Goal: Task Accomplishment & Management: Manage account settings

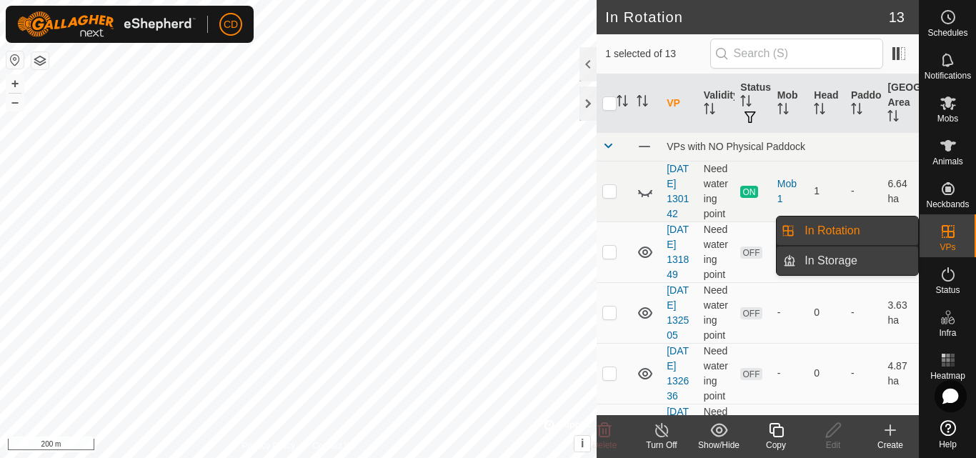
click at [849, 262] on link "In Storage" at bounding box center [857, 260] width 122 height 29
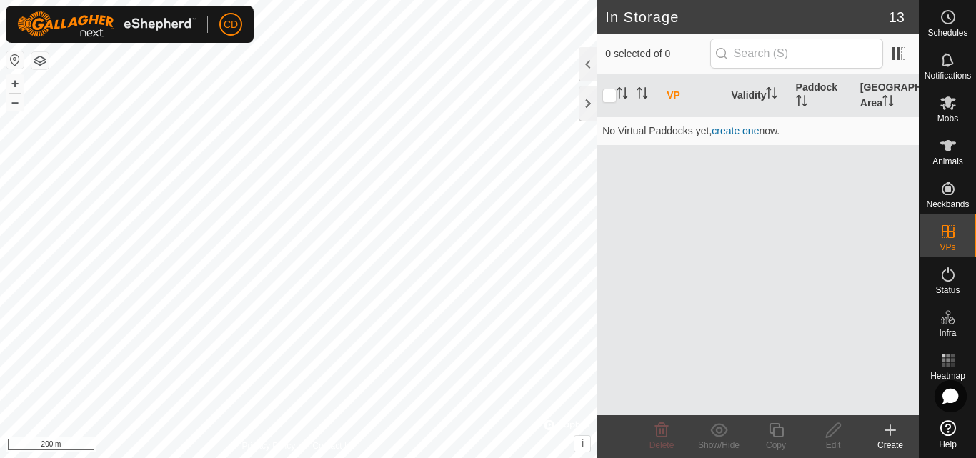
click at [890, 435] on icon at bounding box center [890, 430] width 0 height 10
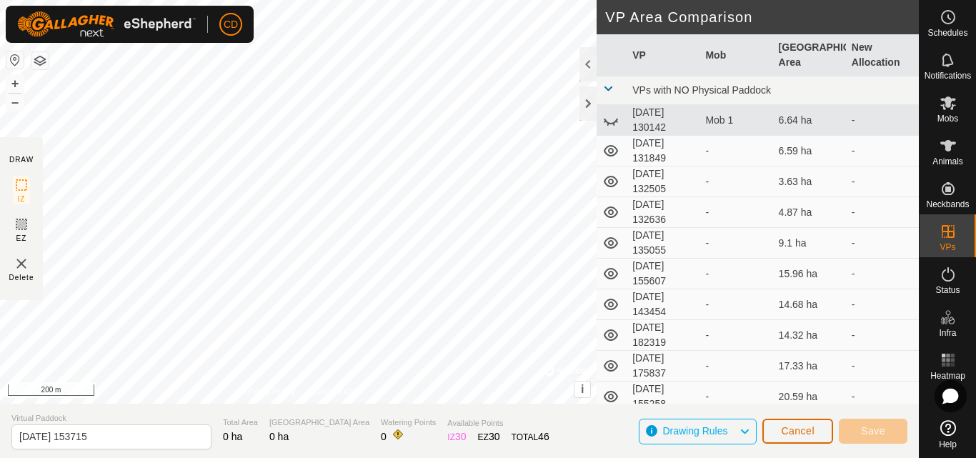
click at [775, 424] on button "Cancel" at bounding box center [797, 431] width 71 height 25
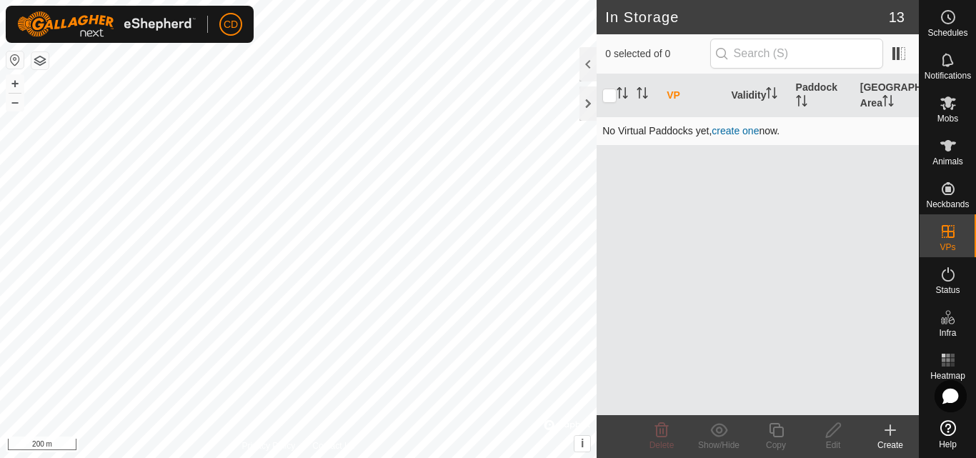
click at [747, 130] on link "create one" at bounding box center [735, 130] width 47 height 11
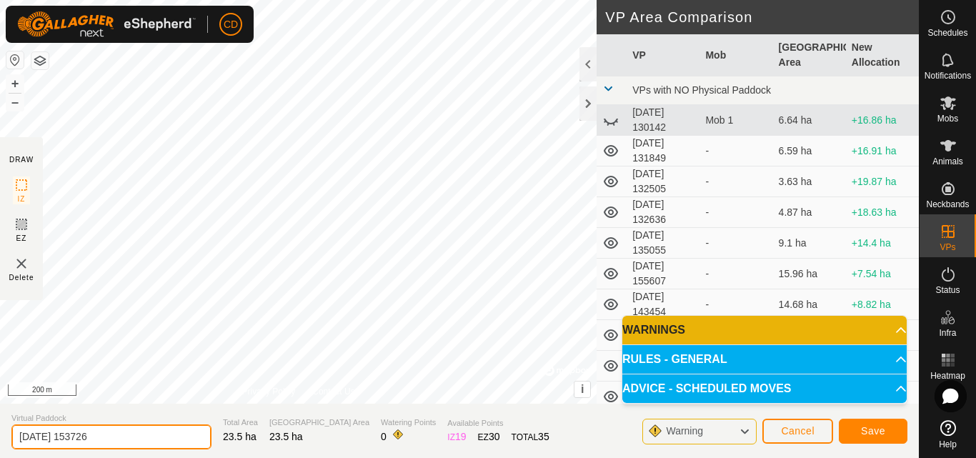
click at [136, 437] on input "2025-08-25 153726" at bounding box center [111, 436] width 200 height 25
type input "[GEOGRAPHIC_DATA] North no water [DATE]"
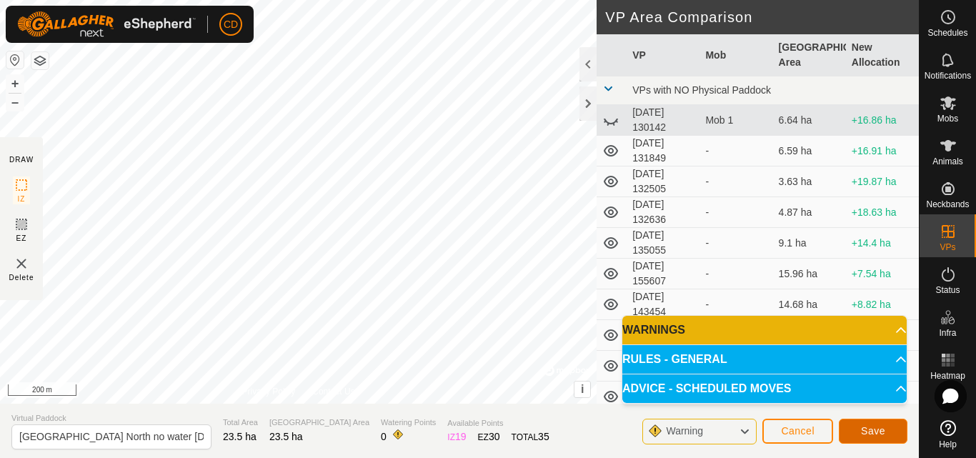
click at [862, 434] on span "Save" at bounding box center [873, 430] width 24 height 11
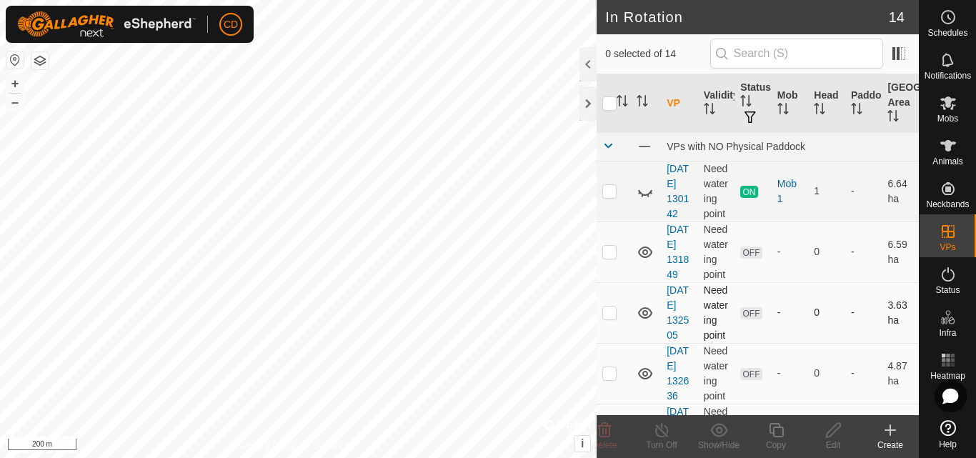
checkbox input "true"
click at [665, 434] on line at bounding box center [661, 430] width 11 height 11
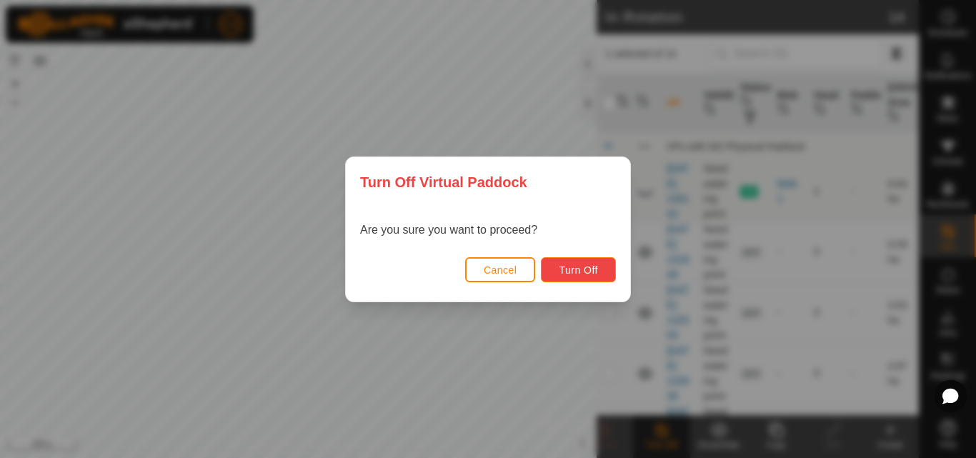
click at [582, 265] on span "Turn Off" at bounding box center [578, 269] width 39 height 11
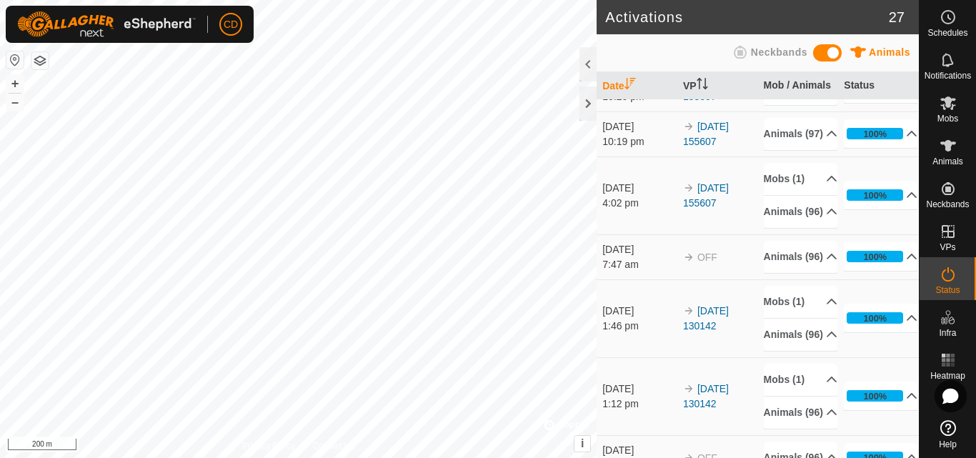
scroll to position [1237, 0]
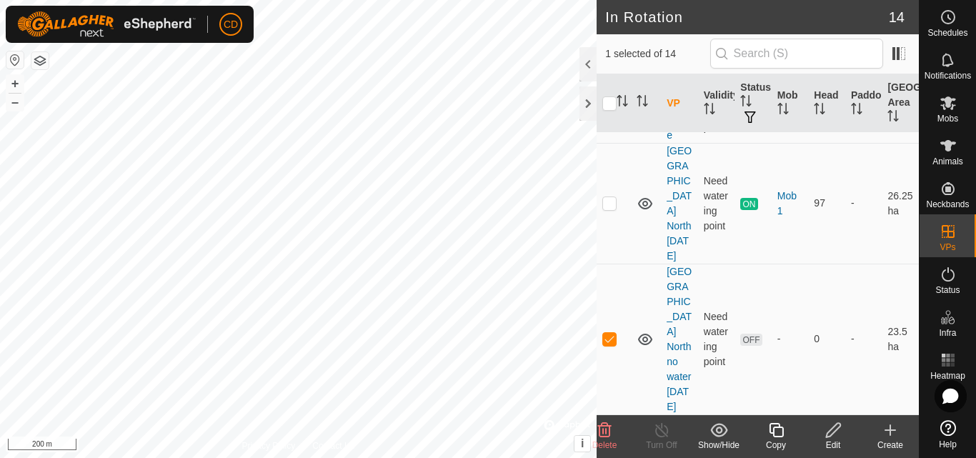
scroll to position [942, 0]
click at [950, 108] on icon at bounding box center [948, 103] width 16 height 14
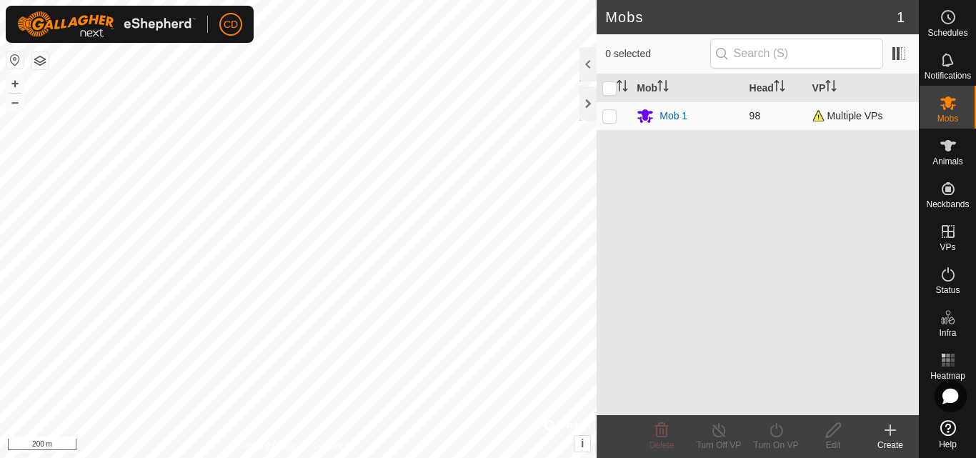
click at [611, 115] on p-checkbox at bounding box center [609, 115] width 14 height 11
checkbox input "true"
click at [772, 431] on icon at bounding box center [776, 429] width 18 height 17
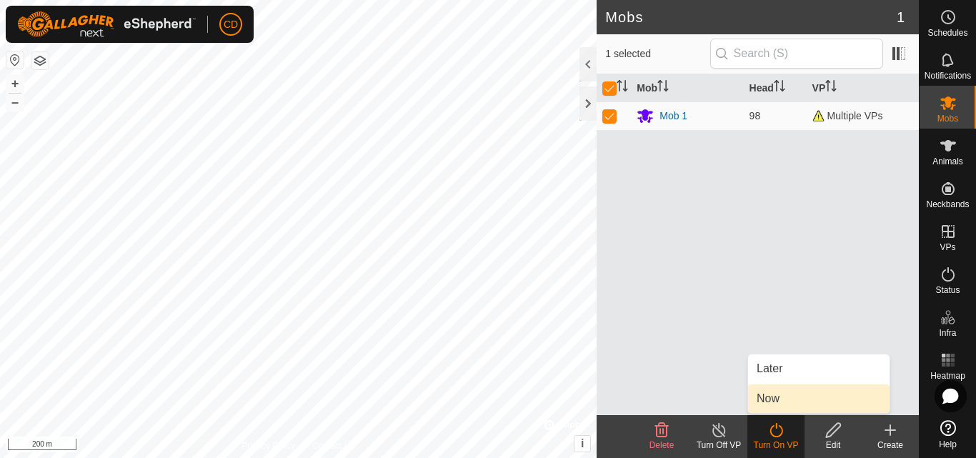
click at [778, 396] on link "Now" at bounding box center [818, 398] width 141 height 29
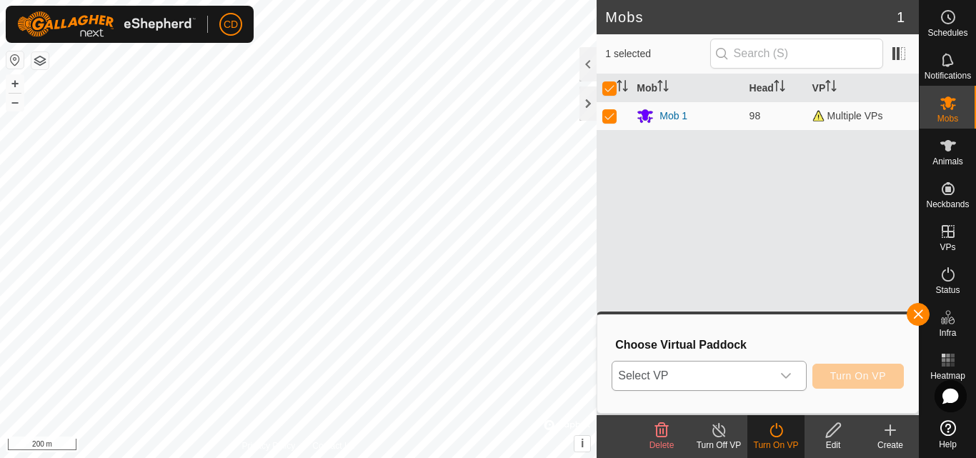
click at [772, 379] on div "dropdown trigger" at bounding box center [786, 375] width 29 height 29
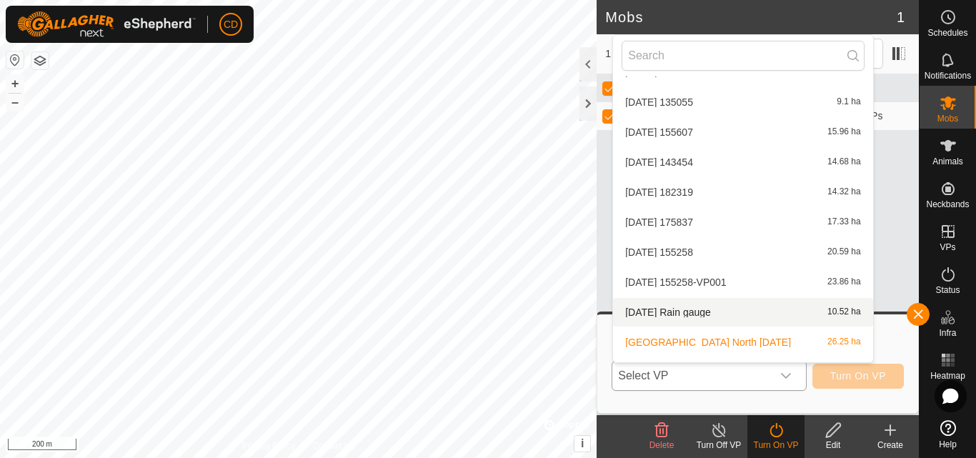
scroll to position [166, 0]
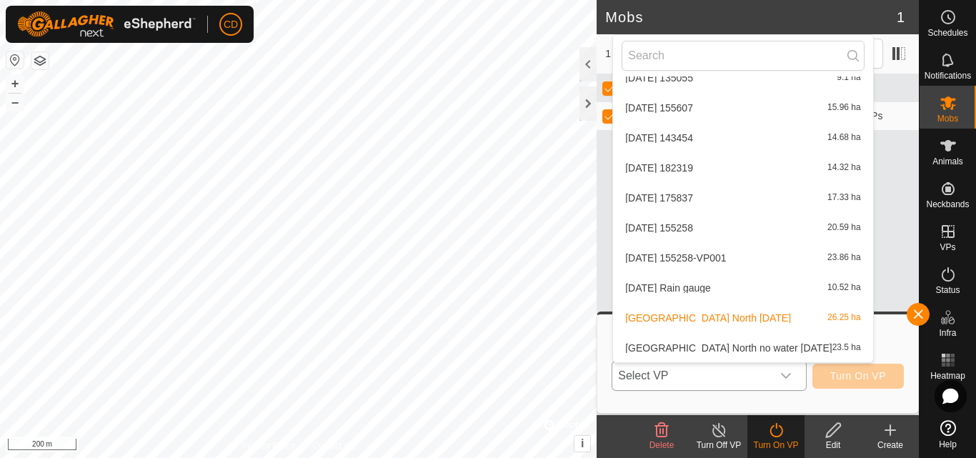
click at [725, 344] on li "Twin Dam North no water 2025-08-25 23.5 ha" at bounding box center [742, 348] width 259 height 29
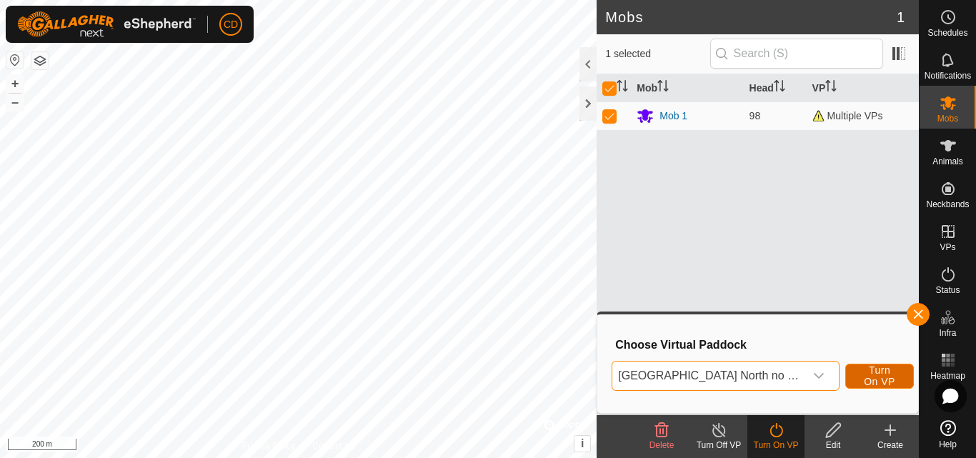
click at [872, 373] on span "Turn On VP" at bounding box center [879, 375] width 33 height 23
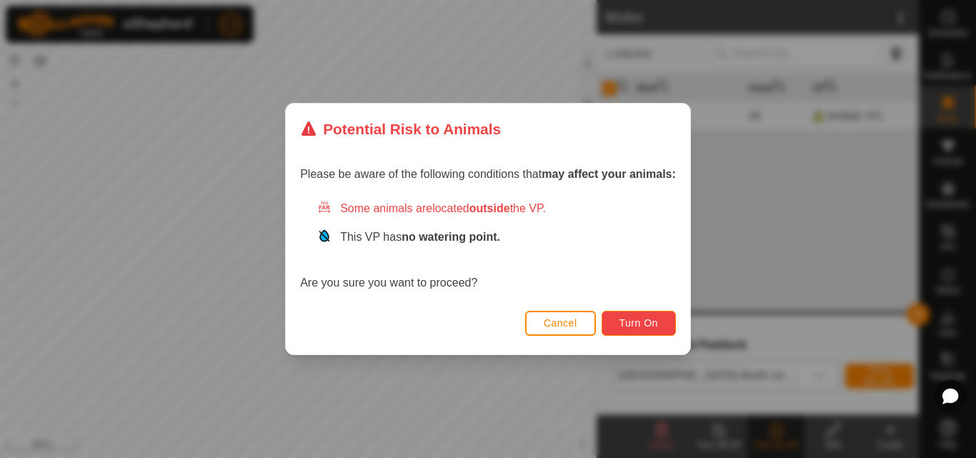
click at [630, 322] on span "Turn On" at bounding box center [638, 322] width 39 height 11
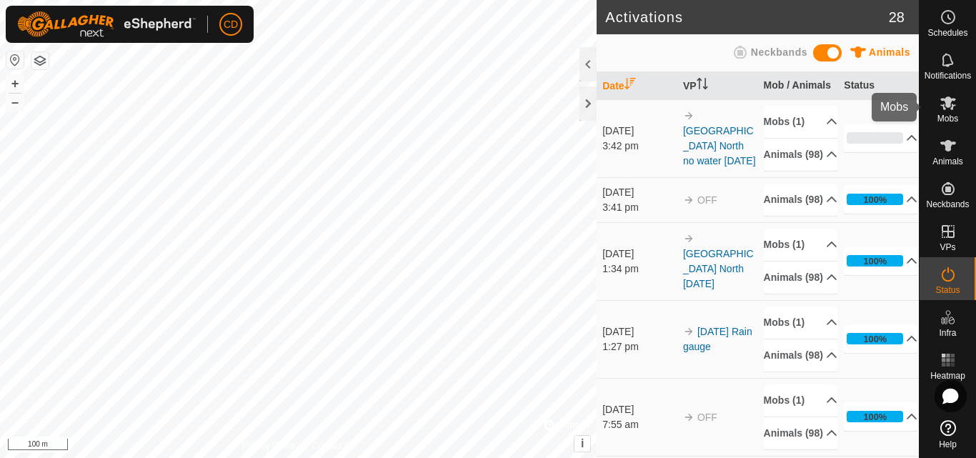
click at [957, 110] on es-mob-svg-icon at bounding box center [948, 102] width 26 height 23
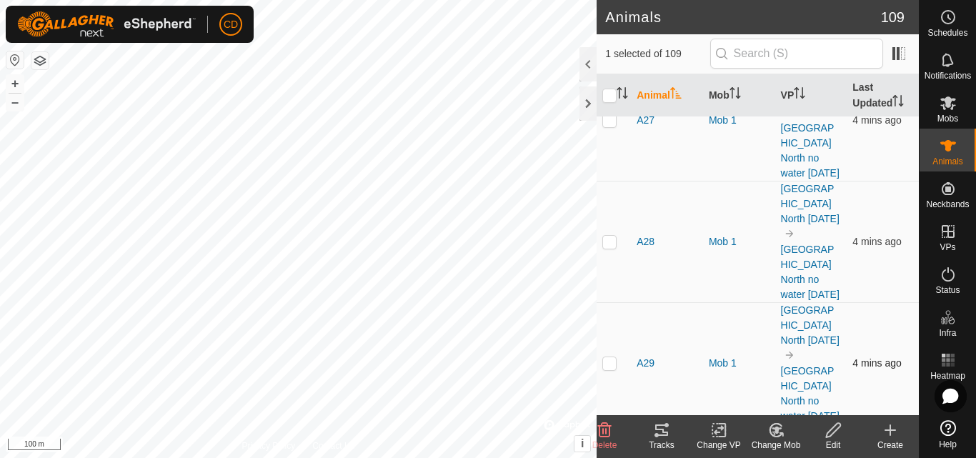
scroll to position [4929, 0]
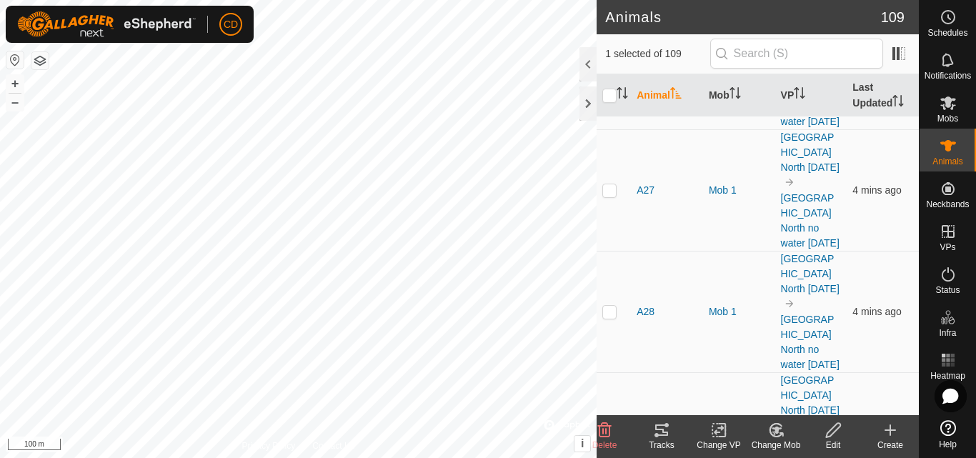
click at [772, 430] on icon at bounding box center [776, 429] width 18 height 17
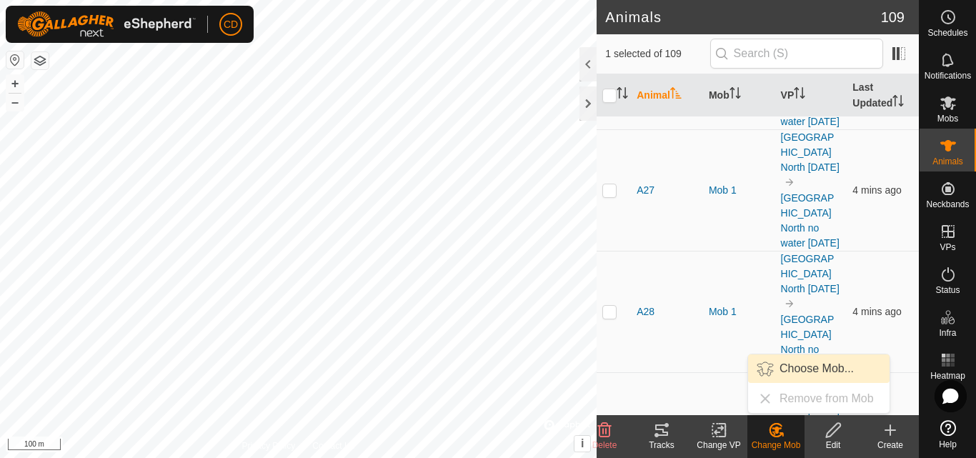
click at [797, 372] on link "Choose Mob..." at bounding box center [818, 368] width 141 height 29
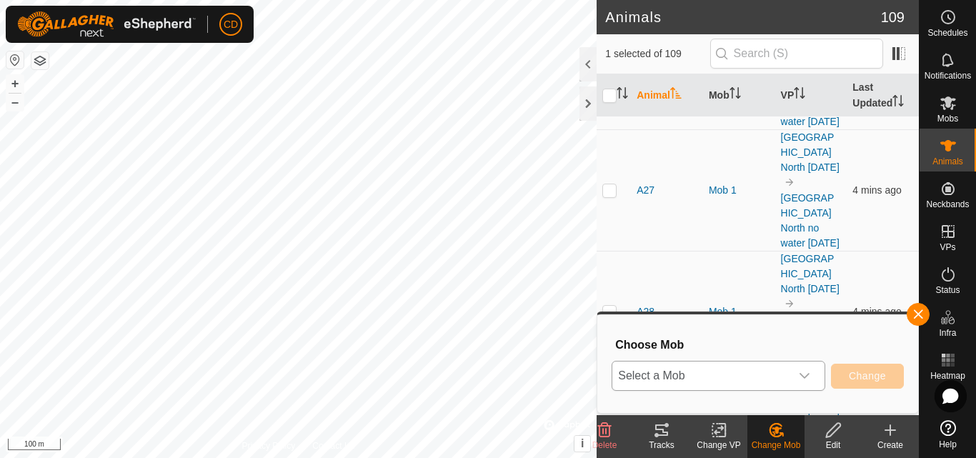
click at [814, 381] on div "dropdown trigger" at bounding box center [804, 375] width 29 height 29
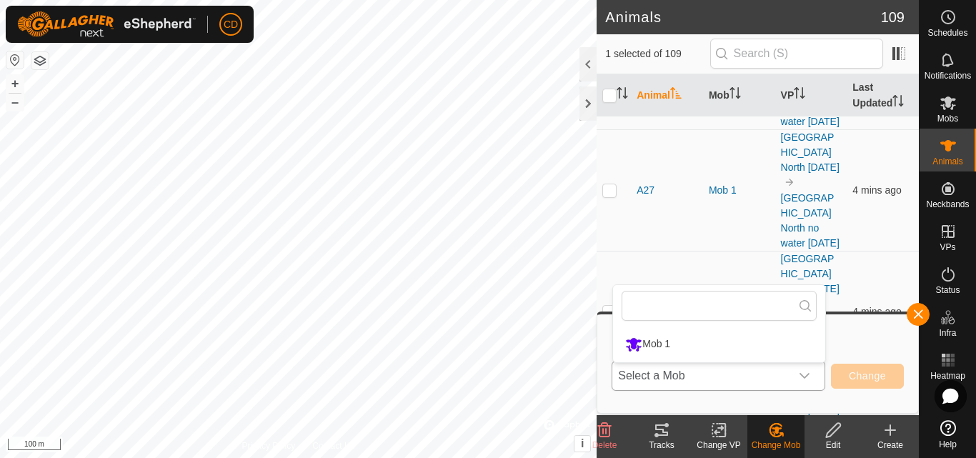
click at [669, 348] on li "Mob 1" at bounding box center [719, 344] width 212 height 36
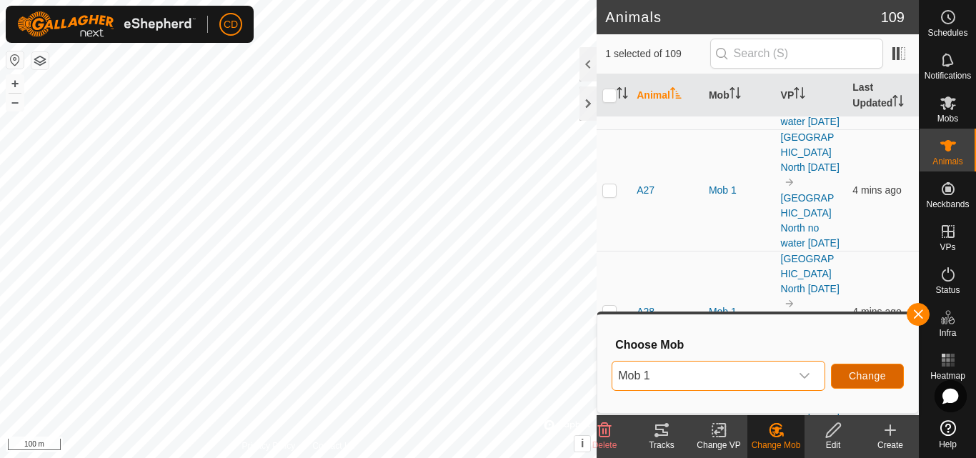
click at [870, 376] on span "Change" at bounding box center [867, 375] width 37 height 11
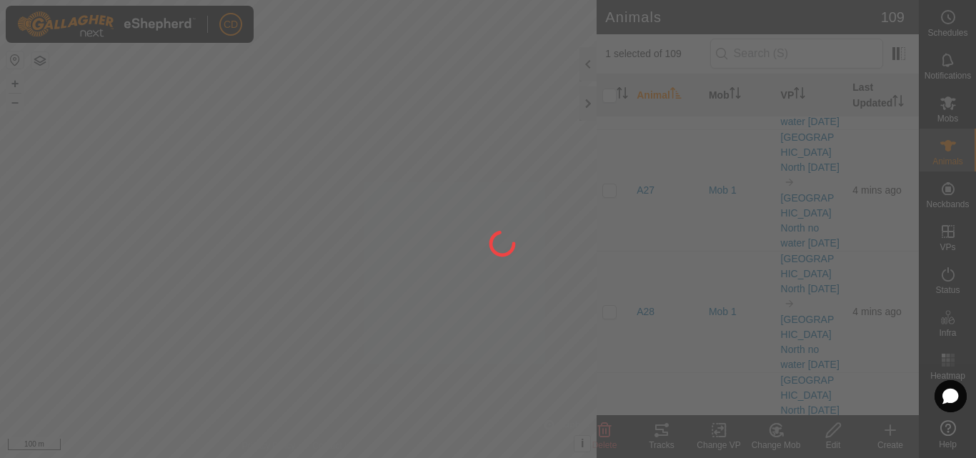
checkbox input "false"
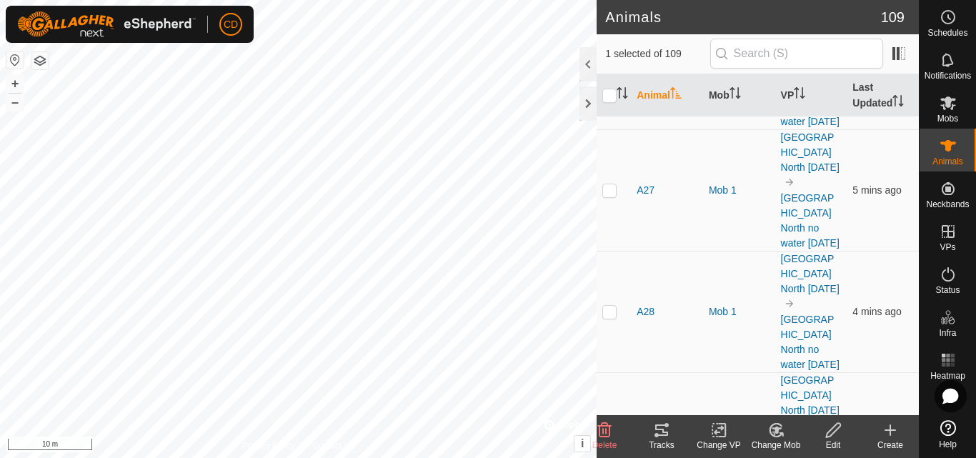
click at [774, 429] on icon at bounding box center [777, 429] width 10 height 7
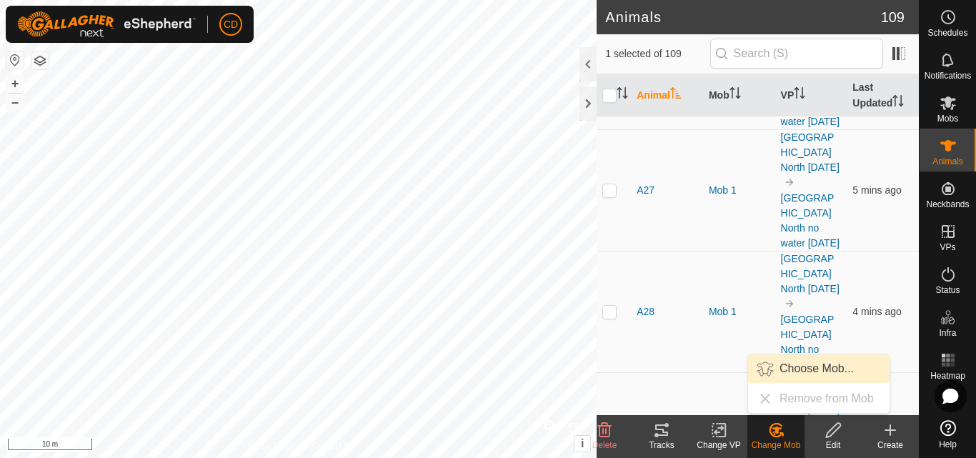
click at [787, 366] on link "Choose Mob..." at bounding box center [818, 368] width 141 height 29
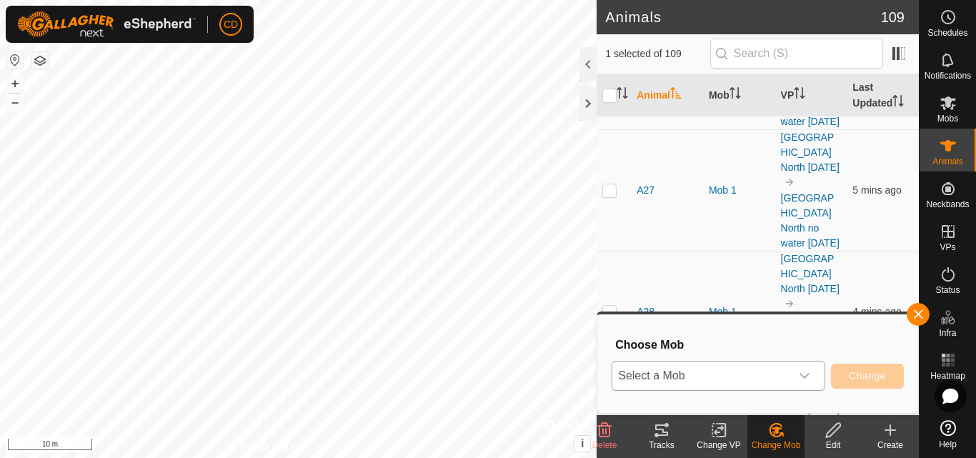
click at [660, 363] on span "Select a Mob" at bounding box center [701, 375] width 178 height 29
click at [664, 343] on li "Mob 1" at bounding box center [719, 344] width 212 height 36
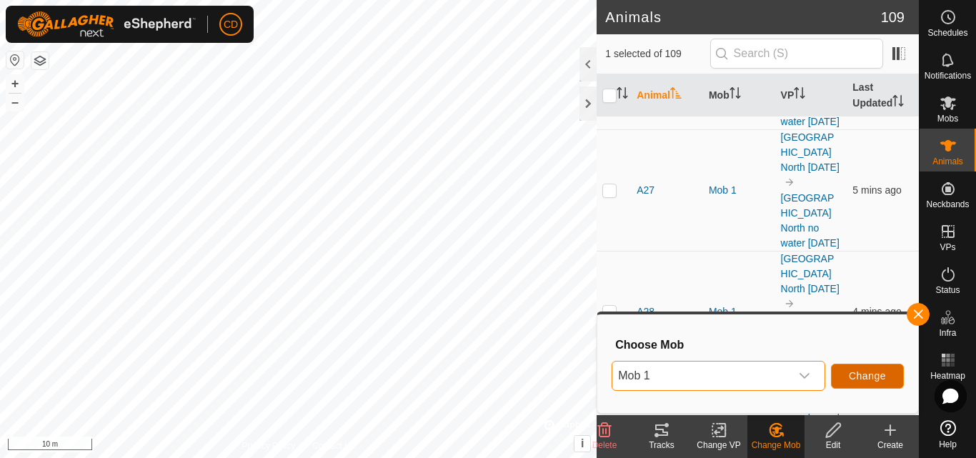
click at [882, 376] on span "Change" at bounding box center [867, 375] width 37 height 11
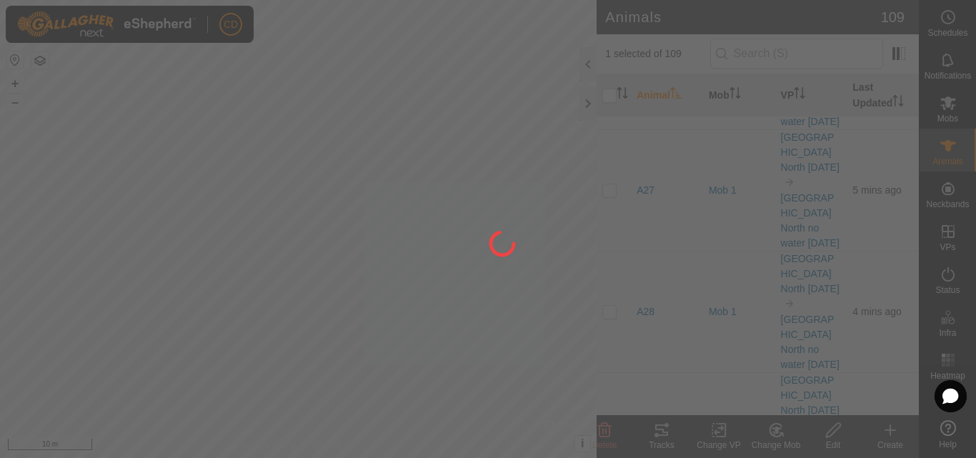
checkbox input "false"
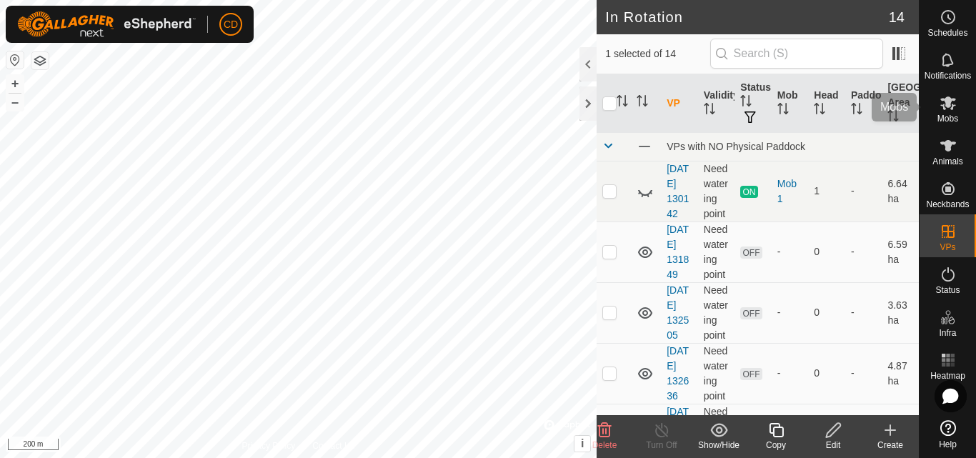
click at [939, 108] on icon at bounding box center [947, 102] width 17 height 17
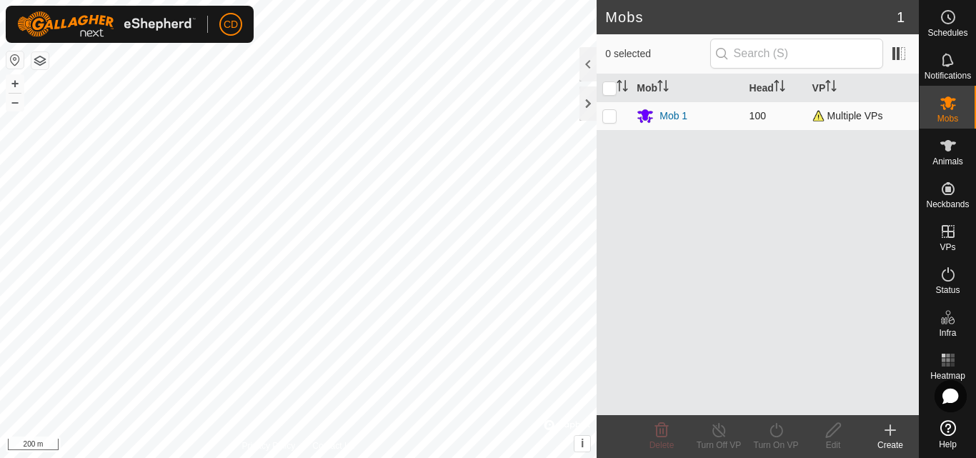
click at [604, 117] on p-checkbox at bounding box center [609, 115] width 14 height 11
checkbox input "true"
click at [776, 434] on icon at bounding box center [776, 429] width 18 height 17
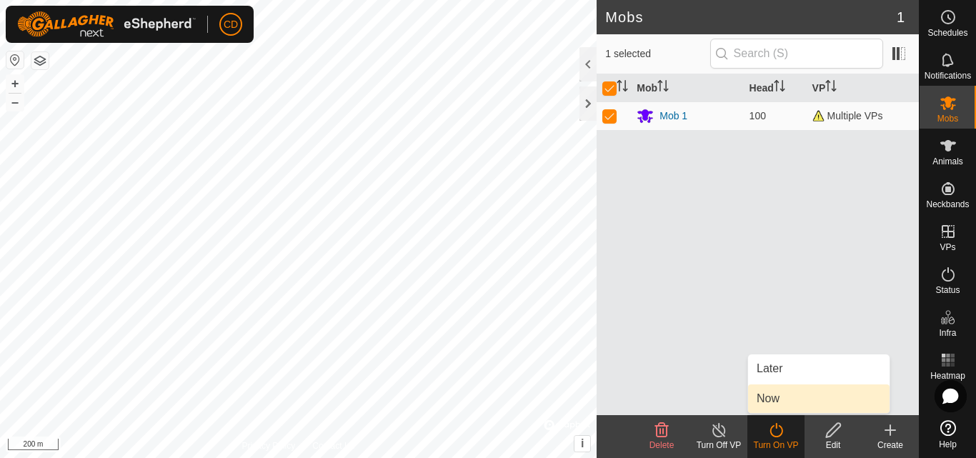
click at [778, 394] on link "Now" at bounding box center [818, 398] width 141 height 29
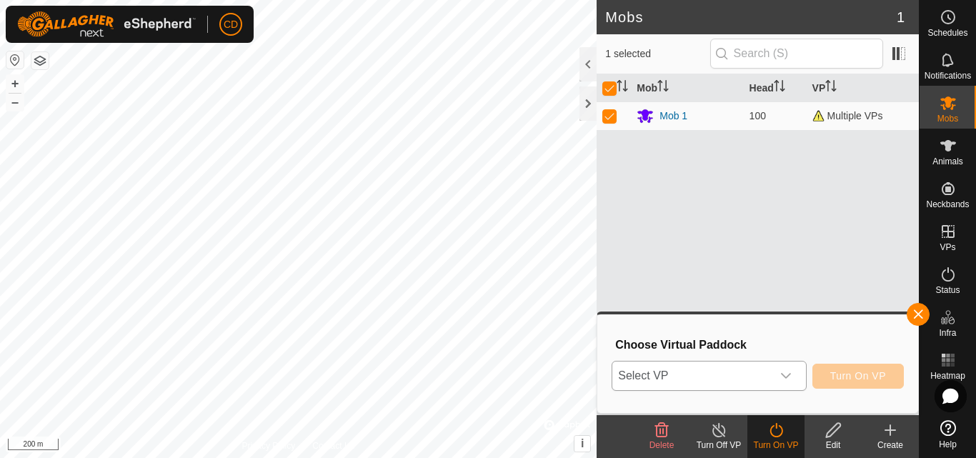
click at [749, 364] on span "Select VP" at bounding box center [691, 375] width 159 height 29
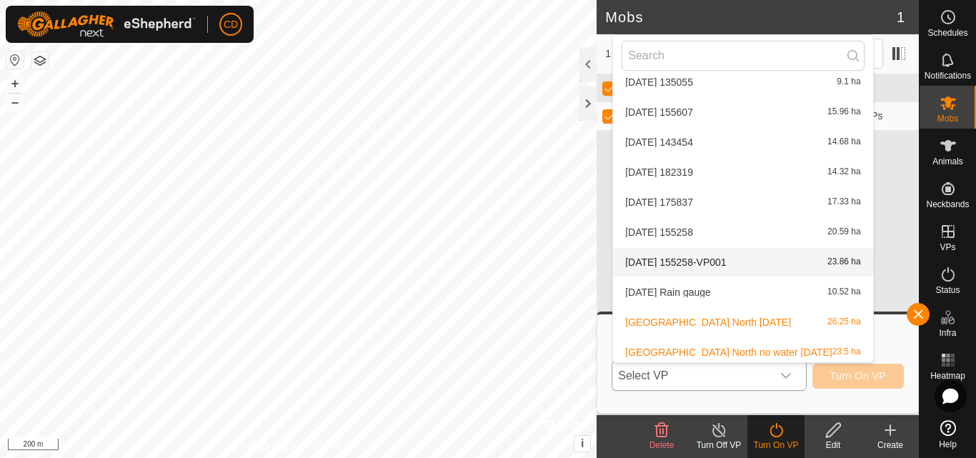
scroll to position [166, 0]
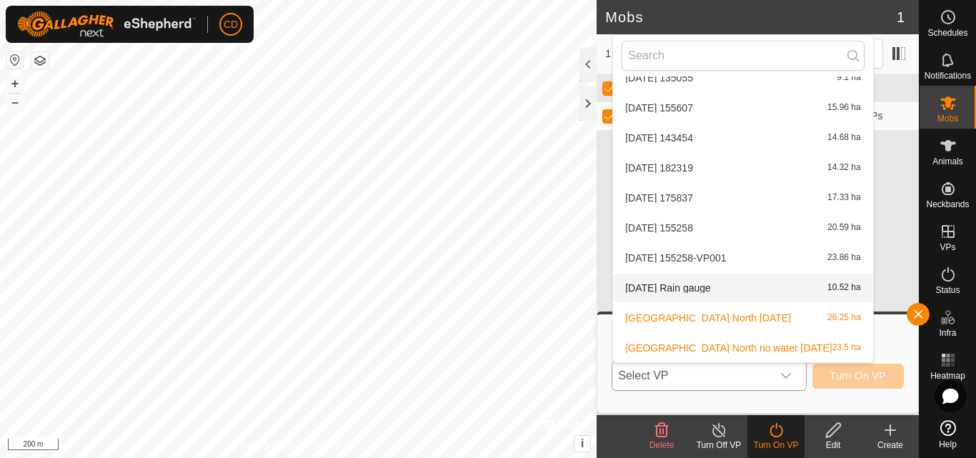
click at [719, 284] on li "2025-08-21 Rain gauge 10.52 ha" at bounding box center [742, 288] width 259 height 29
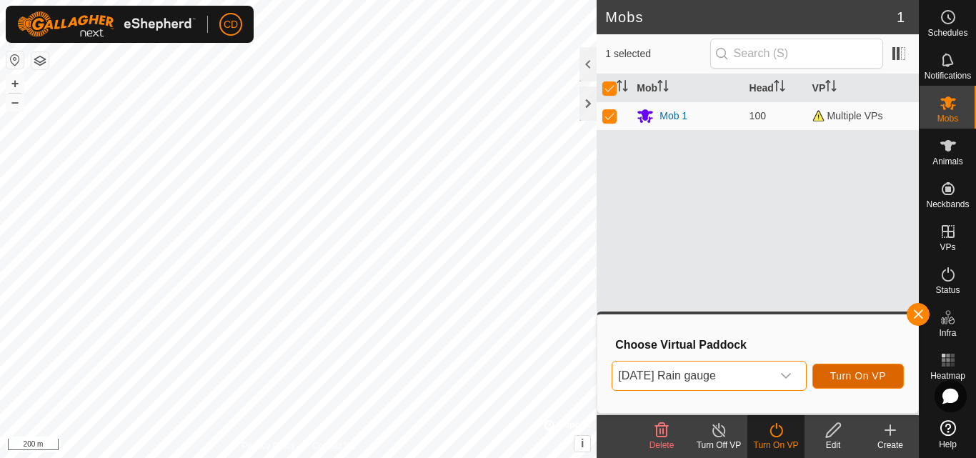
click at [849, 374] on span "Turn On VP" at bounding box center [858, 375] width 56 height 11
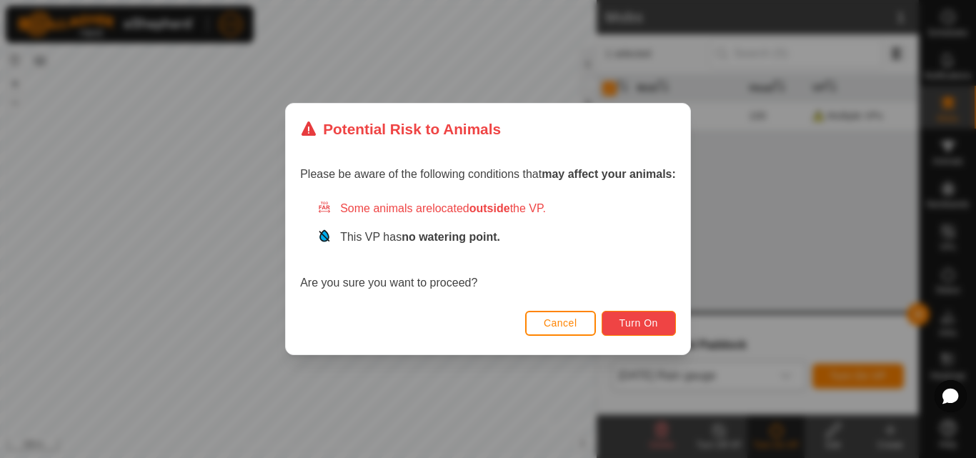
click at [652, 321] on span "Turn On" at bounding box center [638, 322] width 39 height 11
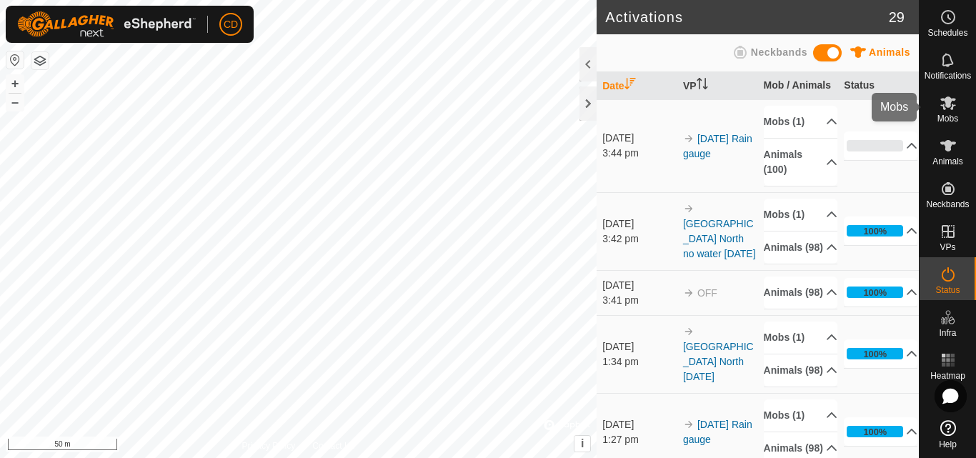
click at [951, 104] on icon at bounding box center [947, 102] width 17 height 17
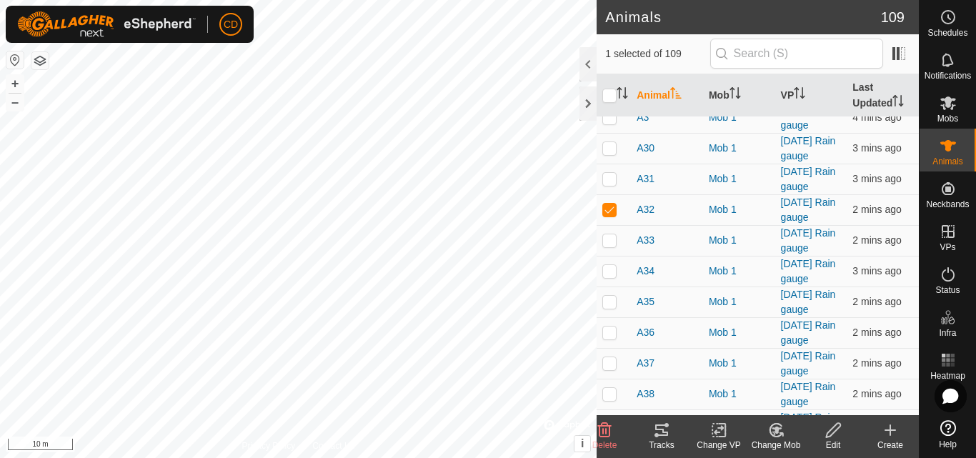
scroll to position [1500, 0]
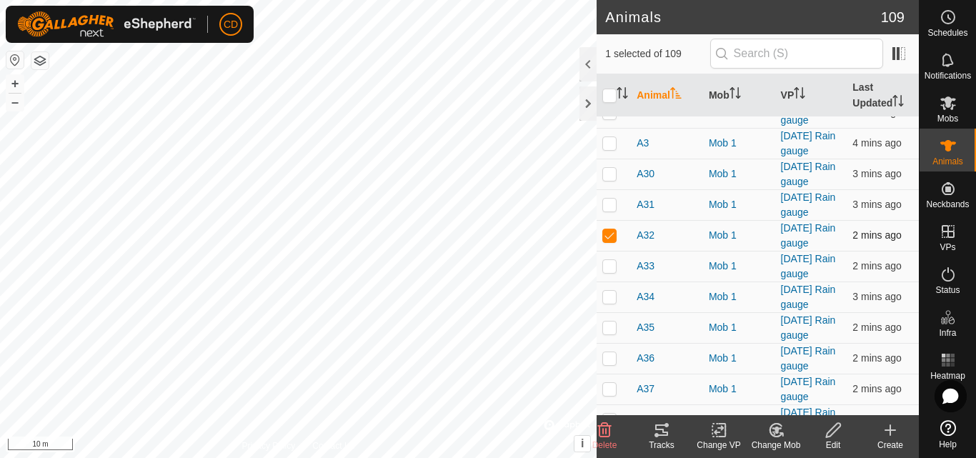
click at [612, 236] on p-checkbox at bounding box center [609, 234] width 14 height 11
checkbox input "true"
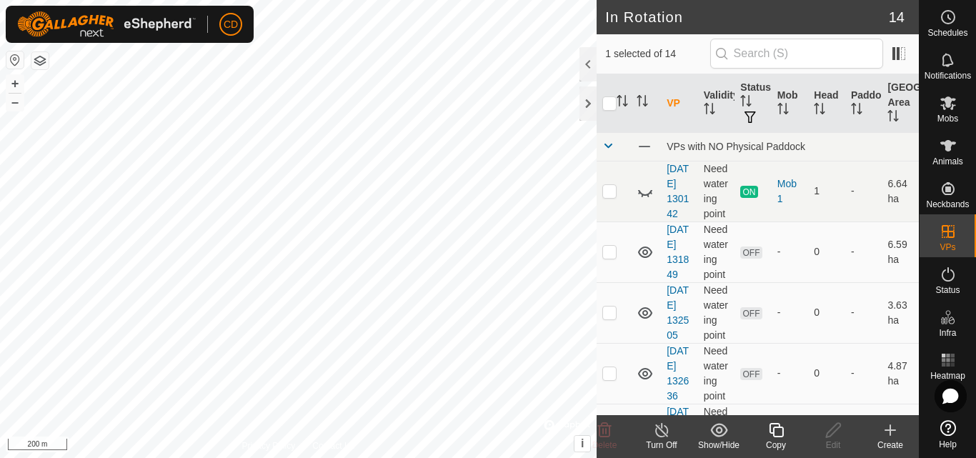
click at [664, 435] on icon at bounding box center [662, 429] width 18 height 17
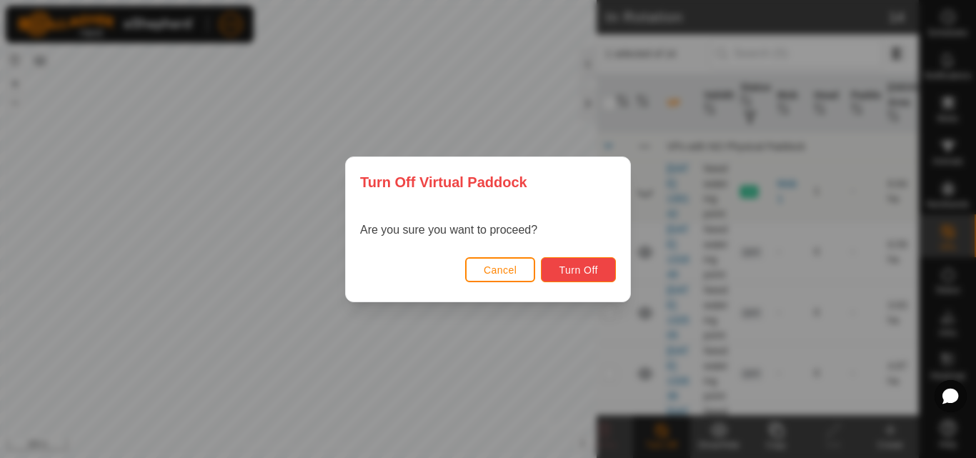
click at [574, 269] on span "Turn Off" at bounding box center [578, 269] width 39 height 11
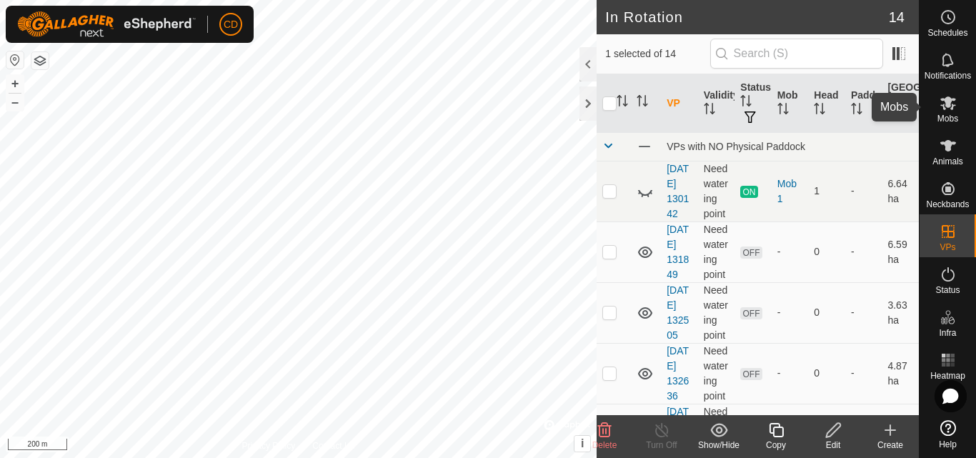
click at [953, 105] on icon at bounding box center [948, 103] width 16 height 14
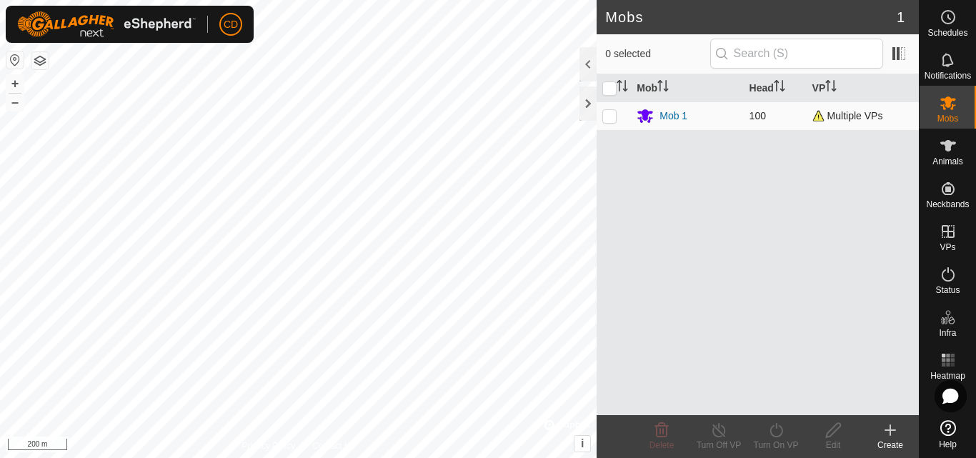
click at [612, 119] on p-checkbox at bounding box center [609, 115] width 14 height 11
checkbox input "true"
click at [779, 425] on icon at bounding box center [776, 429] width 18 height 17
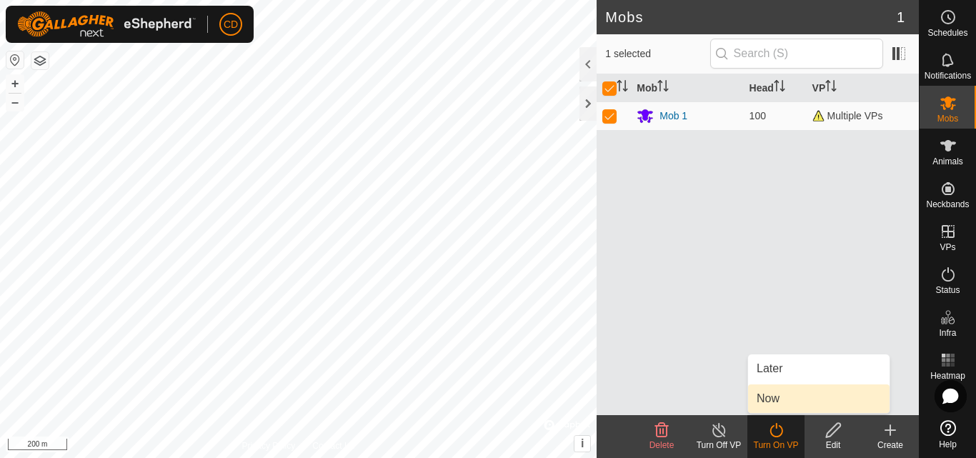
click at [777, 404] on link "Now" at bounding box center [818, 398] width 141 height 29
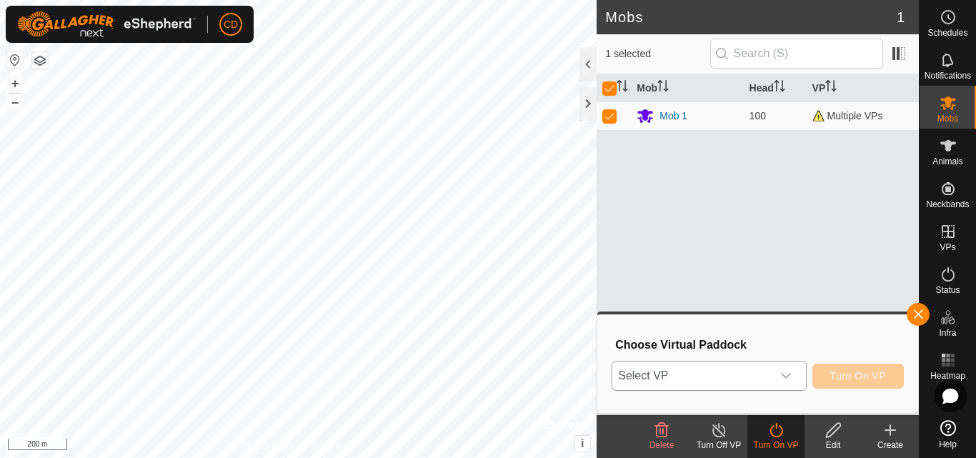
click at [785, 368] on div "dropdown trigger" at bounding box center [786, 375] width 29 height 29
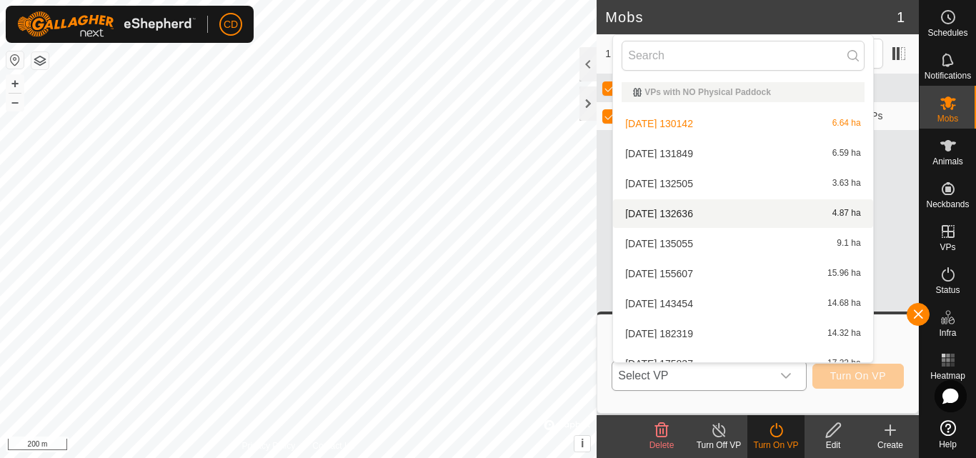
scroll to position [166, 0]
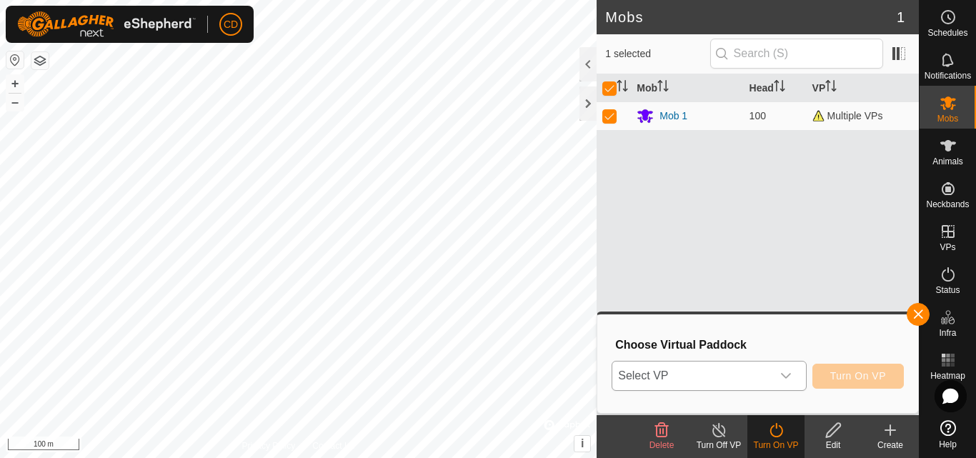
click at [786, 379] on icon "dropdown trigger" at bounding box center [785, 375] width 11 height 11
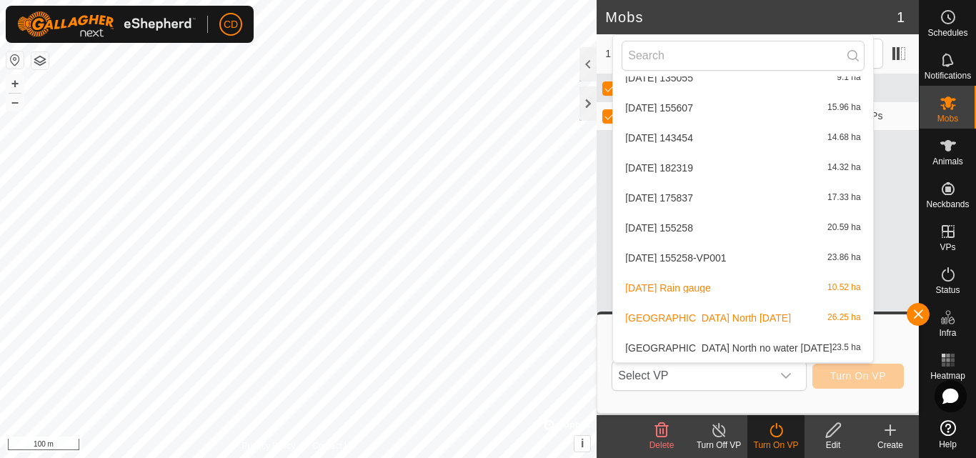
click at [692, 349] on li "Twin Dam North no water 2025-08-25 23.5 ha" at bounding box center [742, 348] width 259 height 29
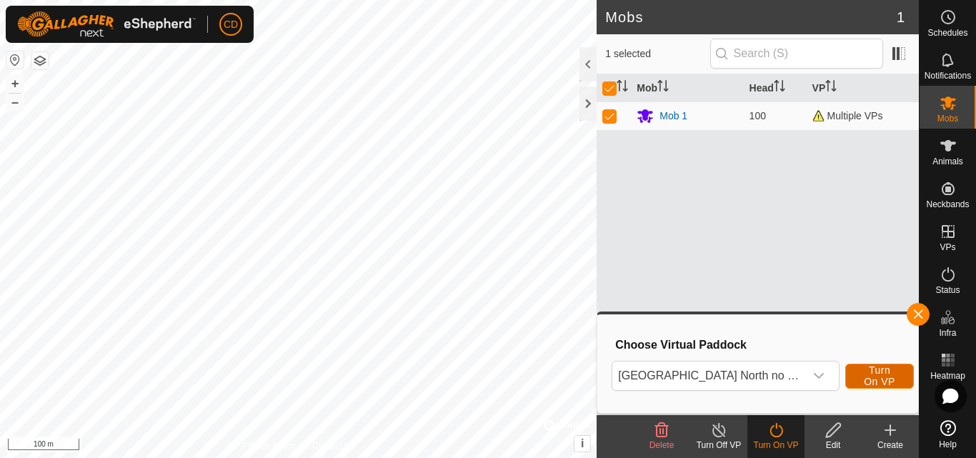
click at [867, 373] on span "Turn On VP" at bounding box center [879, 375] width 33 height 23
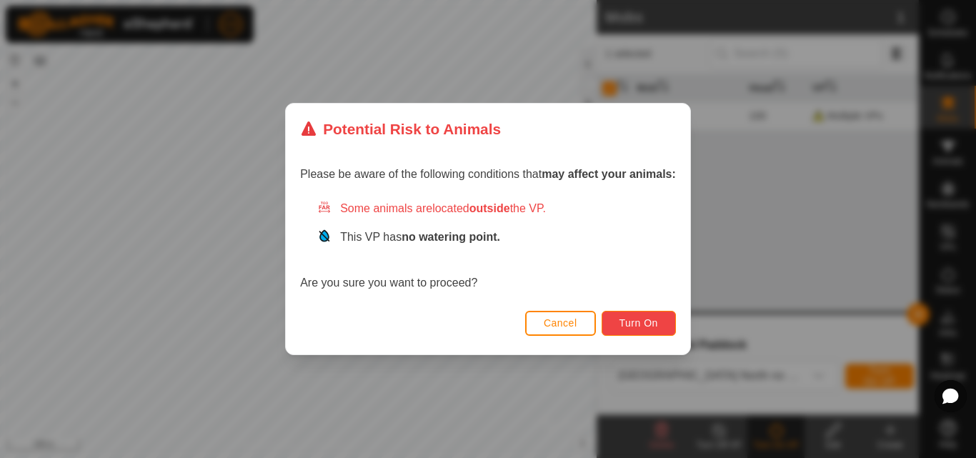
click at [642, 321] on span "Turn On" at bounding box center [638, 322] width 39 height 11
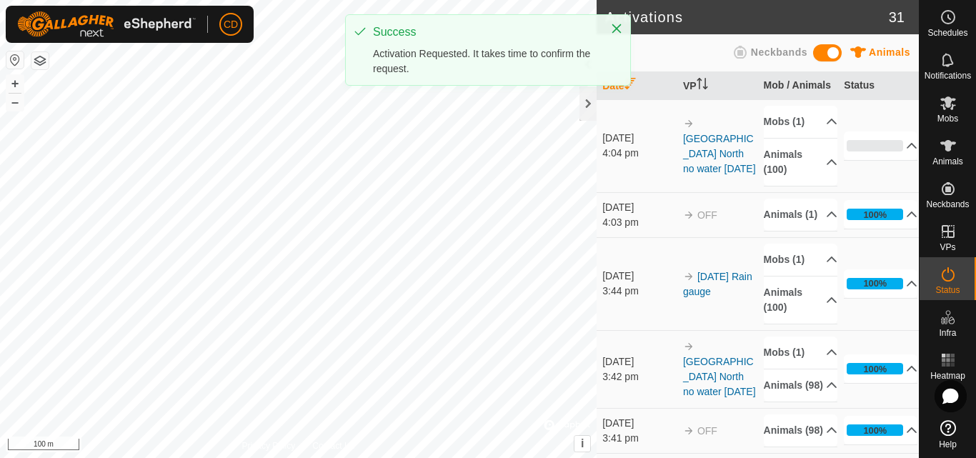
click at [572, 74] on div "CD Schedules Notifications Mobs Animals Neckbands VPs Status Infra Heatmap Help…" at bounding box center [488, 229] width 976 height 458
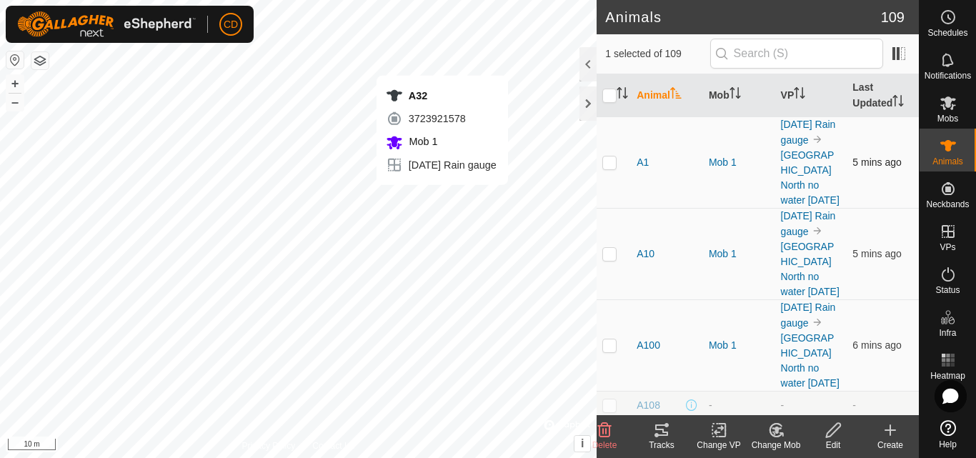
checkbox input "true"
checkbox input "false"
click at [780, 440] on div "Change Mob" at bounding box center [775, 445] width 57 height 13
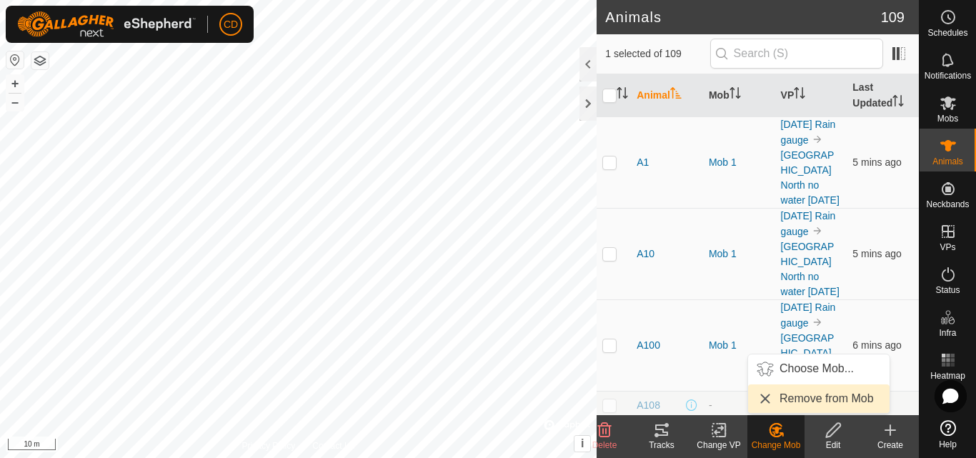
click at [800, 398] on link "Remove from Mob" at bounding box center [818, 398] width 141 height 29
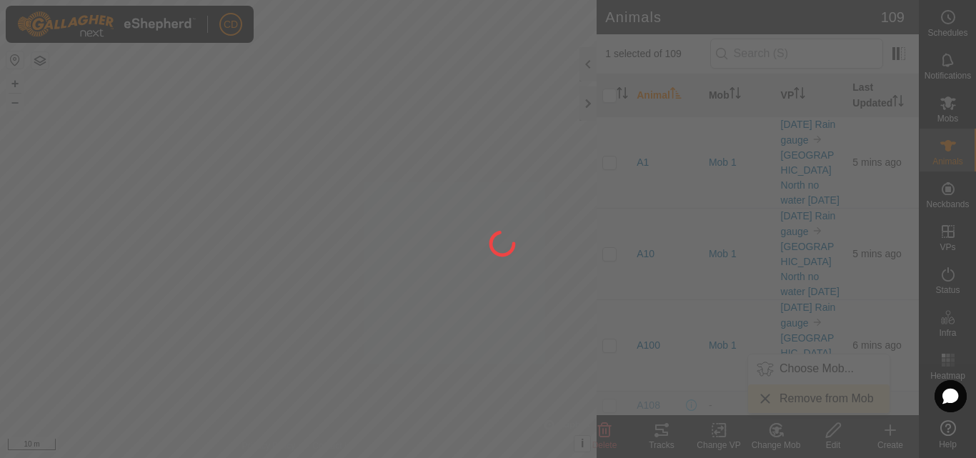
checkbox input "false"
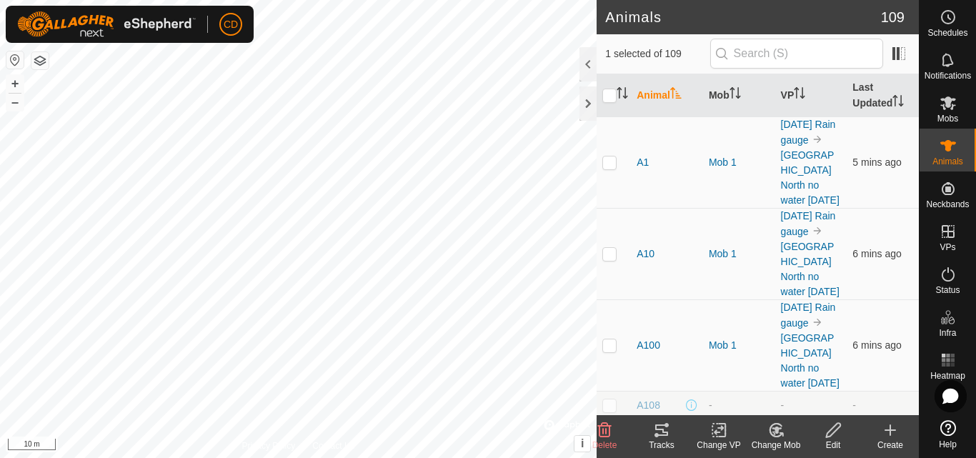
click at [784, 431] on change-mob-svg-icon at bounding box center [775, 429] width 57 height 17
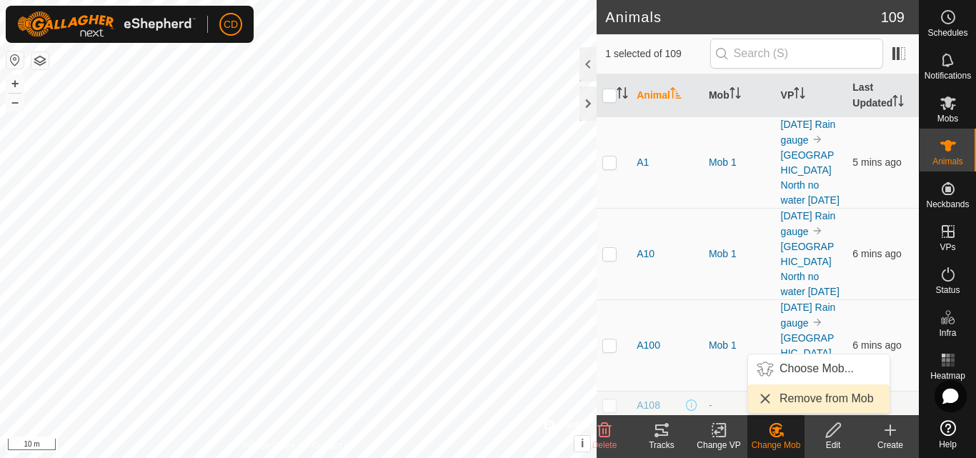
click at [797, 401] on link "Remove from Mob" at bounding box center [818, 398] width 141 height 29
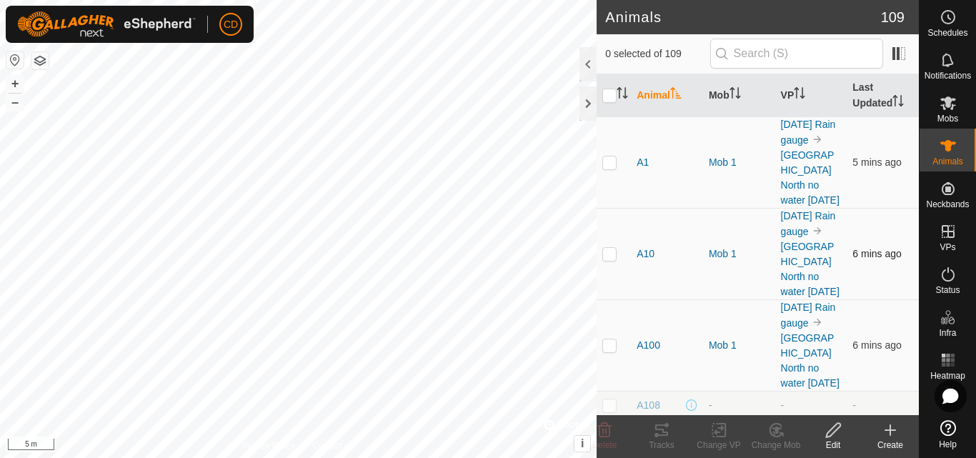
checkbox input "true"
click at [945, 100] on icon at bounding box center [948, 103] width 16 height 14
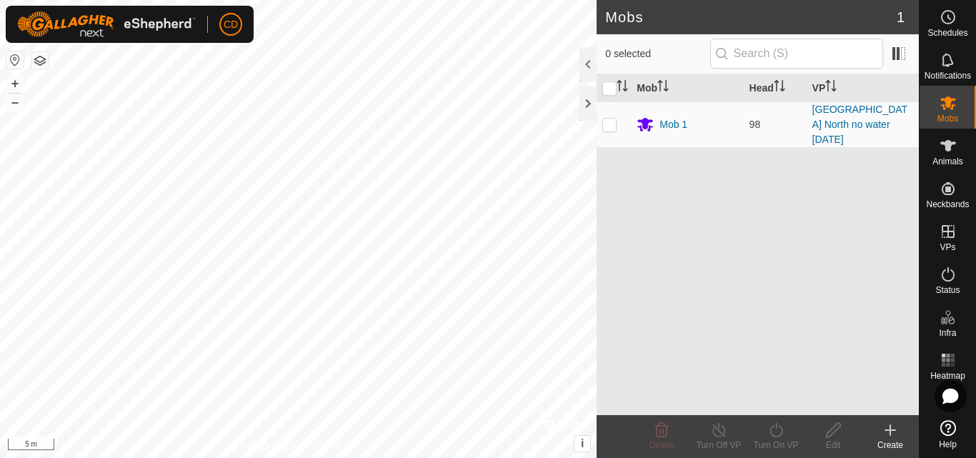
click at [888, 437] on icon at bounding box center [890, 429] width 17 height 17
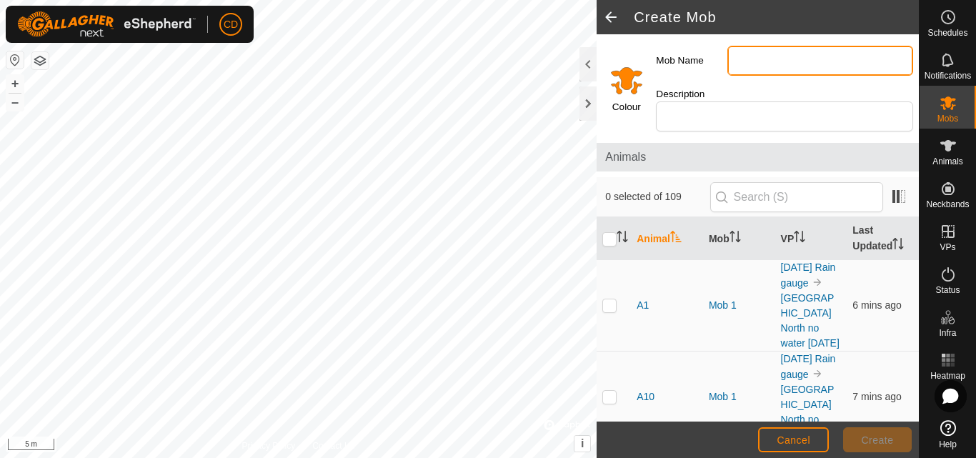
click at [763, 56] on input "Mob Name" at bounding box center [820, 61] width 186 height 30
type input "Heifers and Cows"
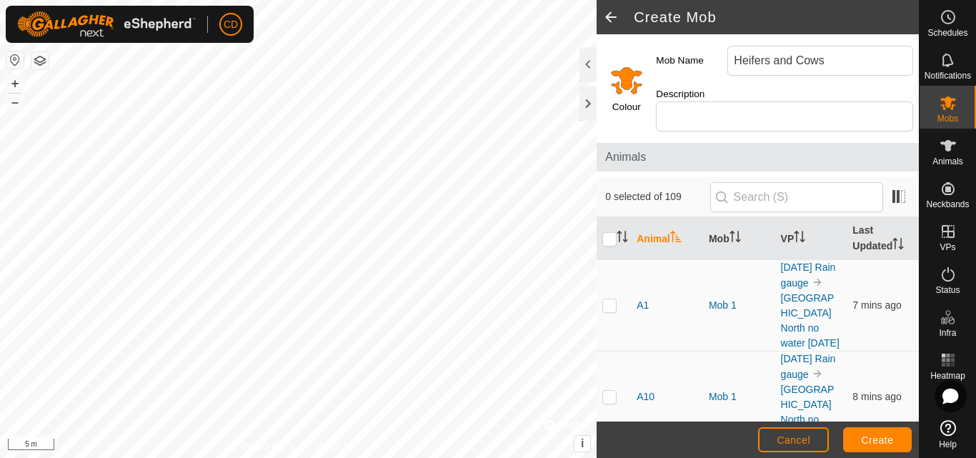
click at [633, 81] on input "Select a color" at bounding box center [626, 80] width 34 height 34
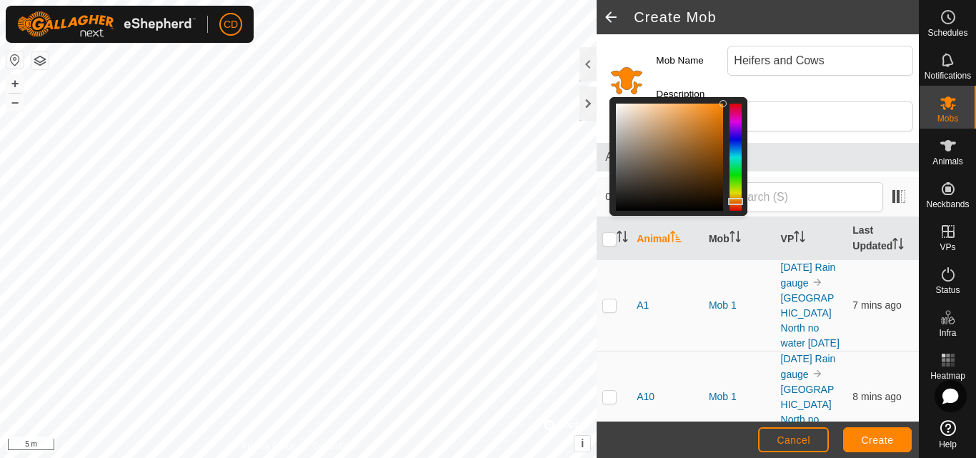
click at [797, 171] on div "Animals" at bounding box center [758, 157] width 322 height 29
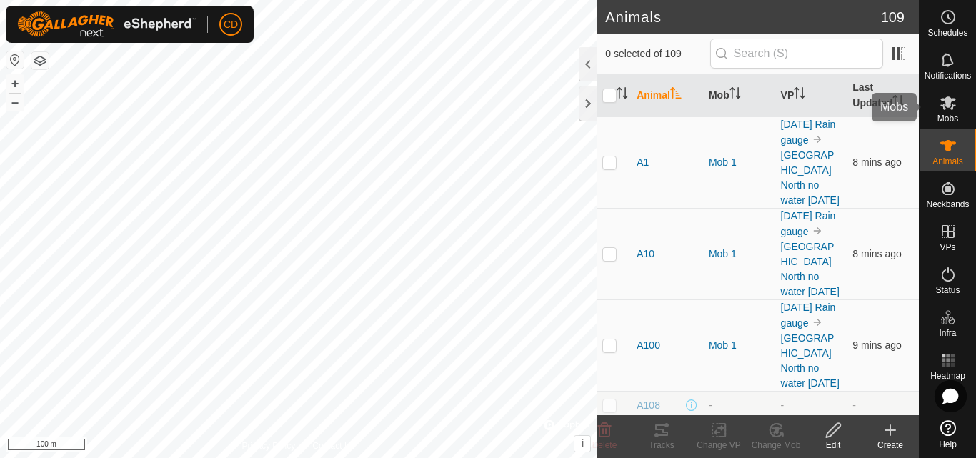
click at [960, 104] on div "Mobs" at bounding box center [947, 107] width 56 height 43
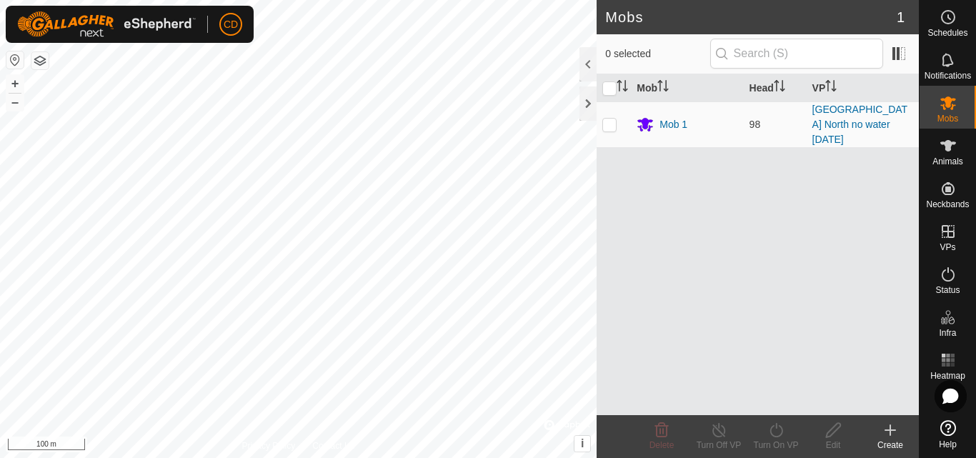
click at [882, 427] on icon at bounding box center [890, 429] width 17 height 17
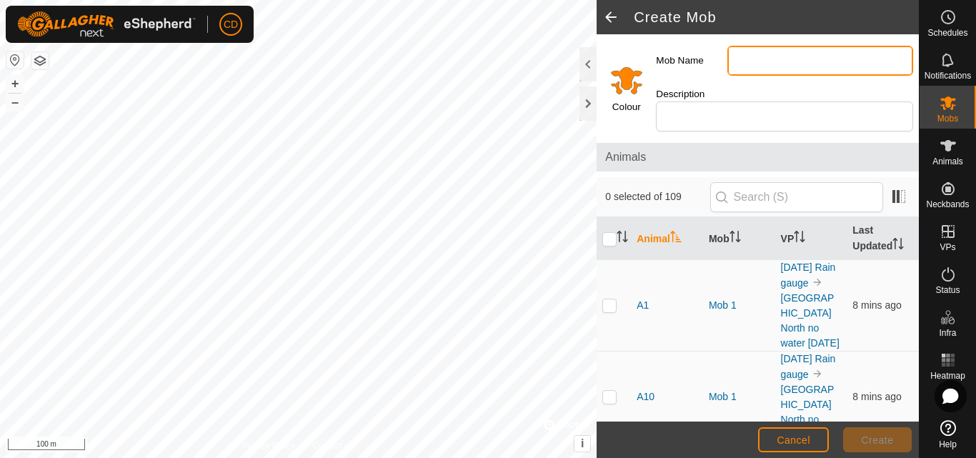
click at [760, 61] on input "Mob Name" at bounding box center [820, 61] width 186 height 30
type input "Heifers and Cows"
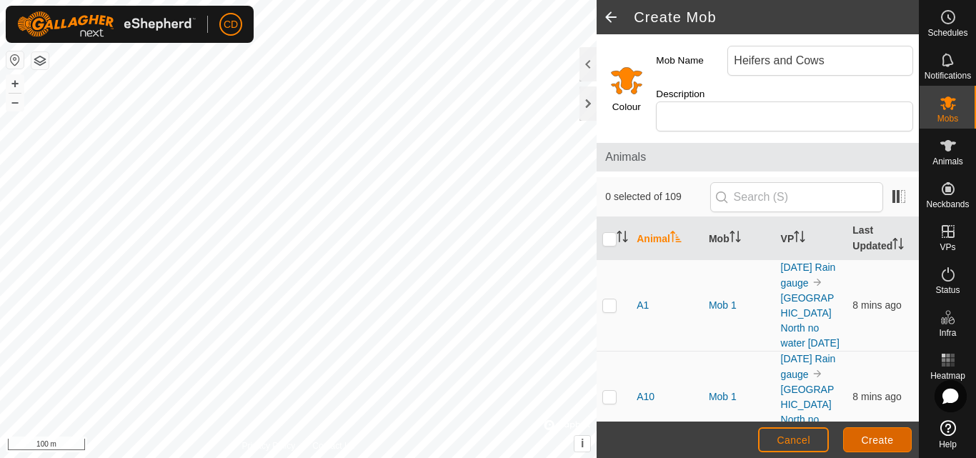
click at [864, 441] on span "Create" at bounding box center [878, 439] width 32 height 11
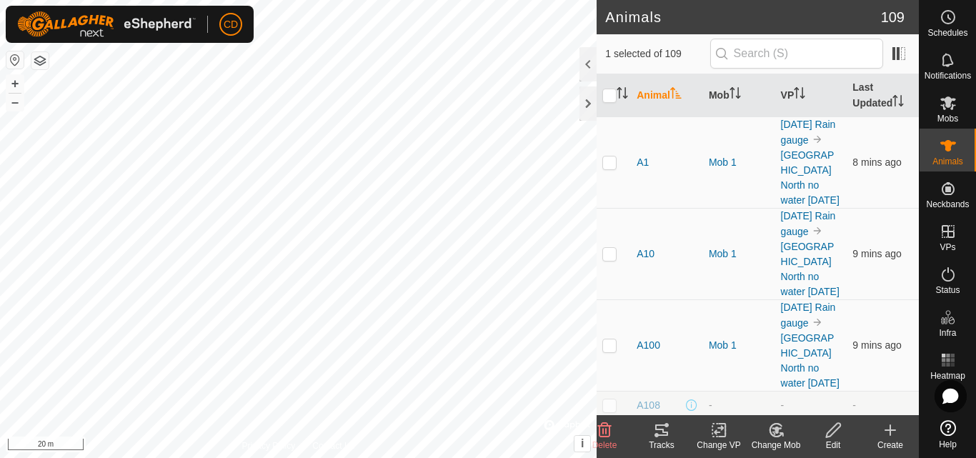
click at [775, 431] on icon at bounding box center [777, 429] width 10 height 7
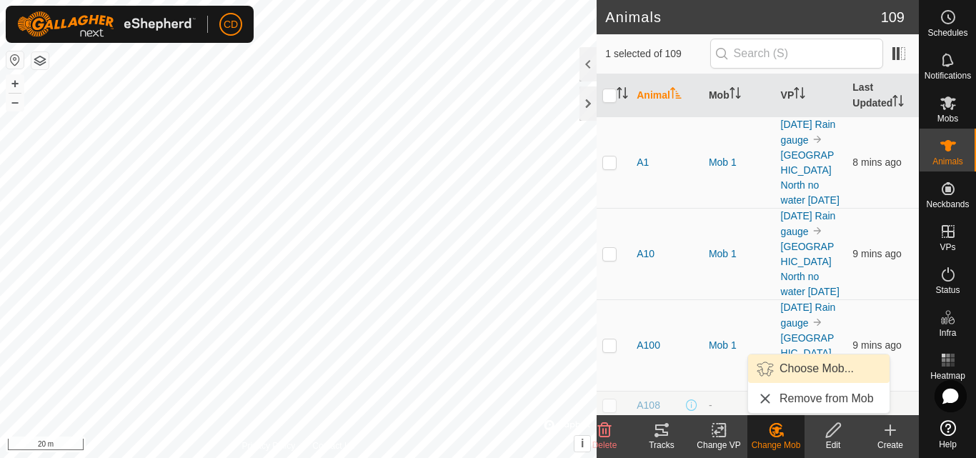
click at [806, 372] on link "Choose Mob..." at bounding box center [818, 368] width 141 height 29
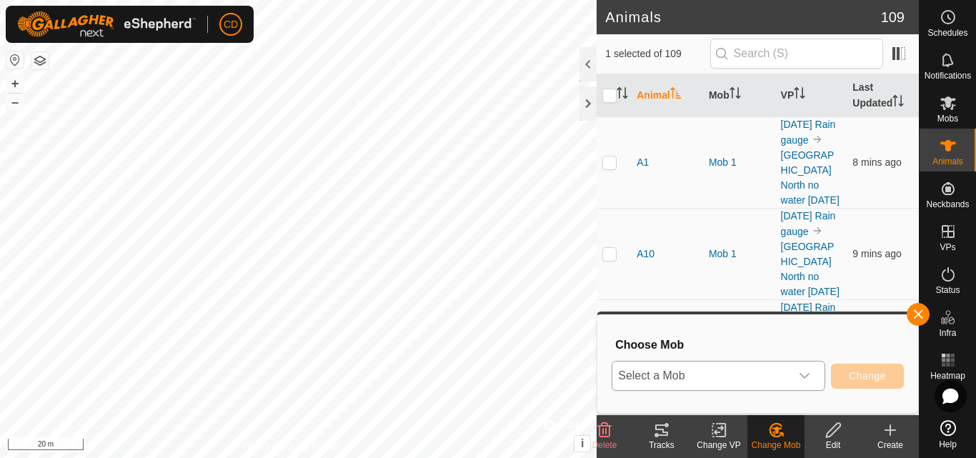
click at [796, 381] on div "dropdown trigger" at bounding box center [804, 375] width 29 height 29
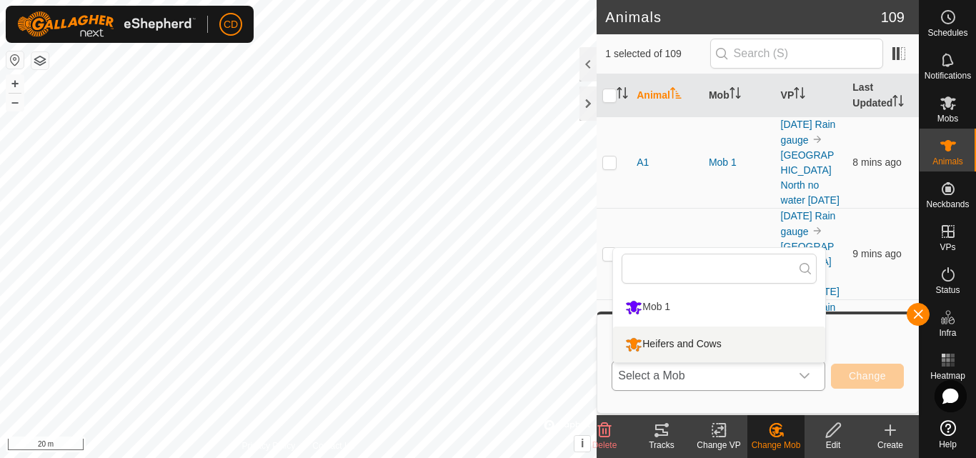
click at [690, 340] on li "Heifers and Cows" at bounding box center [719, 344] width 212 height 36
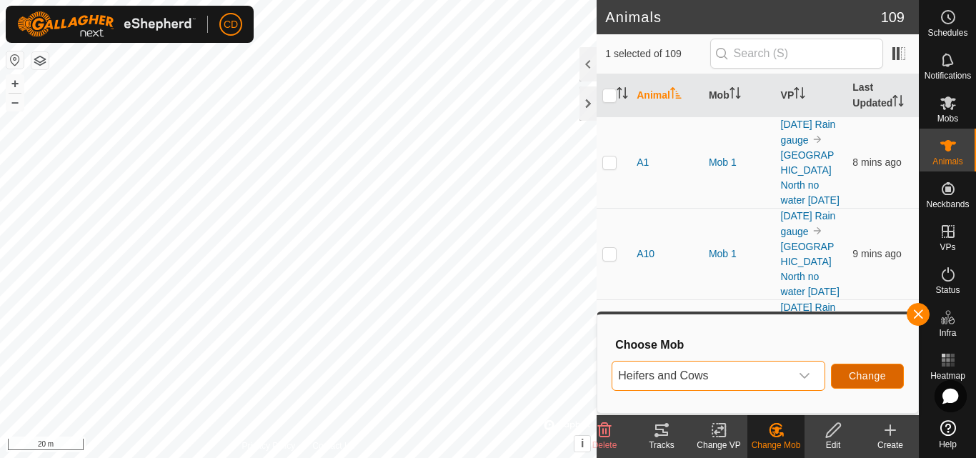
click at [862, 376] on span "Change" at bounding box center [867, 375] width 37 height 11
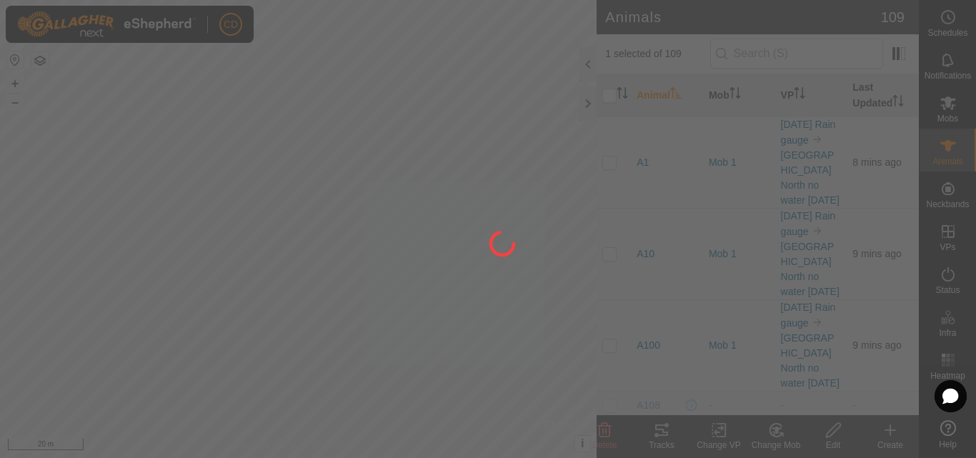
checkbox input "false"
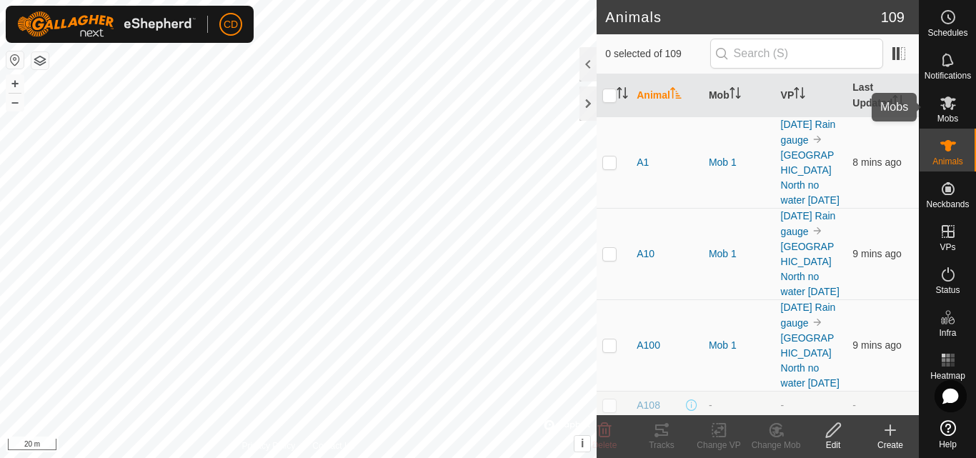
click at [959, 102] on es-mob-svg-icon at bounding box center [948, 102] width 26 height 23
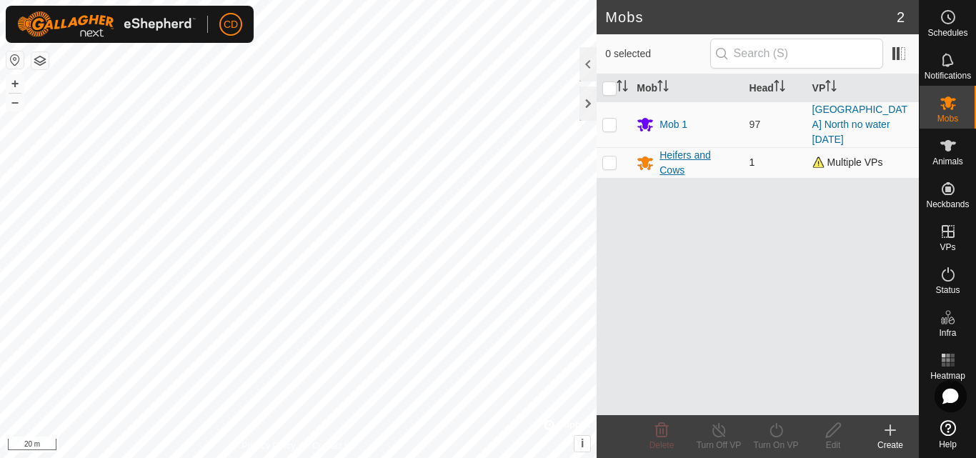
click at [702, 148] on div "Heifers and Cows" at bounding box center [698, 163] width 78 height 30
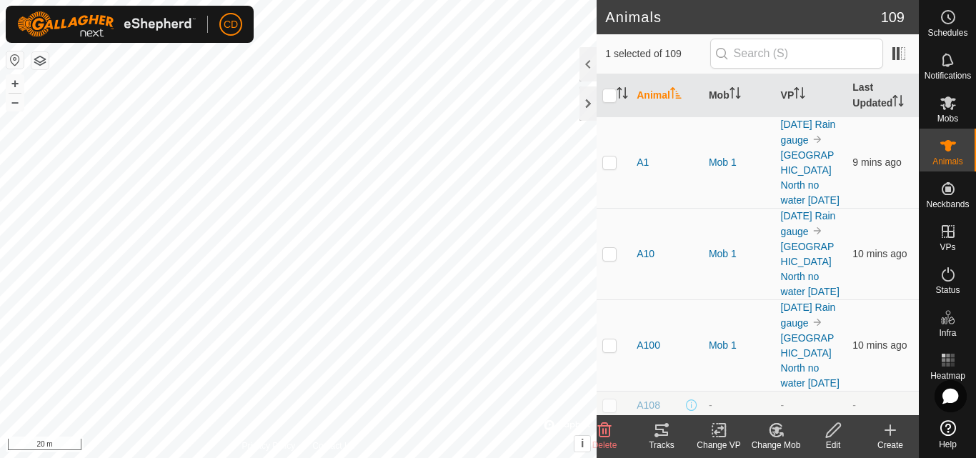
click at [779, 435] on icon at bounding box center [776, 429] width 18 height 17
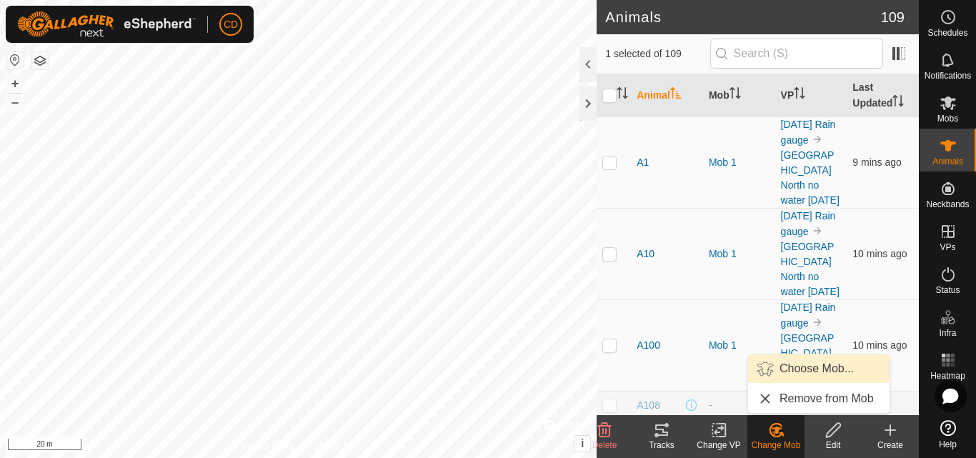
click at [804, 366] on link "Choose Mob..." at bounding box center [818, 368] width 141 height 29
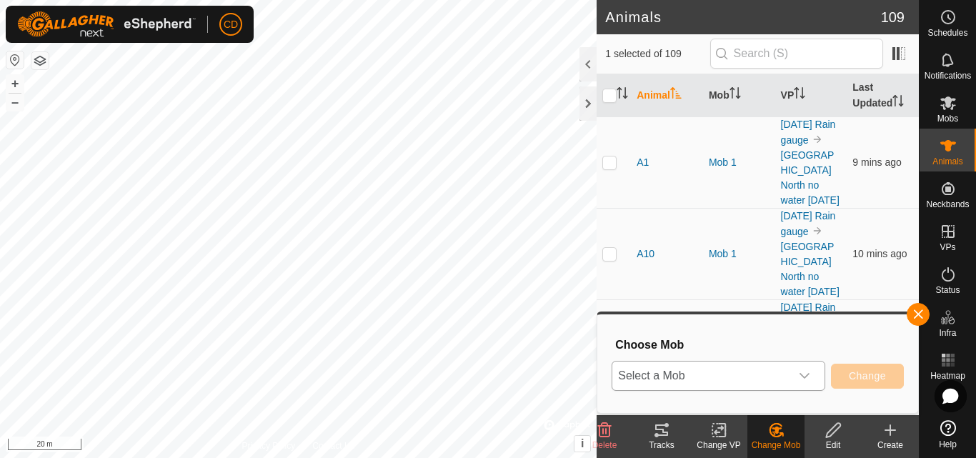
click at [766, 387] on span "Select a Mob" at bounding box center [701, 375] width 178 height 29
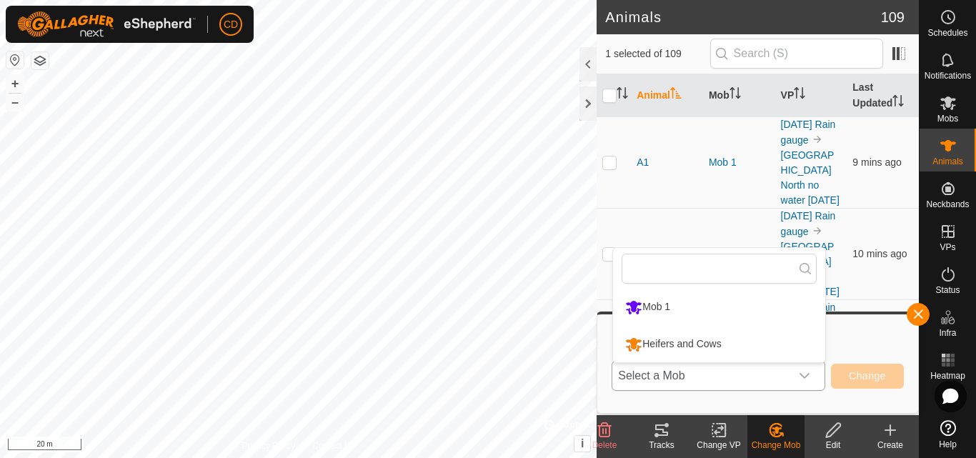
click at [677, 337] on li "Heifers and Cows" at bounding box center [719, 344] width 212 height 36
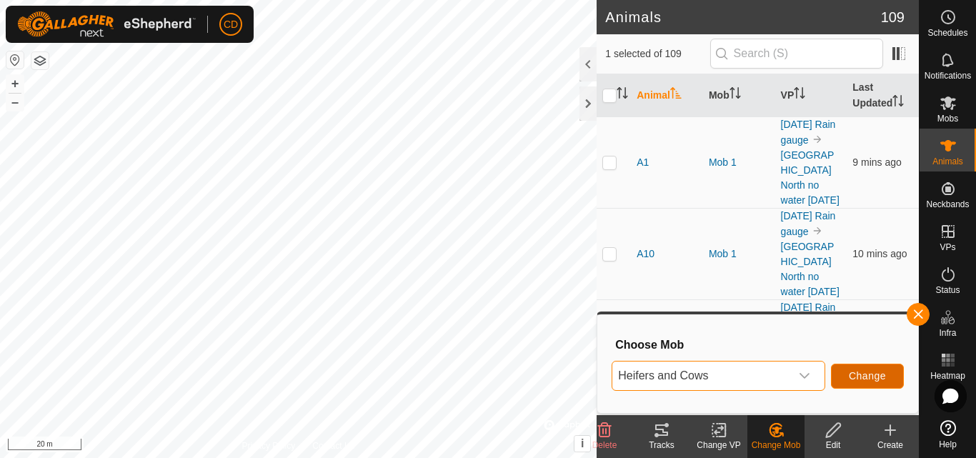
click at [846, 376] on button "Change" at bounding box center [867, 376] width 73 height 25
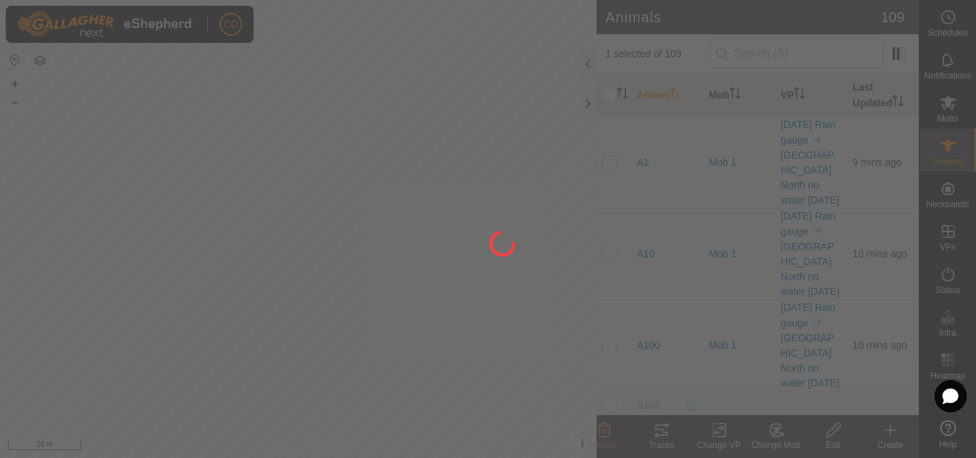
checkbox input "false"
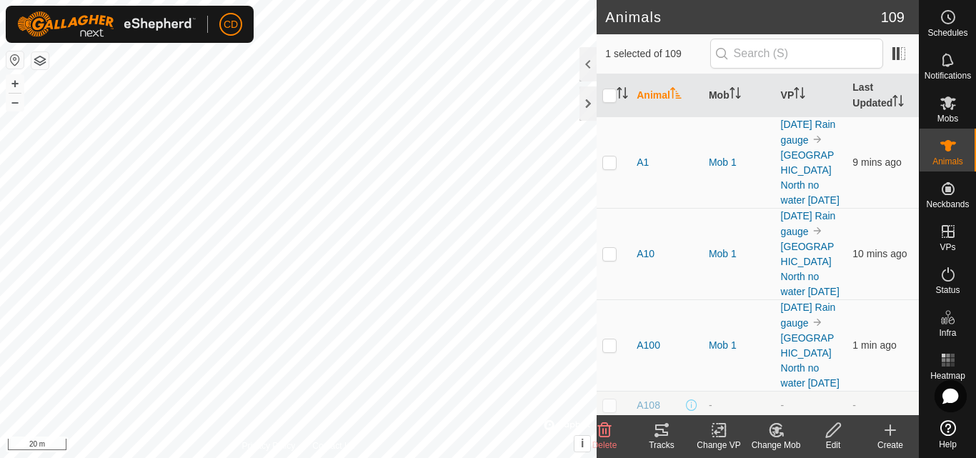
click at [769, 434] on icon at bounding box center [776, 429] width 18 height 17
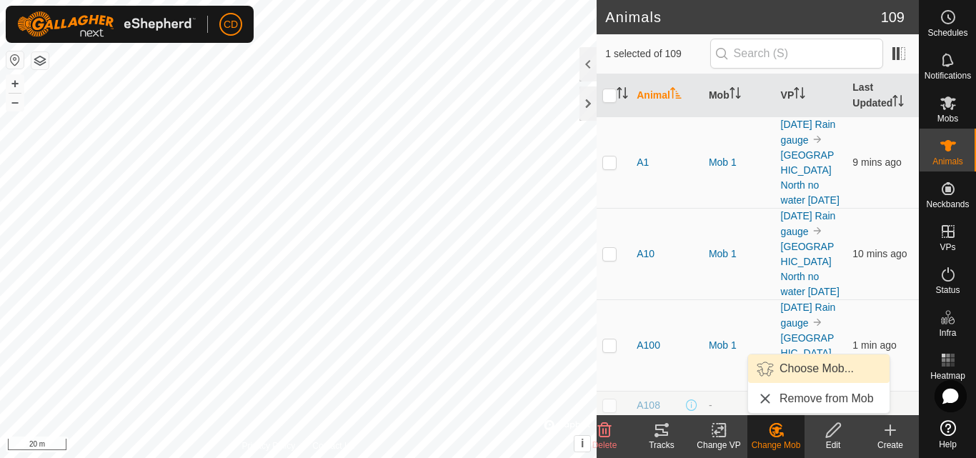
click at [803, 368] on span "Choose Mob..." at bounding box center [816, 368] width 74 height 17
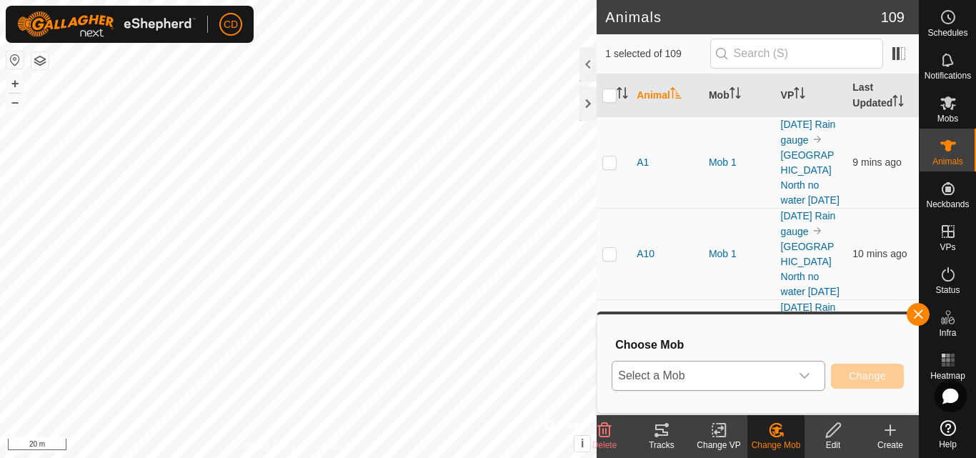
click at [733, 381] on span "Select a Mob" at bounding box center [701, 375] width 178 height 29
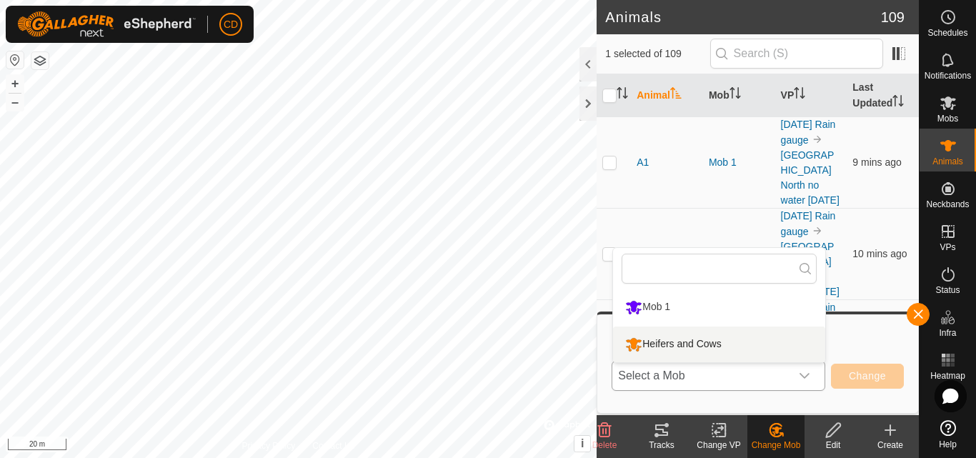
click at [700, 349] on li "Heifers and Cows" at bounding box center [719, 344] width 212 height 36
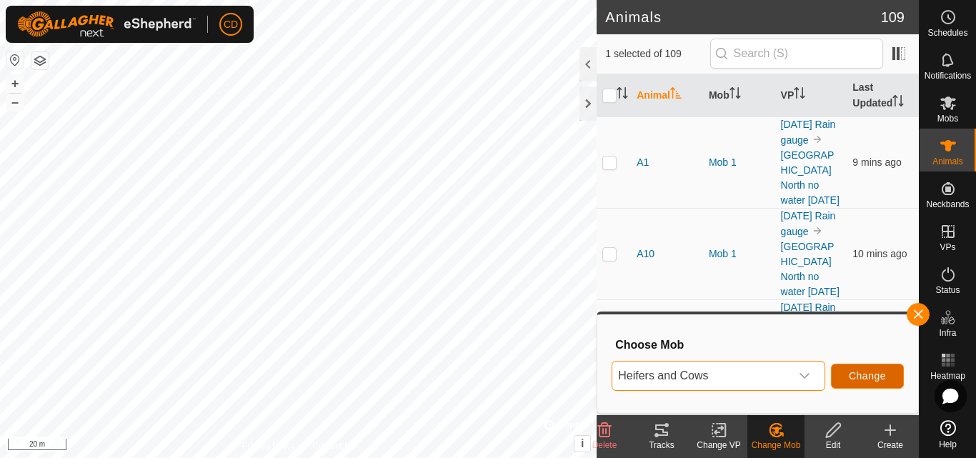
click at [869, 379] on span "Change" at bounding box center [867, 375] width 37 height 11
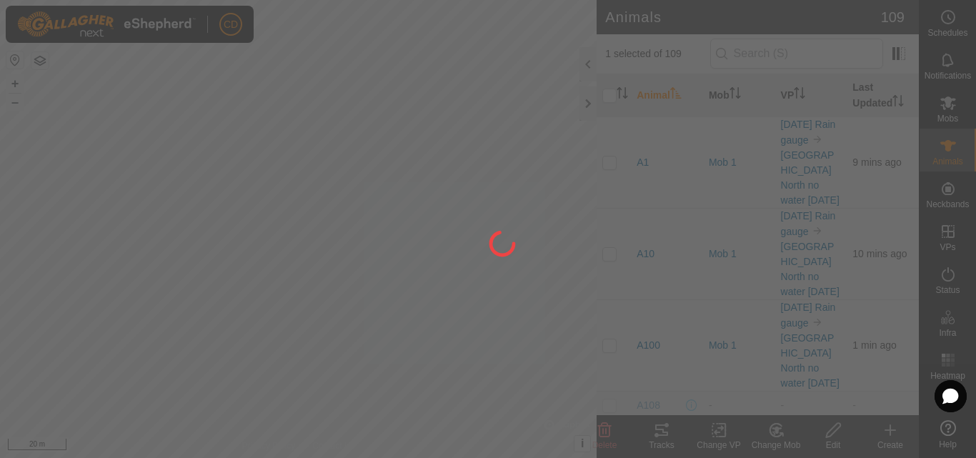
checkbox input "false"
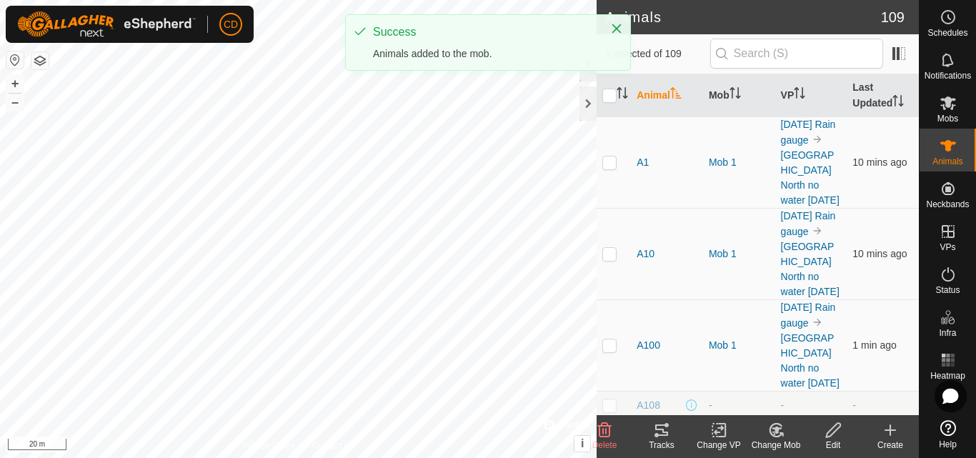
click at [787, 428] on change-mob-svg-icon at bounding box center [775, 429] width 57 height 17
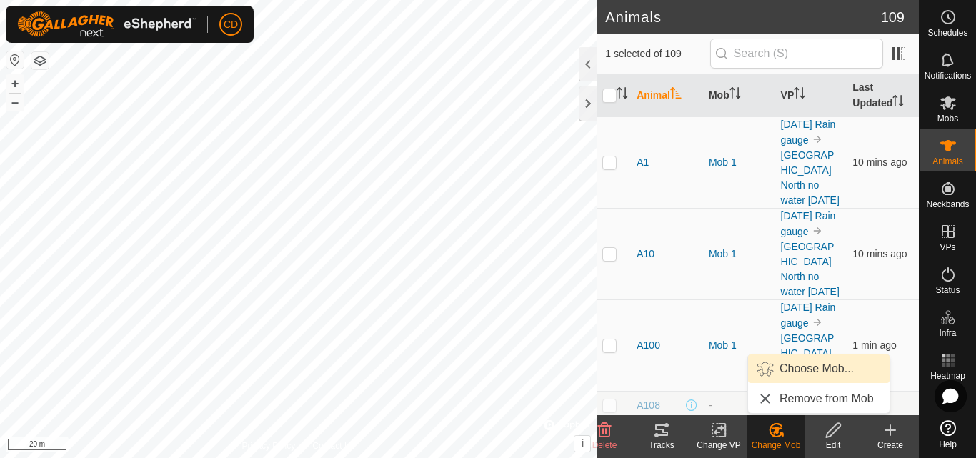
click at [786, 371] on link "Choose Mob..." at bounding box center [818, 368] width 141 height 29
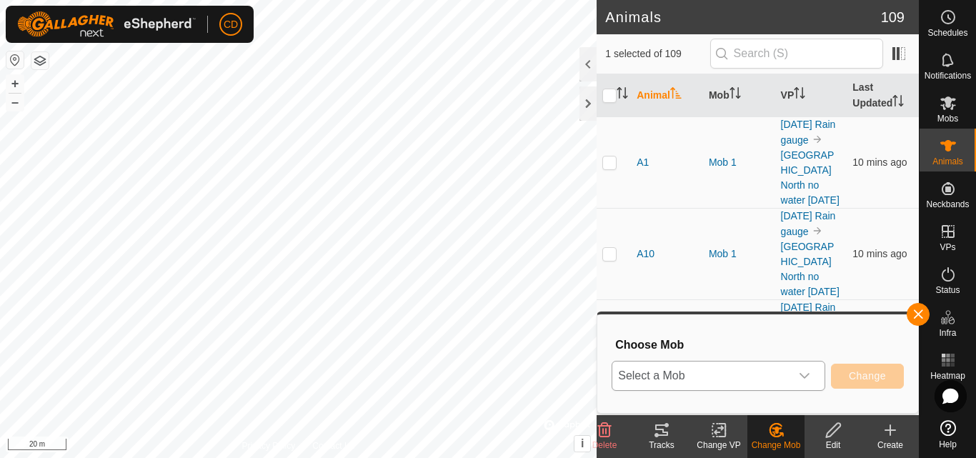
click at [770, 380] on span "Select a Mob" at bounding box center [701, 375] width 178 height 29
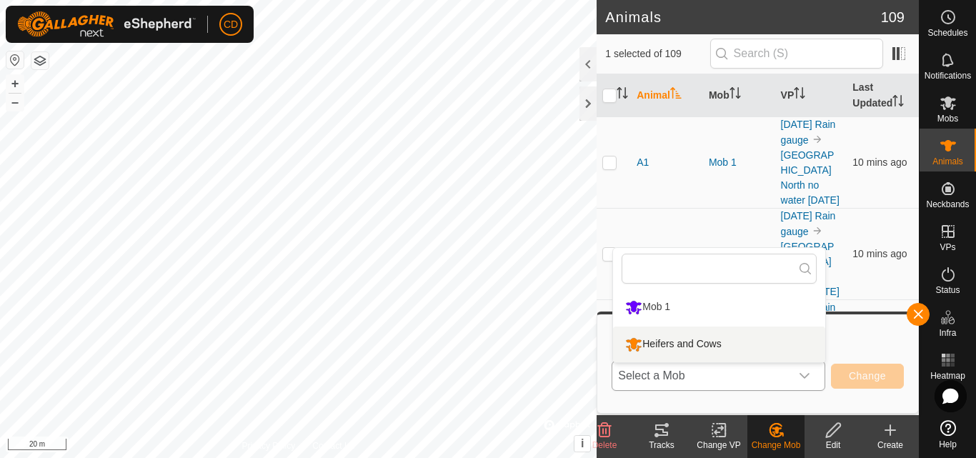
click at [657, 343] on li "Heifers and Cows" at bounding box center [719, 344] width 212 height 36
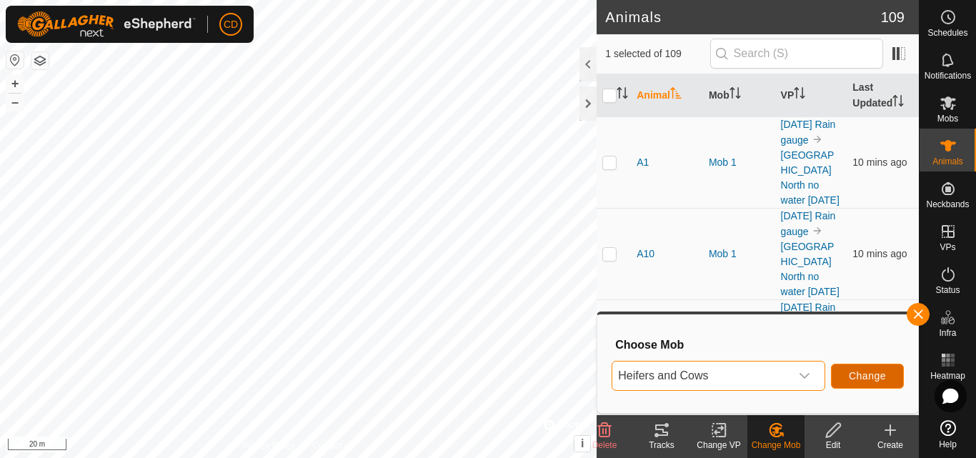
click at [868, 376] on span "Change" at bounding box center [867, 375] width 37 height 11
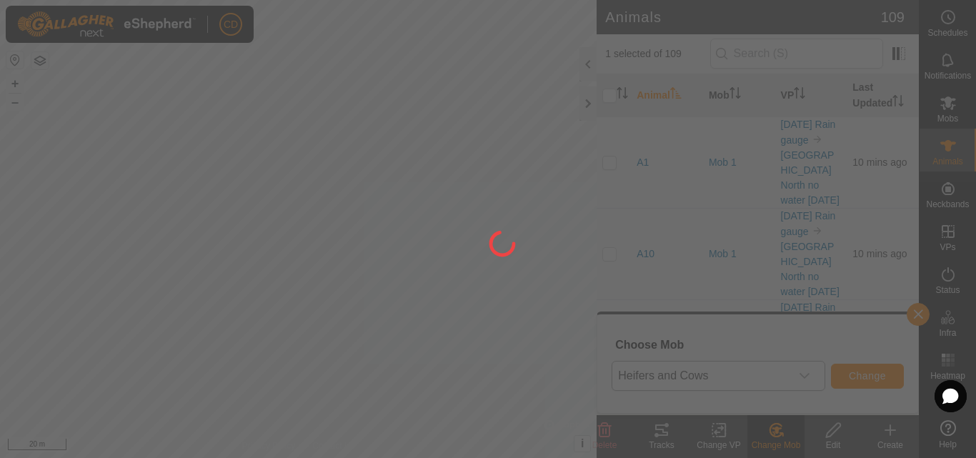
checkbox input "false"
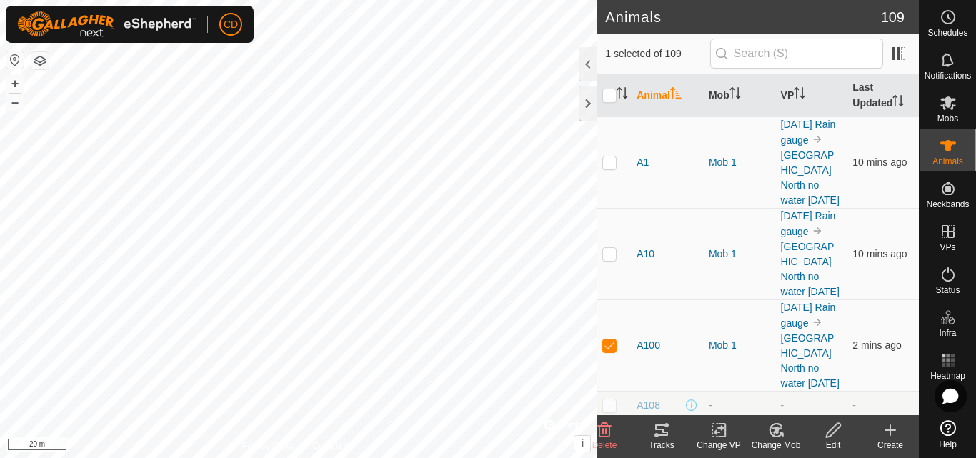
click at [776, 436] on icon at bounding box center [776, 429] width 18 height 17
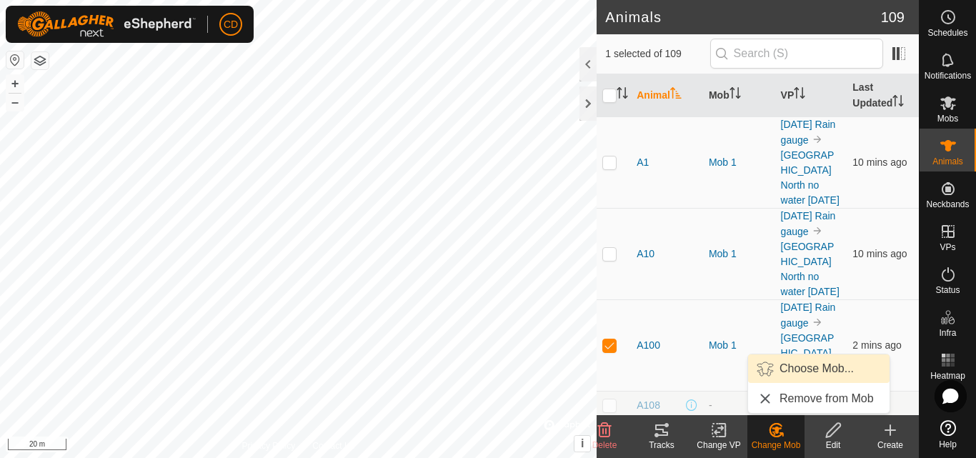
click at [807, 371] on link "Choose Mob..." at bounding box center [818, 368] width 141 height 29
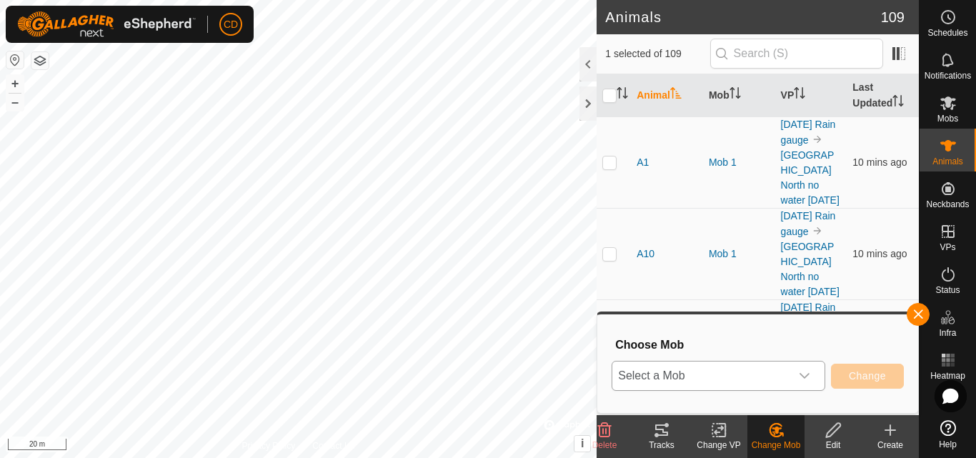
click at [739, 386] on span "Select a Mob" at bounding box center [701, 375] width 178 height 29
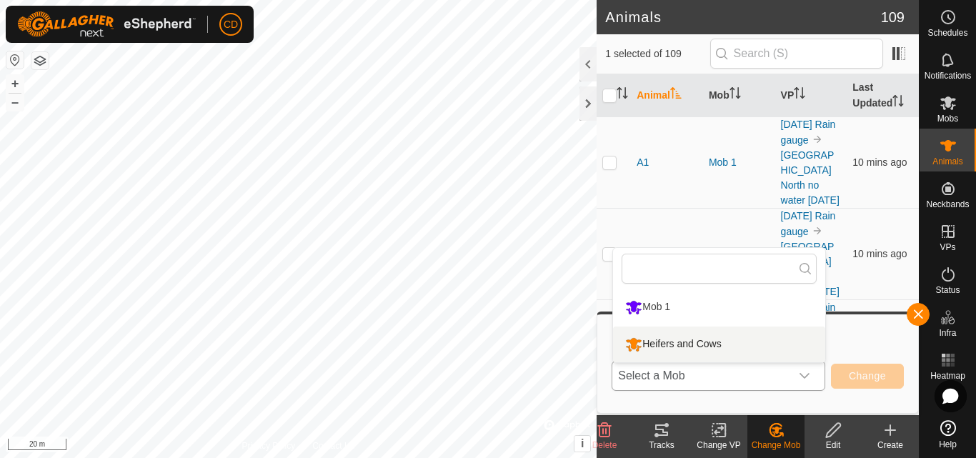
click at [707, 344] on li "Heifers and Cows" at bounding box center [719, 344] width 212 height 36
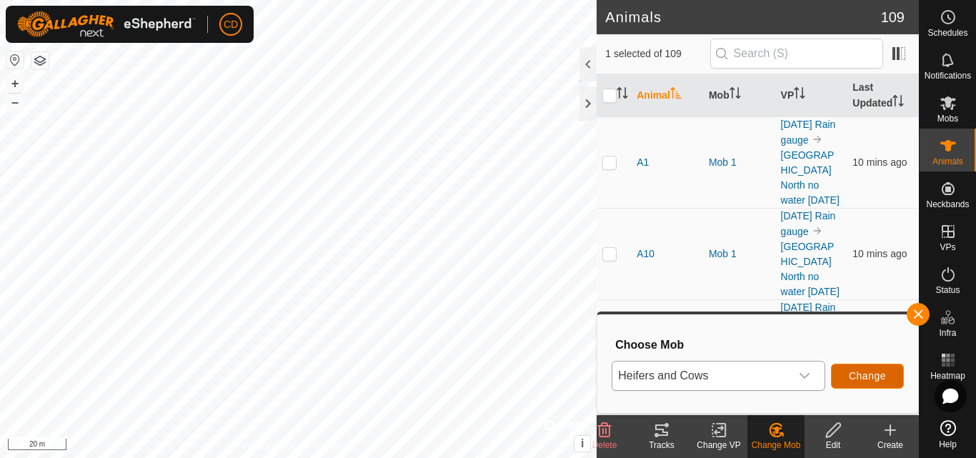
click at [889, 374] on button "Change" at bounding box center [867, 376] width 73 height 25
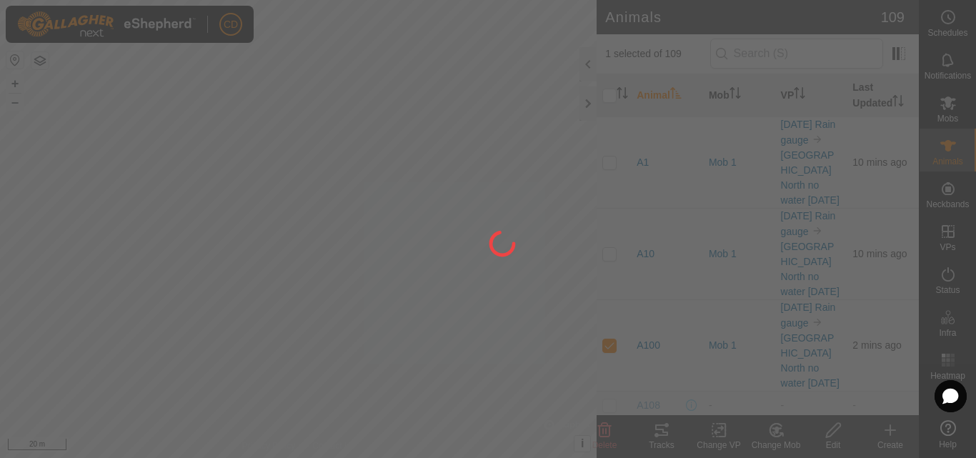
checkbox input "false"
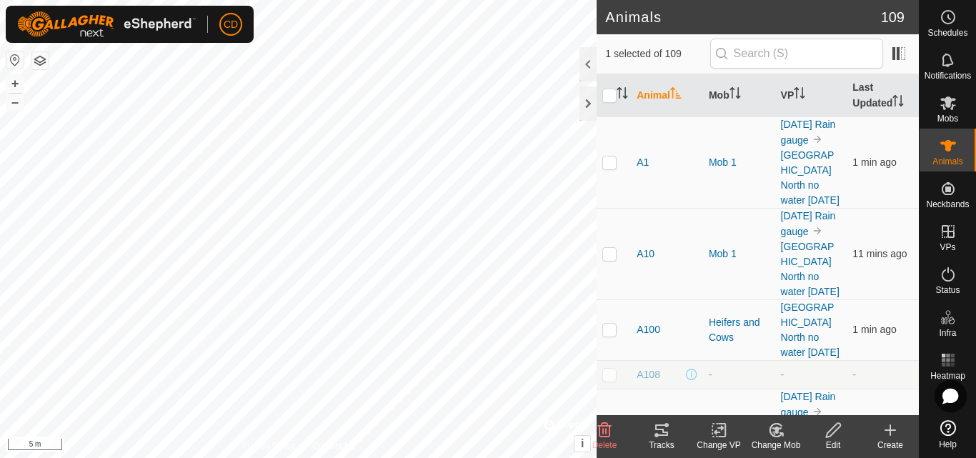
click at [766, 430] on change-mob-svg-icon at bounding box center [775, 429] width 57 height 17
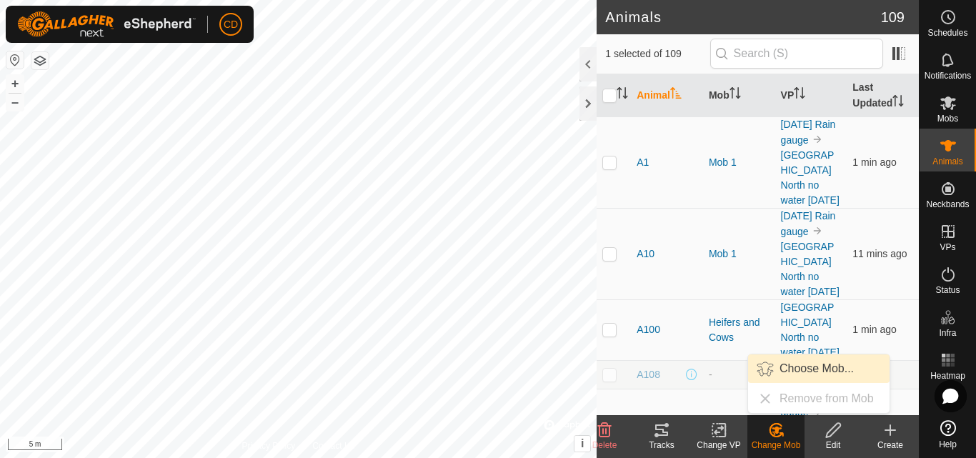
click at [794, 371] on link "Choose Mob..." at bounding box center [818, 368] width 141 height 29
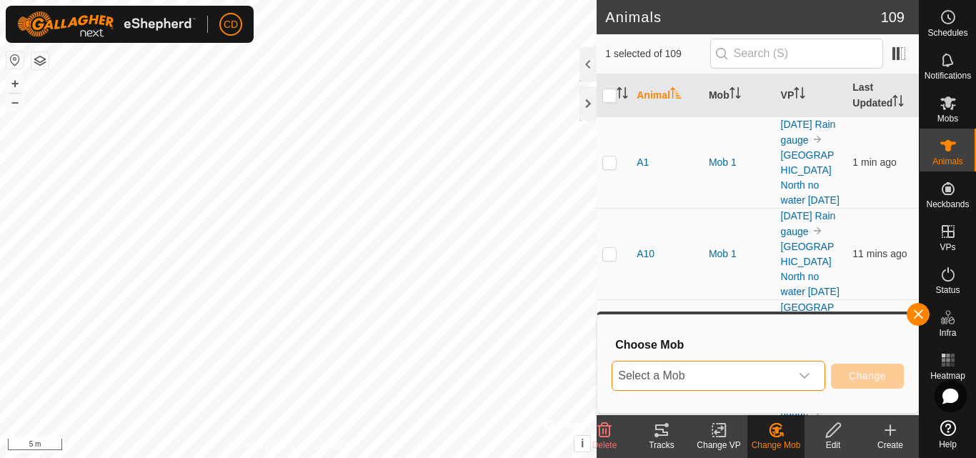
click at [757, 379] on span "Select a Mob" at bounding box center [701, 375] width 178 height 29
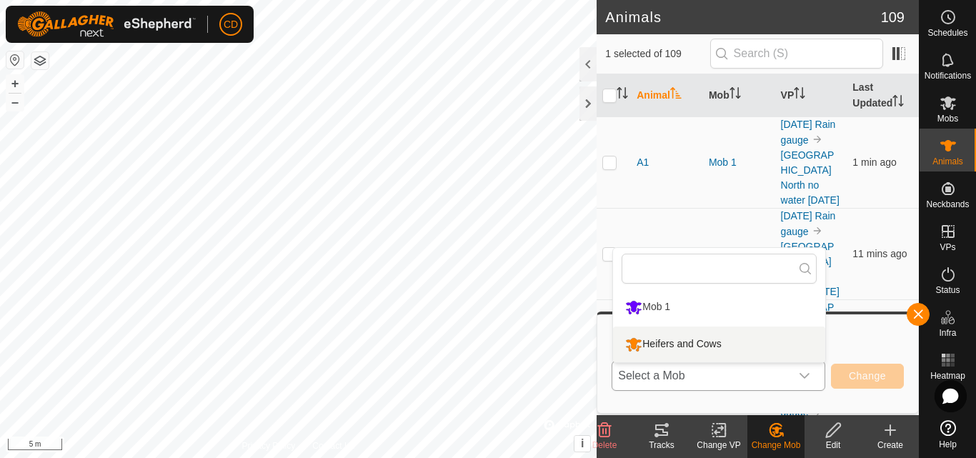
click at [715, 341] on li "Heifers and Cows" at bounding box center [719, 344] width 212 height 36
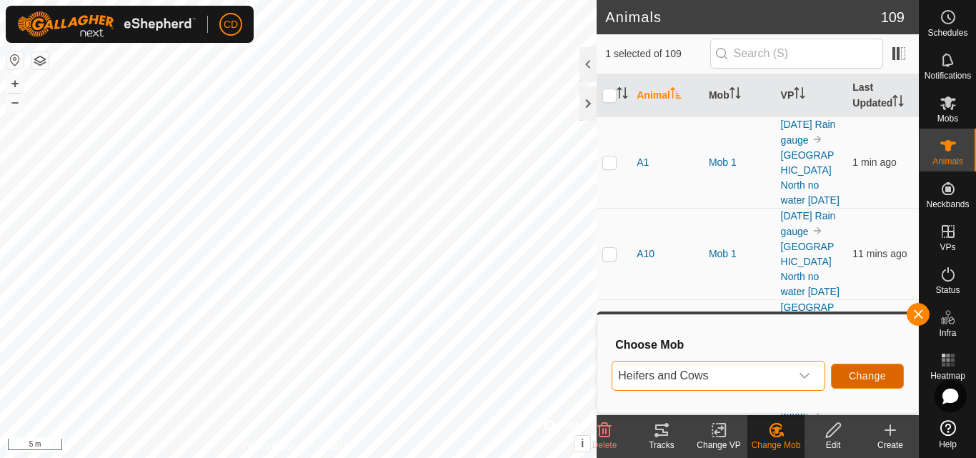
click at [867, 376] on span "Change" at bounding box center [867, 375] width 37 height 11
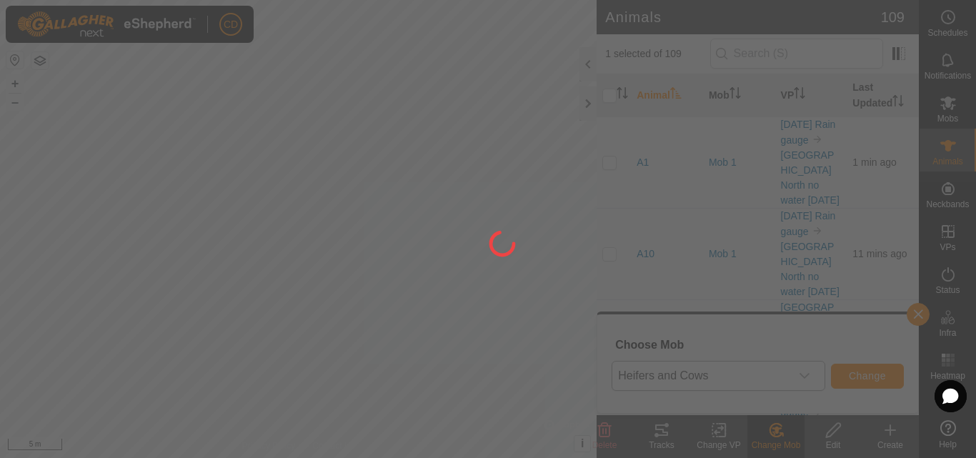
checkbox input "false"
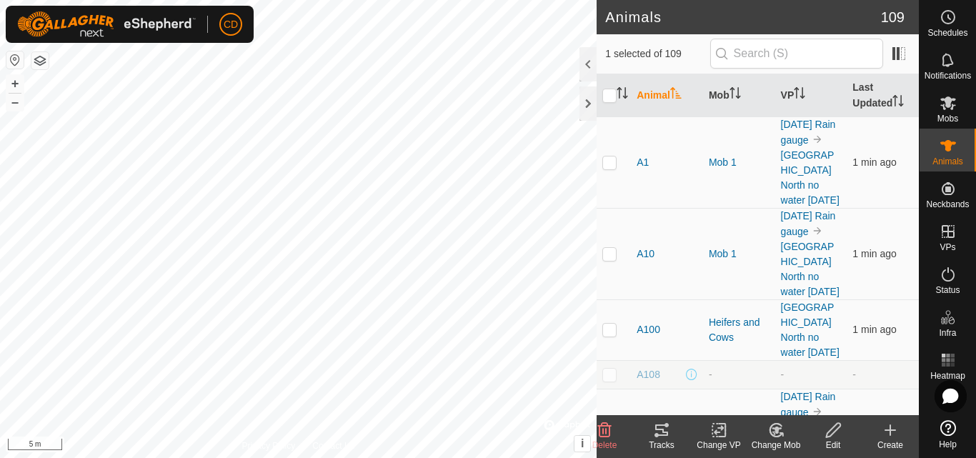
click at [767, 436] on icon at bounding box center [776, 429] width 18 height 17
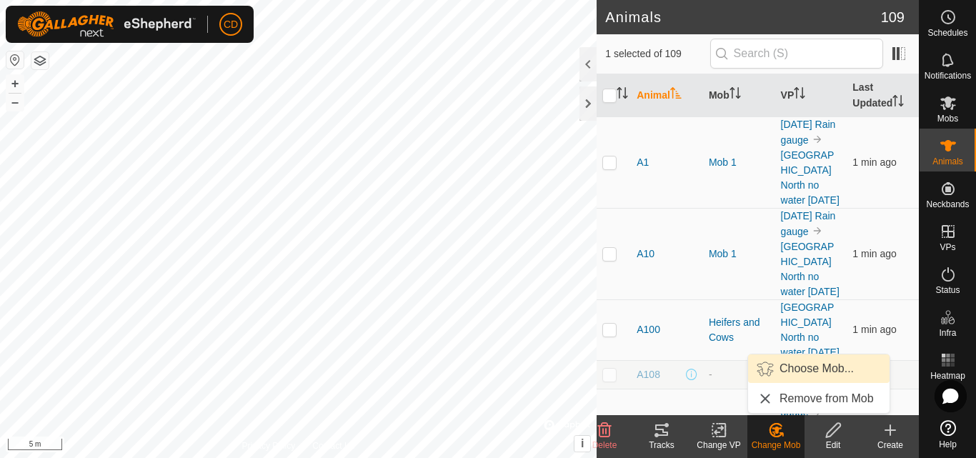
click at [811, 370] on link "Choose Mob..." at bounding box center [818, 368] width 141 height 29
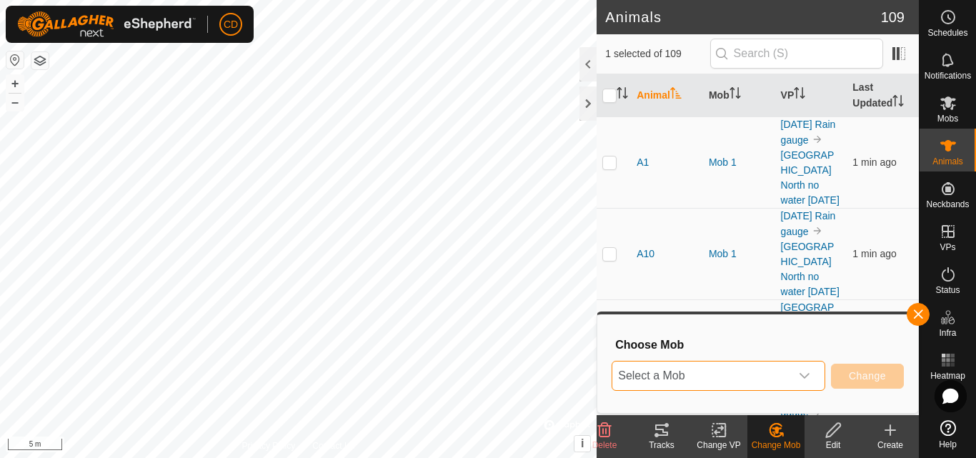
click at [780, 386] on span "Select a Mob" at bounding box center [701, 375] width 178 height 29
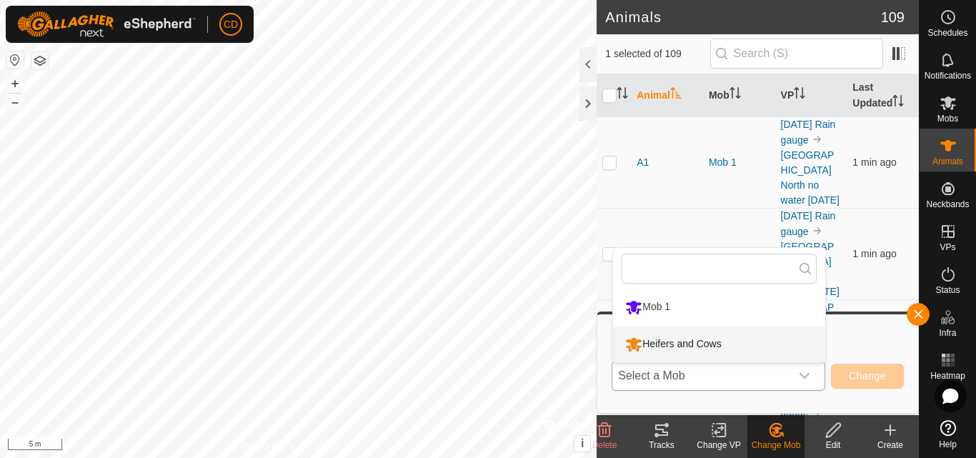
click at [682, 342] on li "Heifers and Cows" at bounding box center [719, 344] width 212 height 36
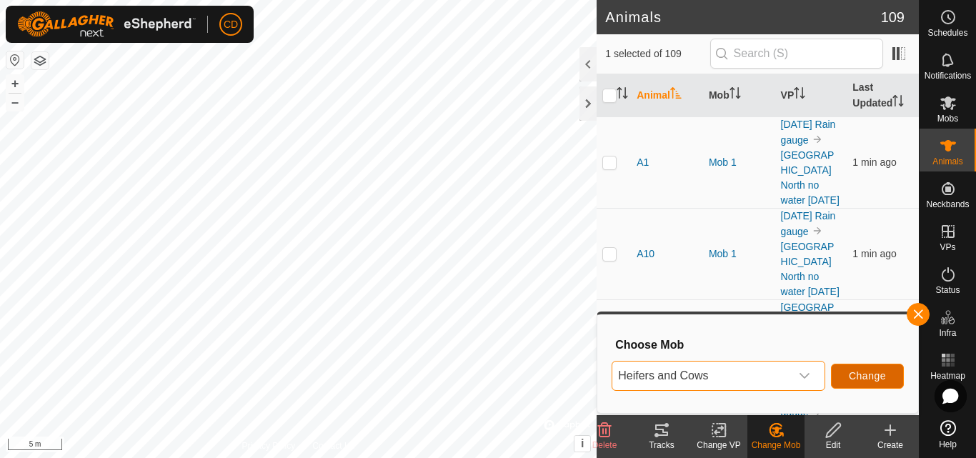
click at [860, 376] on span "Change" at bounding box center [867, 375] width 37 height 11
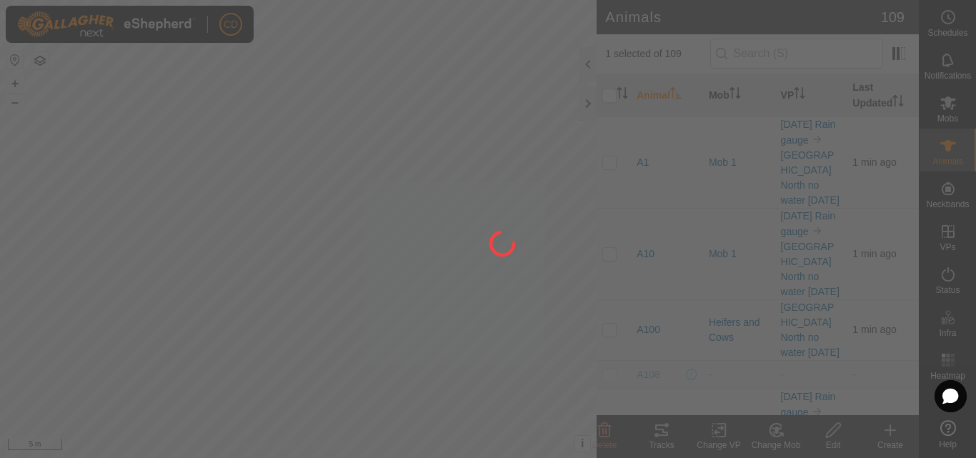
checkbox input "false"
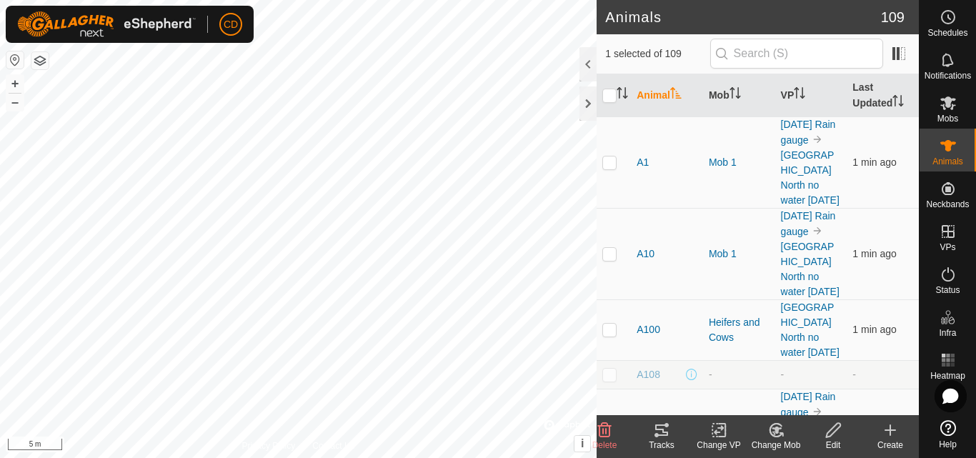
click at [765, 431] on change-mob-svg-icon at bounding box center [775, 429] width 57 height 17
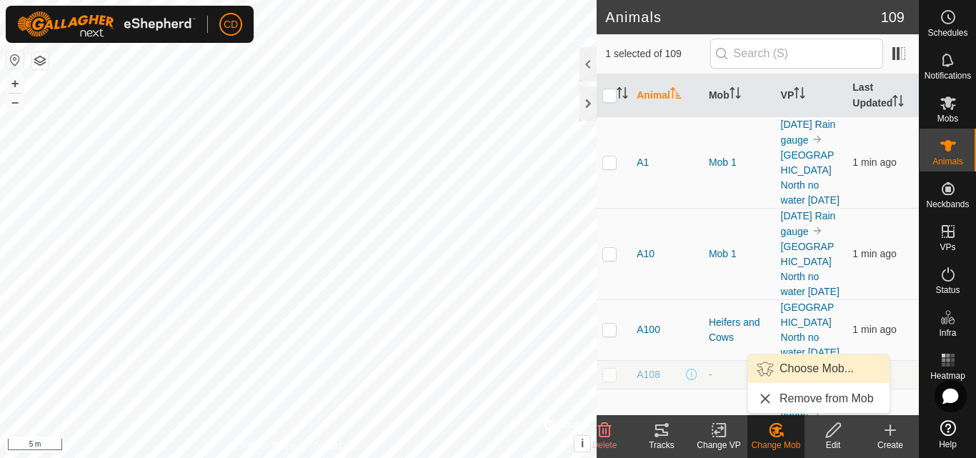
click at [797, 372] on link "Choose Mob..." at bounding box center [818, 368] width 141 height 29
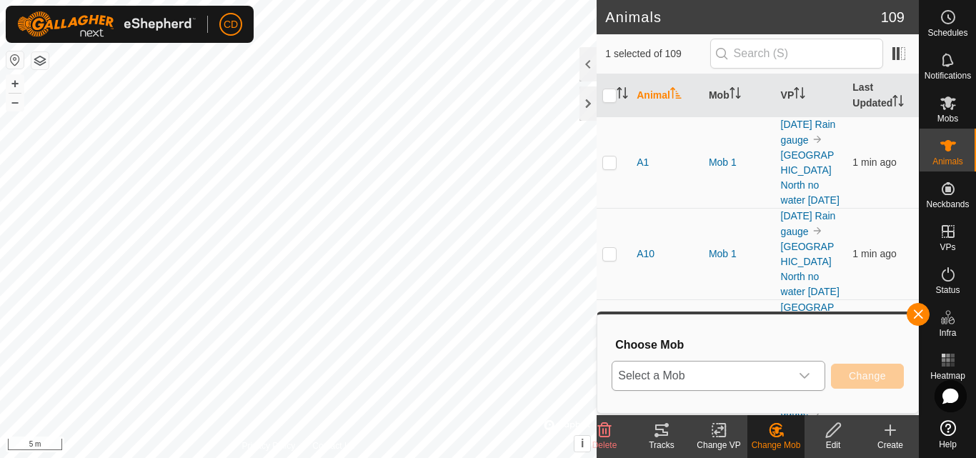
click at [754, 369] on span "Select a Mob" at bounding box center [701, 375] width 178 height 29
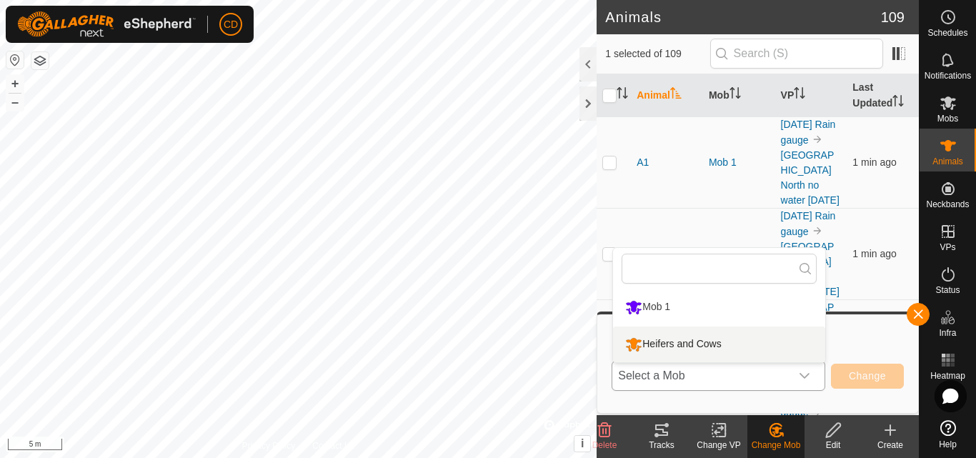
click at [702, 349] on li "Heifers and Cows" at bounding box center [719, 344] width 212 height 36
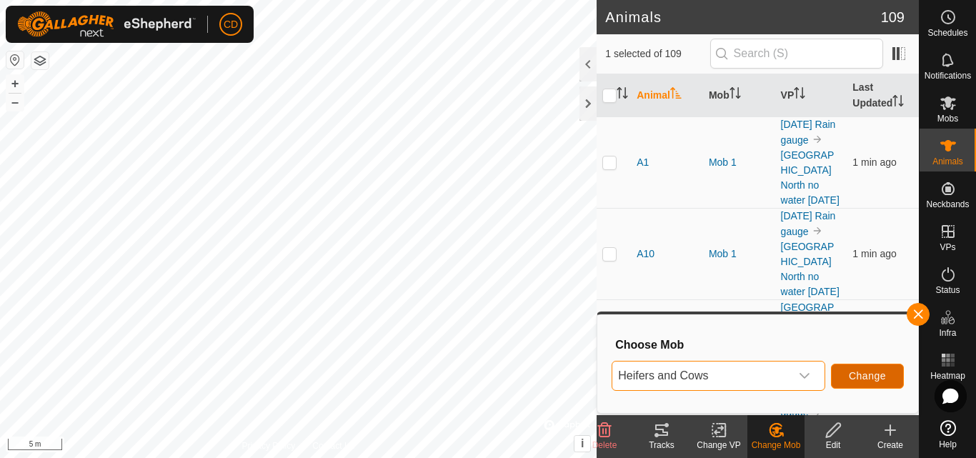
click at [857, 374] on span "Change" at bounding box center [867, 375] width 37 height 11
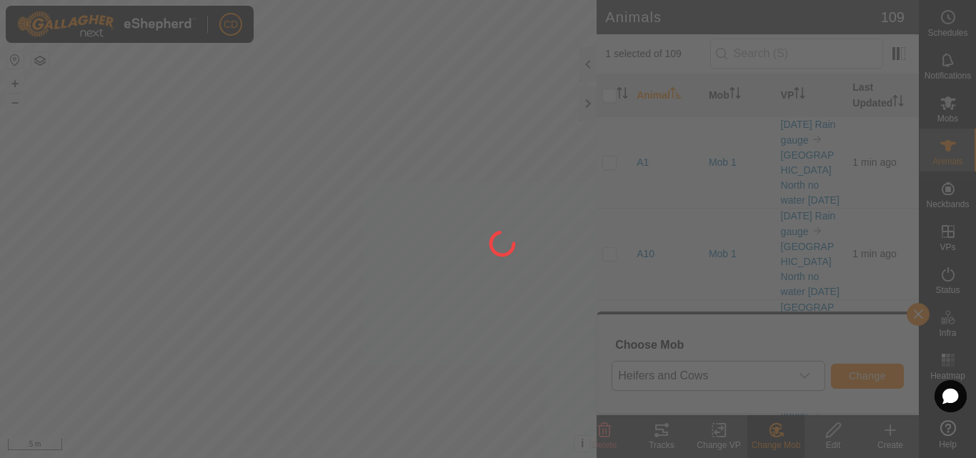
checkbox input "false"
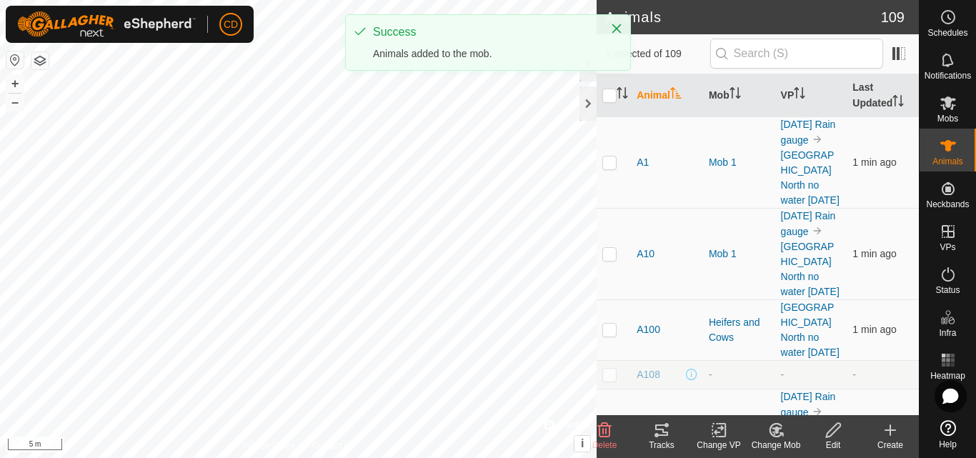
click at [770, 431] on icon at bounding box center [775, 430] width 12 height 13
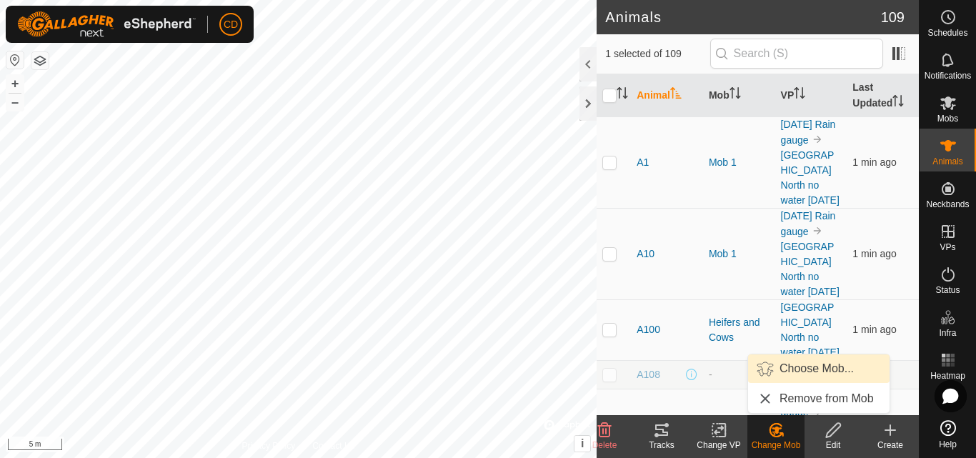
click at [811, 363] on link "Choose Mob..." at bounding box center [818, 368] width 141 height 29
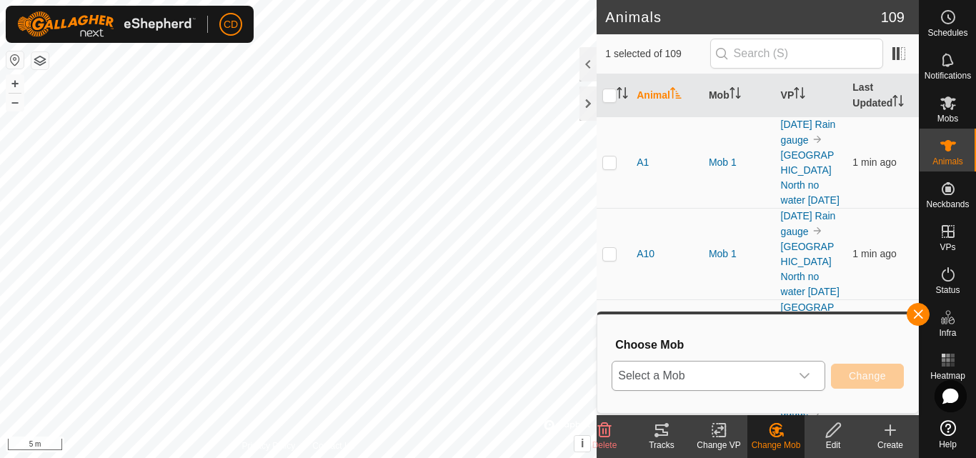
click at [725, 389] on span "Select a Mob" at bounding box center [701, 375] width 178 height 29
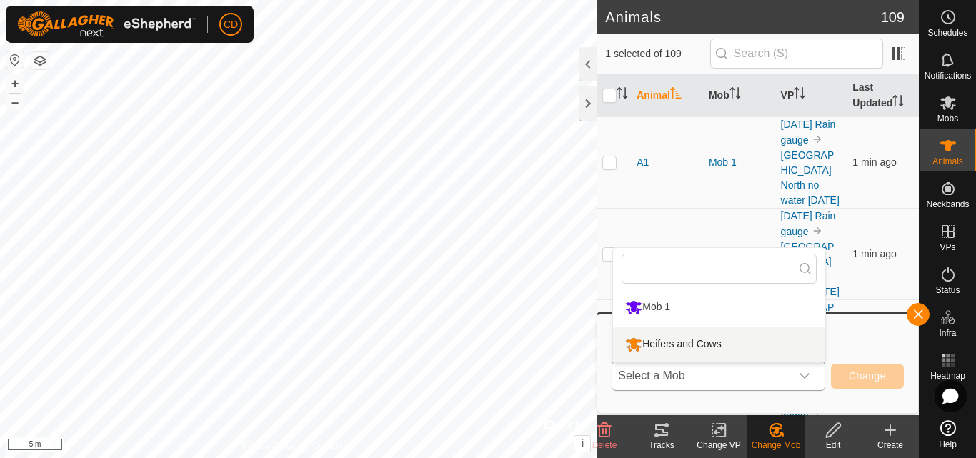
click at [722, 341] on li "Heifers and Cows" at bounding box center [719, 344] width 212 height 36
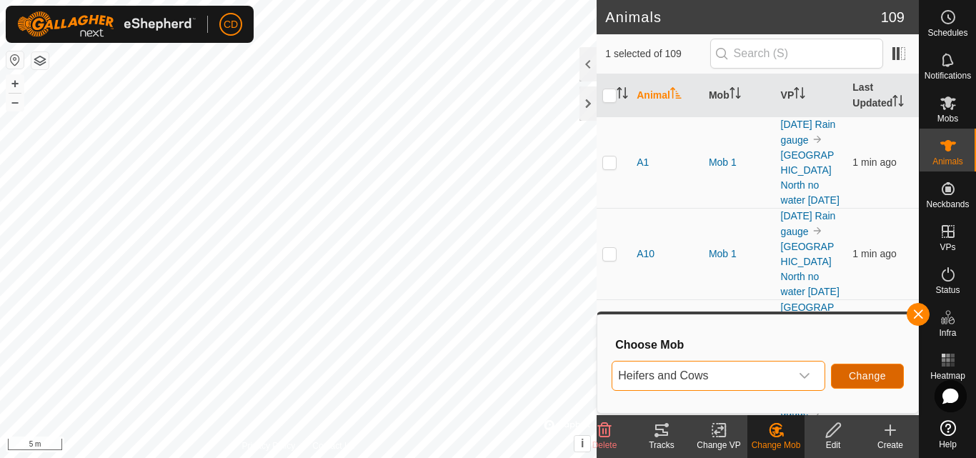
click at [863, 371] on span "Change" at bounding box center [867, 375] width 37 height 11
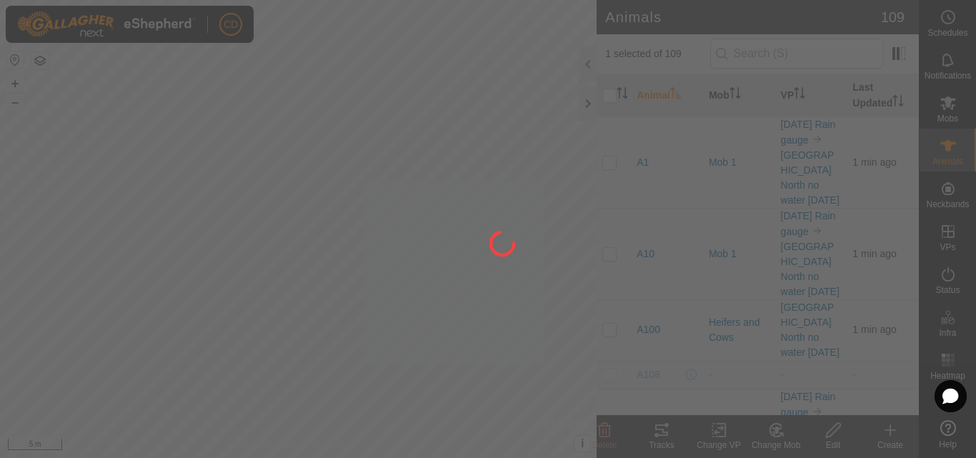
checkbox input "false"
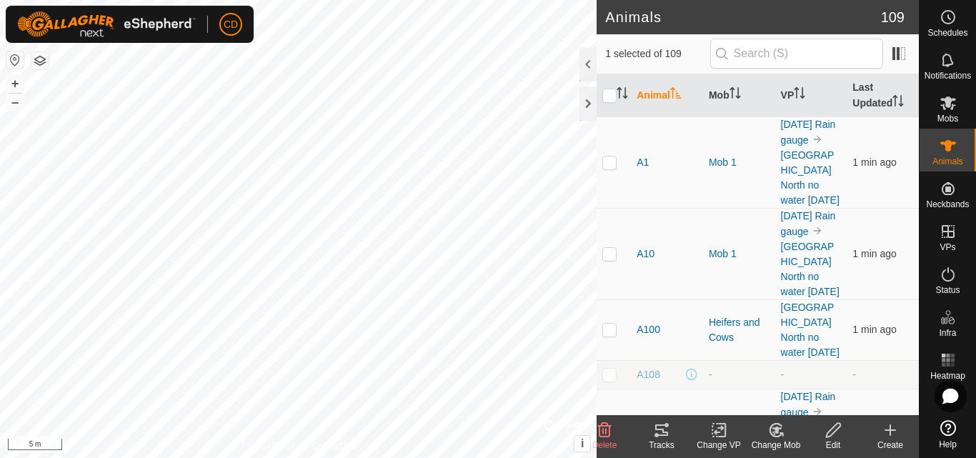
click at [782, 431] on icon at bounding box center [776, 429] width 18 height 17
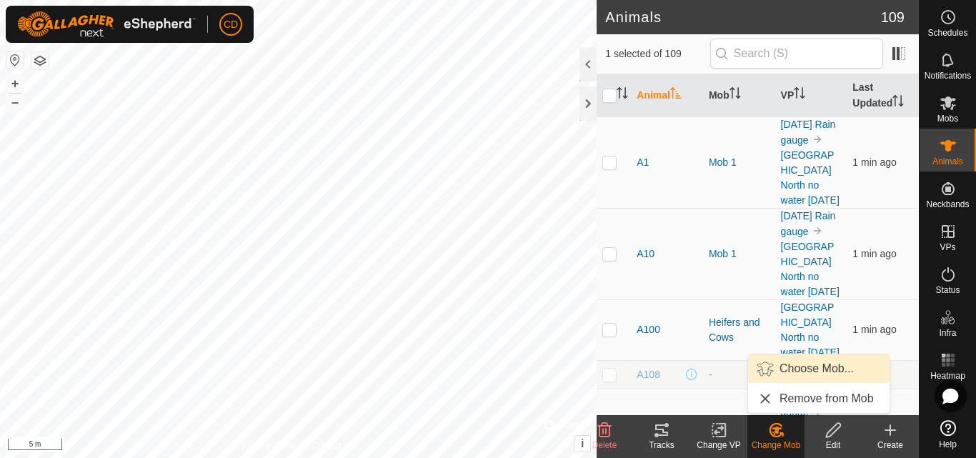
click at [797, 371] on link "Choose Mob..." at bounding box center [818, 368] width 141 height 29
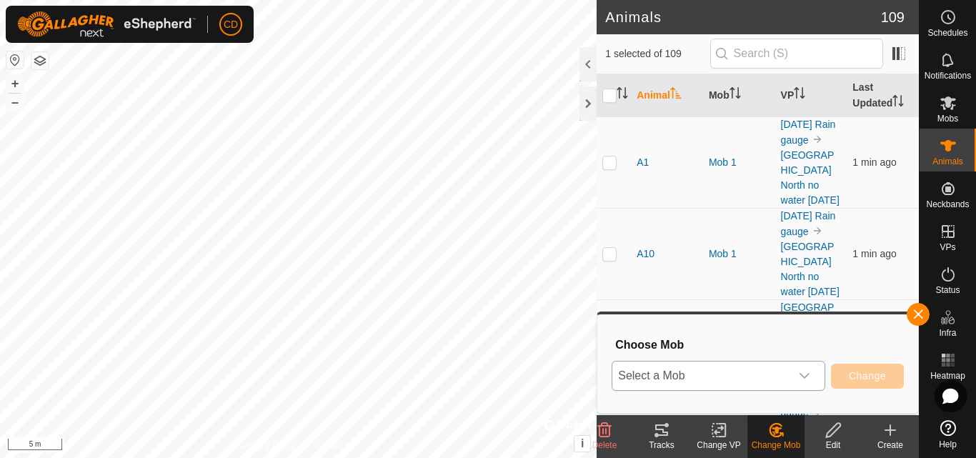
click at [727, 366] on span "Select a Mob" at bounding box center [701, 375] width 178 height 29
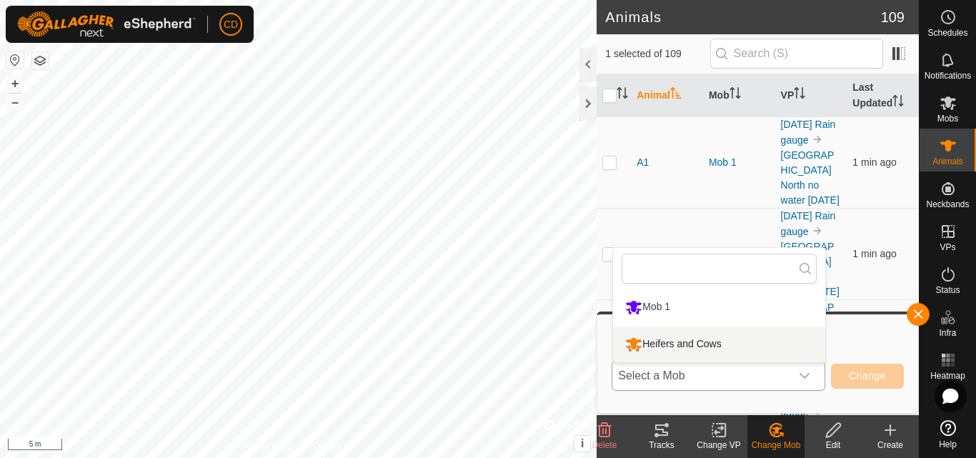
click at [689, 343] on li "Heifers and Cows" at bounding box center [719, 344] width 212 height 36
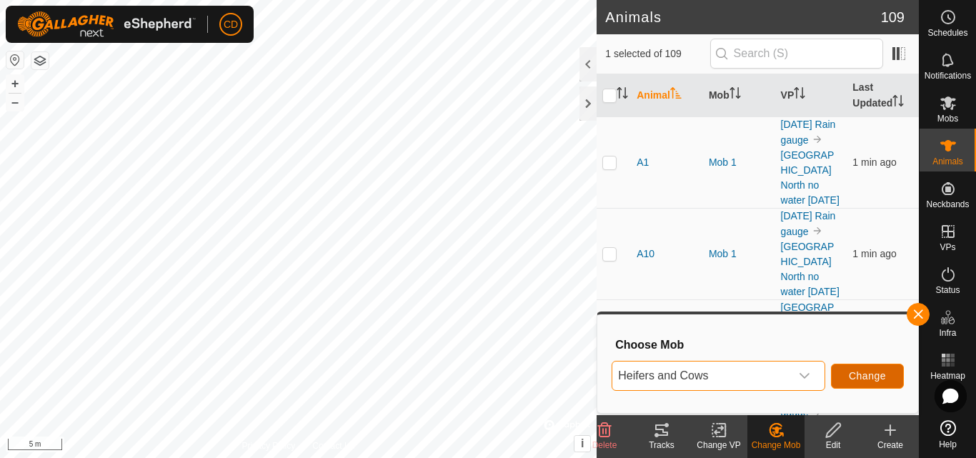
click at [854, 370] on span "Change" at bounding box center [867, 375] width 37 height 11
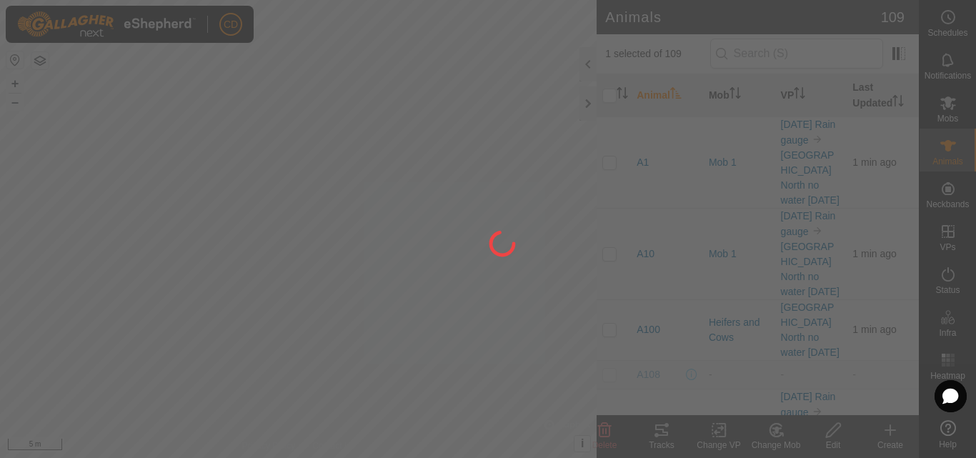
checkbox input "false"
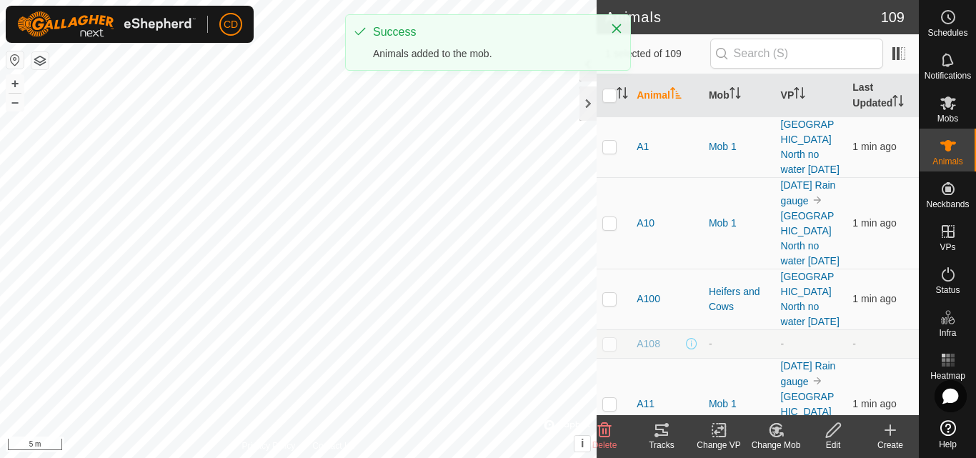
click at [777, 431] on icon at bounding box center [777, 429] width 10 height 7
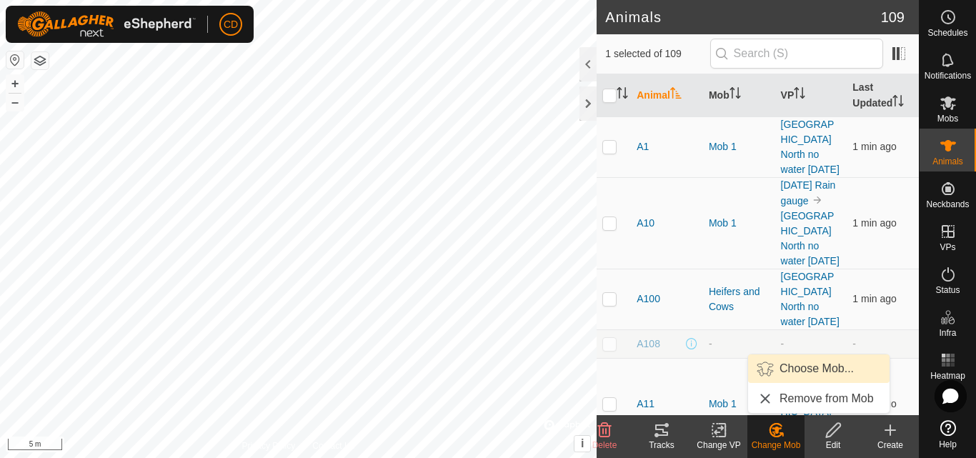
click at [791, 371] on link "Choose Mob..." at bounding box center [818, 368] width 141 height 29
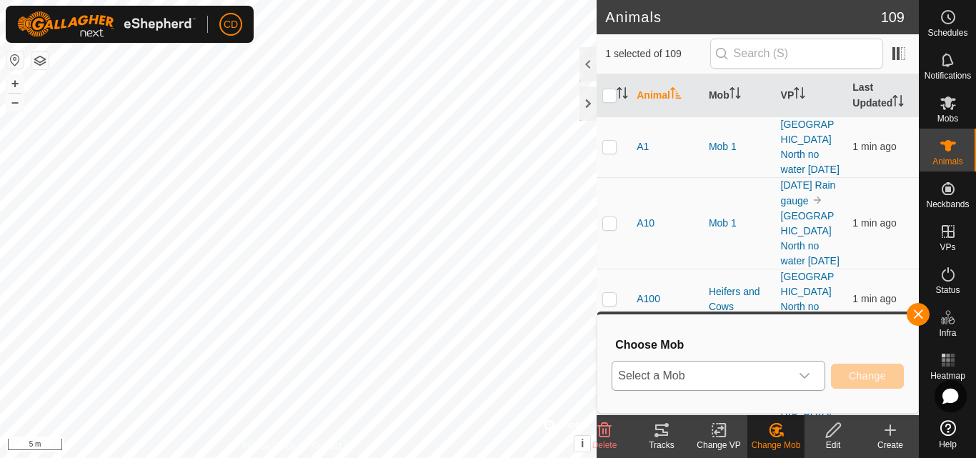
click at [722, 369] on span "Select a Mob" at bounding box center [701, 375] width 178 height 29
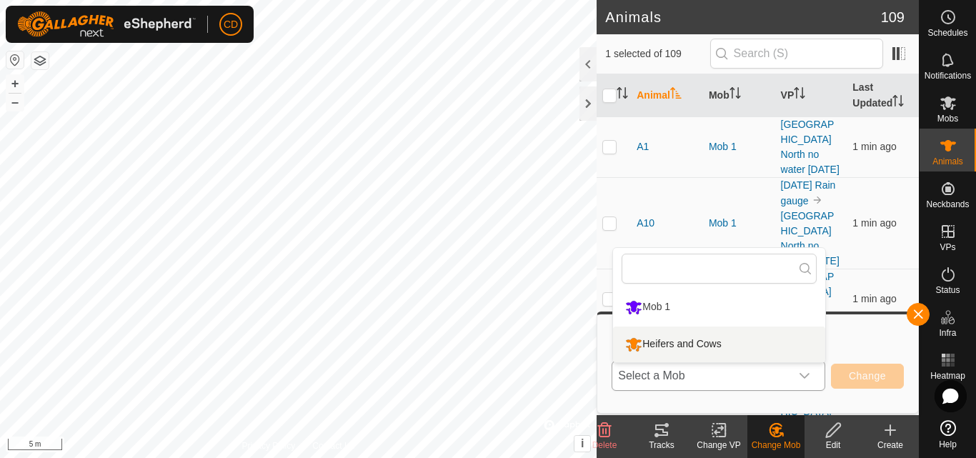
click at [701, 344] on li "Heifers and Cows" at bounding box center [719, 344] width 212 height 36
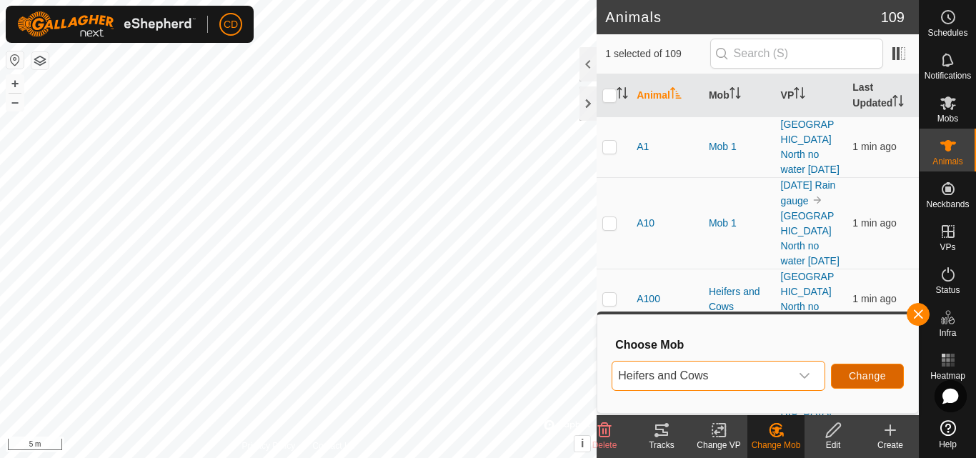
click at [874, 368] on button "Change" at bounding box center [867, 376] width 73 height 25
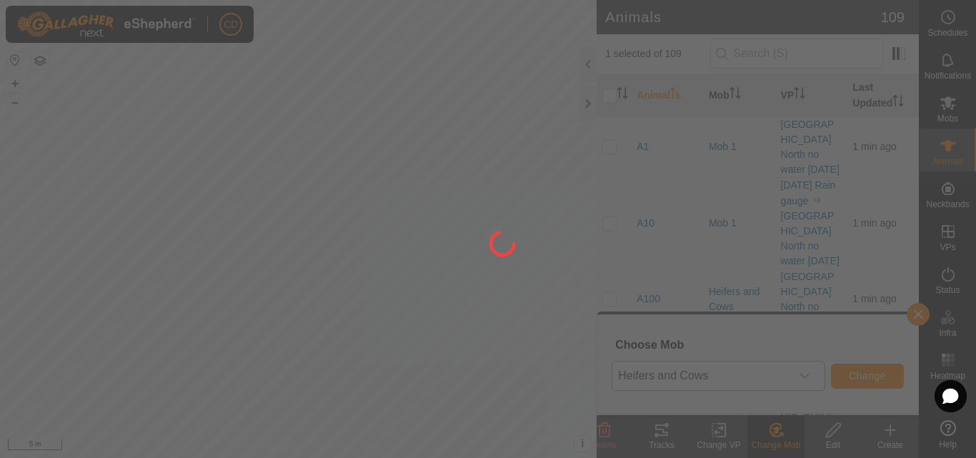
checkbox input "false"
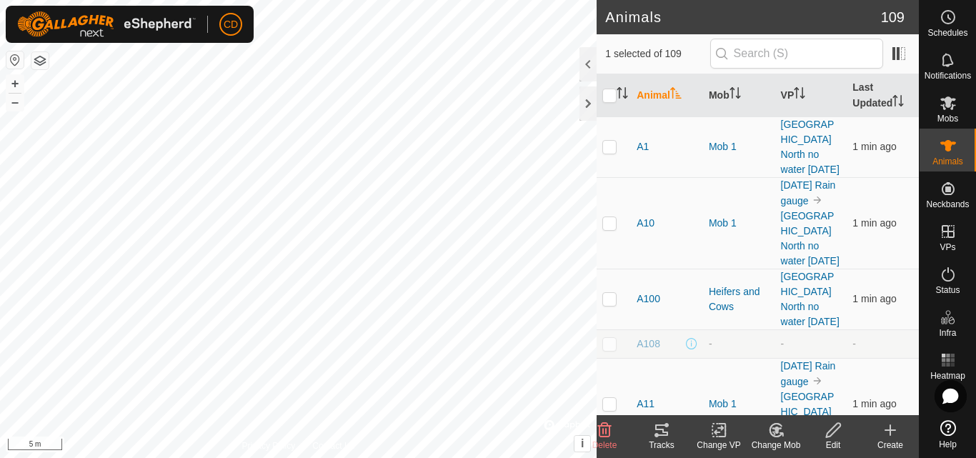
click at [781, 435] on icon at bounding box center [775, 430] width 12 height 13
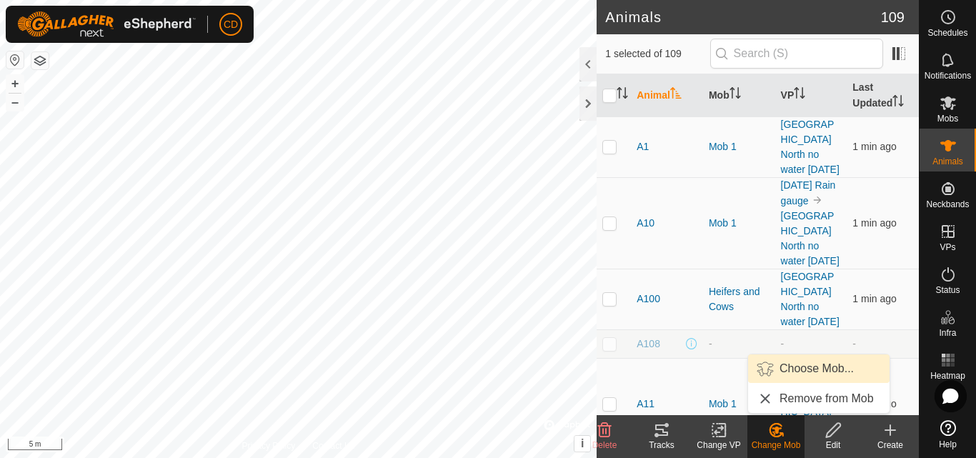
click at [785, 370] on link "Choose Mob..." at bounding box center [818, 368] width 141 height 29
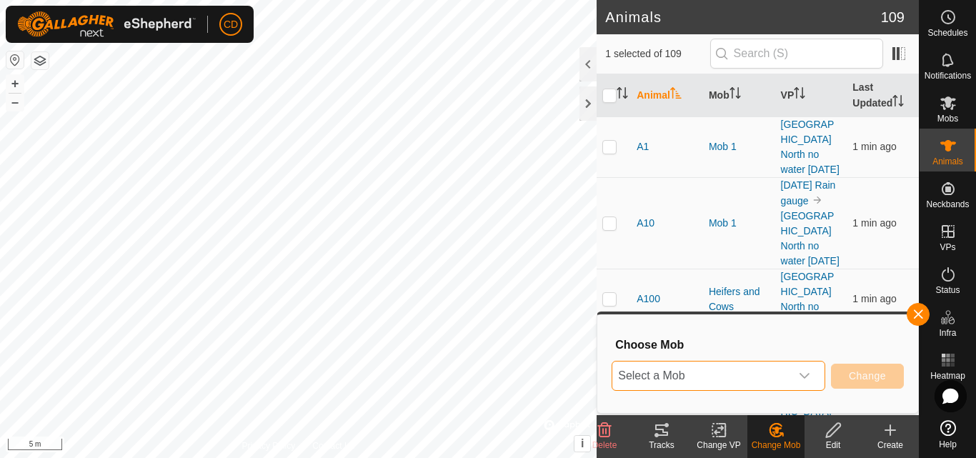
click at [723, 375] on span "Select a Mob" at bounding box center [701, 375] width 178 height 29
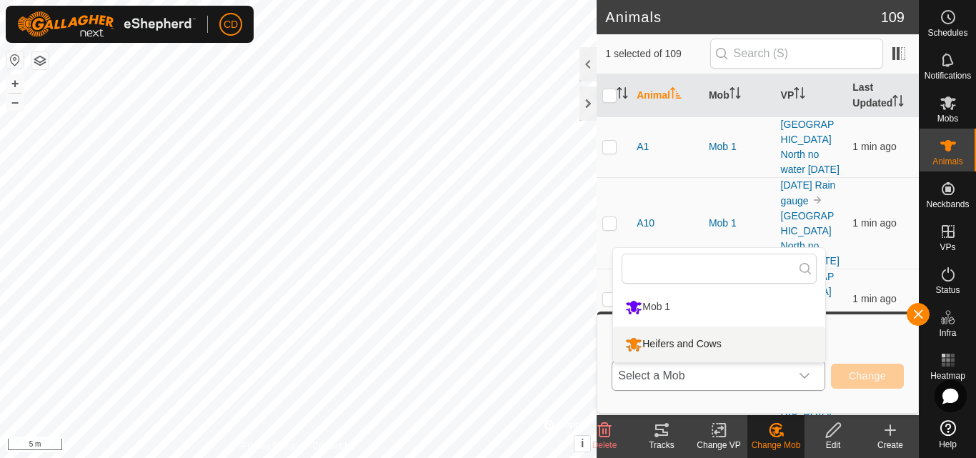
click at [676, 348] on li "Heifers and Cows" at bounding box center [719, 344] width 212 height 36
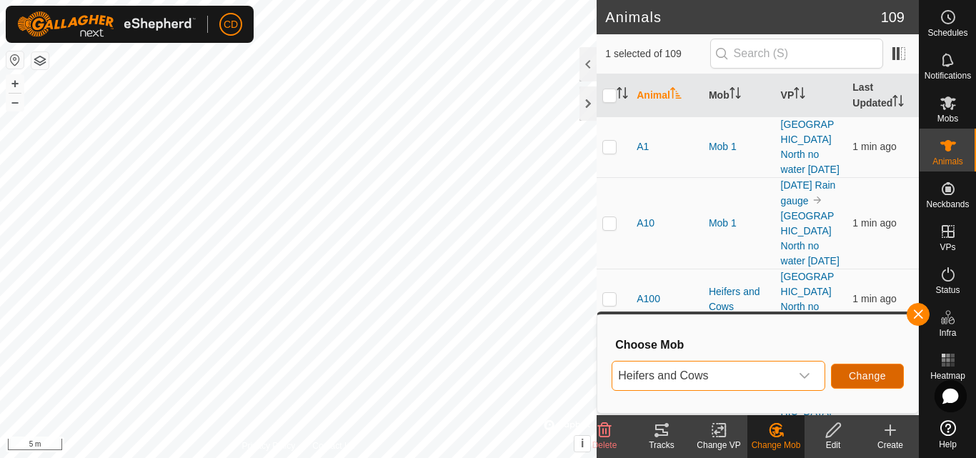
click at [853, 369] on button "Change" at bounding box center [867, 376] width 73 height 25
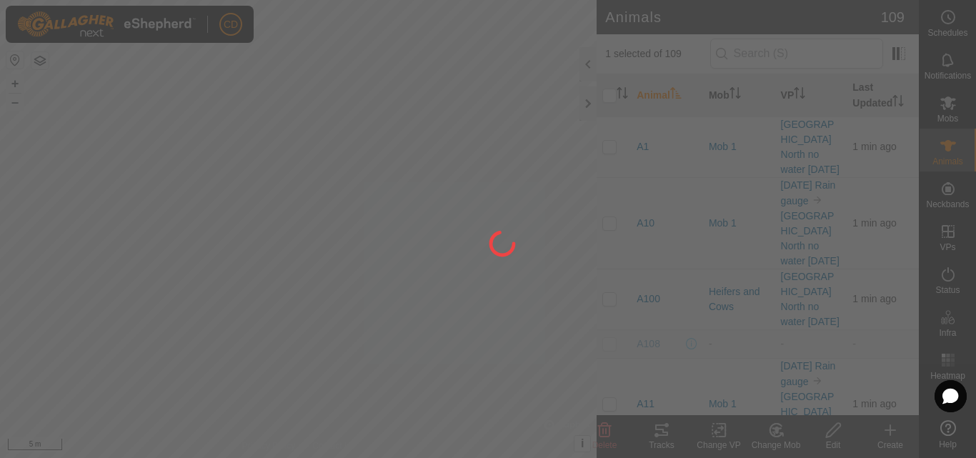
checkbox input "false"
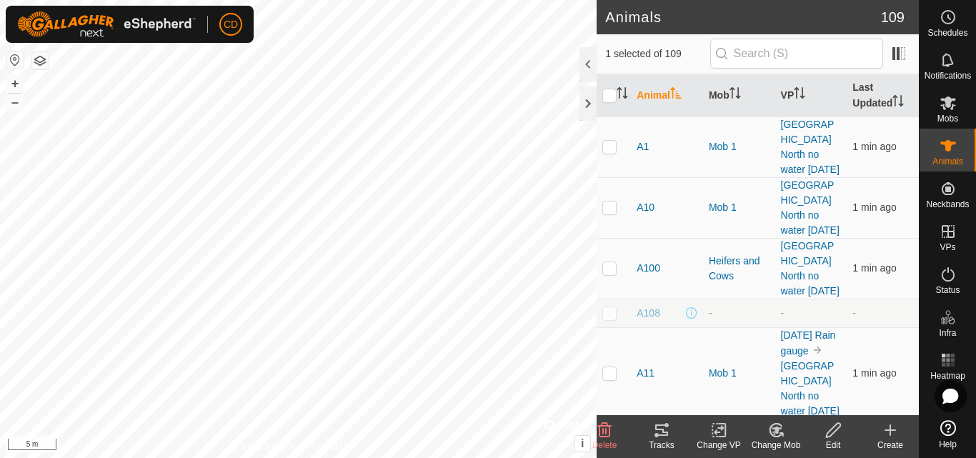
click at [769, 433] on icon at bounding box center [776, 429] width 18 height 17
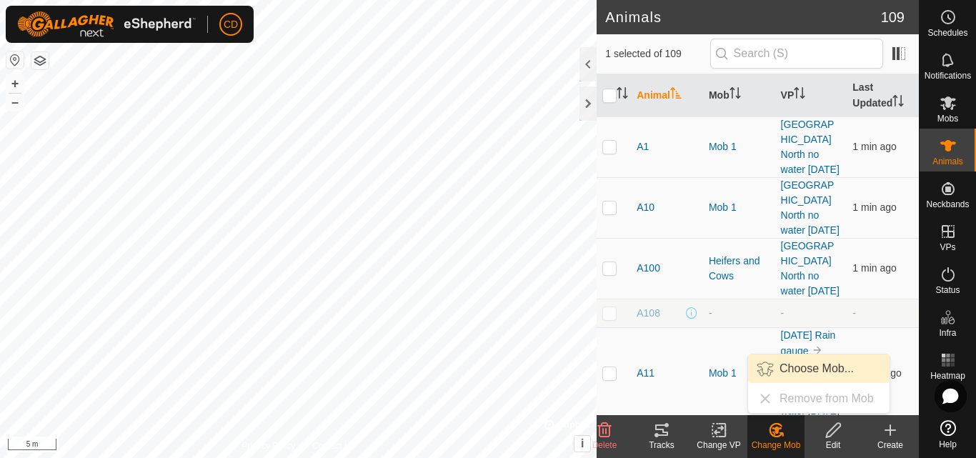
click at [772, 366] on link "Choose Mob..." at bounding box center [818, 368] width 141 height 29
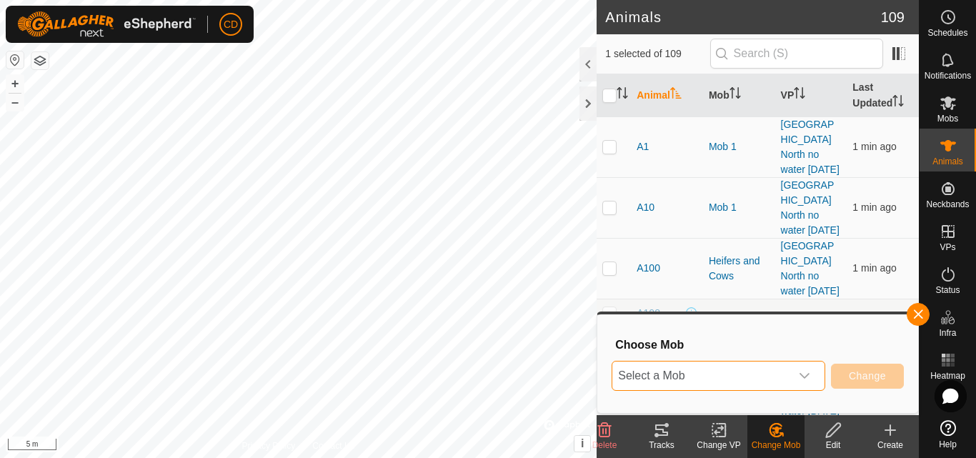
click at [716, 372] on span "Select a Mob" at bounding box center [701, 375] width 178 height 29
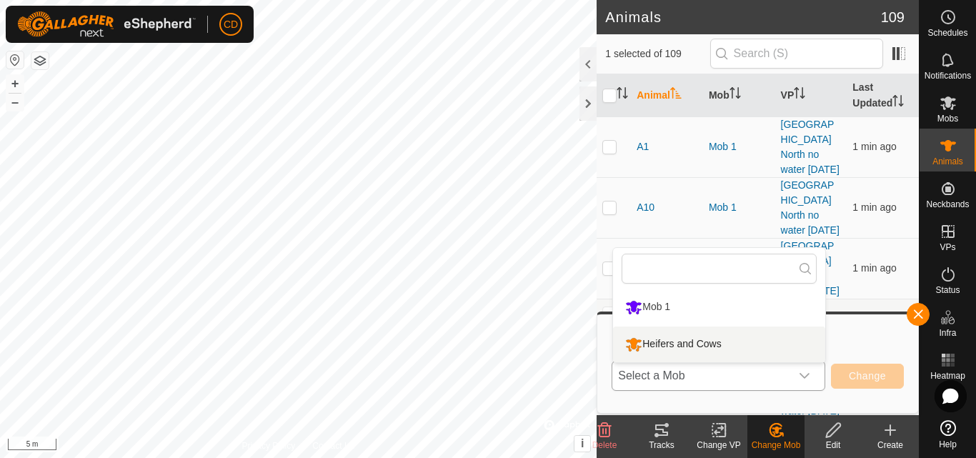
click at [698, 348] on li "Heifers and Cows" at bounding box center [719, 344] width 212 height 36
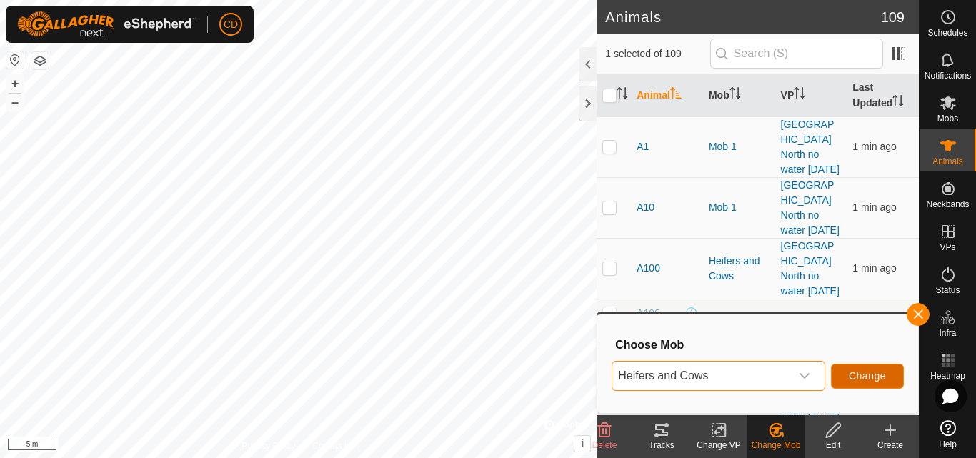
click at [854, 378] on span "Change" at bounding box center [867, 375] width 37 height 11
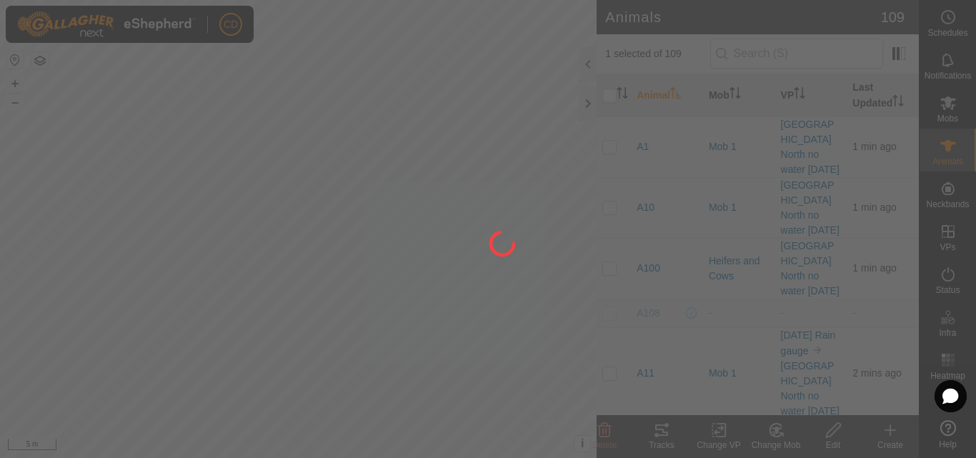
checkbox input "false"
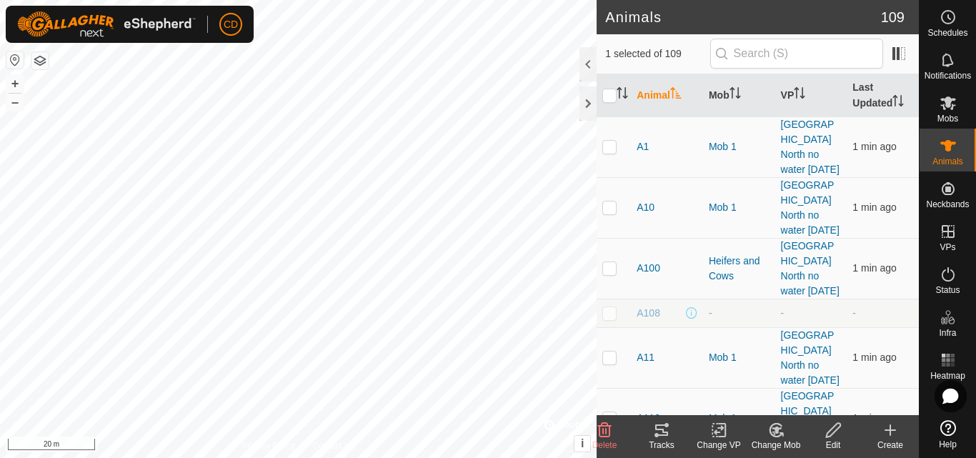
click at [789, 427] on change-mob-svg-icon at bounding box center [775, 429] width 57 height 17
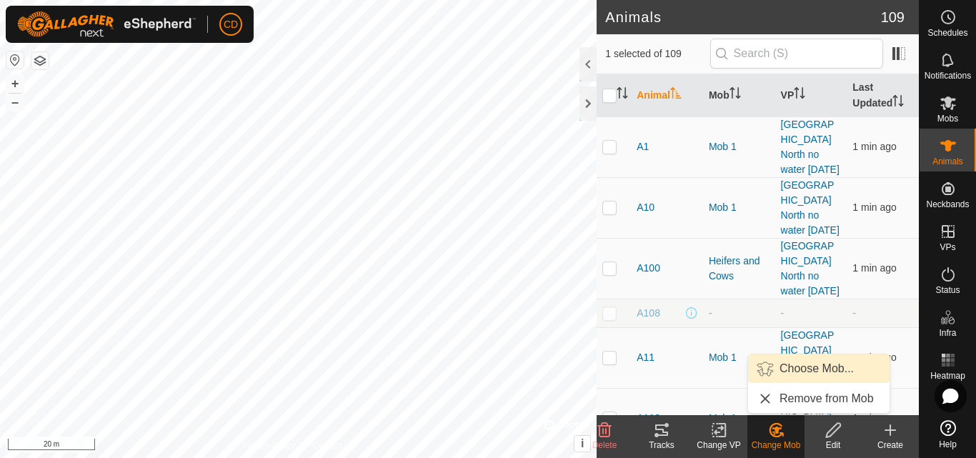
click at [810, 371] on link "Choose Mob..." at bounding box center [818, 368] width 141 height 29
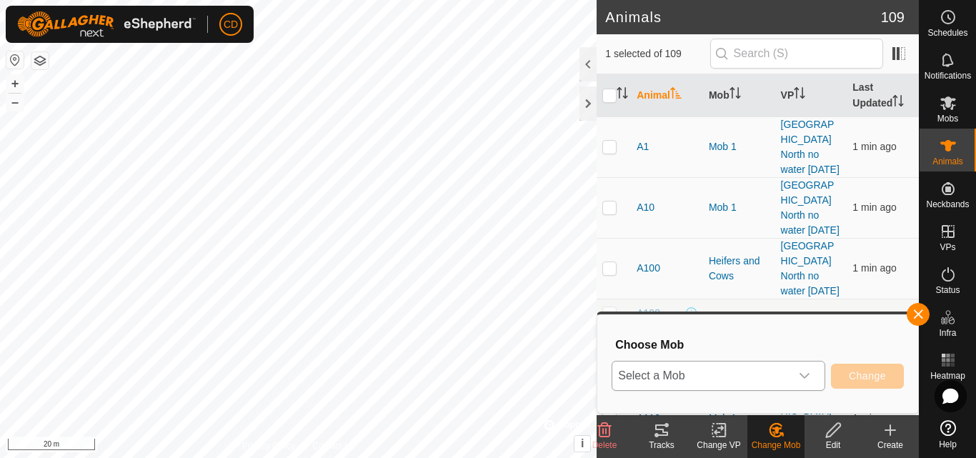
click at [747, 374] on span "Select a Mob" at bounding box center [701, 375] width 178 height 29
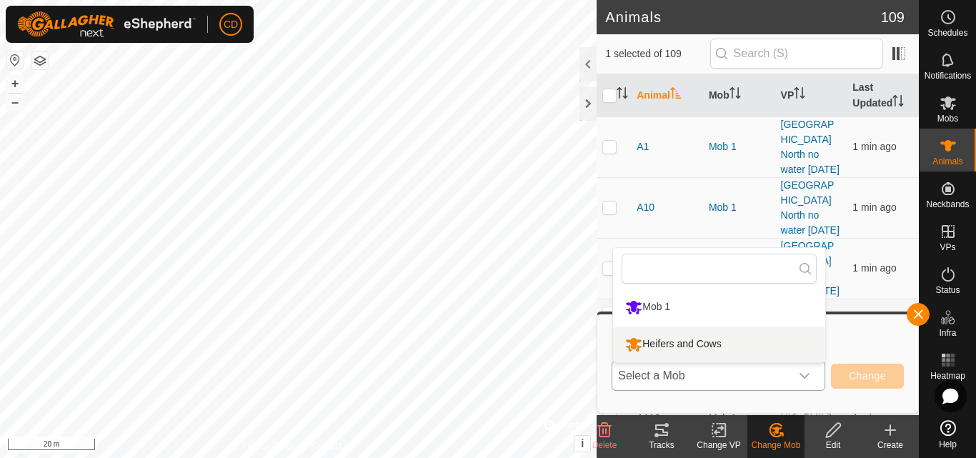
click at [674, 340] on li "Heifers and Cows" at bounding box center [719, 344] width 212 height 36
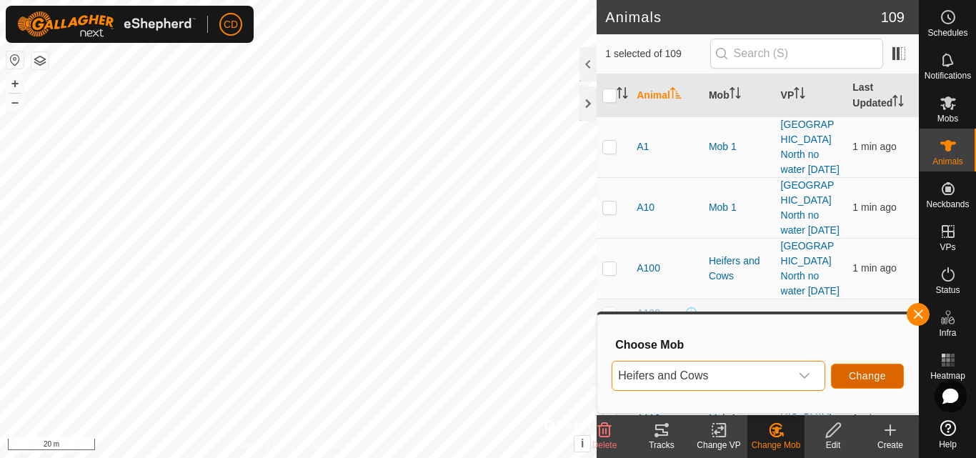
click at [859, 365] on button "Change" at bounding box center [867, 376] width 73 height 25
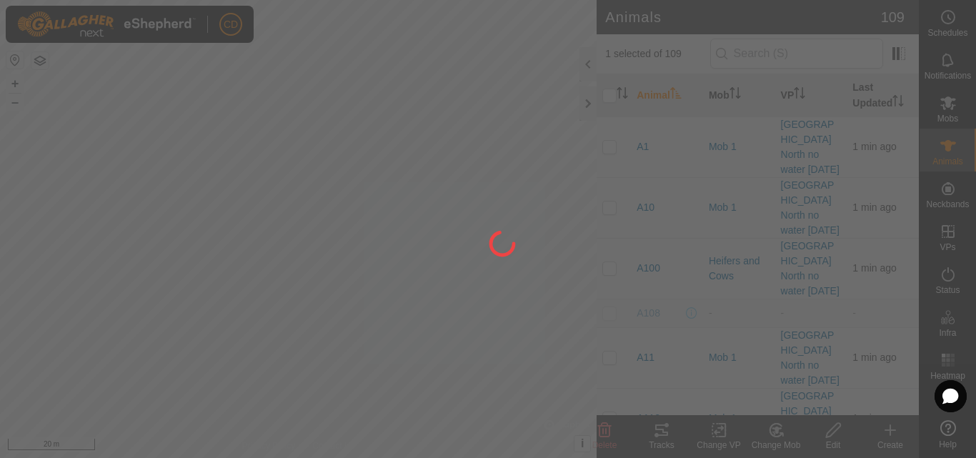
checkbox input "false"
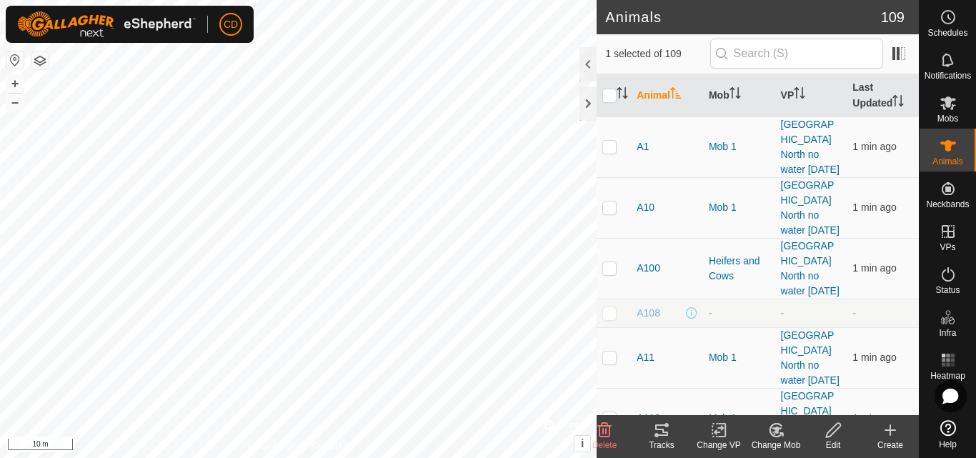
click at [778, 428] on icon at bounding box center [776, 429] width 18 height 17
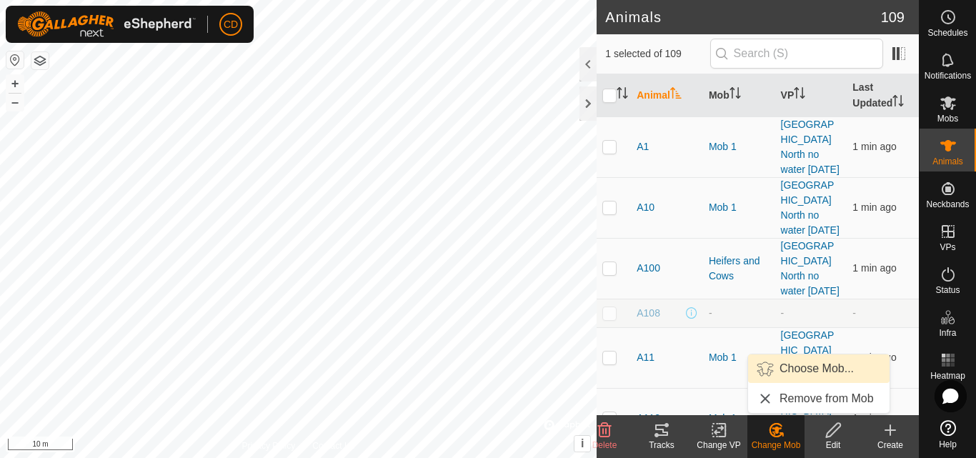
click at [791, 368] on link "Choose Mob..." at bounding box center [818, 368] width 141 height 29
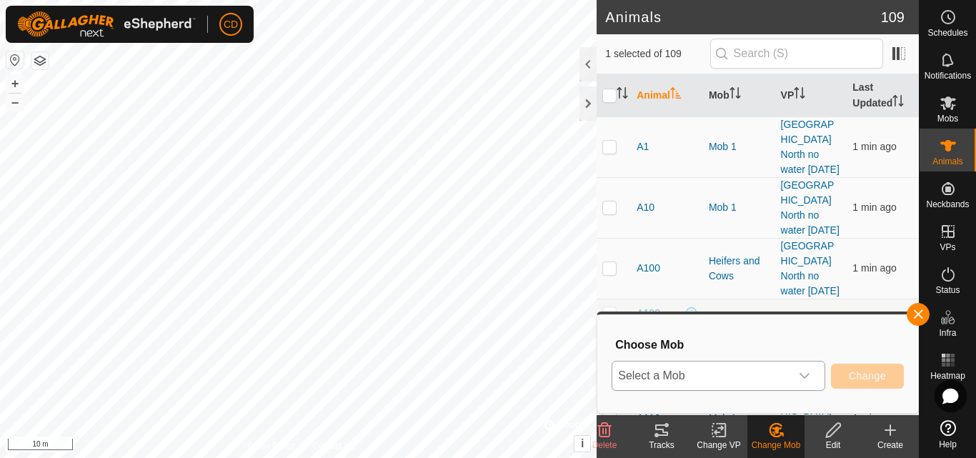
click at [758, 384] on span "Select a Mob" at bounding box center [701, 375] width 178 height 29
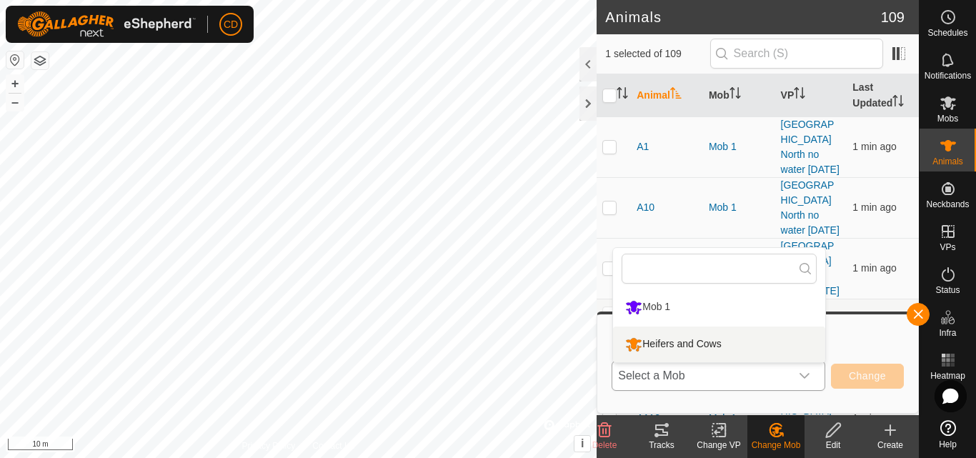
click at [705, 339] on li "Heifers and Cows" at bounding box center [719, 344] width 212 height 36
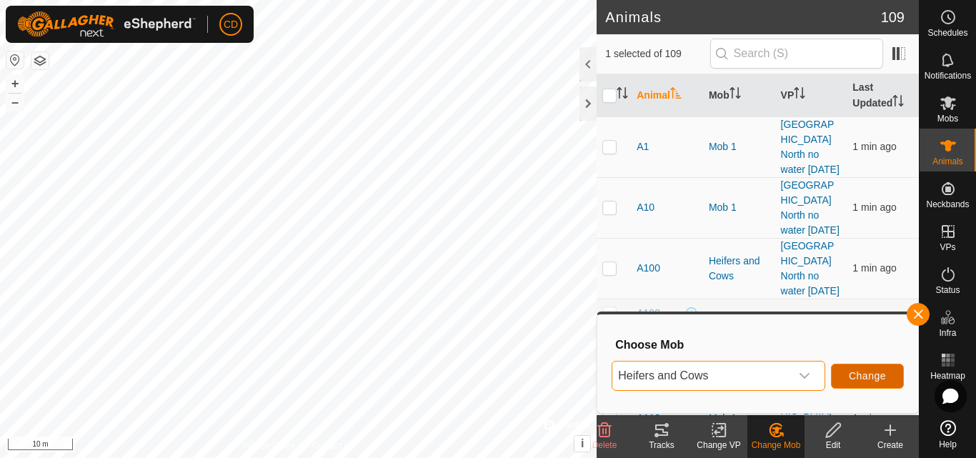
click at [867, 366] on button "Change" at bounding box center [867, 376] width 73 height 25
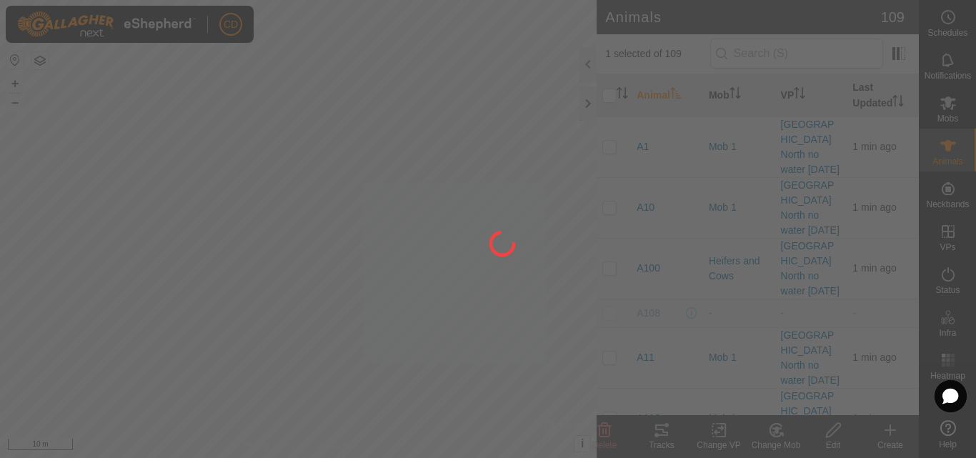
checkbox input "false"
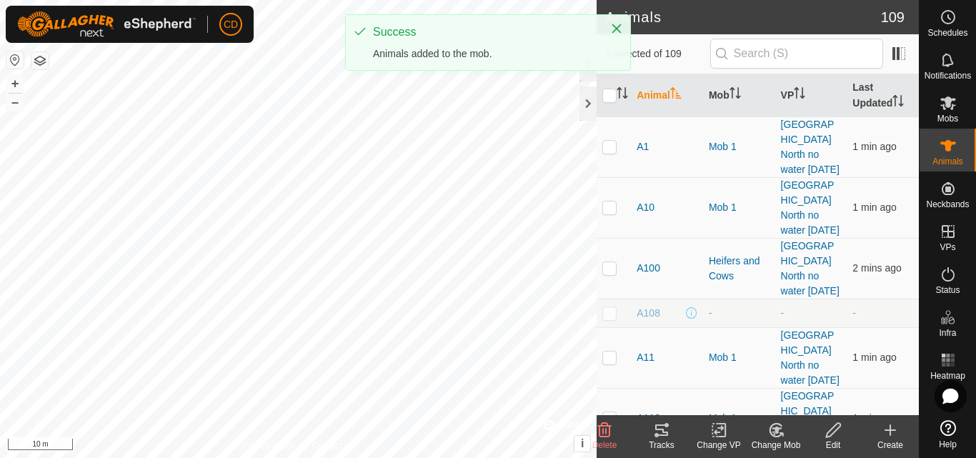
click at [778, 436] on icon at bounding box center [775, 430] width 12 height 13
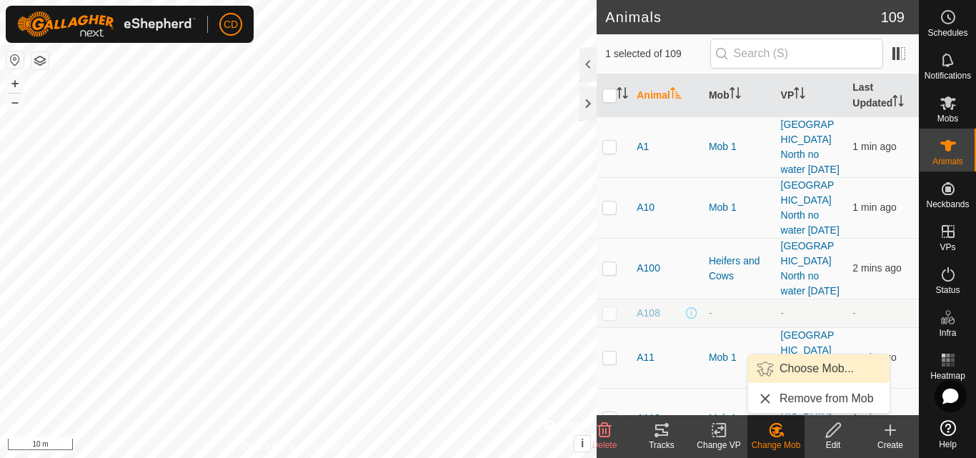
click at [783, 366] on link "Choose Mob..." at bounding box center [818, 368] width 141 height 29
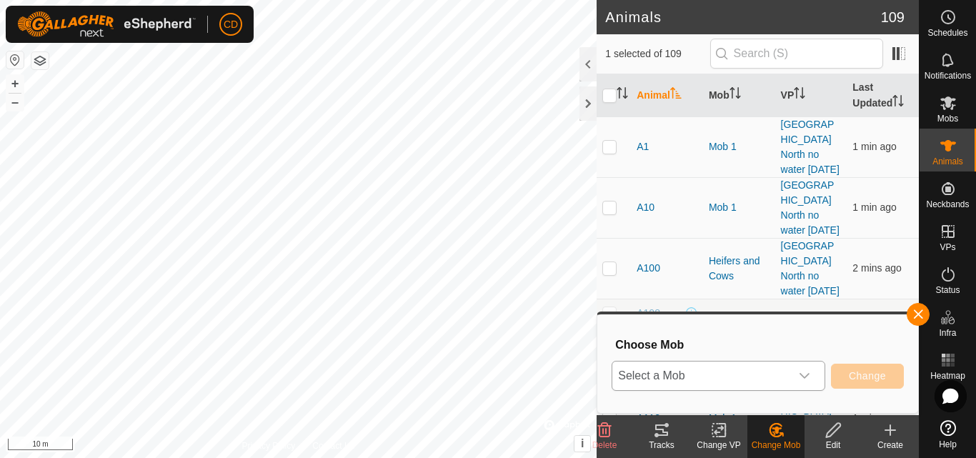
click at [697, 377] on span "Select a Mob" at bounding box center [701, 375] width 178 height 29
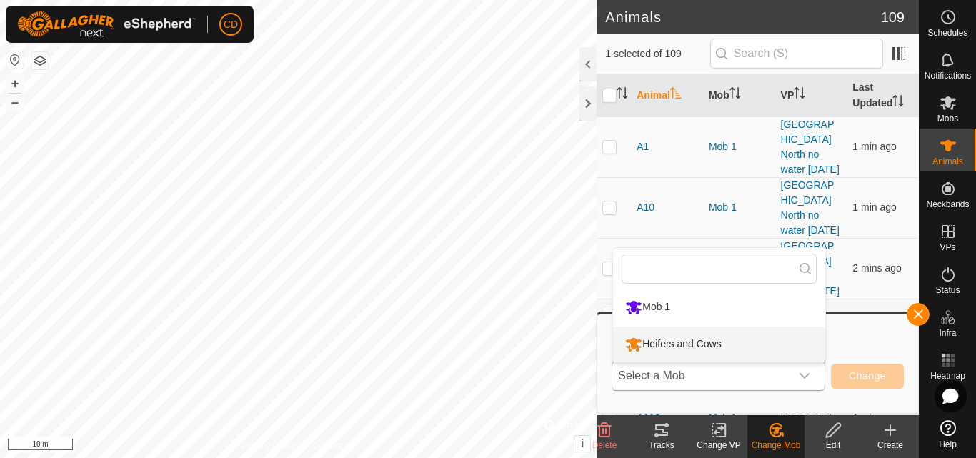
click at [693, 344] on li "Heifers and Cows" at bounding box center [719, 344] width 212 height 36
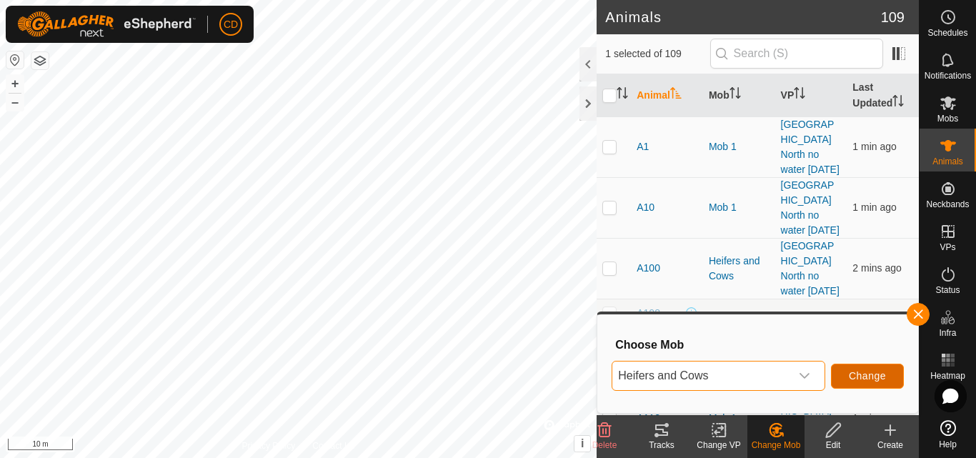
click at [849, 371] on span "Change" at bounding box center [867, 375] width 37 height 11
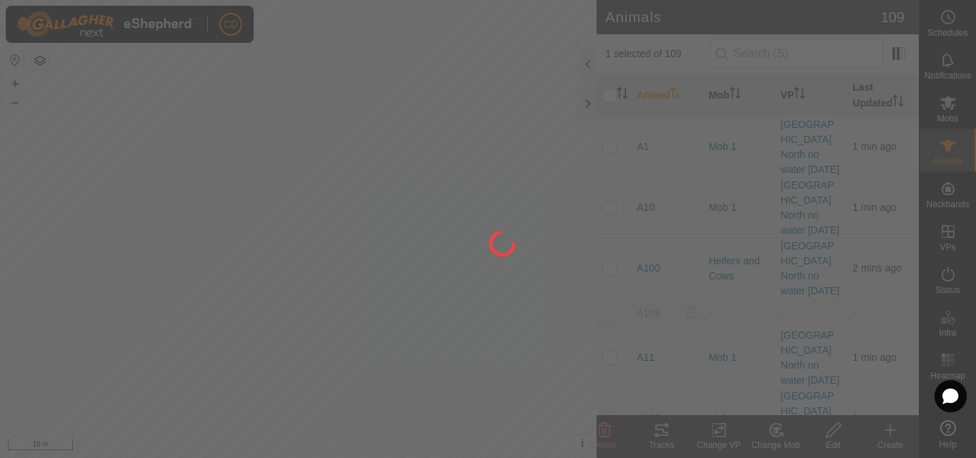
checkbox input "false"
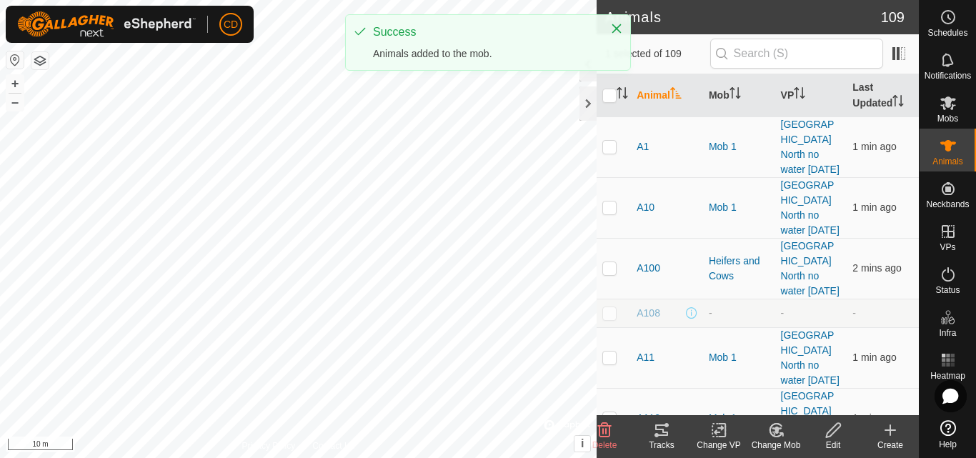
click at [769, 435] on icon at bounding box center [776, 429] width 18 height 17
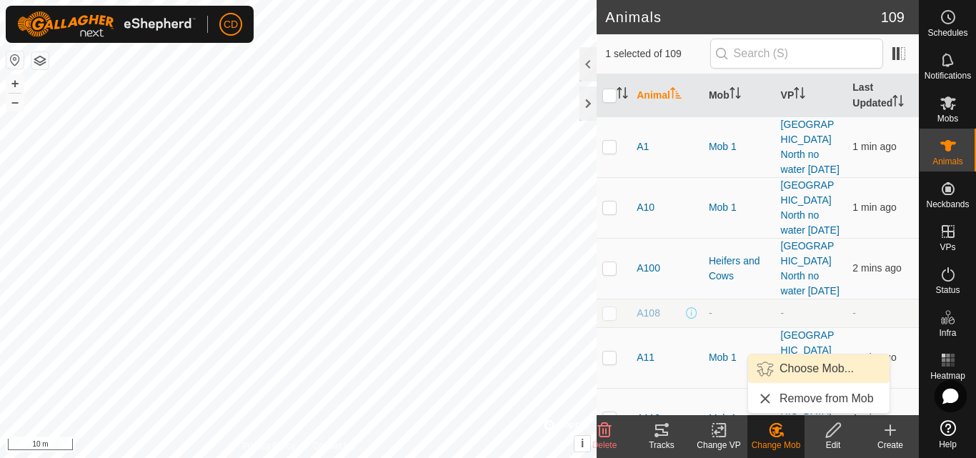
click at [778, 369] on link "Choose Mob..." at bounding box center [818, 368] width 141 height 29
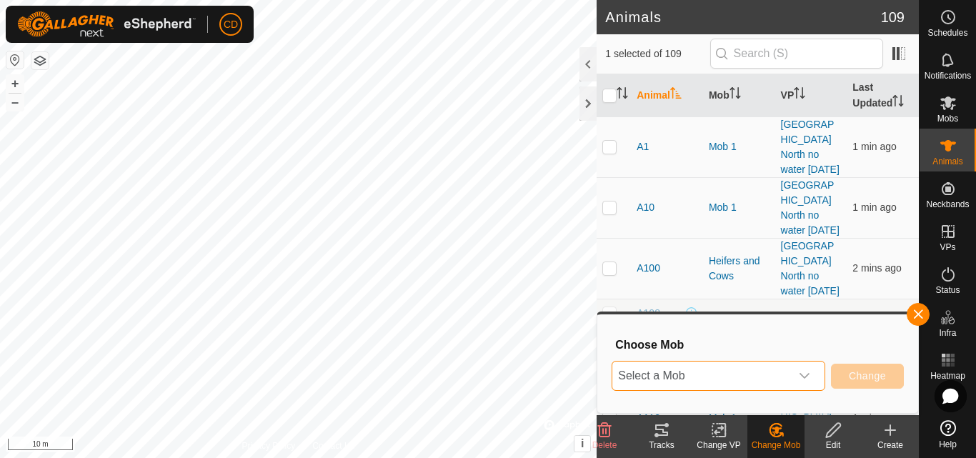
click at [712, 381] on span "Select a Mob" at bounding box center [701, 375] width 178 height 29
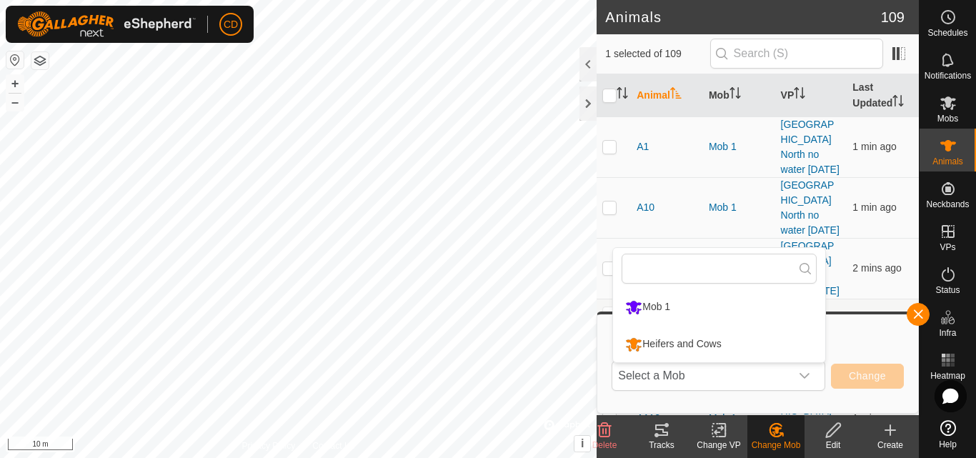
drag, startPoint x: 720, startPoint y: 339, endPoint x: 777, endPoint y: 344, distance: 57.4
click at [719, 339] on li "Heifers and Cows" at bounding box center [719, 344] width 212 height 36
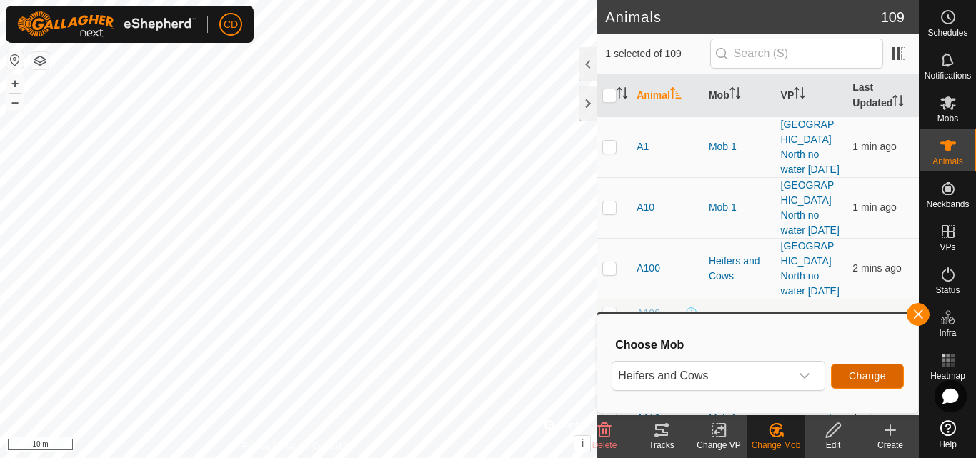
click at [854, 375] on span "Change" at bounding box center [867, 375] width 37 height 11
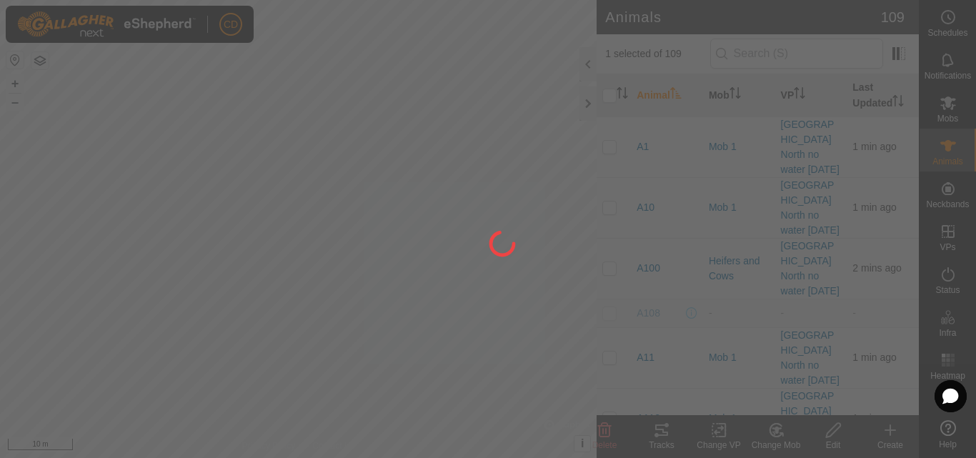
checkbox input "false"
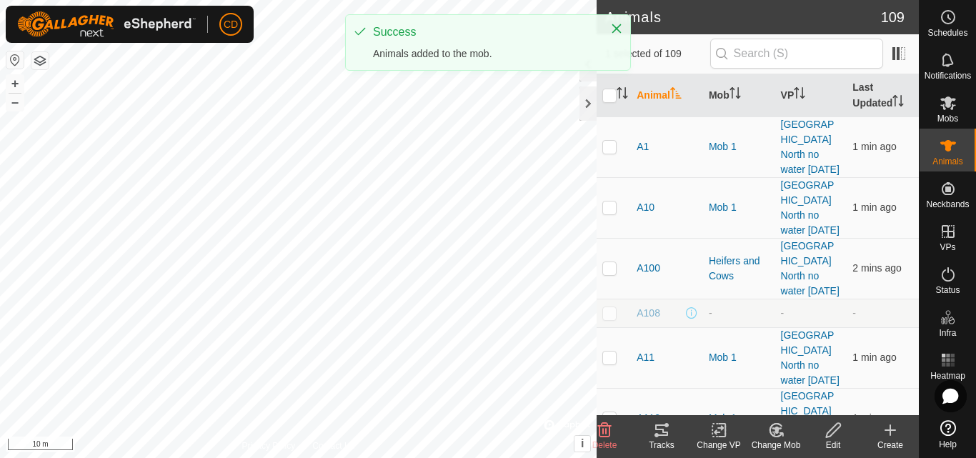
click at [772, 428] on icon at bounding box center [776, 429] width 18 height 17
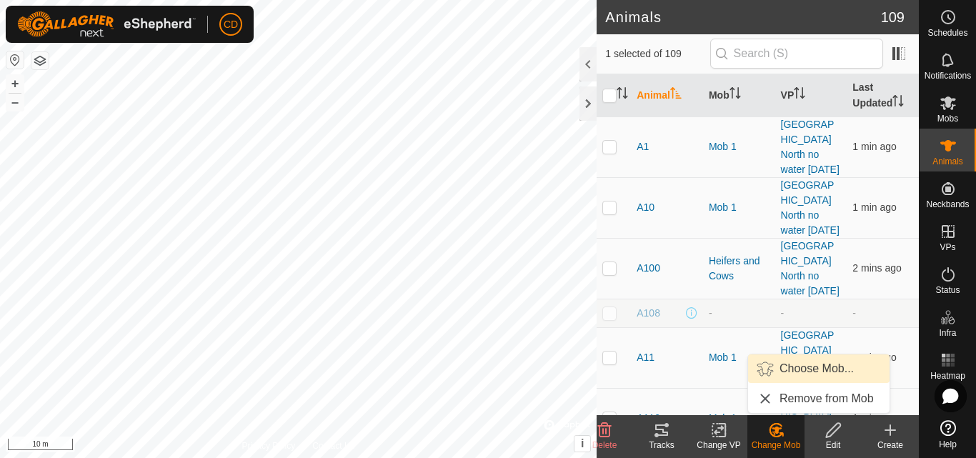
click at [786, 369] on link "Choose Mob..." at bounding box center [818, 368] width 141 height 29
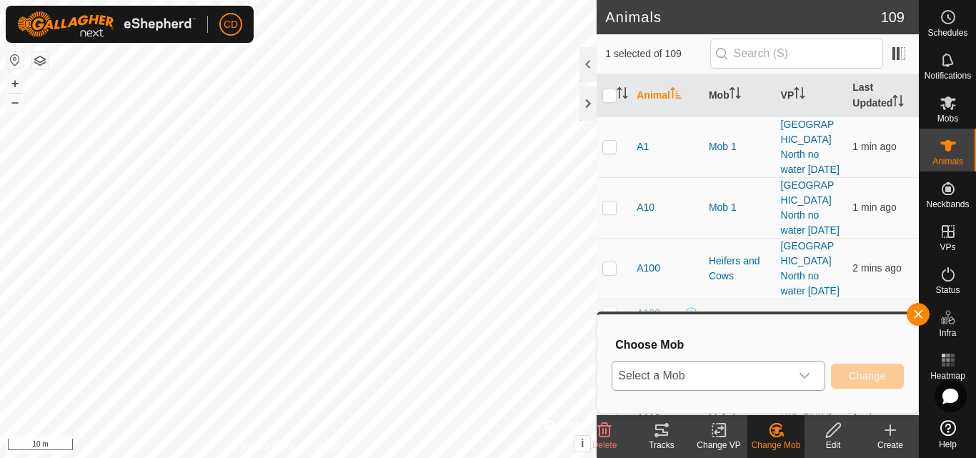
click at [704, 383] on span "Select a Mob" at bounding box center [701, 375] width 178 height 29
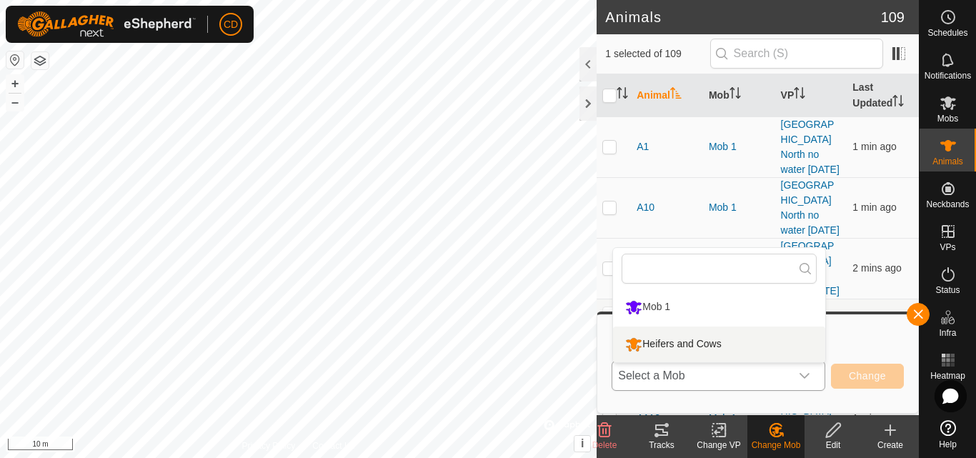
click at [689, 341] on li "Heifers and Cows" at bounding box center [719, 344] width 212 height 36
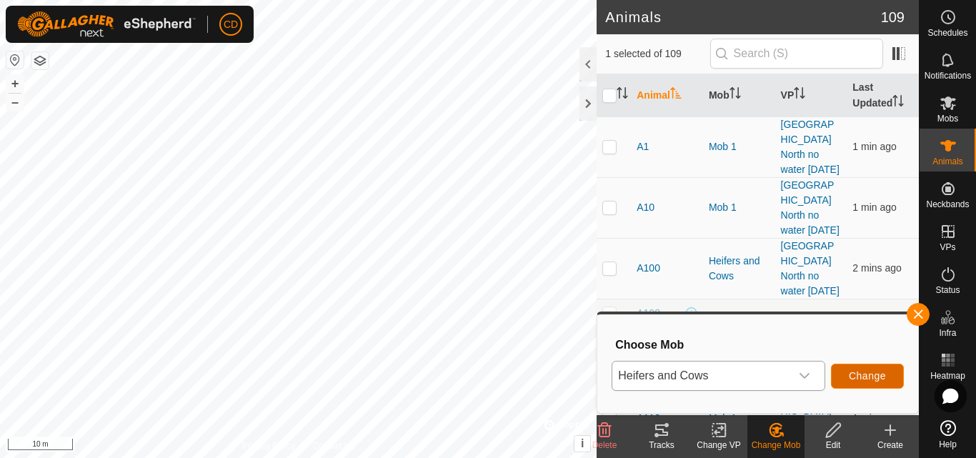
click at [859, 368] on button "Change" at bounding box center [867, 376] width 73 height 25
checkbox input "false"
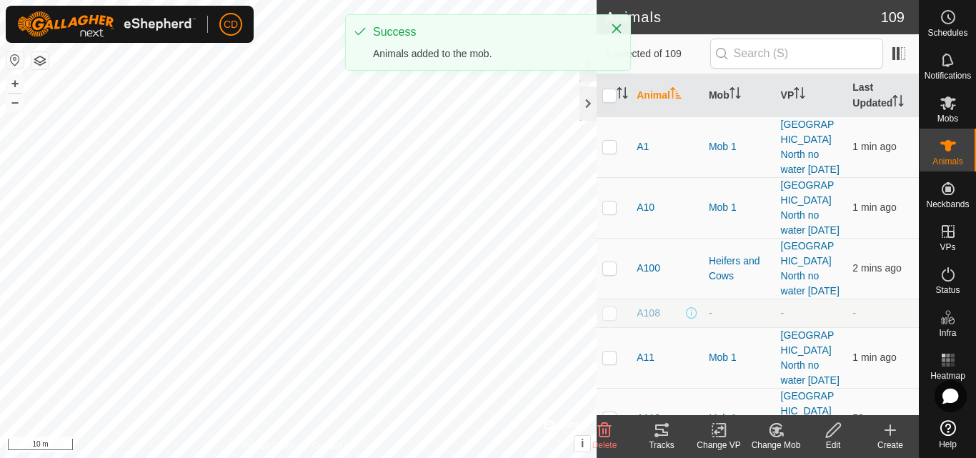
click at [764, 430] on change-mob-svg-icon at bounding box center [775, 429] width 57 height 17
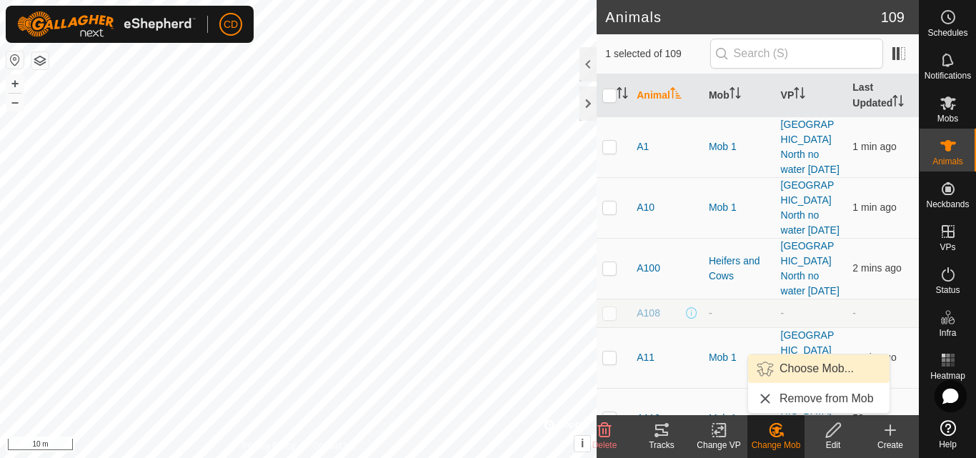
drag, startPoint x: 783, startPoint y: 373, endPoint x: 777, endPoint y: 381, distance: 9.7
click at [777, 381] on link "Choose Mob..." at bounding box center [818, 368] width 141 height 29
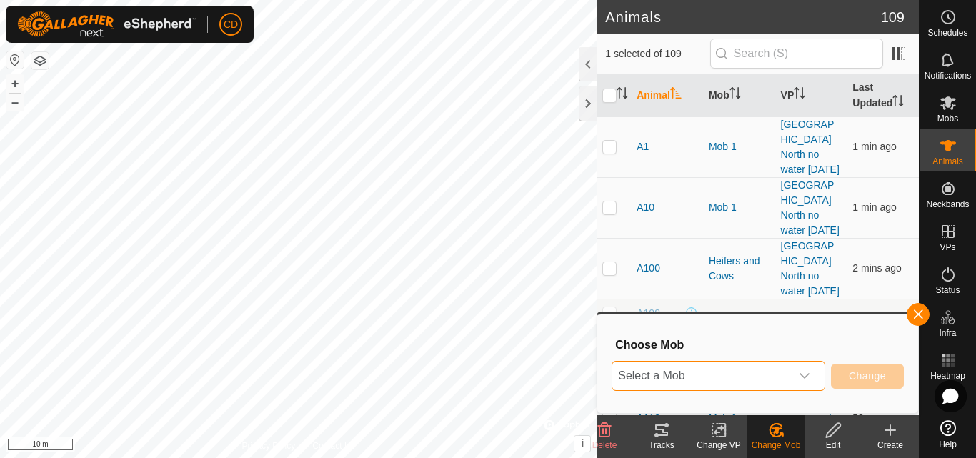
click at [782, 373] on span "Select a Mob" at bounding box center [701, 375] width 178 height 29
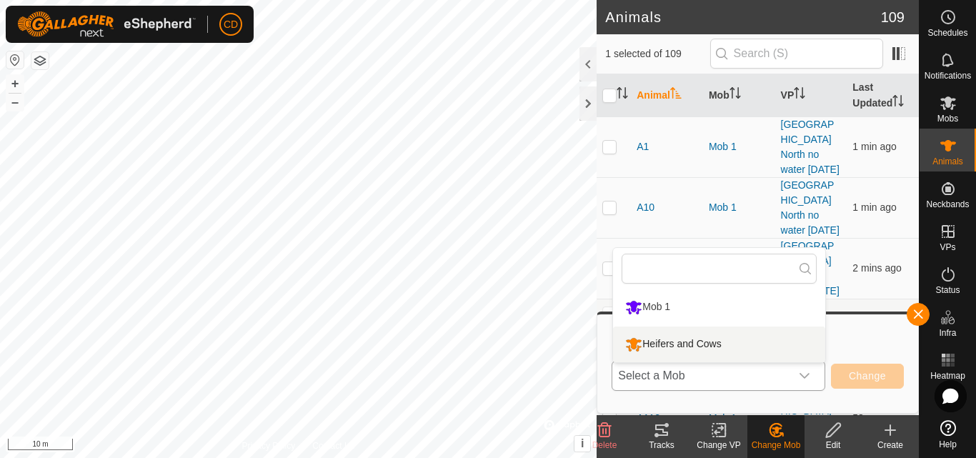
click at [742, 341] on li "Heifers and Cows" at bounding box center [719, 344] width 212 height 36
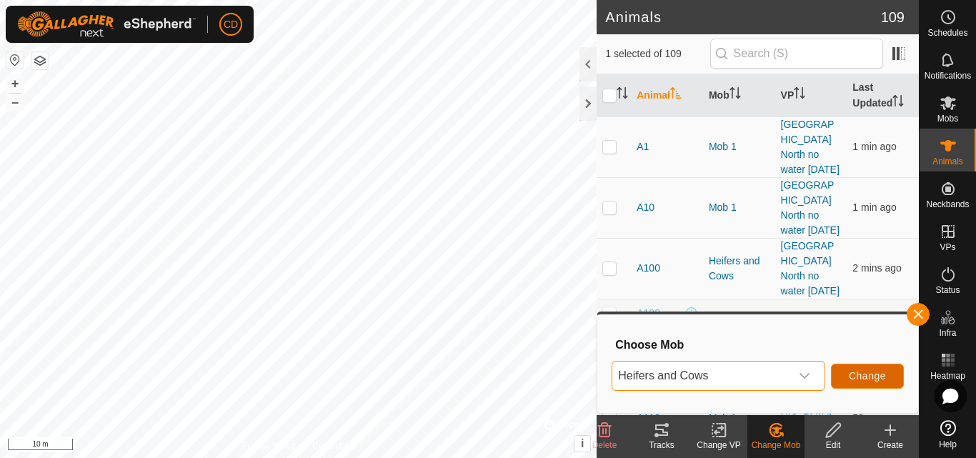
click at [861, 368] on button "Change" at bounding box center [867, 376] width 73 height 25
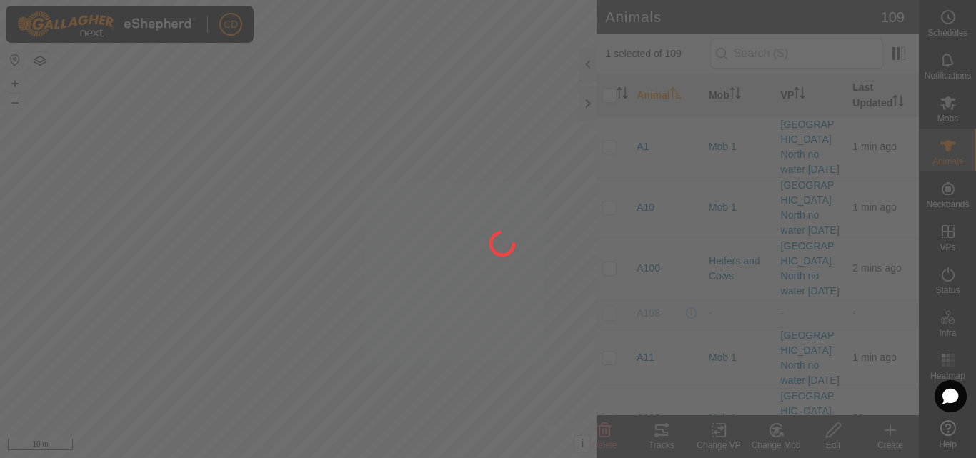
checkbox input "false"
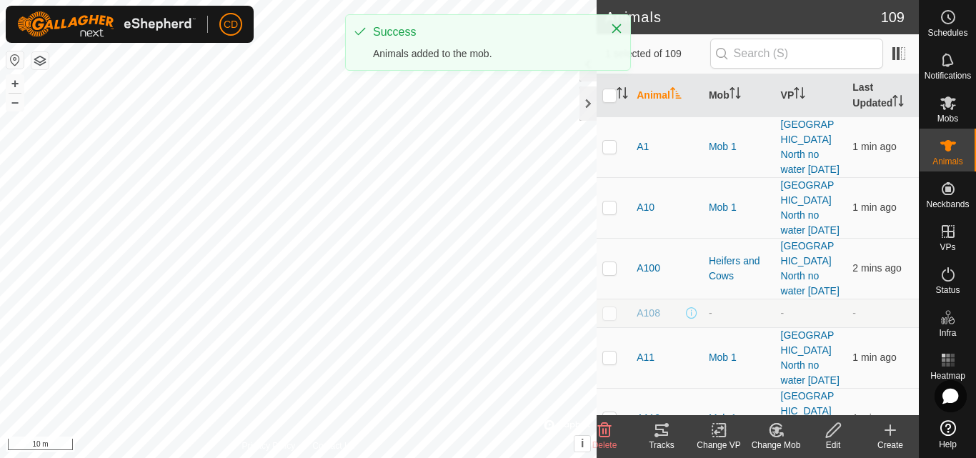
click at [763, 433] on change-mob-svg-icon at bounding box center [775, 429] width 57 height 17
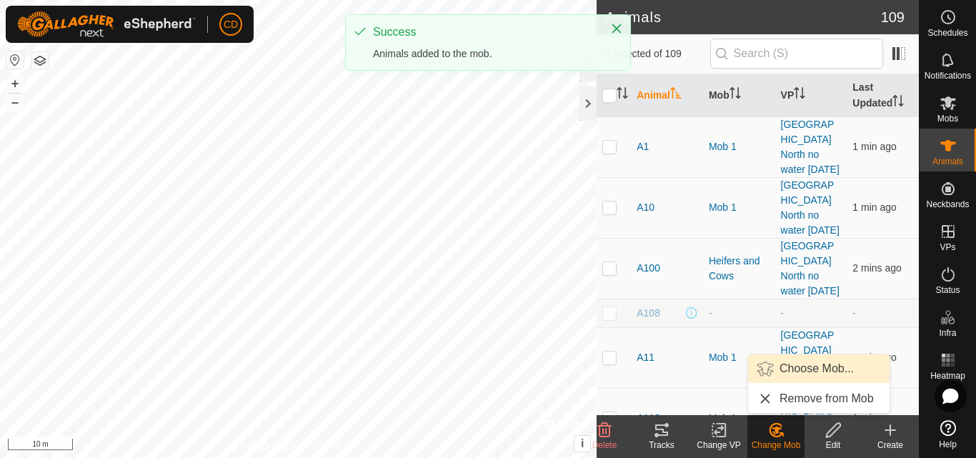
click at [788, 376] on link "Choose Mob..." at bounding box center [818, 368] width 141 height 29
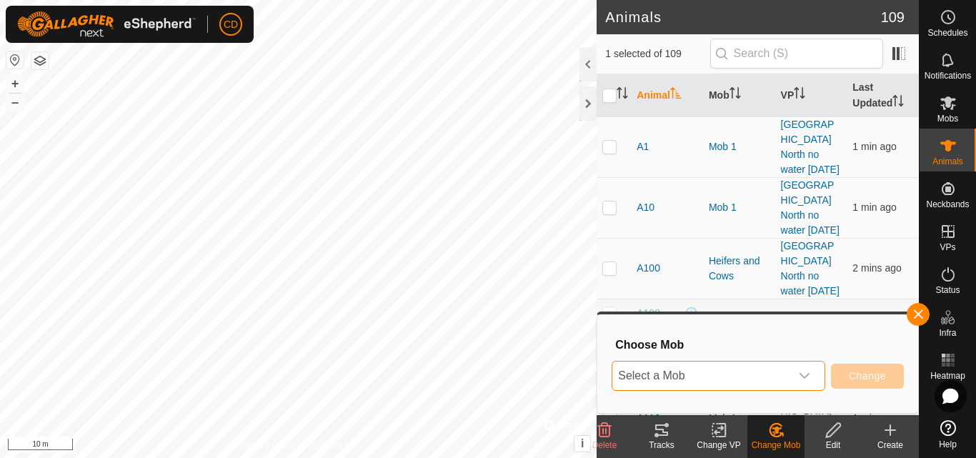
click at [730, 377] on span "Select a Mob" at bounding box center [701, 375] width 178 height 29
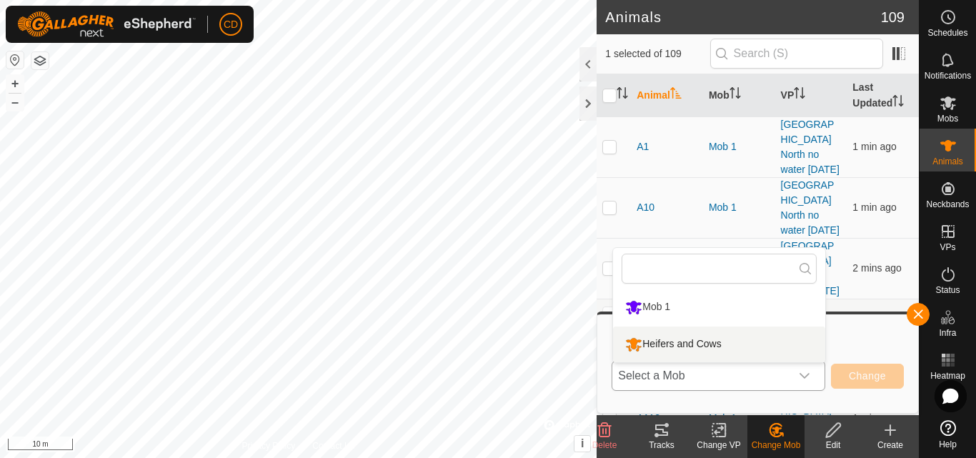
click at [727, 343] on li "Heifers and Cows" at bounding box center [719, 344] width 212 height 36
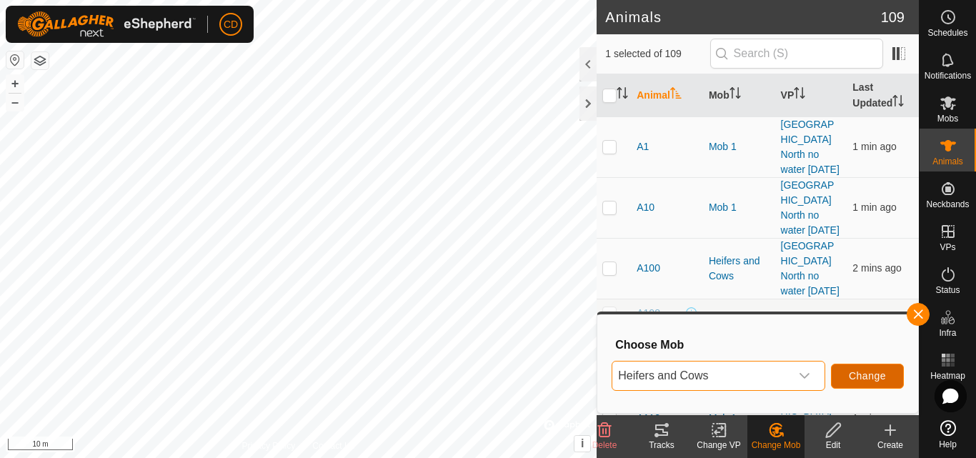
click at [846, 366] on button "Change" at bounding box center [867, 376] width 73 height 25
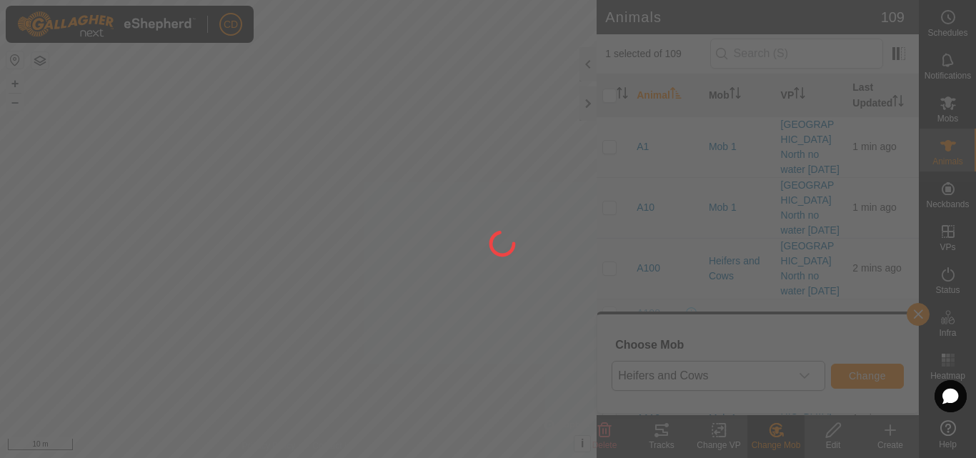
checkbox input "false"
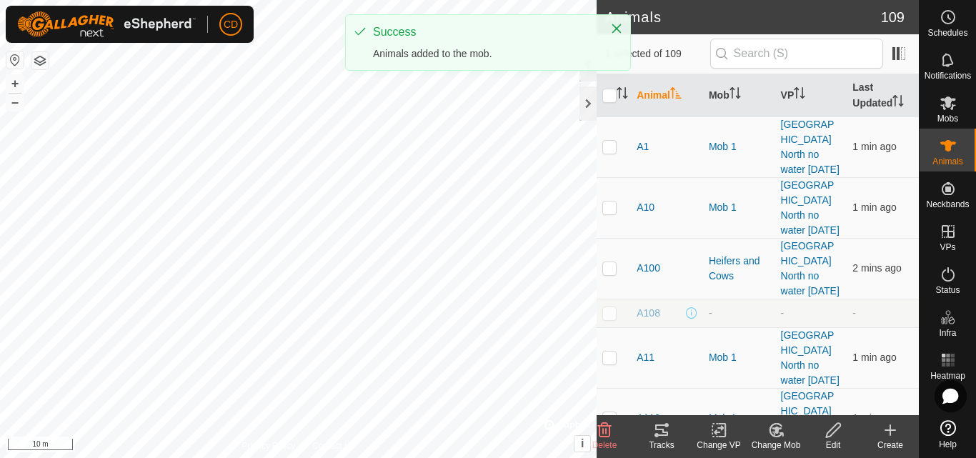
click at [772, 430] on icon at bounding box center [776, 429] width 18 height 17
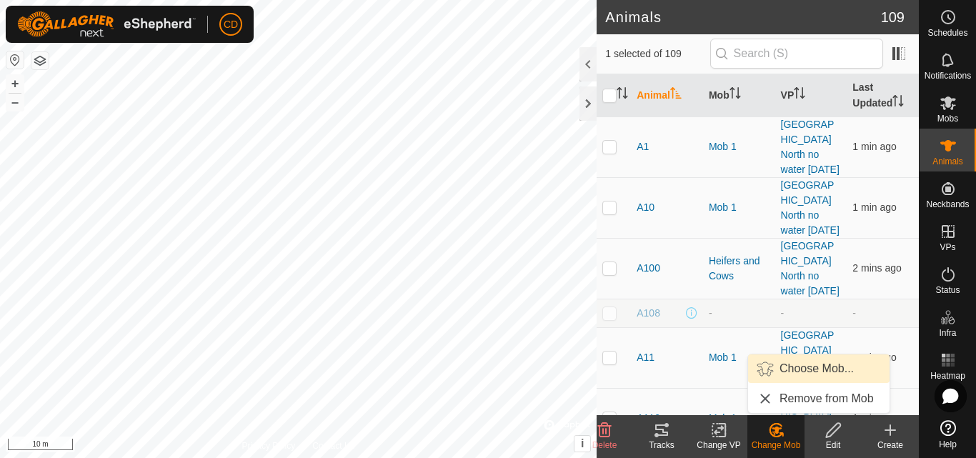
click at [801, 369] on link "Choose Mob..." at bounding box center [818, 368] width 141 height 29
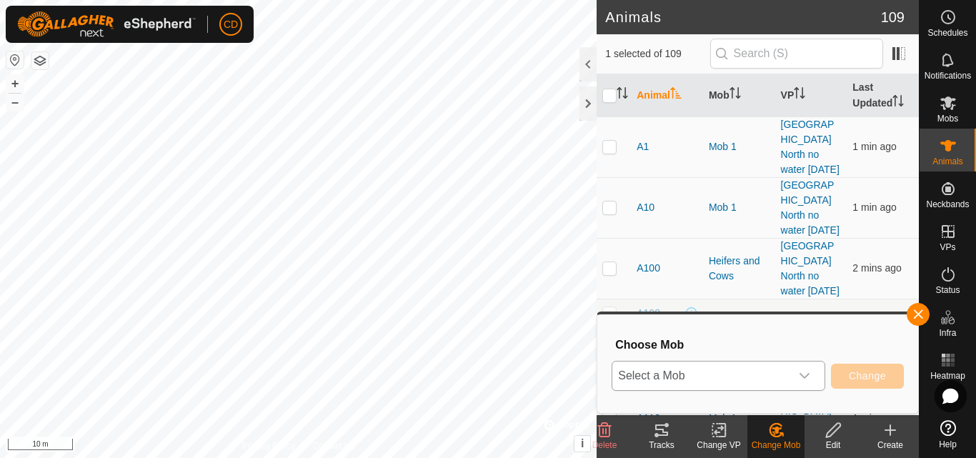
click at [759, 369] on span "Select a Mob" at bounding box center [701, 375] width 178 height 29
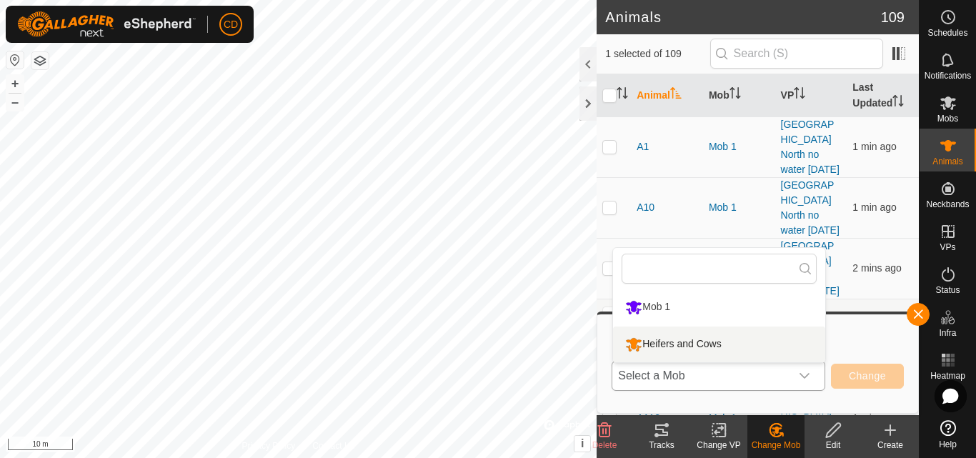
click at [708, 341] on li "Heifers and Cows" at bounding box center [719, 344] width 212 height 36
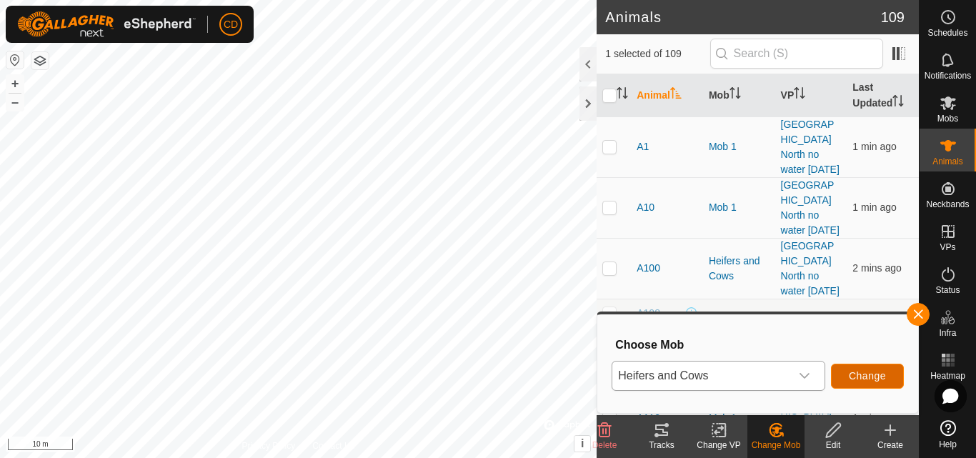
click at [847, 369] on button "Change" at bounding box center [867, 376] width 73 height 25
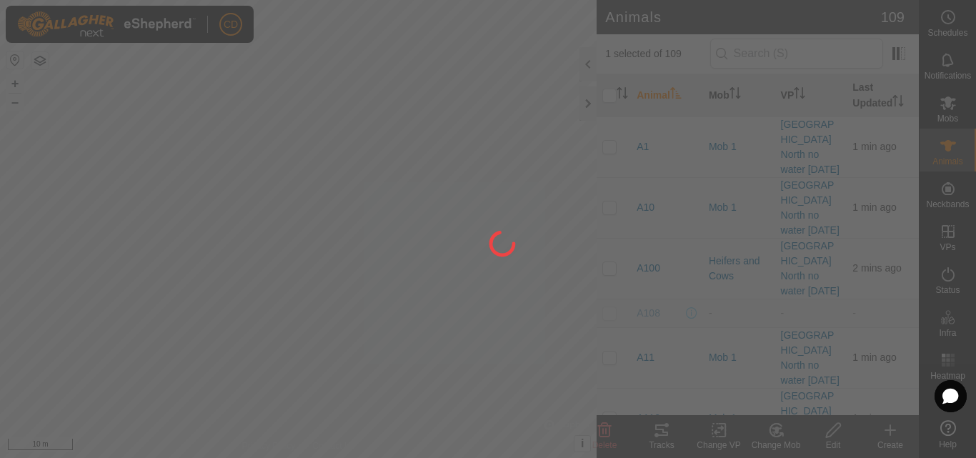
checkbox input "false"
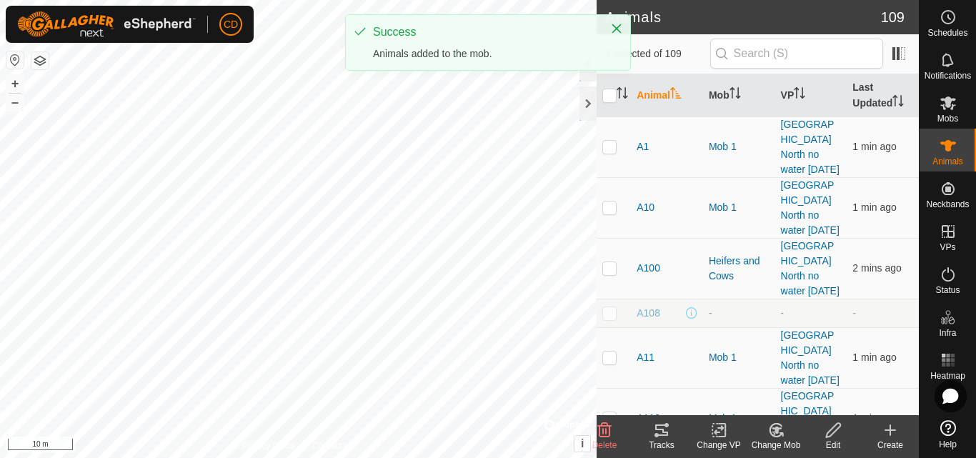
click at [767, 428] on icon at bounding box center [776, 429] width 18 height 17
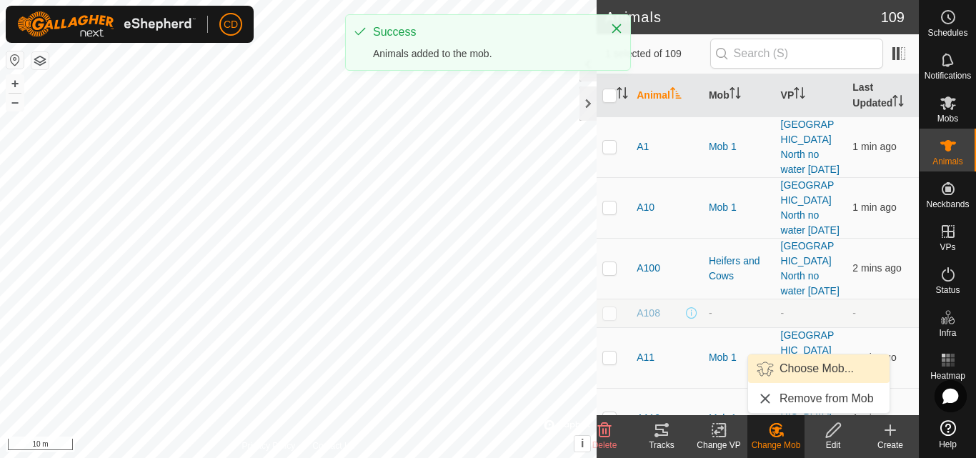
click at [787, 368] on link "Choose Mob..." at bounding box center [818, 368] width 141 height 29
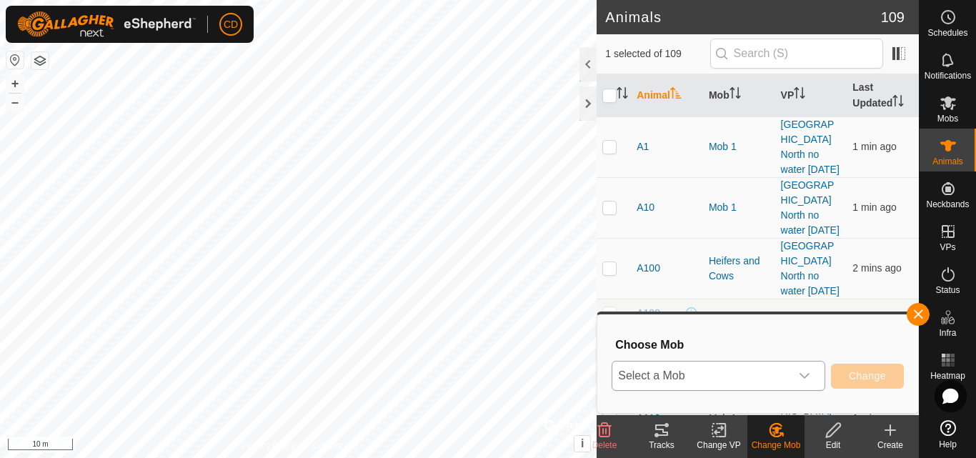
click at [727, 363] on span "Select a Mob" at bounding box center [701, 375] width 178 height 29
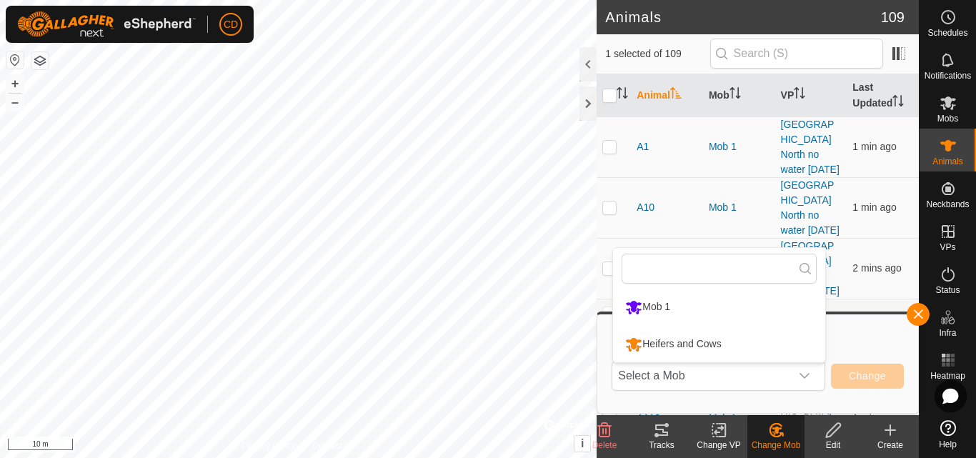
drag, startPoint x: 707, startPoint y: 341, endPoint x: 744, endPoint y: 341, distance: 37.1
click at [706, 341] on li "Heifers and Cows" at bounding box center [719, 344] width 212 height 36
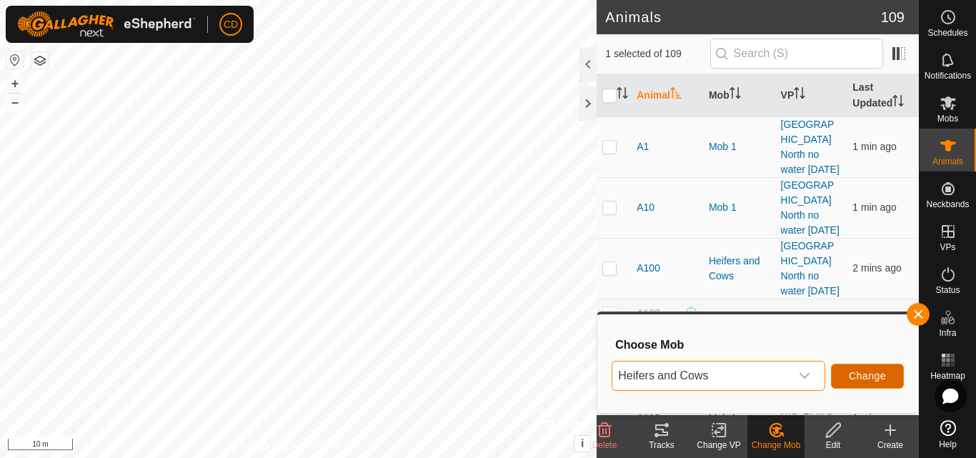
click at [854, 366] on button "Change" at bounding box center [867, 376] width 73 height 25
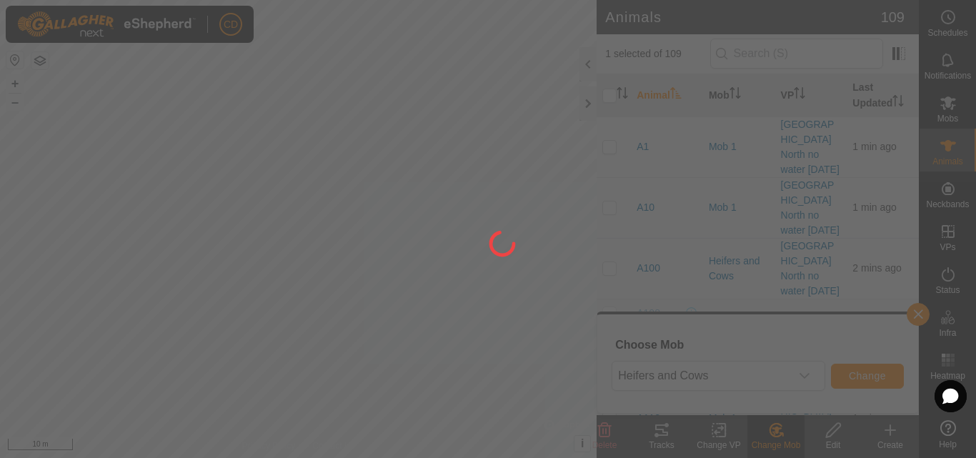
checkbox input "false"
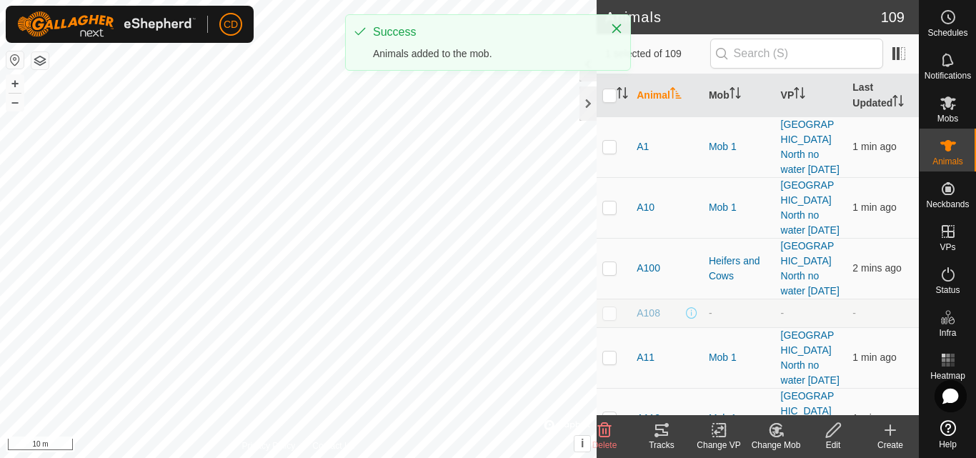
click at [769, 439] on div "Change Mob" at bounding box center [775, 445] width 57 height 13
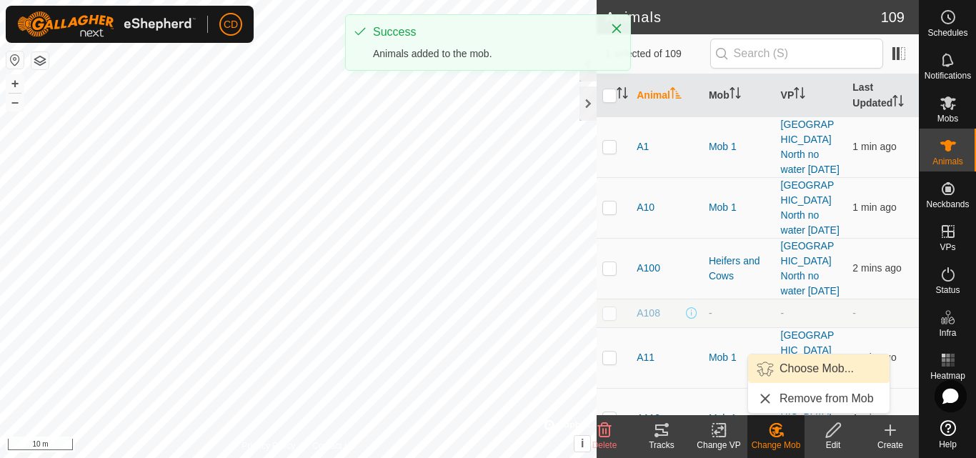
click at [789, 369] on link "Choose Mob..." at bounding box center [818, 368] width 141 height 29
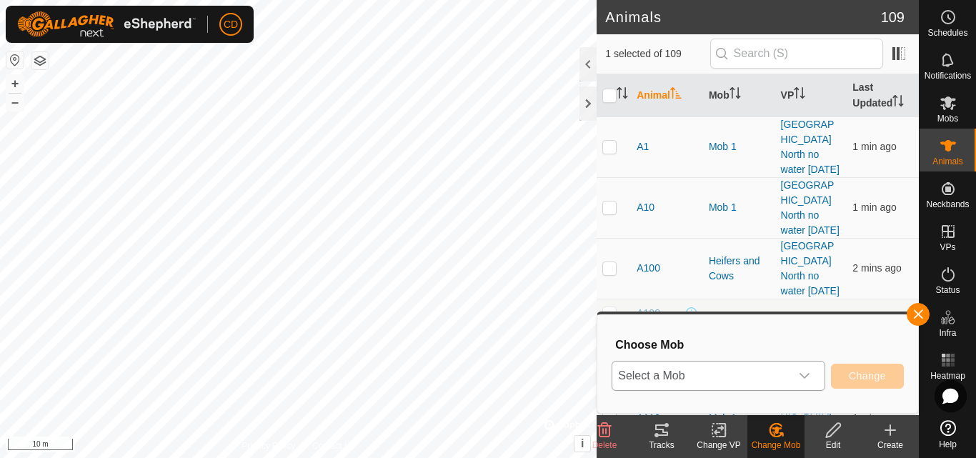
click at [762, 373] on span "Select a Mob" at bounding box center [701, 375] width 178 height 29
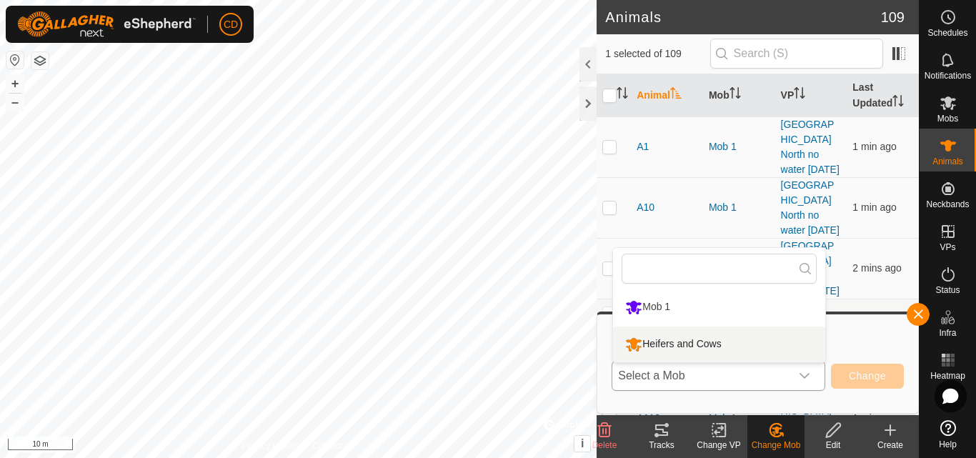
click at [698, 343] on li "Heifers and Cows" at bounding box center [719, 344] width 212 height 36
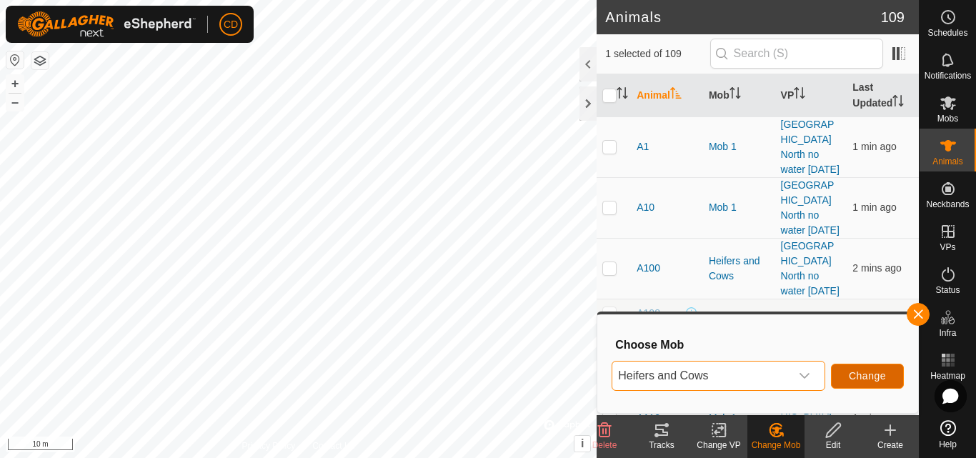
click at [855, 372] on span "Change" at bounding box center [867, 375] width 37 height 11
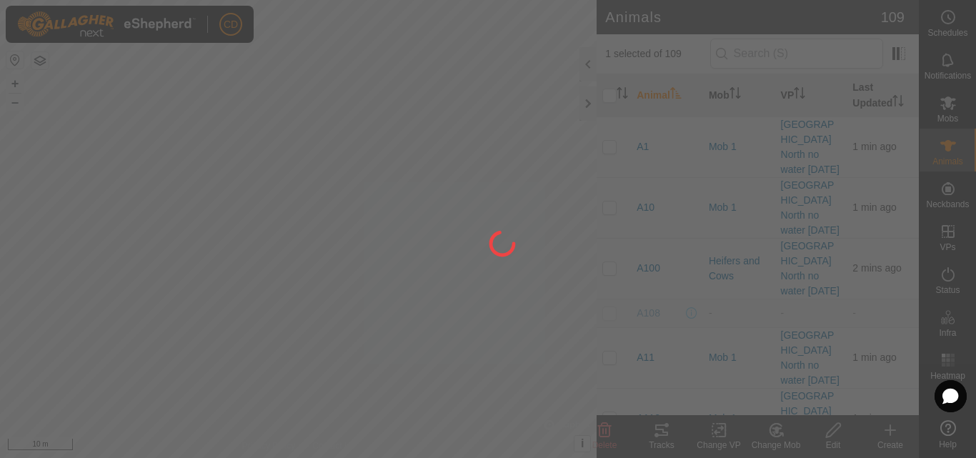
checkbox input "false"
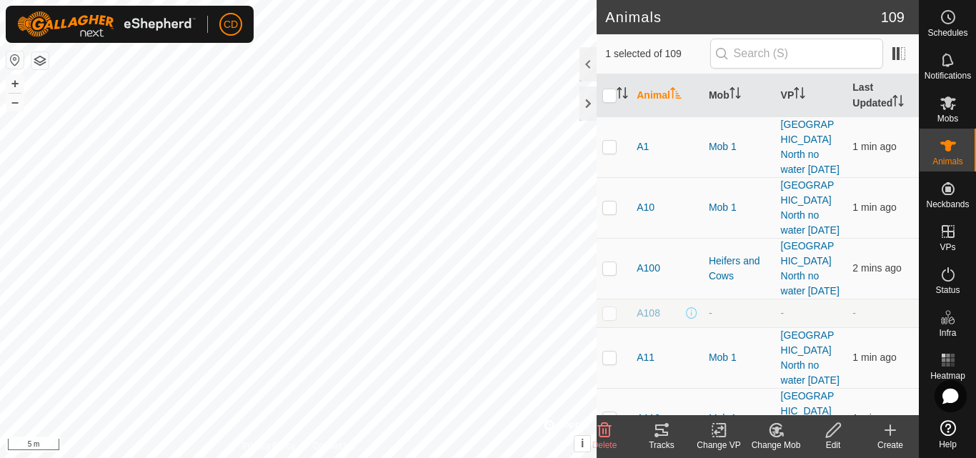
click at [788, 434] on change-mob-svg-icon at bounding box center [775, 429] width 57 height 17
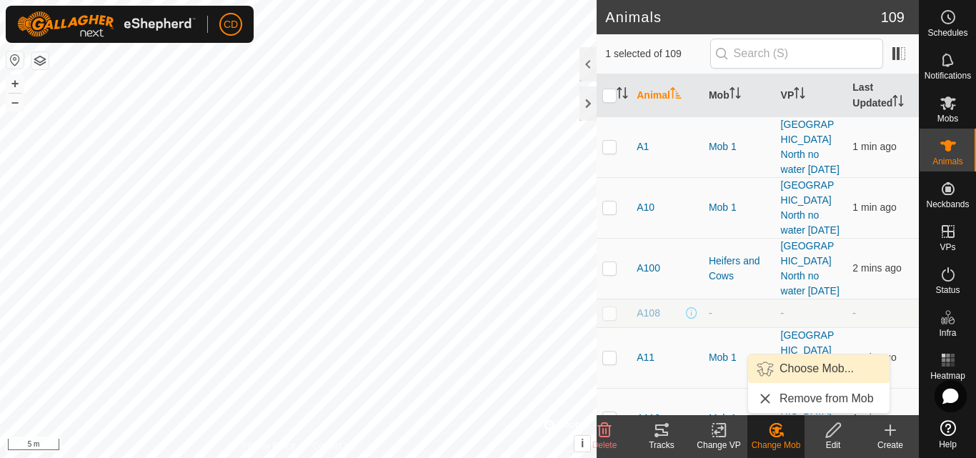
click at [784, 371] on link "Choose Mob..." at bounding box center [818, 368] width 141 height 29
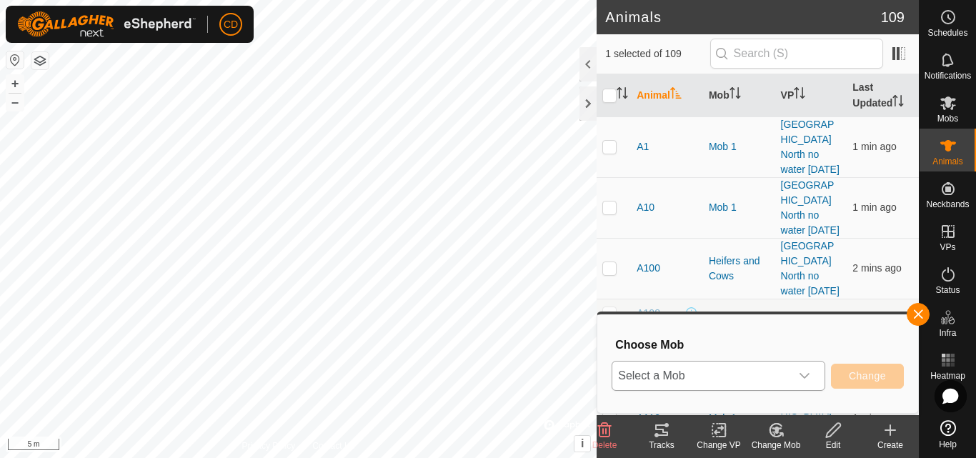
click at [804, 383] on div "dropdown trigger" at bounding box center [804, 375] width 29 height 29
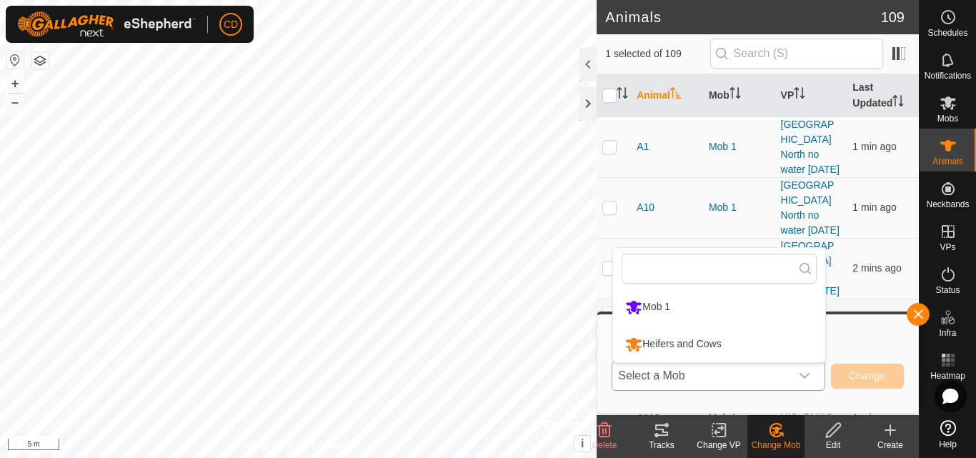
click at [805, 374] on icon "dropdown trigger" at bounding box center [804, 375] width 11 height 11
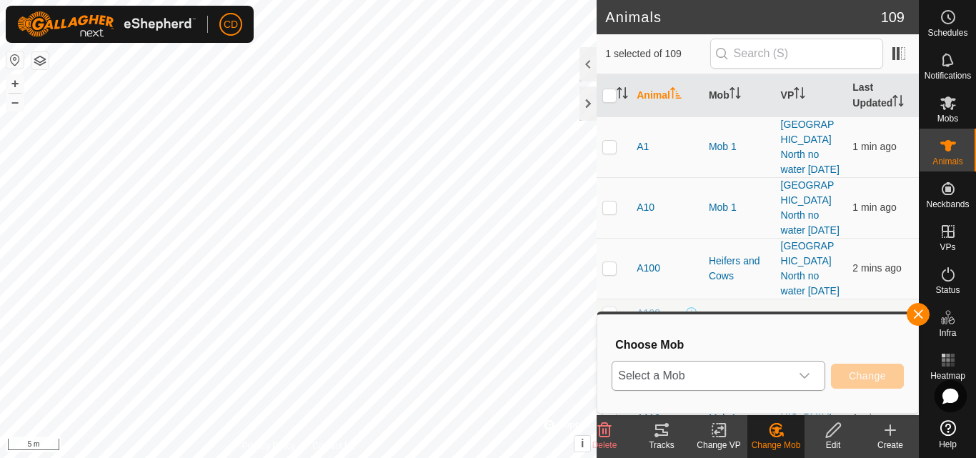
click at [794, 367] on div "dropdown trigger" at bounding box center [804, 375] width 29 height 29
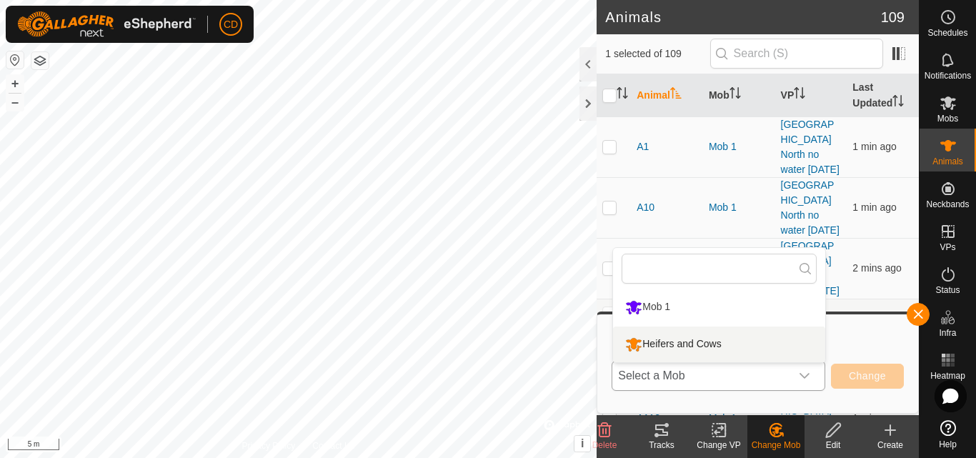
click at [720, 347] on li "Heifers and Cows" at bounding box center [719, 344] width 212 height 36
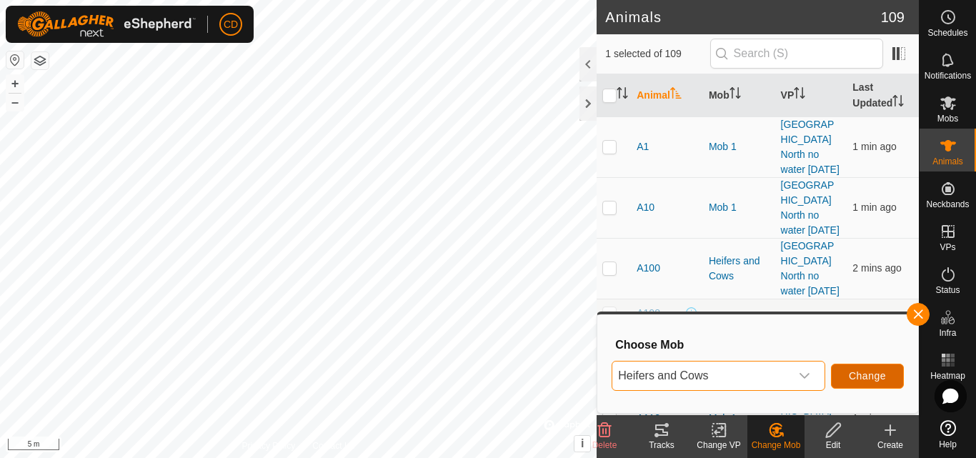
click at [850, 375] on span "Change" at bounding box center [867, 375] width 37 height 11
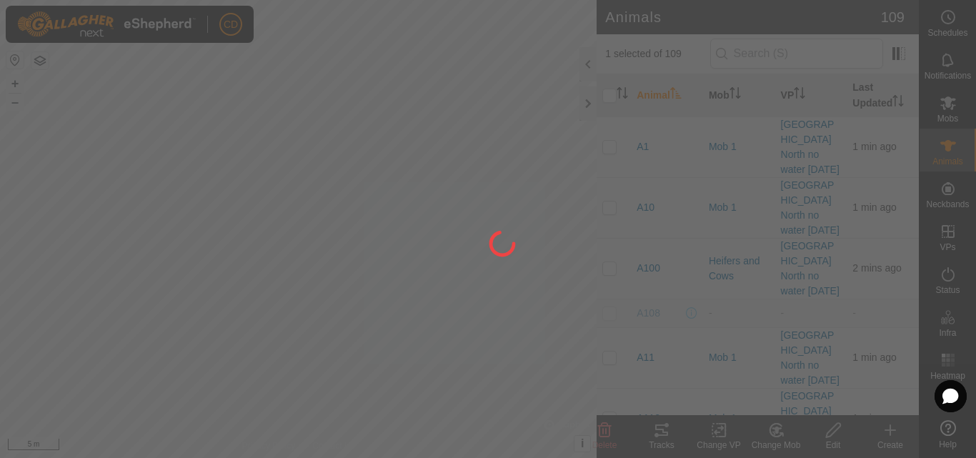
checkbox input "false"
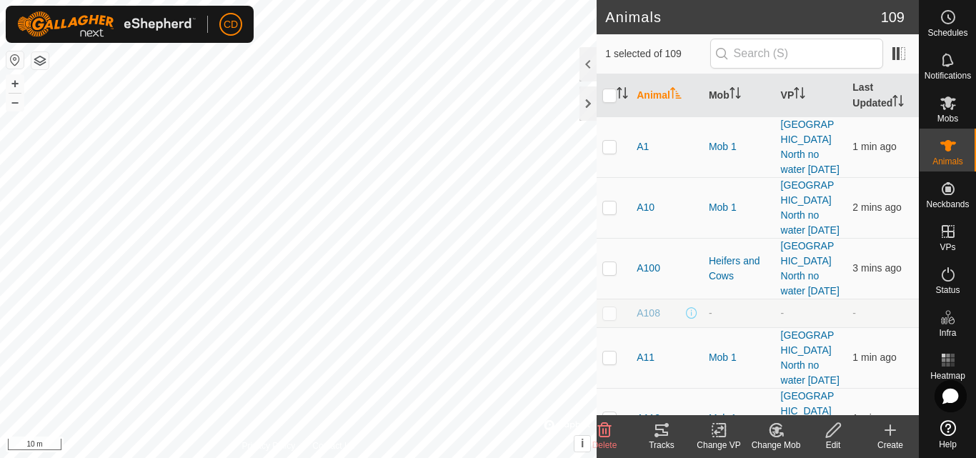
click at [767, 439] on div "Change Mob" at bounding box center [775, 445] width 57 height 13
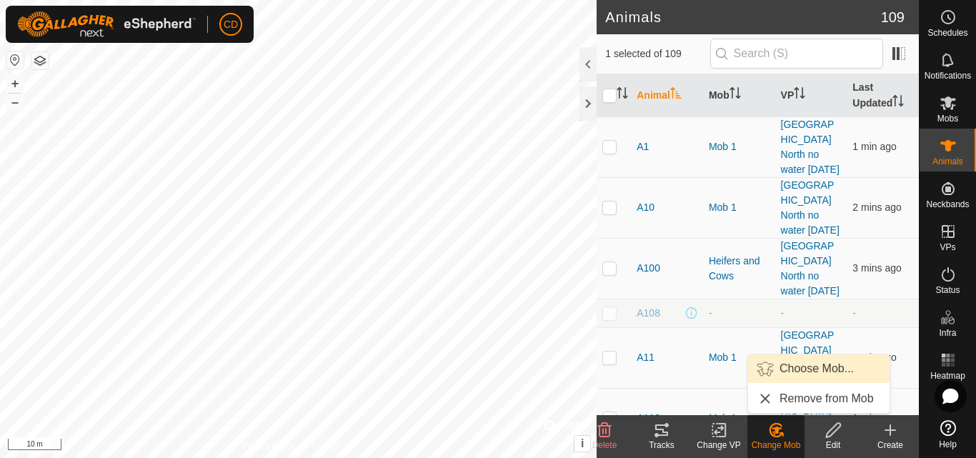
click at [792, 364] on link "Choose Mob..." at bounding box center [818, 368] width 141 height 29
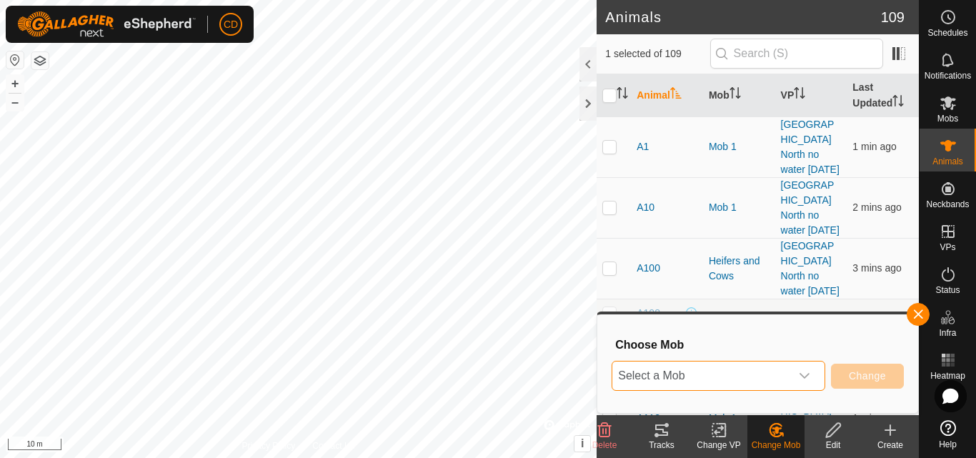
click at [768, 379] on span "Select a Mob" at bounding box center [701, 375] width 178 height 29
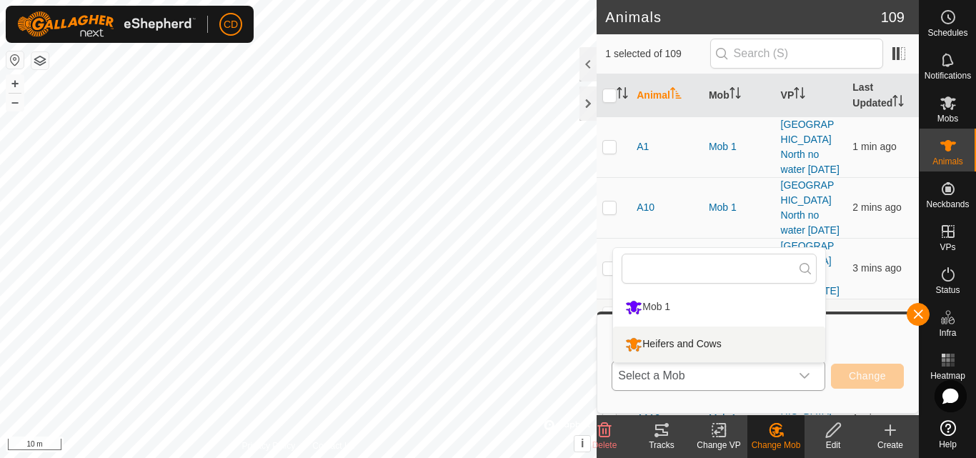
click at [692, 342] on li "Heifers and Cows" at bounding box center [719, 344] width 212 height 36
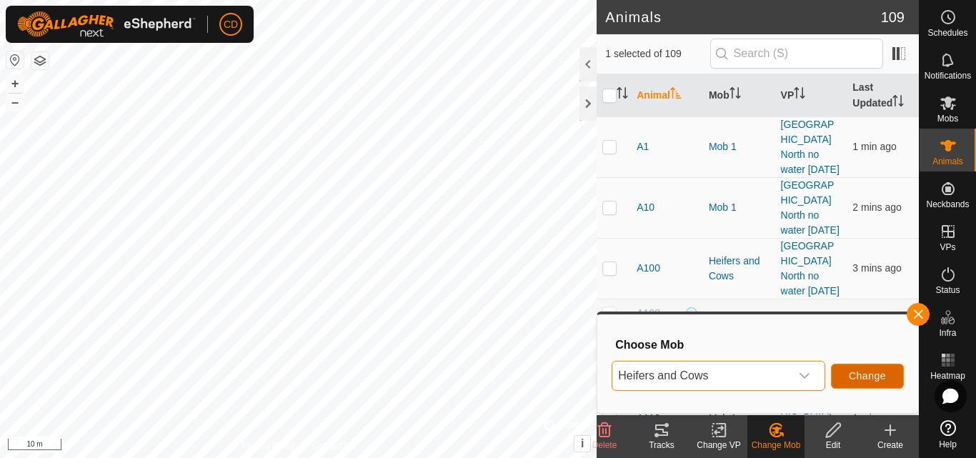
click at [866, 373] on span "Change" at bounding box center [867, 375] width 37 height 11
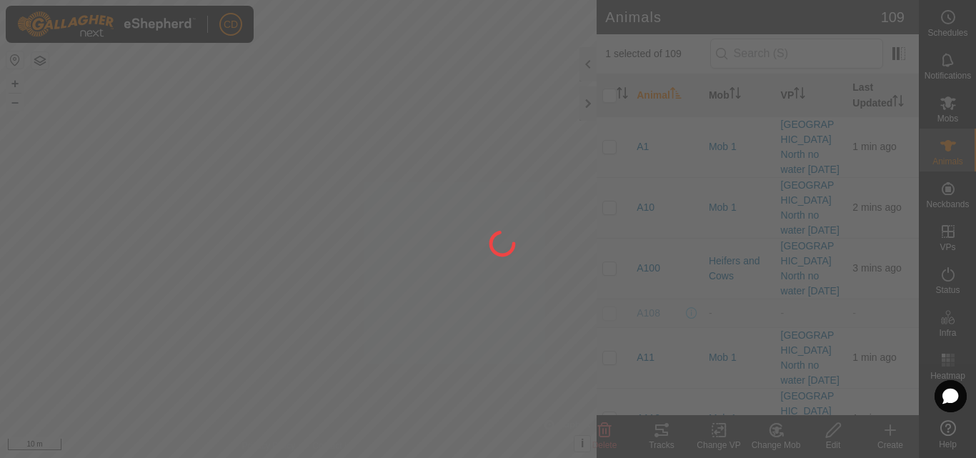
checkbox input "false"
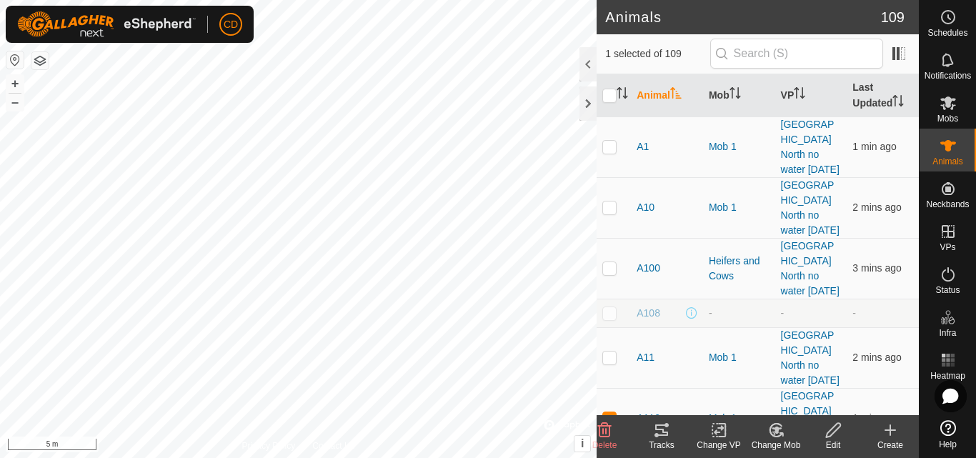
click at [788, 432] on change-mob-svg-icon at bounding box center [775, 429] width 57 height 17
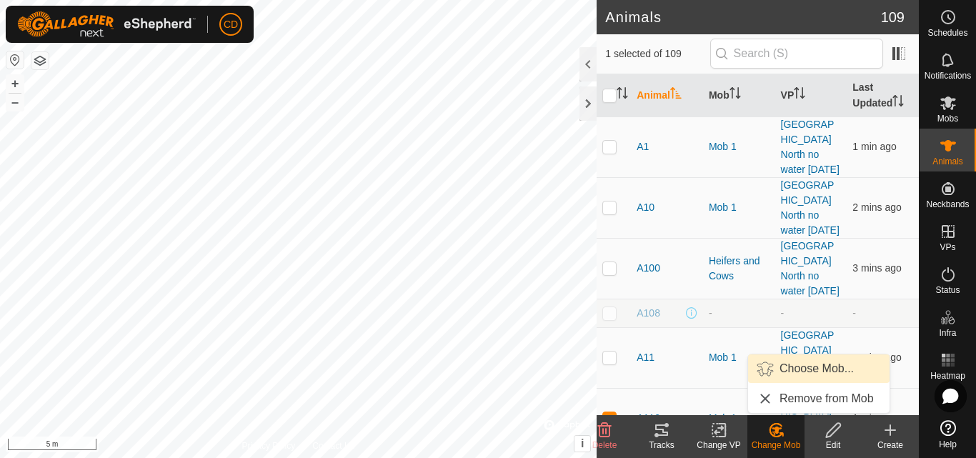
click at [807, 367] on link "Choose Mob..." at bounding box center [818, 368] width 141 height 29
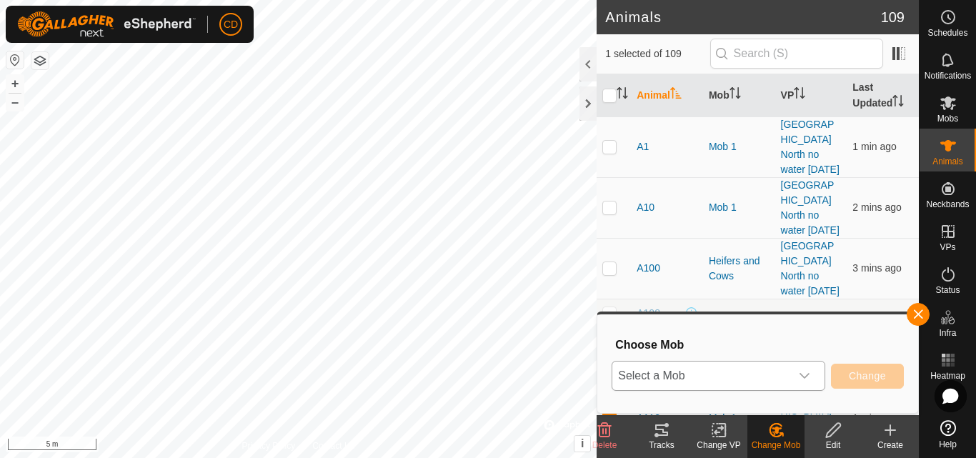
click at [733, 372] on span "Select a Mob" at bounding box center [701, 375] width 178 height 29
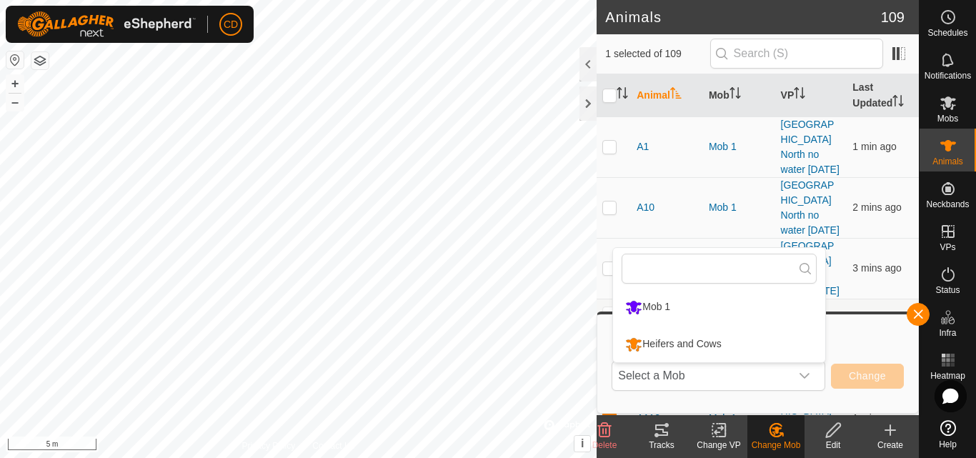
drag, startPoint x: 695, startPoint y: 343, endPoint x: 734, endPoint y: 356, distance: 40.7
click at [694, 343] on li "Heifers and Cows" at bounding box center [719, 344] width 212 height 36
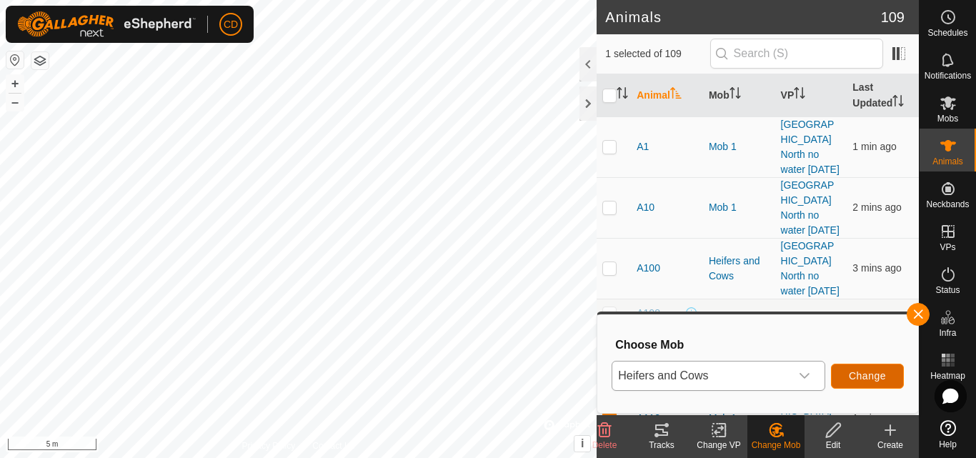
drag, startPoint x: 828, startPoint y: 413, endPoint x: 804, endPoint y: 386, distance: 35.9
click at [807, 394] on div "Choose Mob Heifers and Cows Change" at bounding box center [758, 363] width 304 height 81
click at [852, 374] on span "Change" at bounding box center [867, 375] width 37 height 11
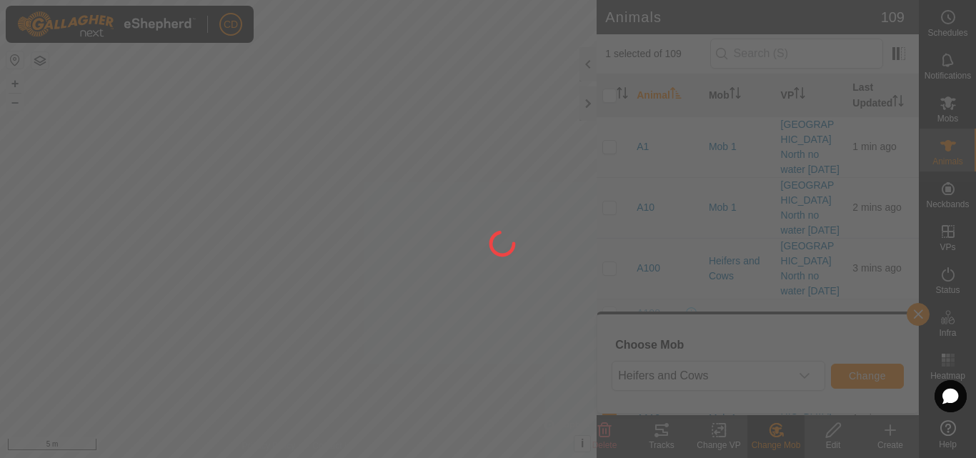
checkbox input "false"
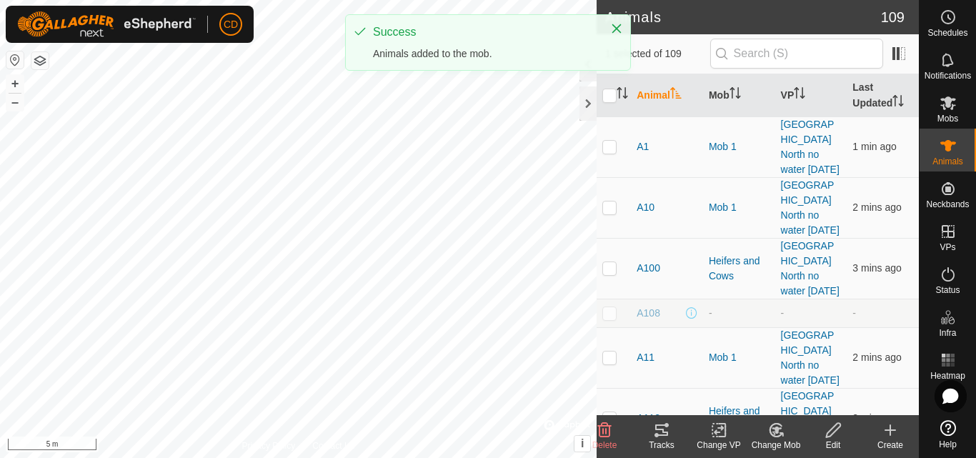
click at [787, 426] on change-mob-svg-icon at bounding box center [775, 429] width 57 height 17
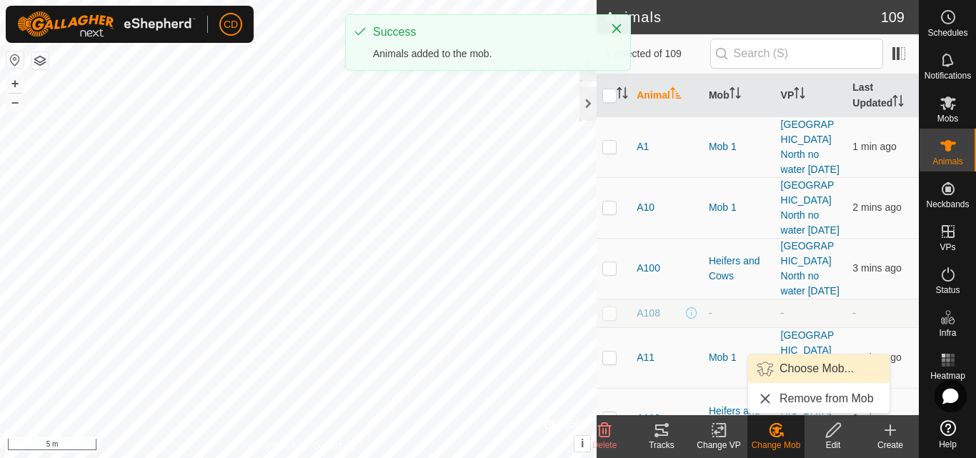
click at [796, 364] on link "Choose Mob..." at bounding box center [818, 368] width 141 height 29
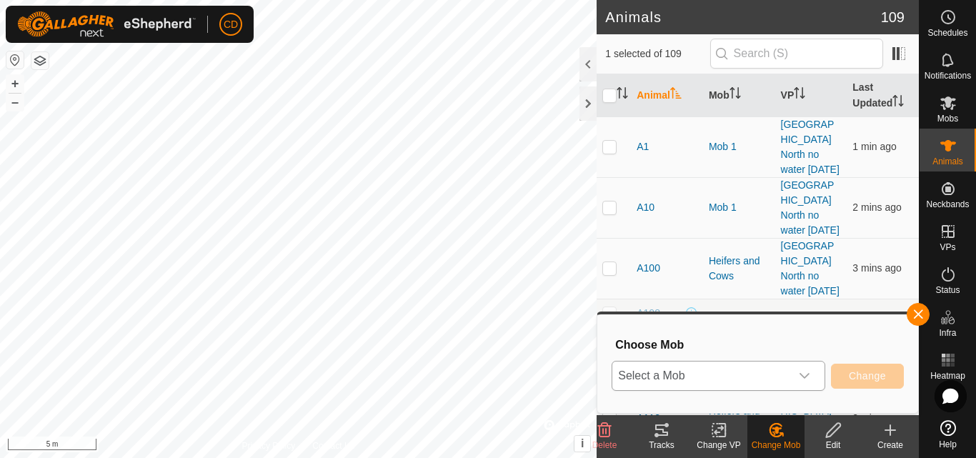
click at [708, 387] on span "Select a Mob" at bounding box center [701, 375] width 178 height 29
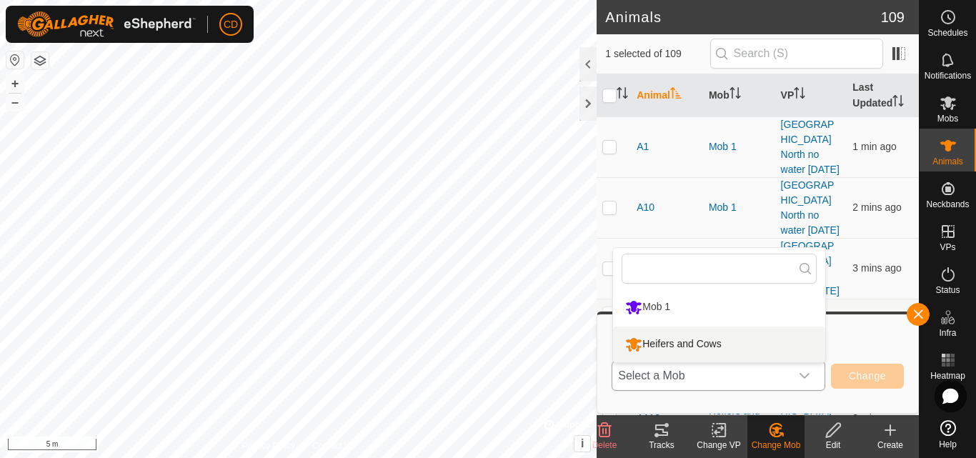
click at [704, 340] on li "Heifers and Cows" at bounding box center [719, 344] width 212 height 36
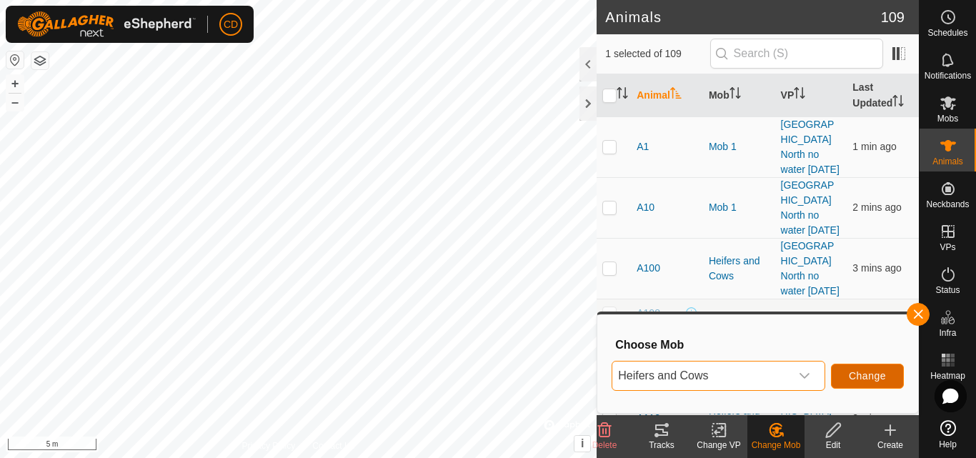
click at [871, 368] on button "Change" at bounding box center [867, 376] width 73 height 25
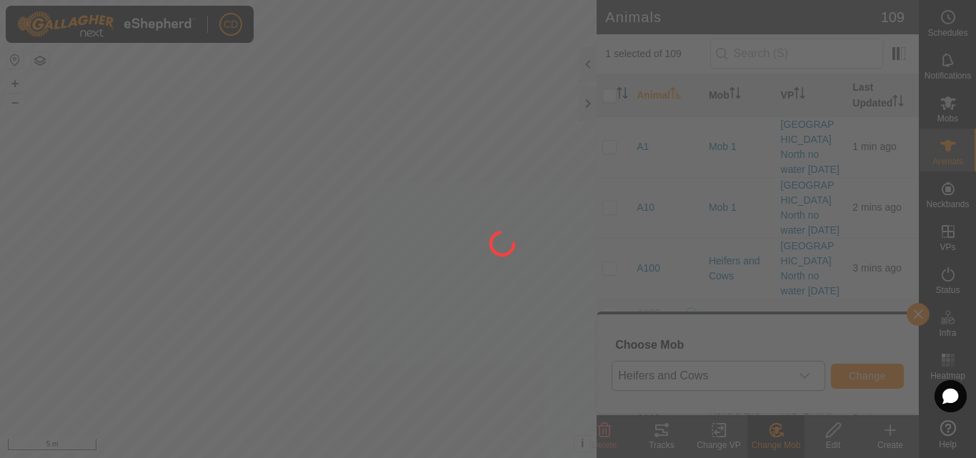
checkbox input "false"
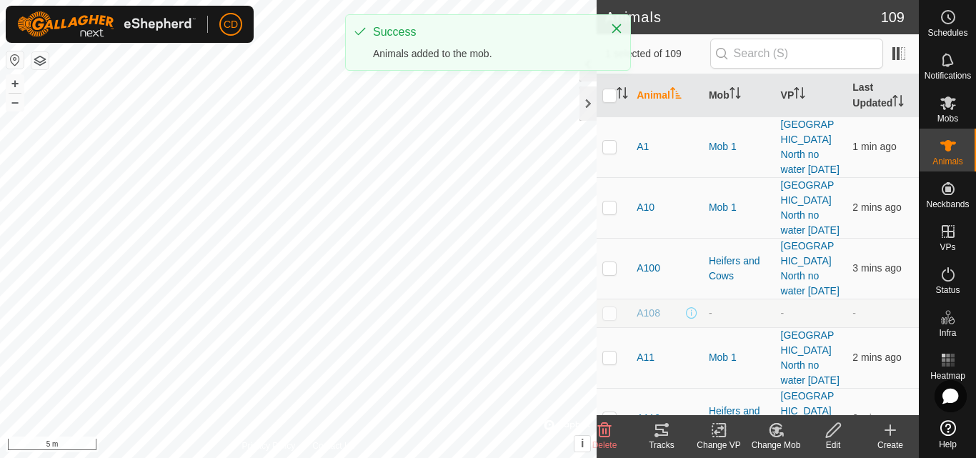
click at [764, 429] on change-mob-svg-icon at bounding box center [775, 429] width 57 height 17
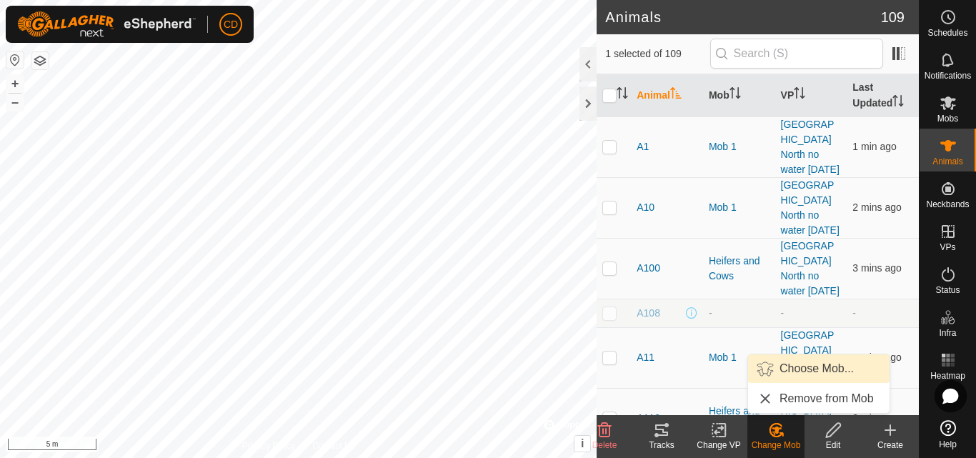
click at [793, 371] on link "Choose Mob..." at bounding box center [818, 368] width 141 height 29
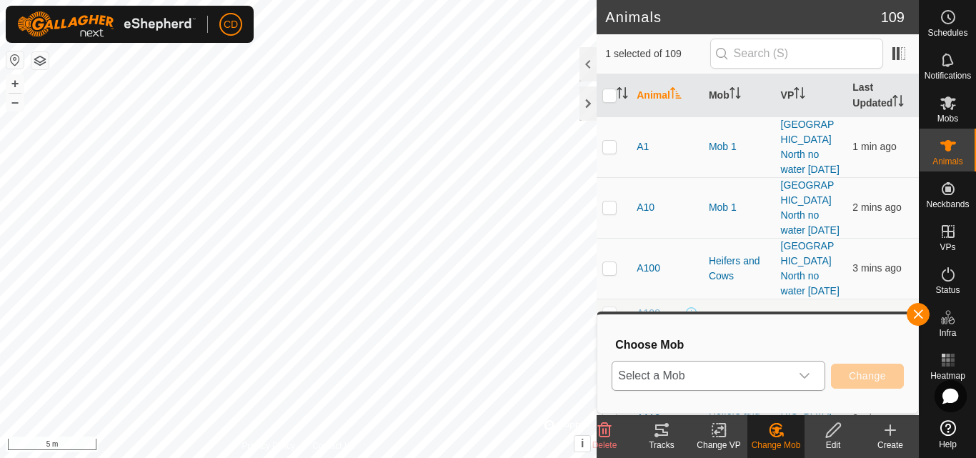
drag, startPoint x: 747, startPoint y: 366, endPoint x: 762, endPoint y: 369, distance: 16.0
click at [744, 367] on span "Select a Mob" at bounding box center [701, 375] width 178 height 29
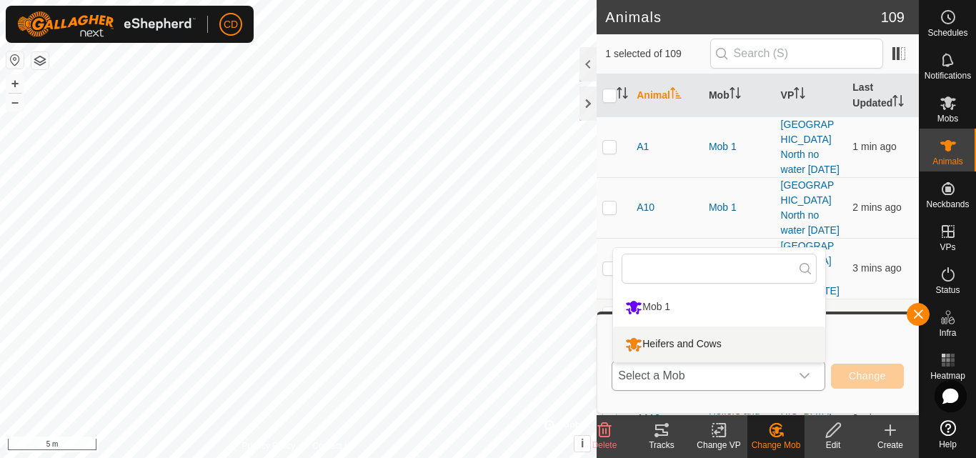
drag, startPoint x: 731, startPoint y: 346, endPoint x: 739, endPoint y: 337, distance: 12.1
click at [732, 343] on li "Heifers and Cows" at bounding box center [719, 344] width 212 height 36
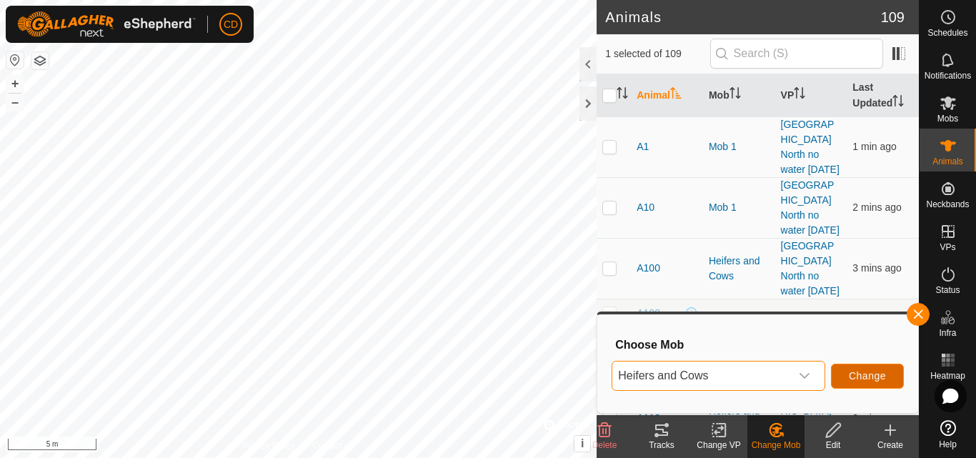
click at [847, 370] on button "Change" at bounding box center [867, 376] width 73 height 25
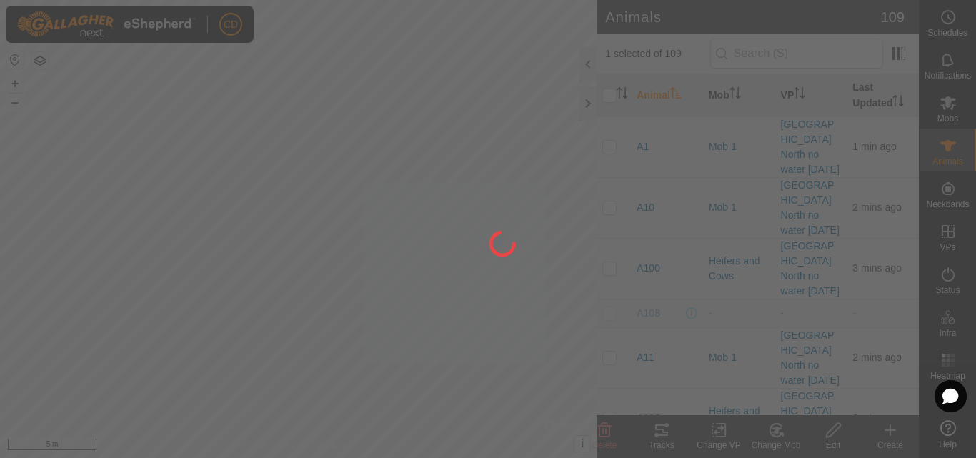
checkbox input "false"
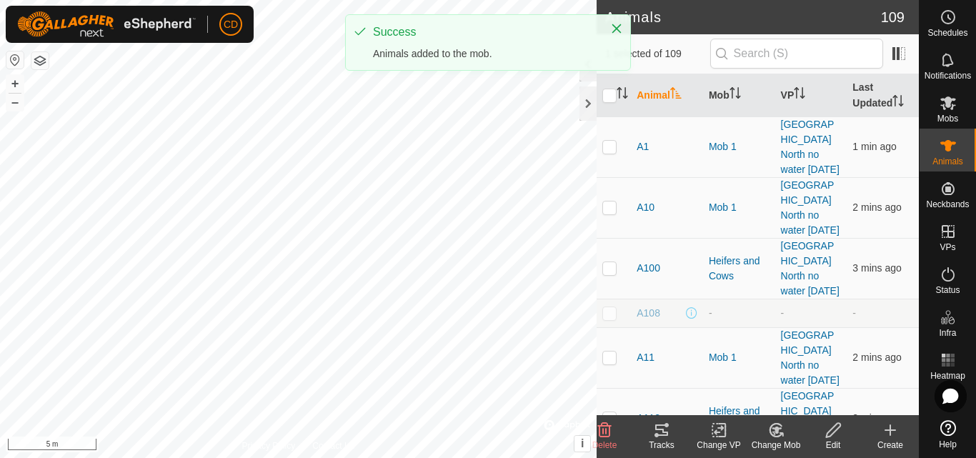
click at [772, 427] on icon at bounding box center [776, 429] width 18 height 17
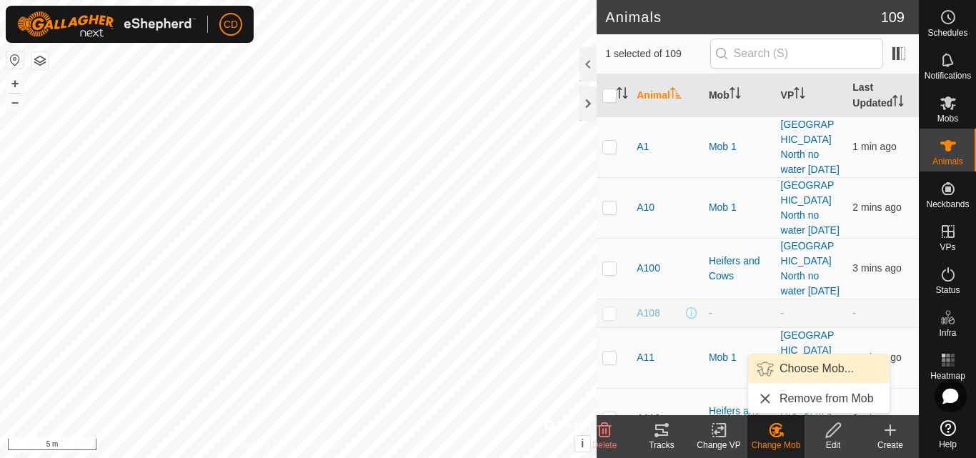
click at [796, 366] on link "Choose Mob..." at bounding box center [818, 368] width 141 height 29
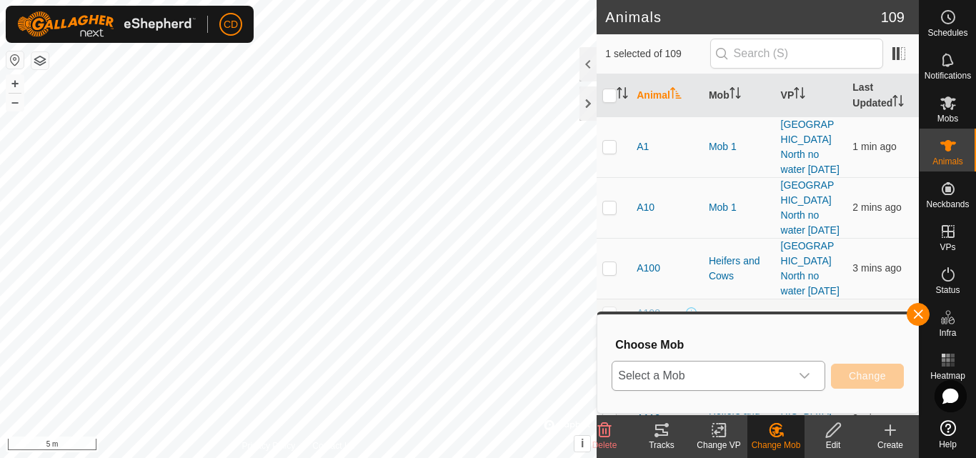
click at [758, 377] on span "Select a Mob" at bounding box center [701, 375] width 178 height 29
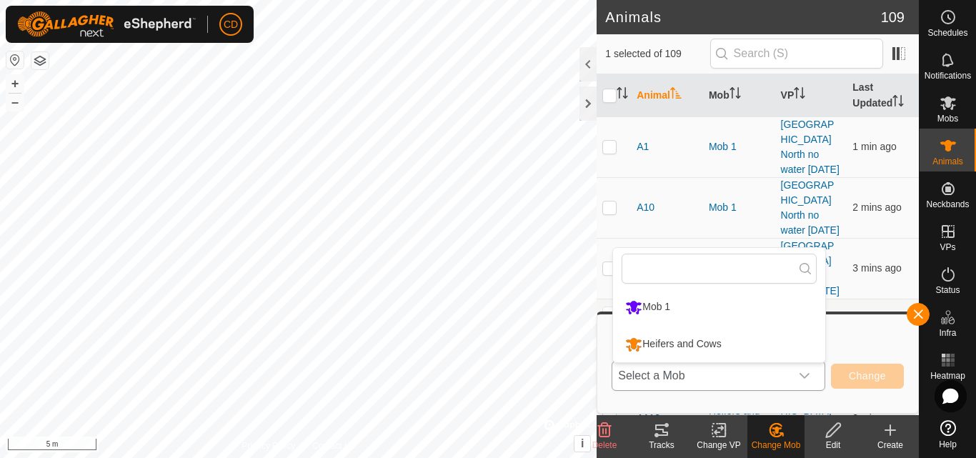
click at [700, 340] on li "Heifers and Cows" at bounding box center [719, 344] width 212 height 36
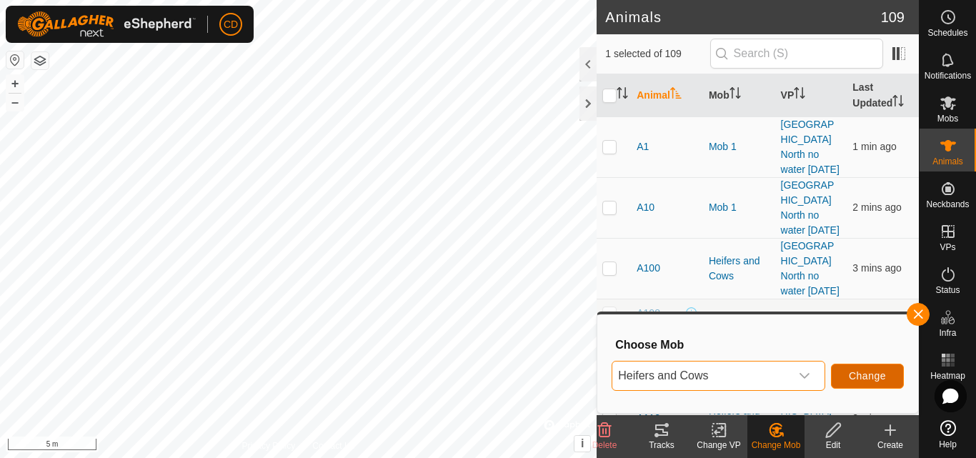
click at [869, 376] on span "Change" at bounding box center [867, 375] width 37 height 11
checkbox input "false"
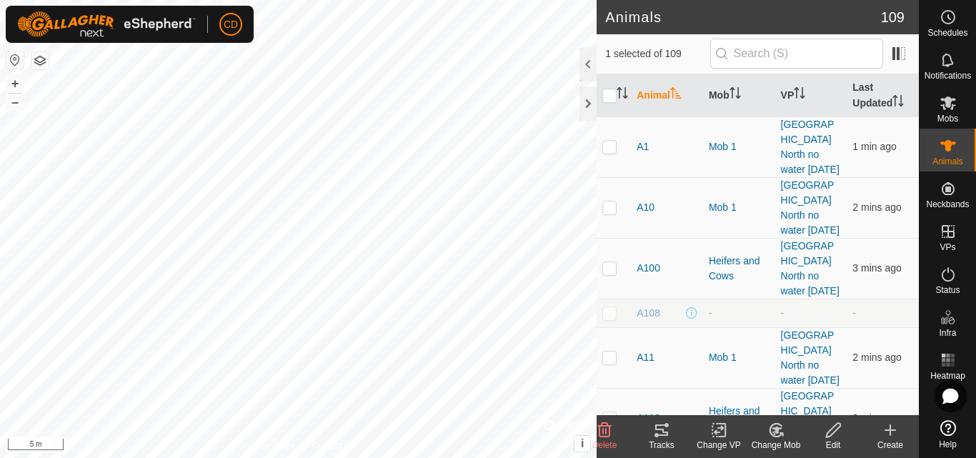
click at [788, 435] on change-mob-svg-icon at bounding box center [775, 429] width 57 height 17
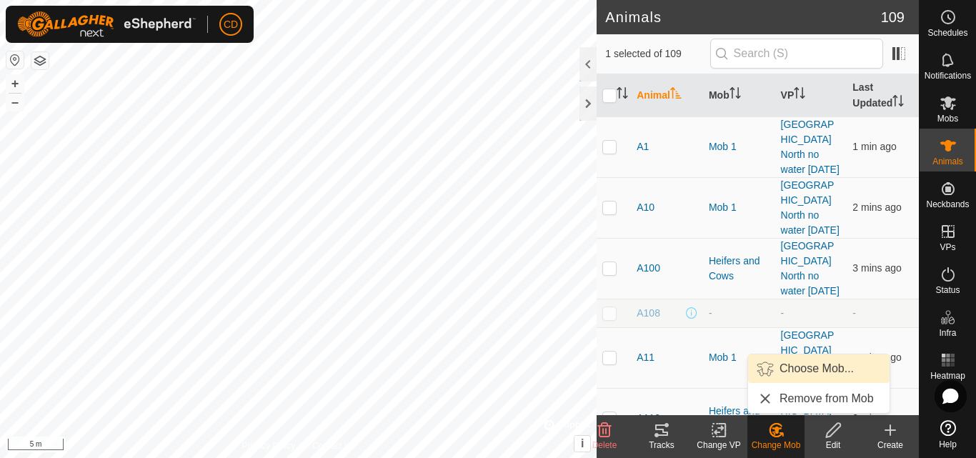
click at [817, 371] on link "Choose Mob..." at bounding box center [818, 368] width 141 height 29
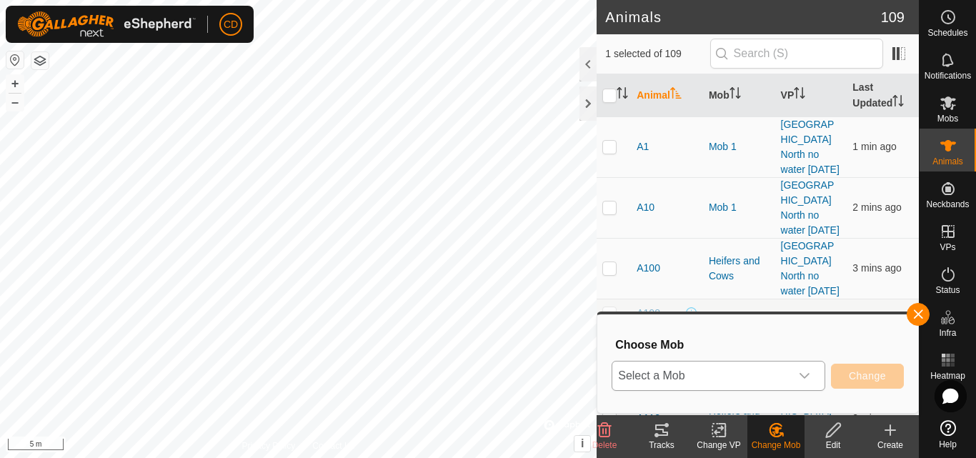
click at [809, 367] on div "dropdown trigger" at bounding box center [804, 375] width 29 height 29
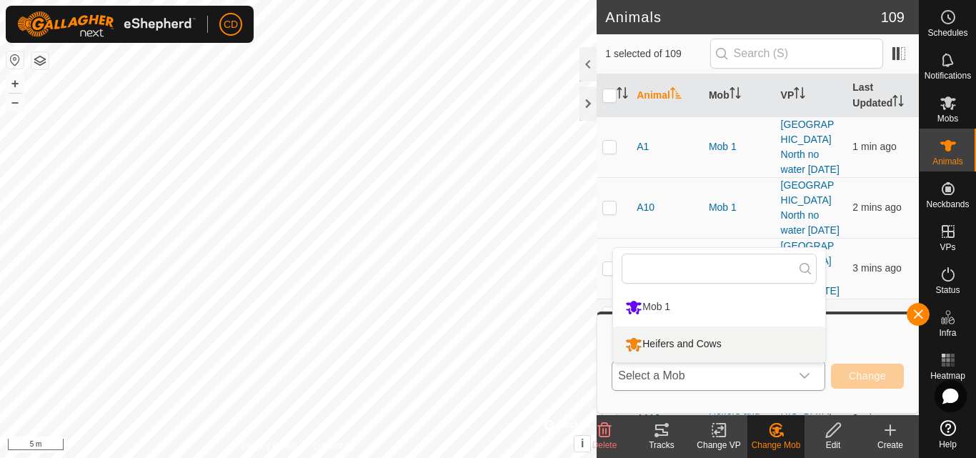
click at [714, 339] on li "Heifers and Cows" at bounding box center [719, 344] width 212 height 36
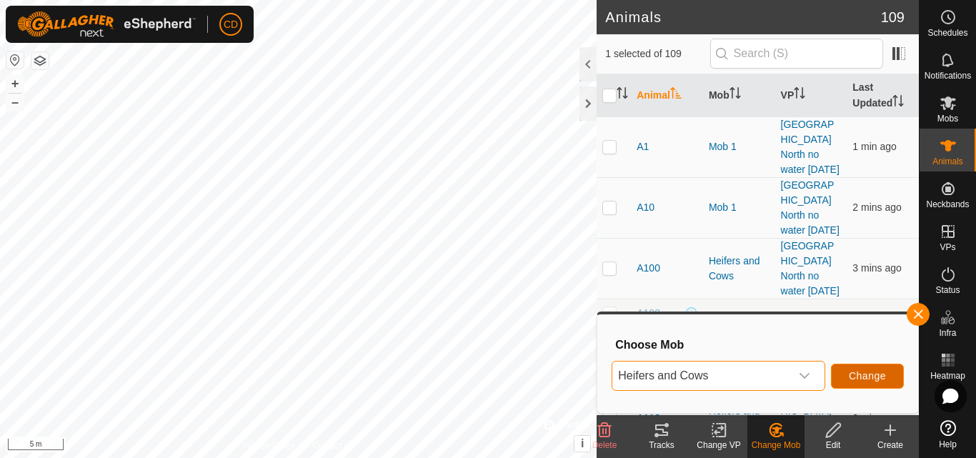
click at [882, 381] on span "Change" at bounding box center [867, 375] width 37 height 11
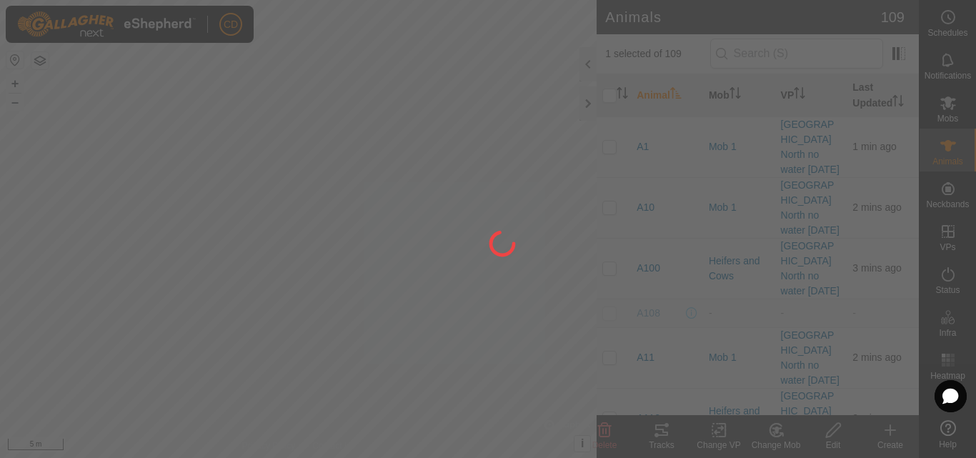
checkbox input "false"
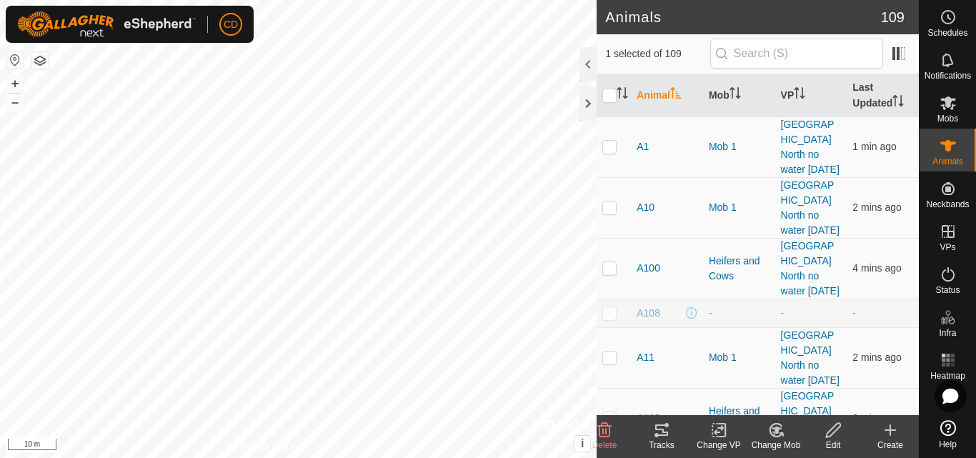
drag, startPoint x: 786, startPoint y: 433, endPoint x: 792, endPoint y: 418, distance: 16.3
click at [785, 433] on change-mob-svg-icon at bounding box center [775, 429] width 57 height 17
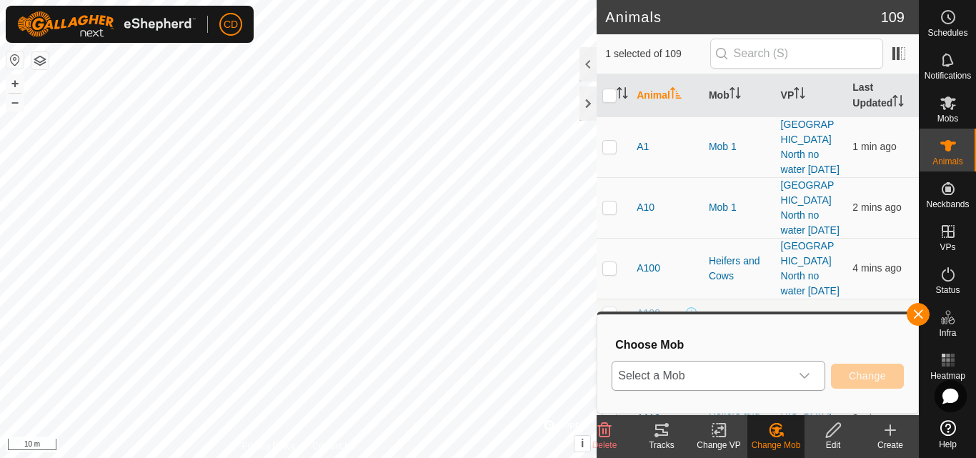
click at [814, 380] on div "dropdown trigger" at bounding box center [804, 375] width 29 height 29
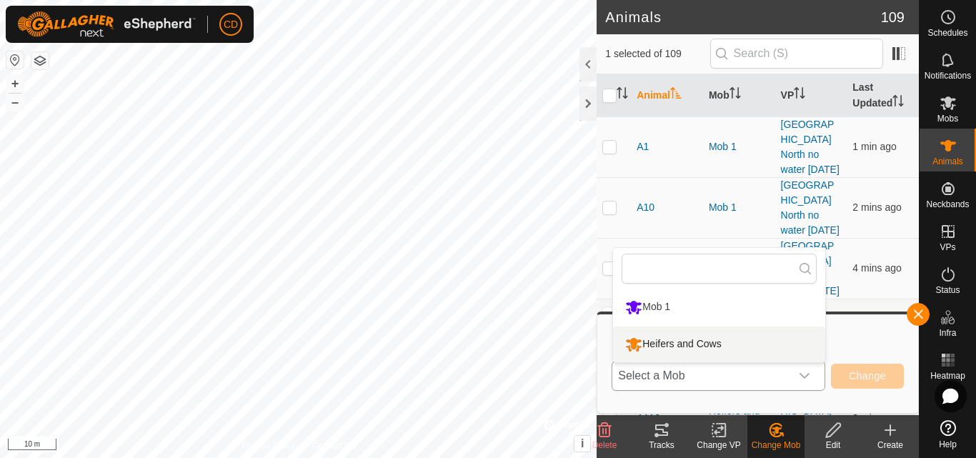
click at [684, 350] on li "Heifers and Cows" at bounding box center [719, 344] width 212 height 36
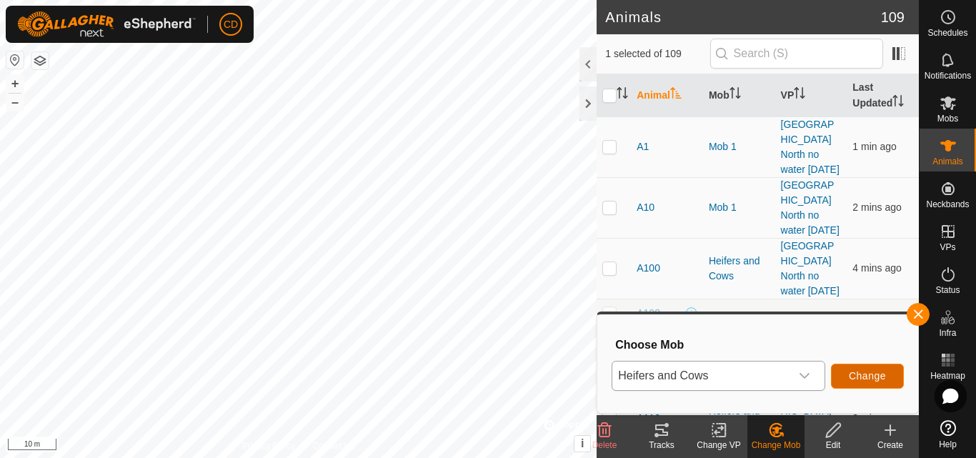
click at [869, 374] on span "Change" at bounding box center [867, 375] width 37 height 11
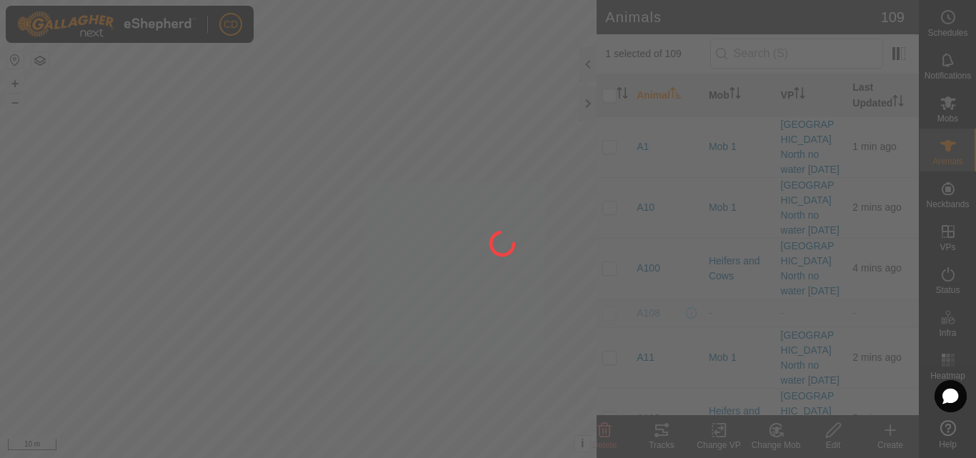
checkbox input "false"
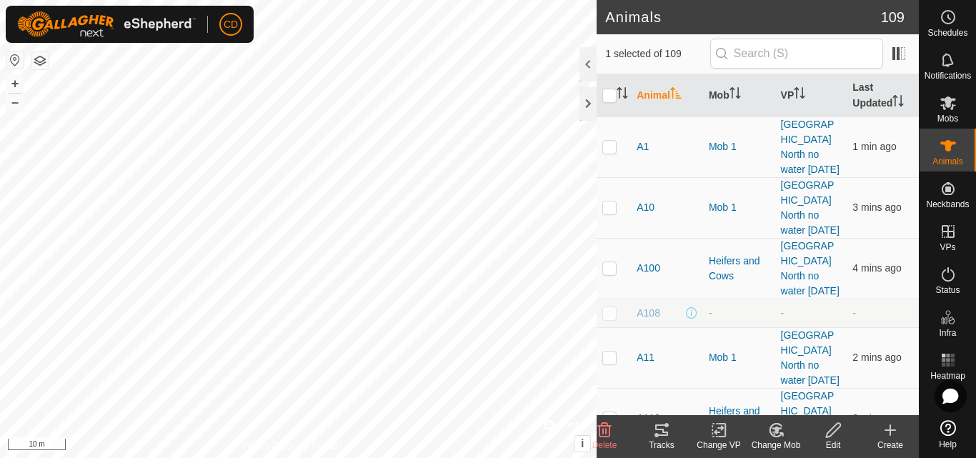
click at [772, 430] on icon at bounding box center [776, 429] width 18 height 17
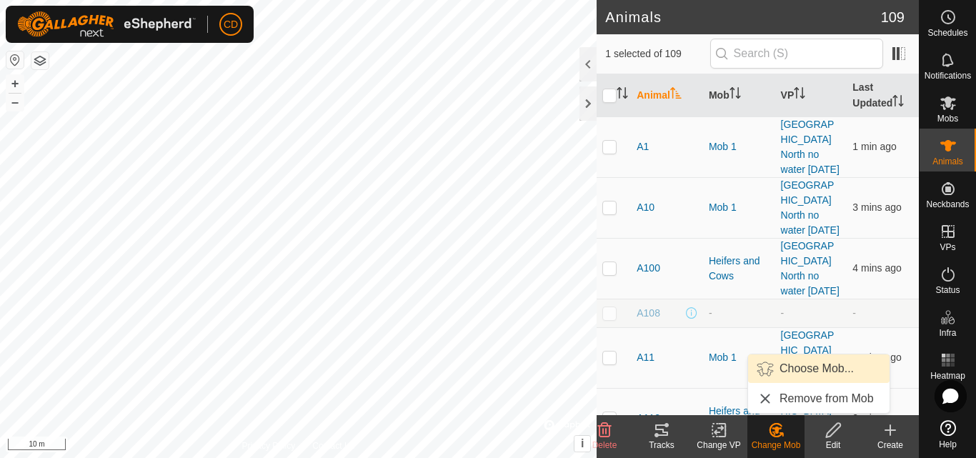
click at [799, 369] on link "Choose Mob..." at bounding box center [818, 368] width 141 height 29
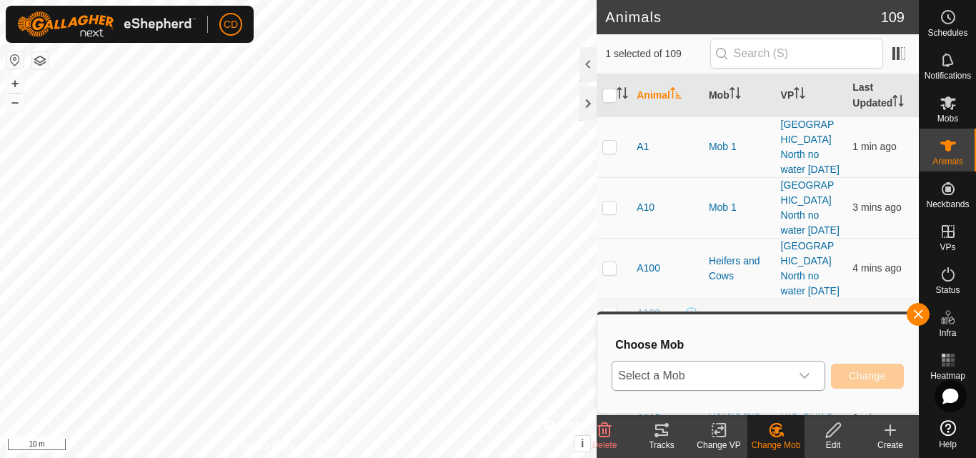
click at [769, 378] on span "Select a Mob" at bounding box center [701, 375] width 178 height 29
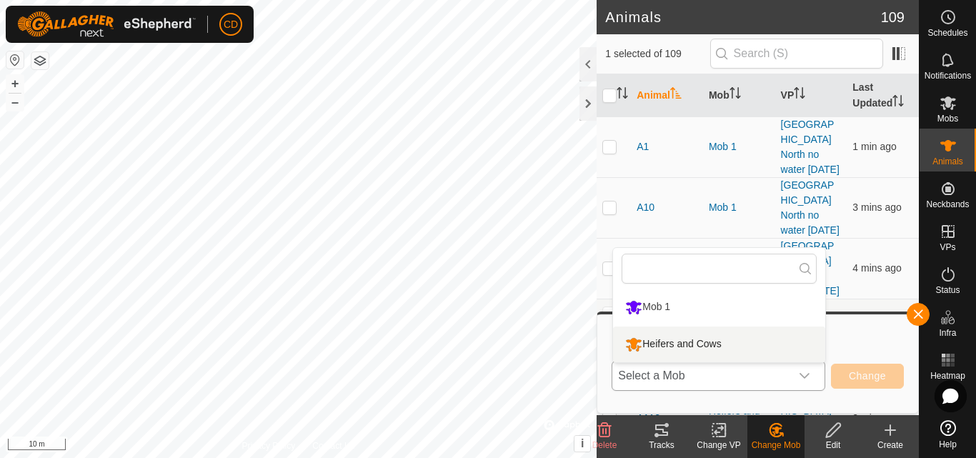
click at [723, 347] on li "Heifers and Cows" at bounding box center [719, 344] width 212 height 36
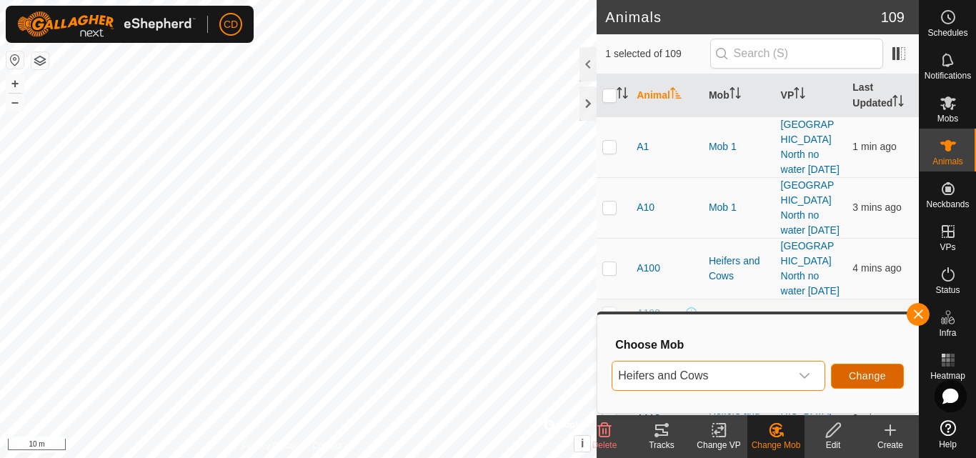
click at [877, 366] on button "Change" at bounding box center [867, 376] width 73 height 25
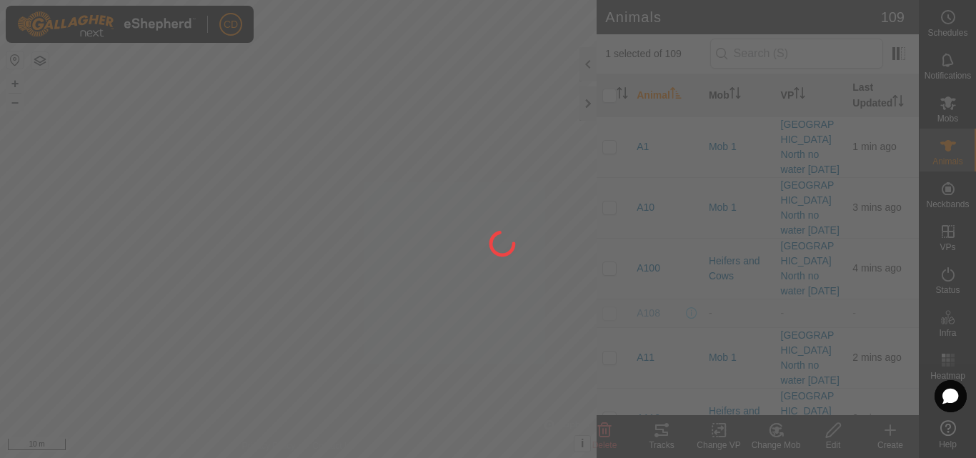
checkbox input "false"
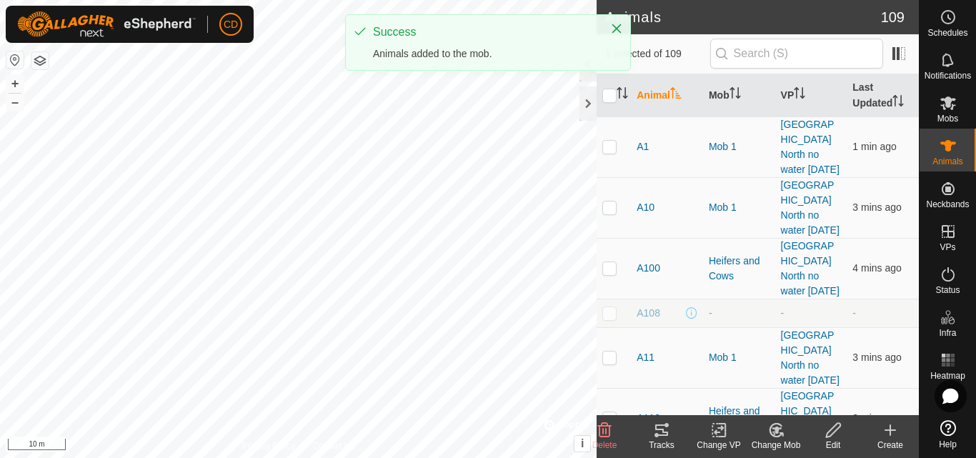
click at [769, 420] on div "Change Mob" at bounding box center [775, 436] width 57 height 43
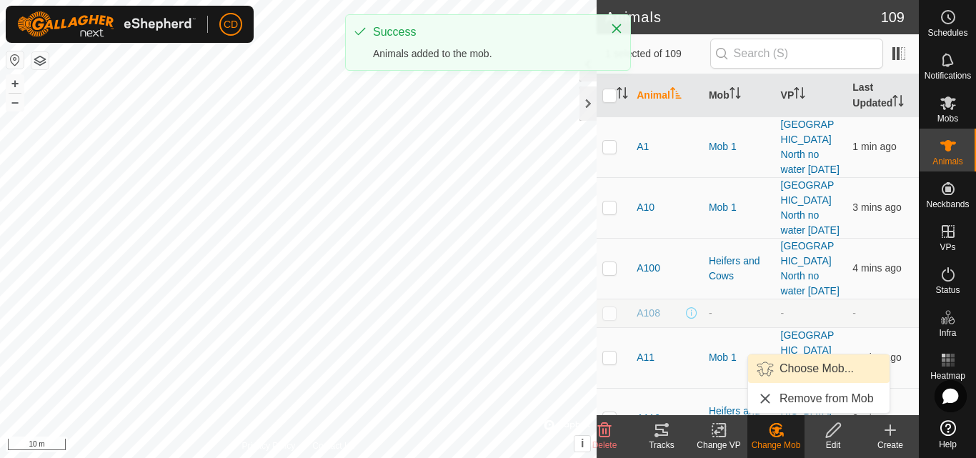
click at [792, 368] on link "Choose Mob..." at bounding box center [818, 368] width 141 height 29
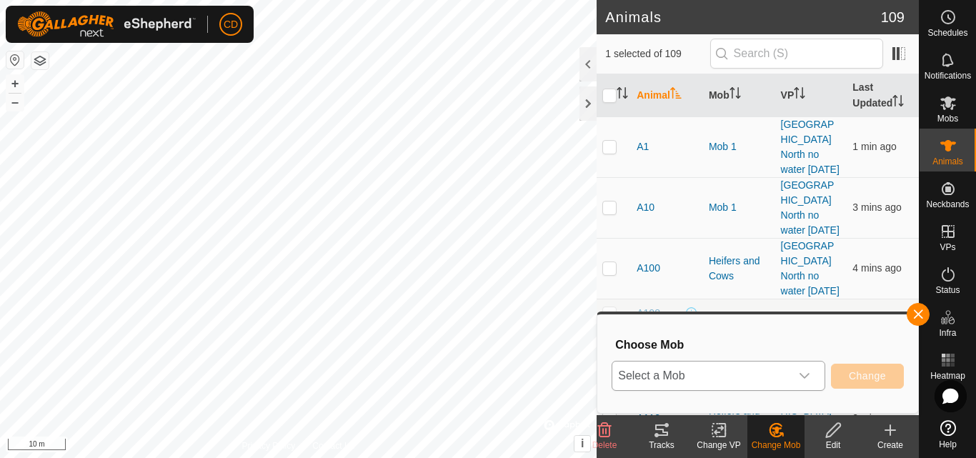
click at [759, 369] on span "Select a Mob" at bounding box center [701, 375] width 178 height 29
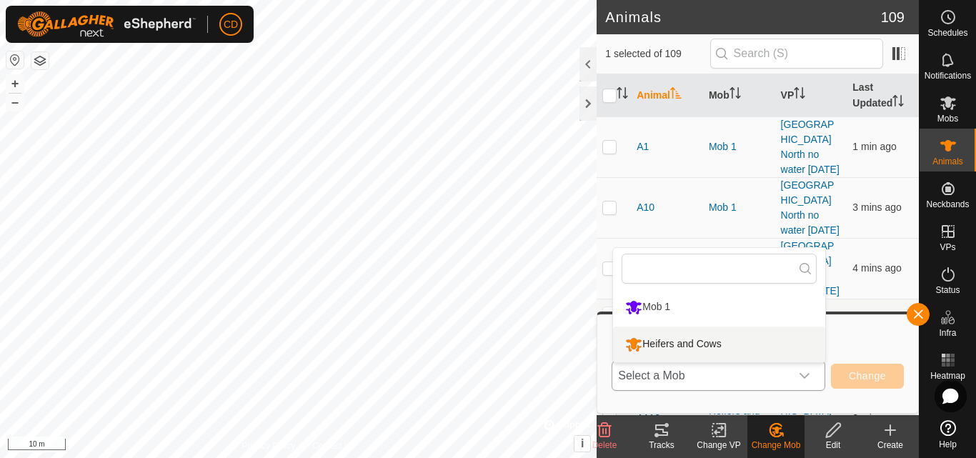
click at [729, 340] on li "Heifers and Cows" at bounding box center [719, 344] width 212 height 36
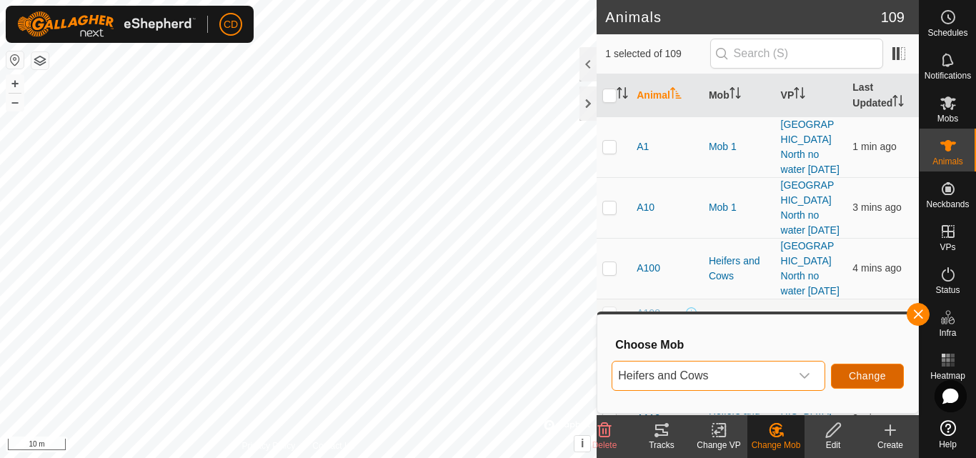
click at [844, 375] on button "Change" at bounding box center [867, 376] width 73 height 25
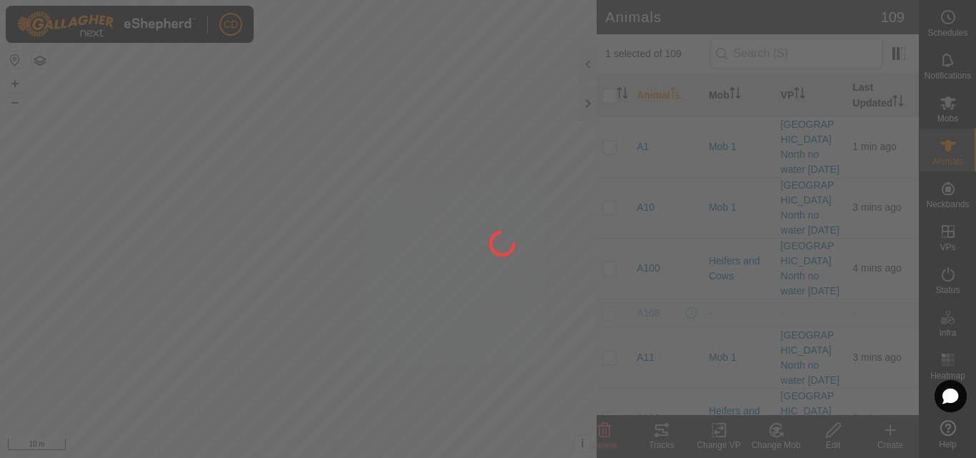
checkbox input "false"
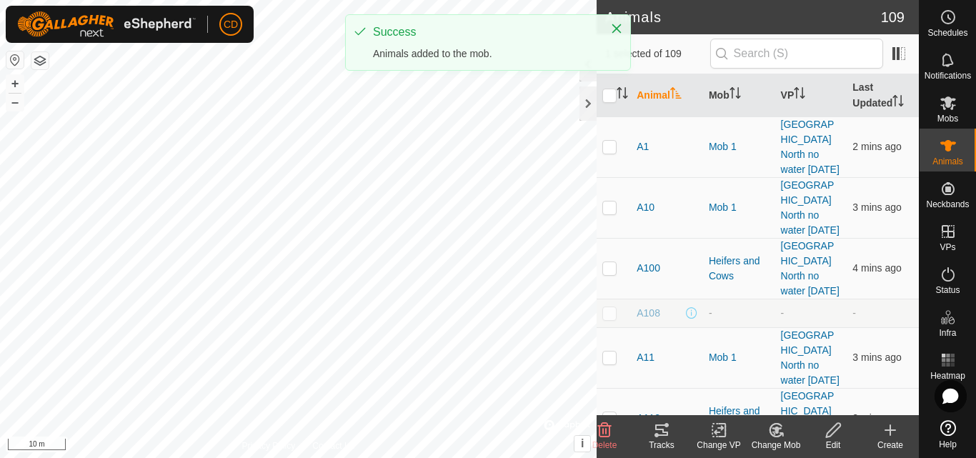
click at [778, 433] on icon at bounding box center [776, 429] width 18 height 17
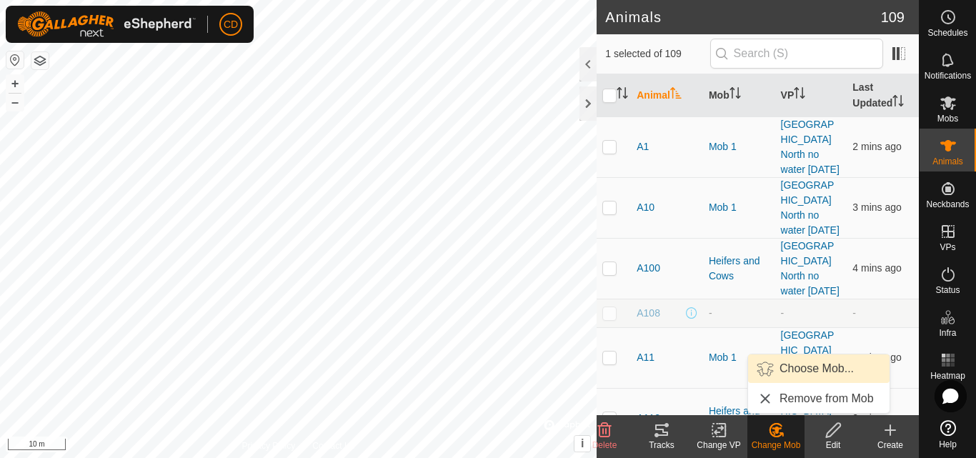
click at [800, 368] on link "Choose Mob..." at bounding box center [818, 368] width 141 height 29
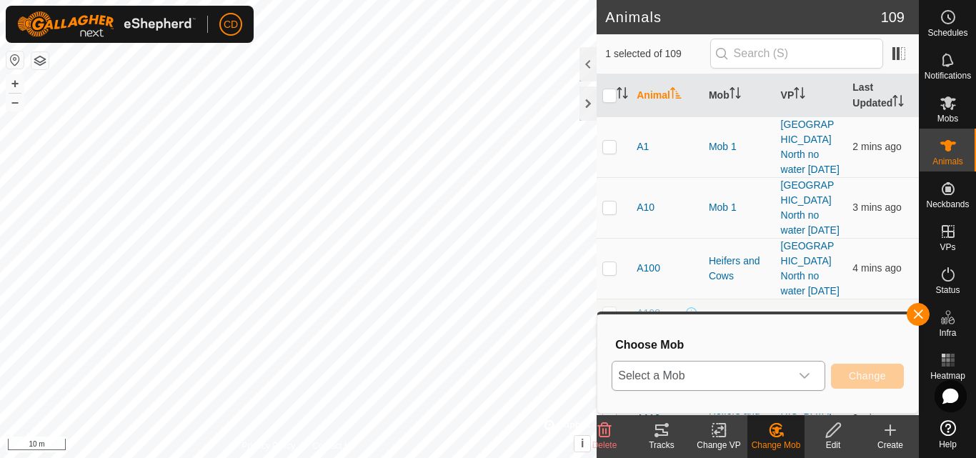
click at [767, 367] on span "Select a Mob" at bounding box center [701, 375] width 178 height 29
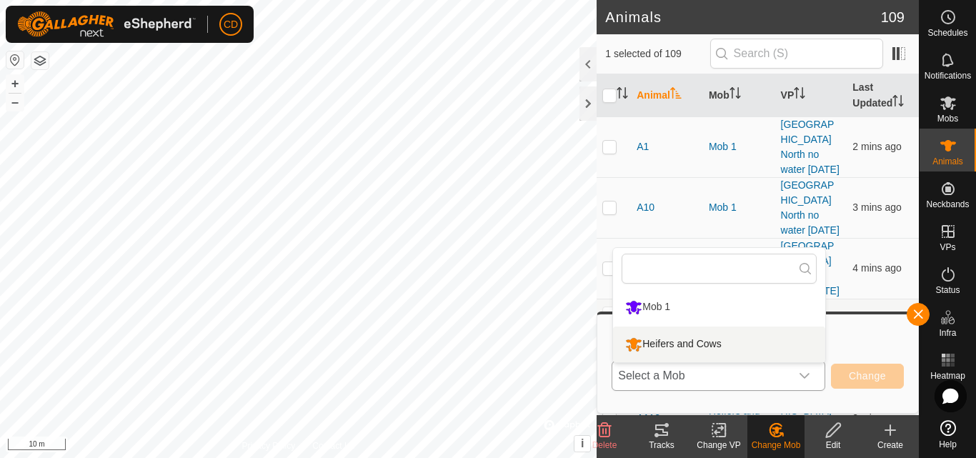
click at [719, 352] on li "Heifers and Cows" at bounding box center [719, 344] width 212 height 36
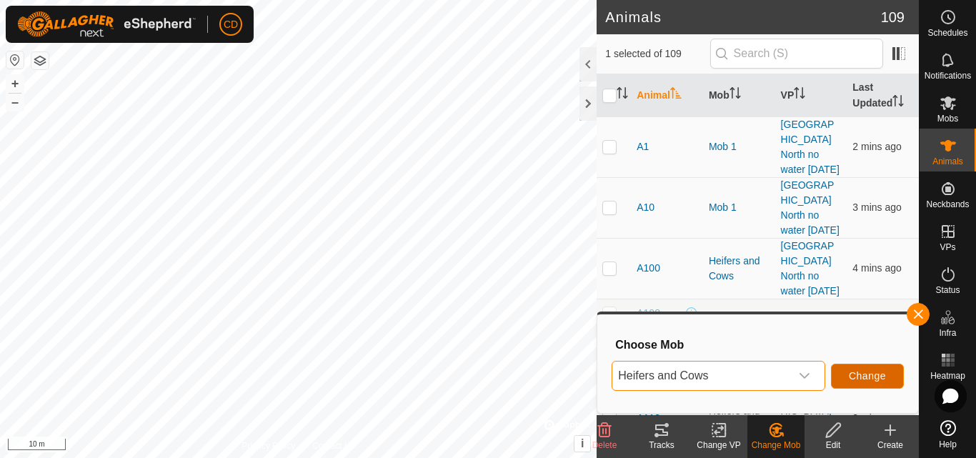
click at [844, 376] on button "Change" at bounding box center [867, 376] width 73 height 25
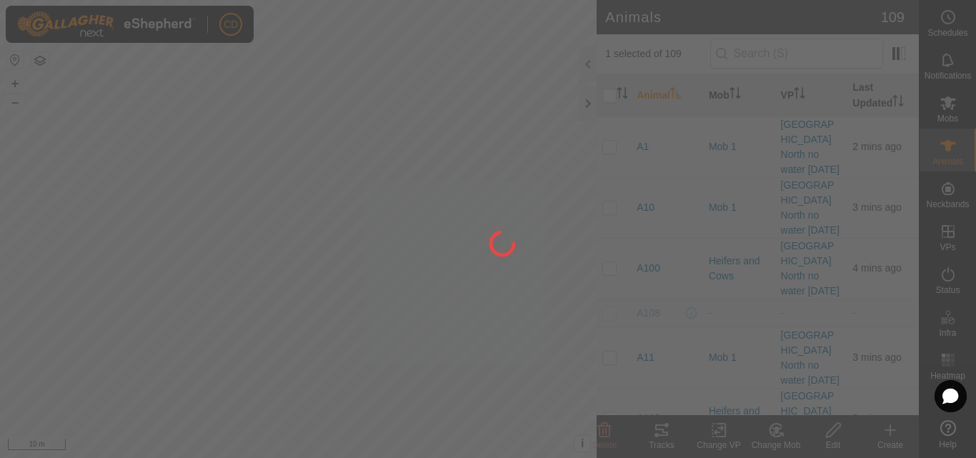
checkbox input "false"
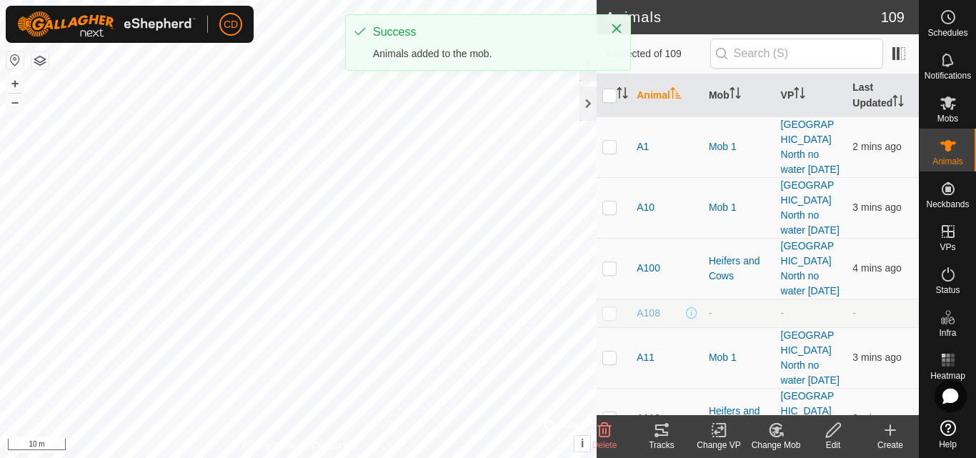
click at [777, 425] on icon at bounding box center [776, 429] width 18 height 17
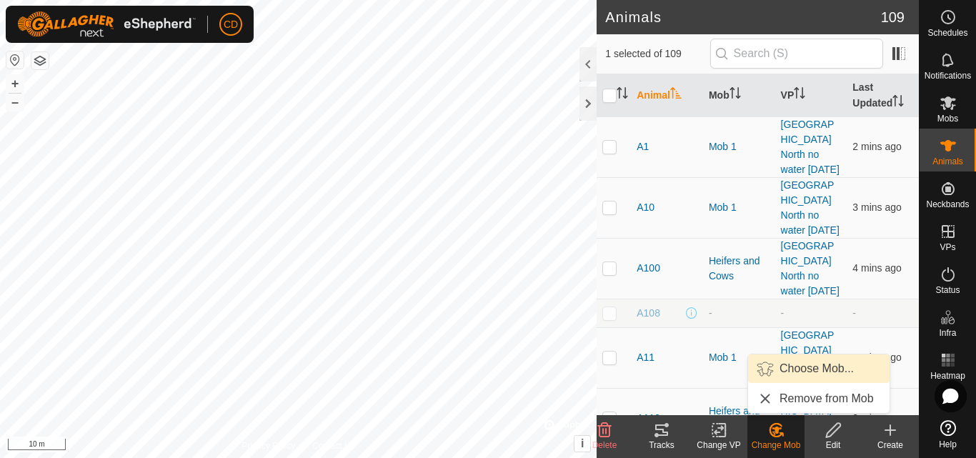
click at [802, 366] on link "Choose Mob..." at bounding box center [818, 368] width 141 height 29
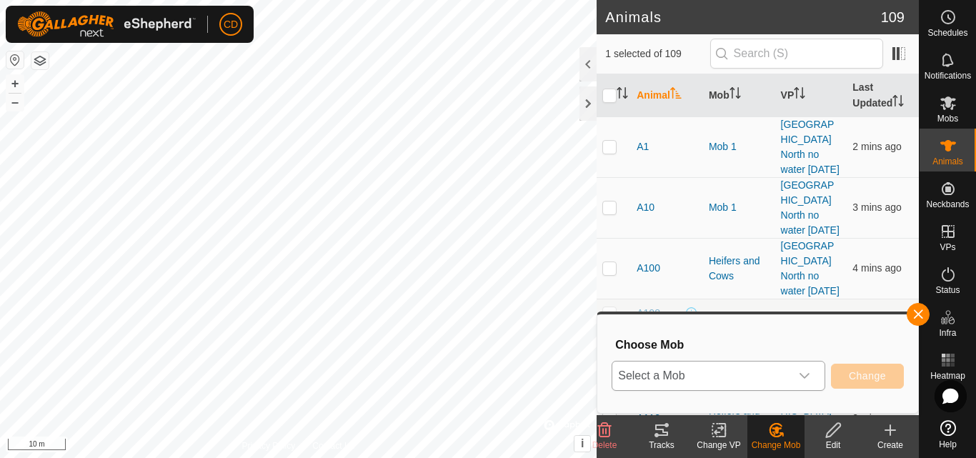
click at [789, 366] on span "Select a Mob" at bounding box center [701, 375] width 178 height 29
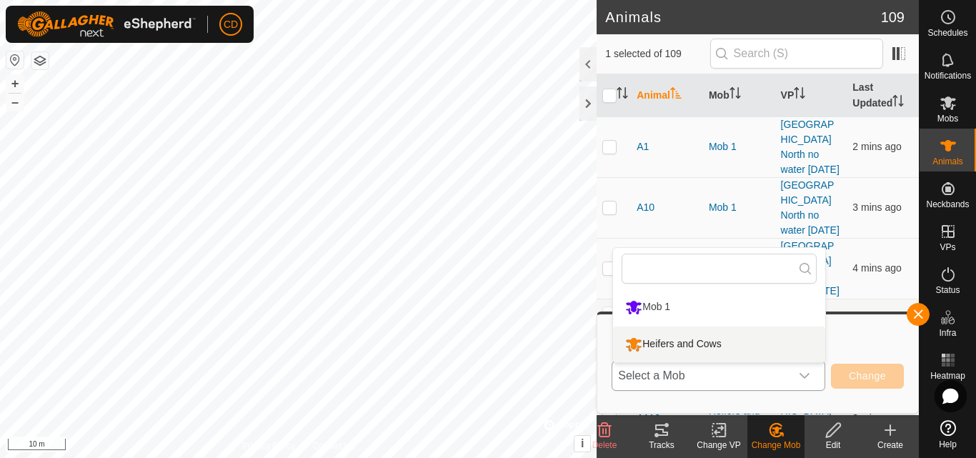
click at [690, 341] on li "Heifers and Cows" at bounding box center [719, 344] width 212 height 36
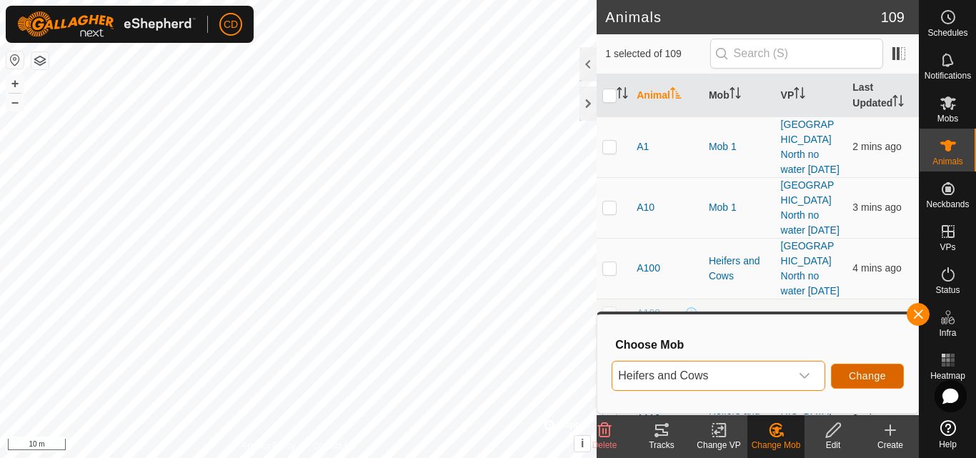
click at [864, 369] on button "Change" at bounding box center [867, 376] width 73 height 25
checkbox input "false"
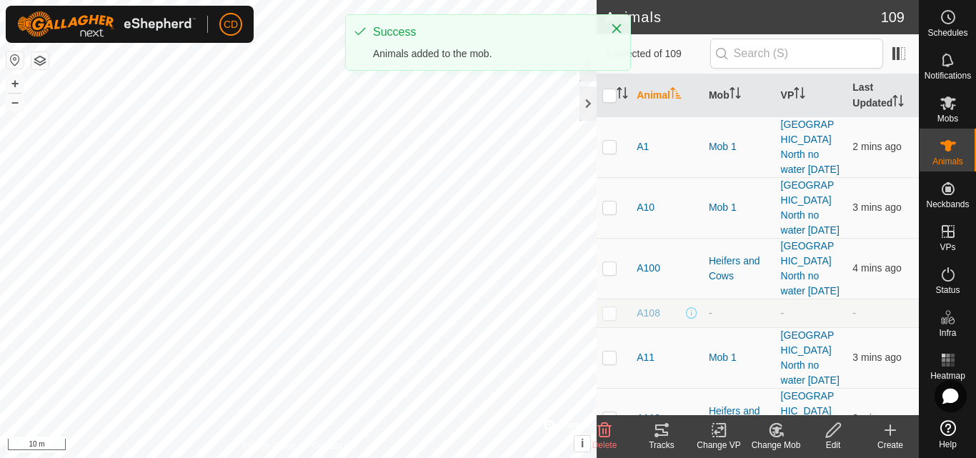
drag, startPoint x: 784, startPoint y: 434, endPoint x: 783, endPoint y: 424, distance: 10.0
click at [784, 433] on icon at bounding box center [776, 429] width 18 height 17
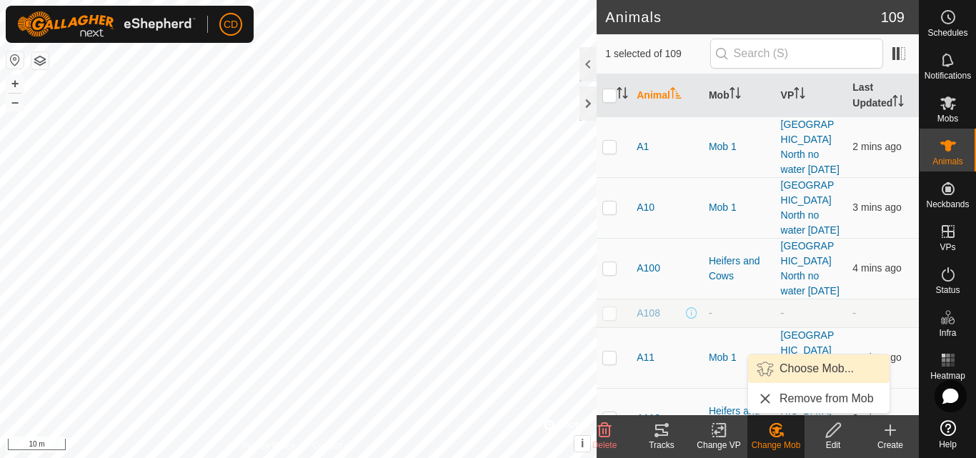
click at [808, 366] on link "Choose Mob..." at bounding box center [818, 368] width 141 height 29
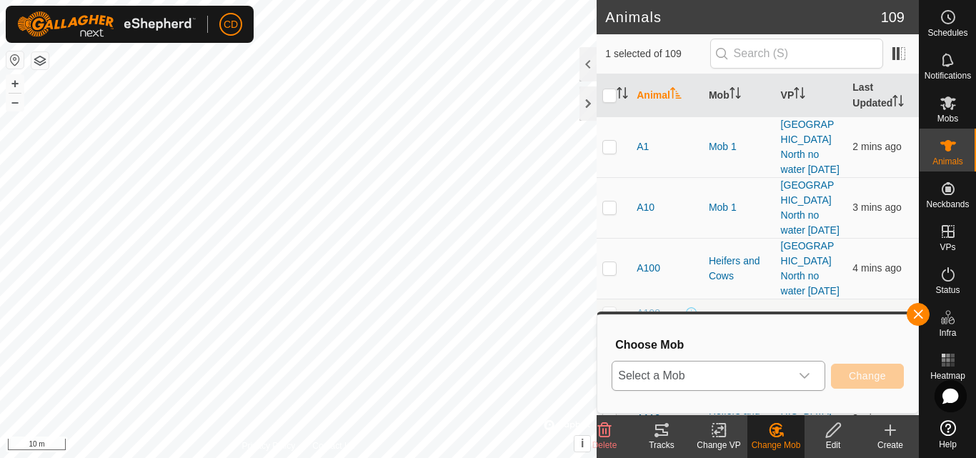
click at [797, 375] on div "dropdown trigger" at bounding box center [804, 375] width 29 height 29
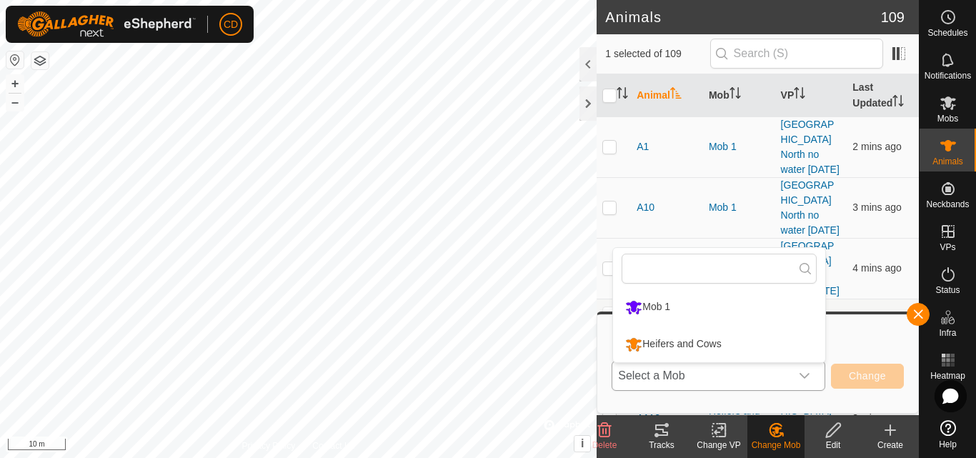
click at [732, 341] on li "Heifers and Cows" at bounding box center [719, 344] width 212 height 36
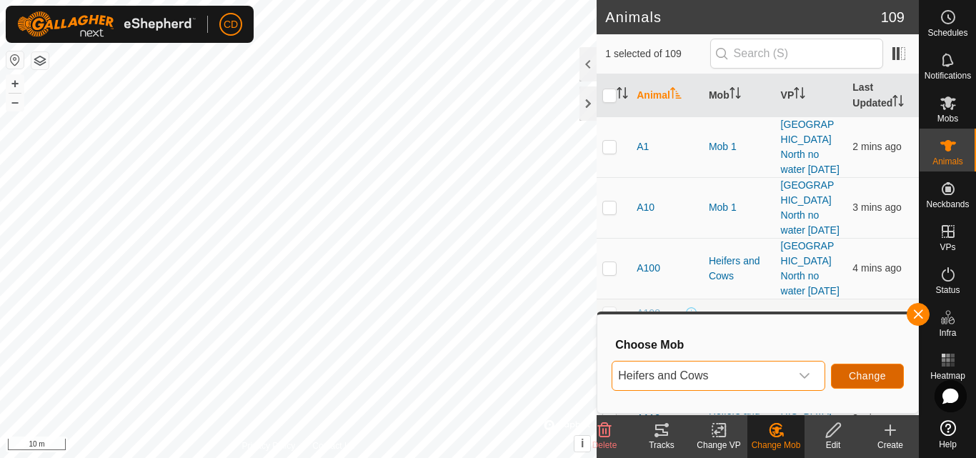
click at [846, 381] on button "Change" at bounding box center [867, 376] width 73 height 25
checkbox input "false"
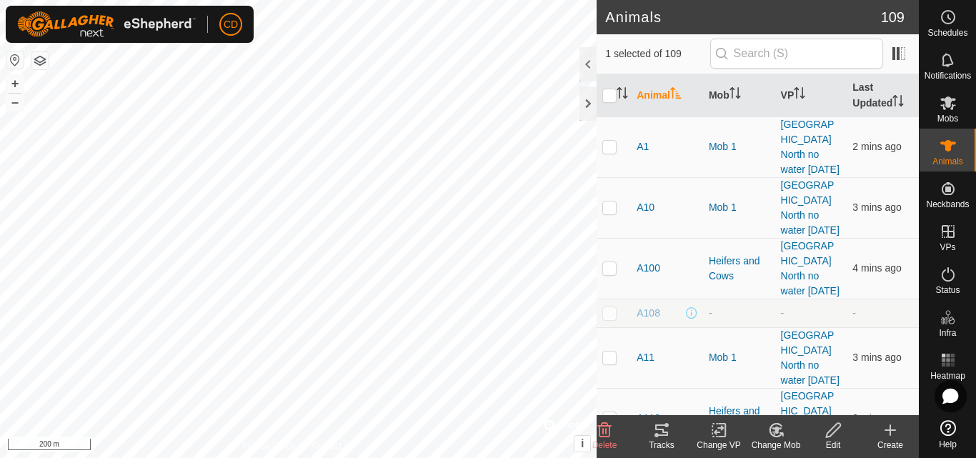
click at [779, 431] on icon at bounding box center [776, 429] width 18 height 17
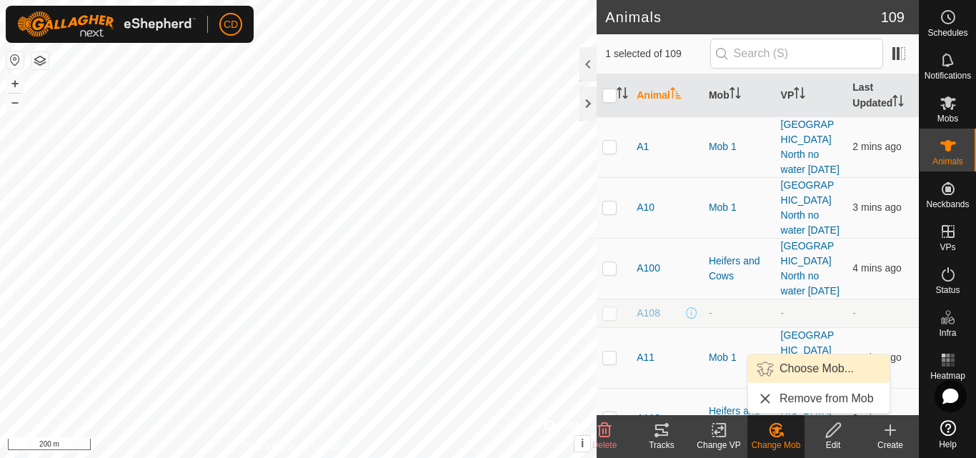
click at [825, 371] on link "Choose Mob..." at bounding box center [818, 368] width 141 height 29
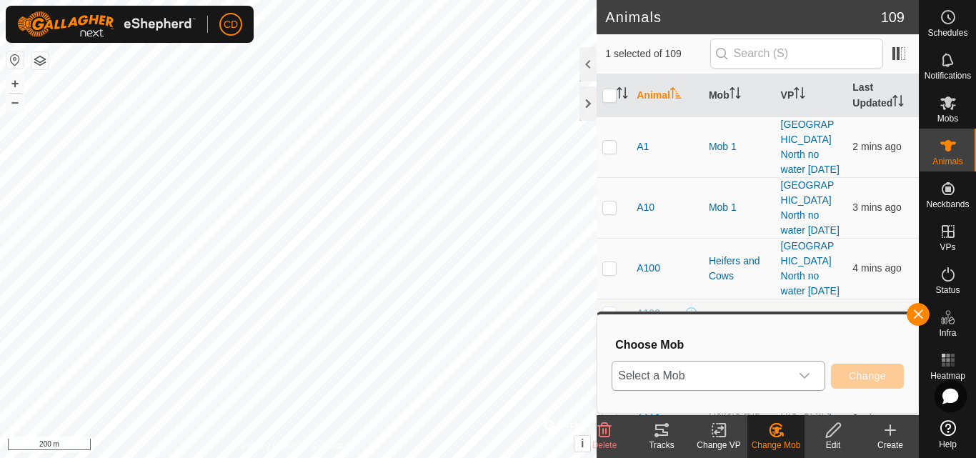
click at [781, 377] on span "Select a Mob" at bounding box center [701, 375] width 178 height 29
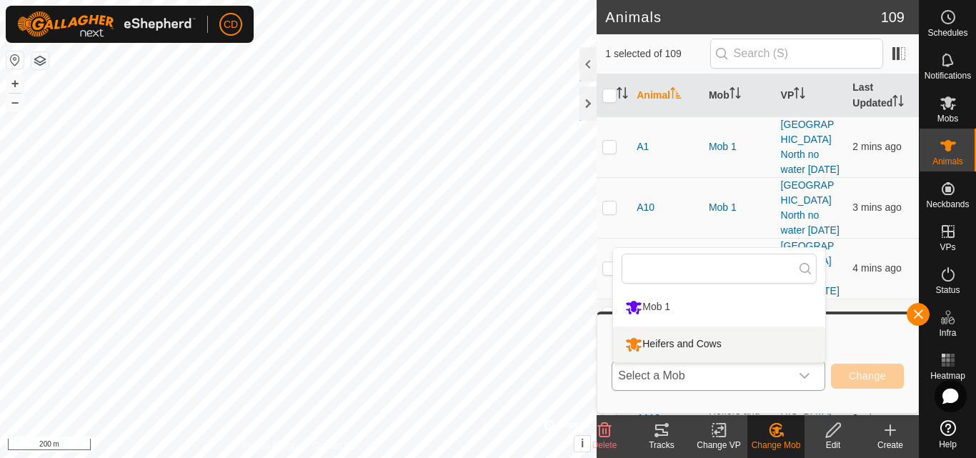
click at [727, 339] on li "Heifers and Cows" at bounding box center [719, 344] width 212 height 36
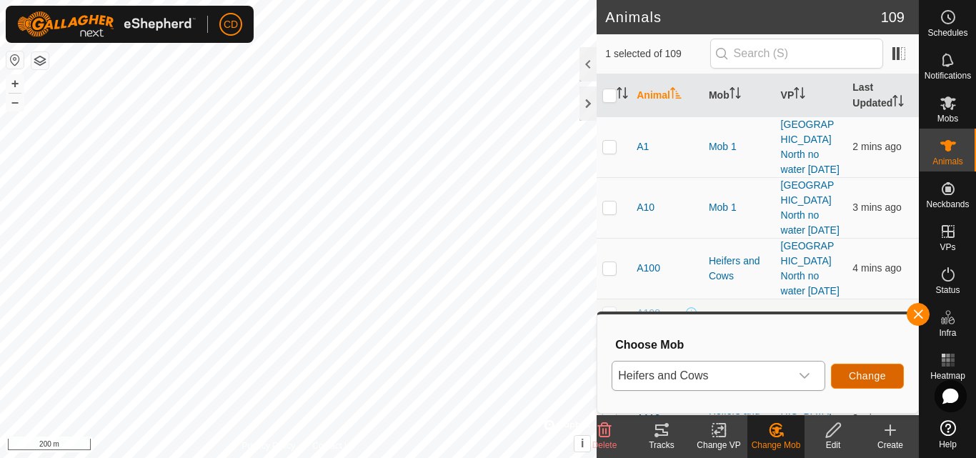
click at [881, 374] on span "Change" at bounding box center [867, 375] width 37 height 11
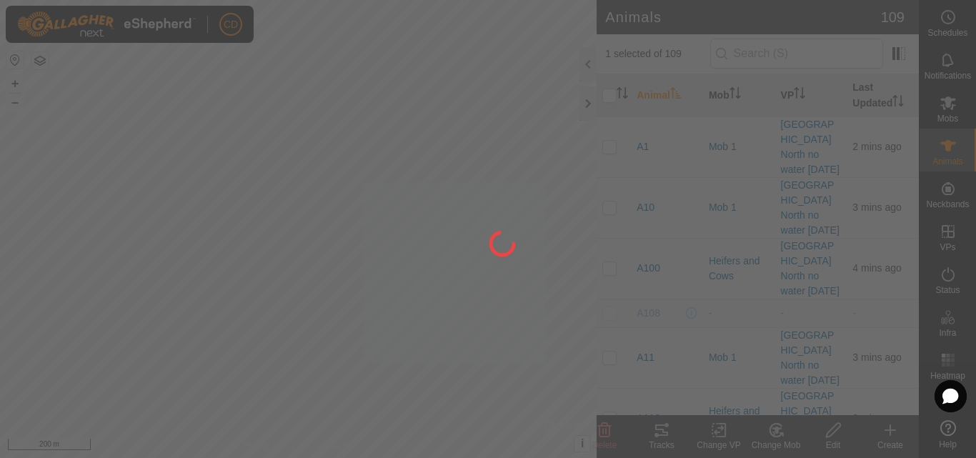
checkbox input "false"
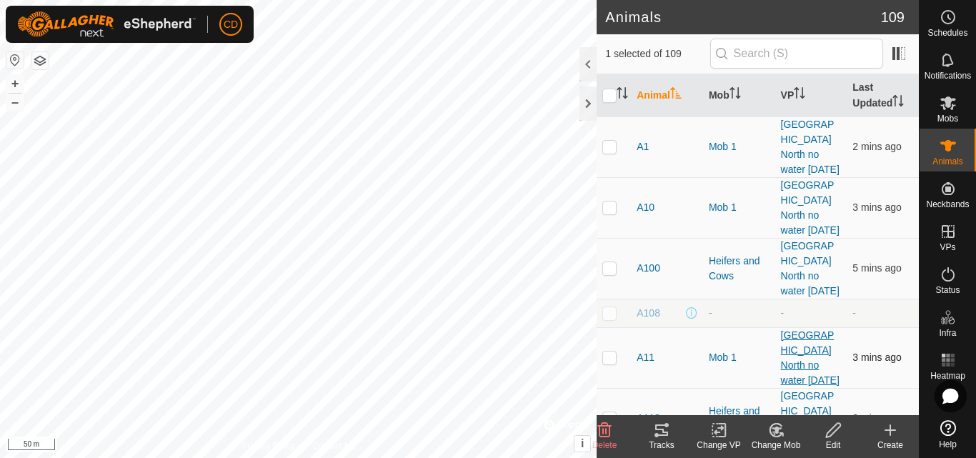
click at [787, 426] on change-mob-svg-icon at bounding box center [775, 429] width 57 height 17
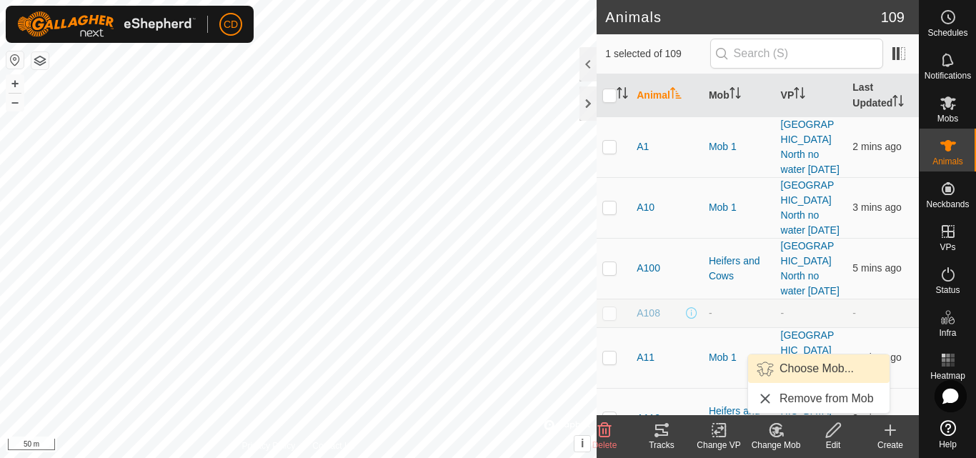
click at [809, 371] on span "Choose Mob..." at bounding box center [816, 368] width 74 height 17
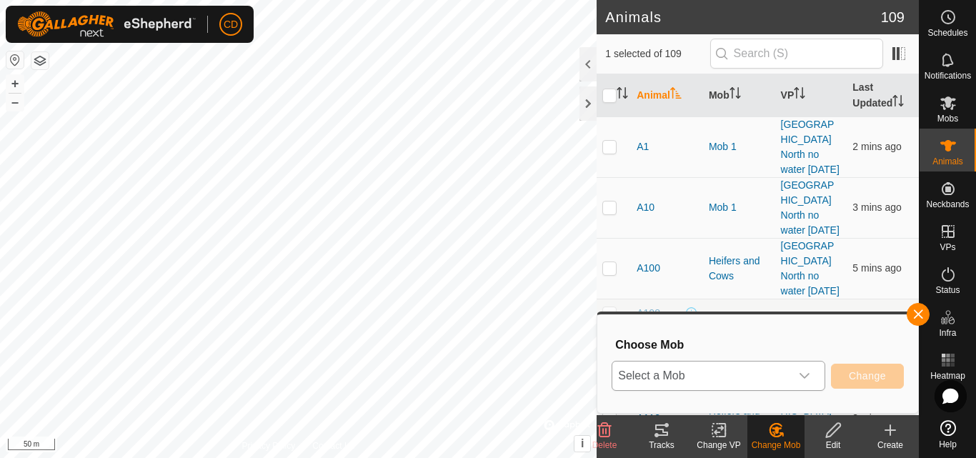
click at [802, 380] on icon "dropdown trigger" at bounding box center [804, 375] width 11 height 11
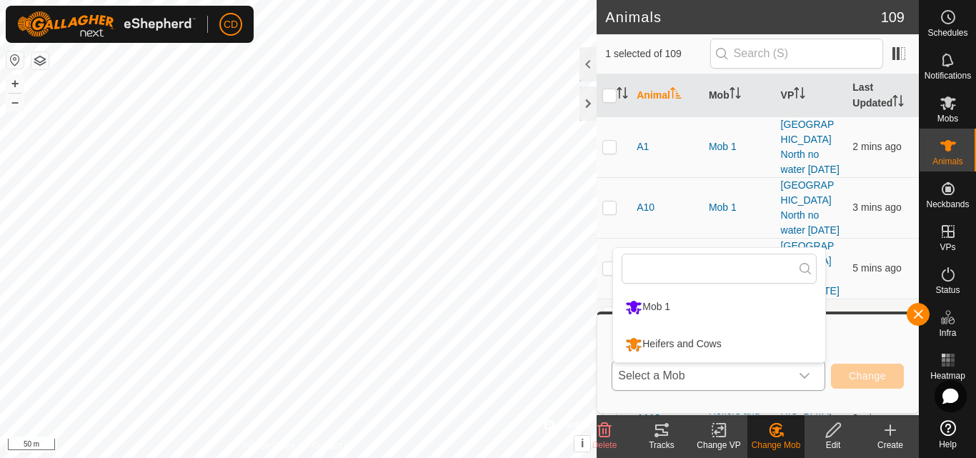
click at [688, 346] on li "Heifers and Cows" at bounding box center [719, 344] width 212 height 36
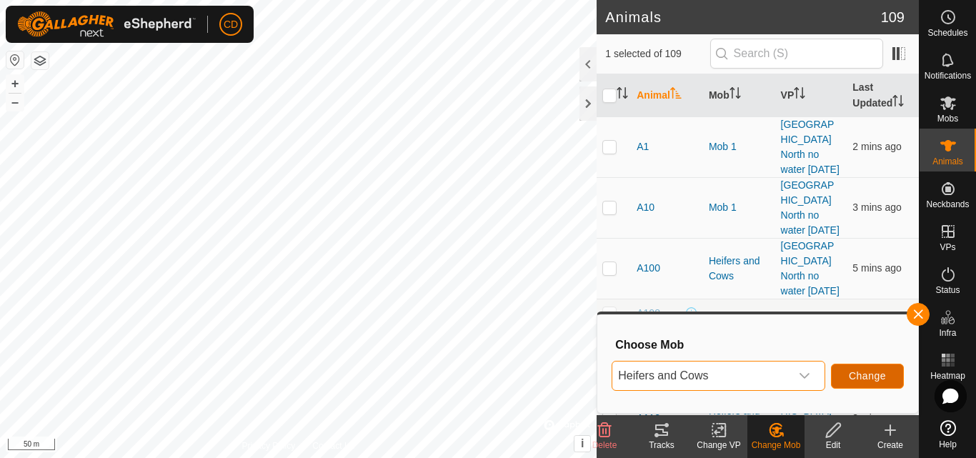
click at [869, 371] on span "Change" at bounding box center [867, 375] width 37 height 11
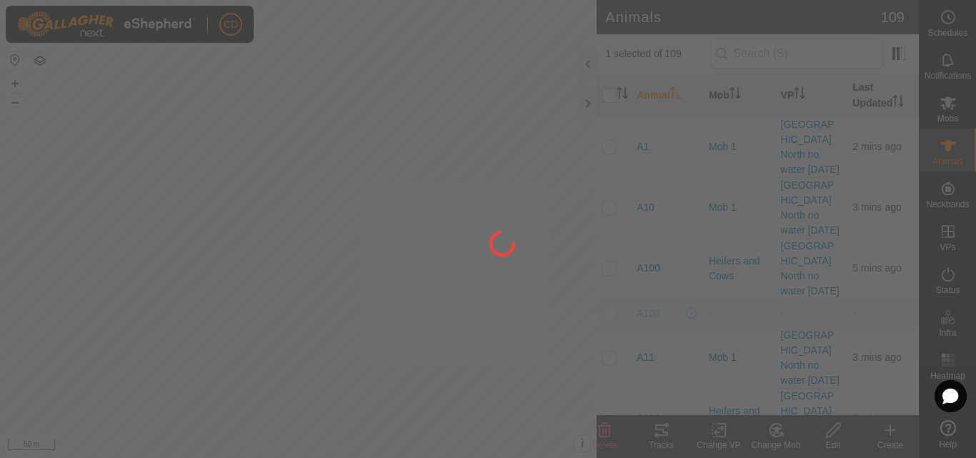
checkbox input "false"
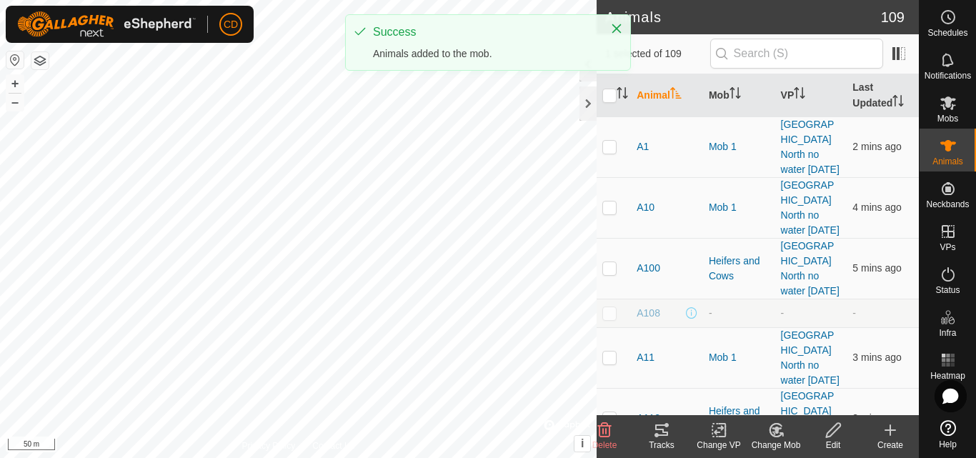
click at [777, 433] on icon at bounding box center [777, 429] width 10 height 7
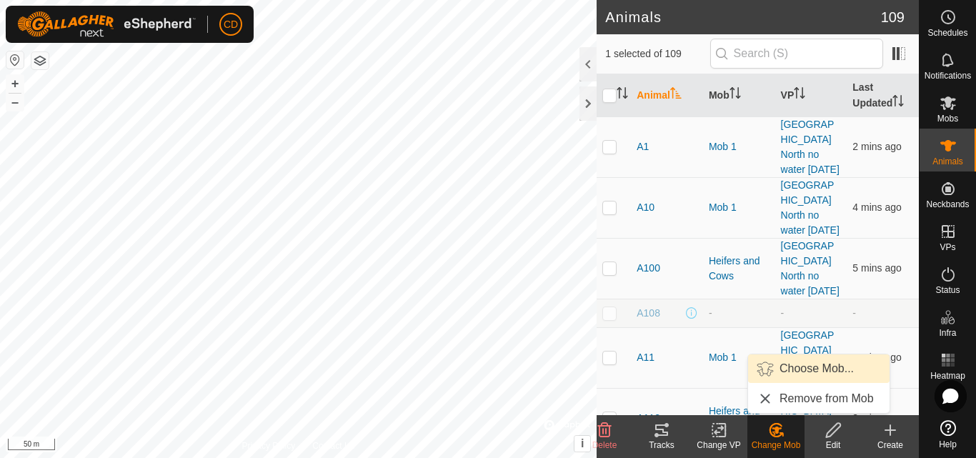
click at [809, 365] on link "Choose Mob..." at bounding box center [818, 368] width 141 height 29
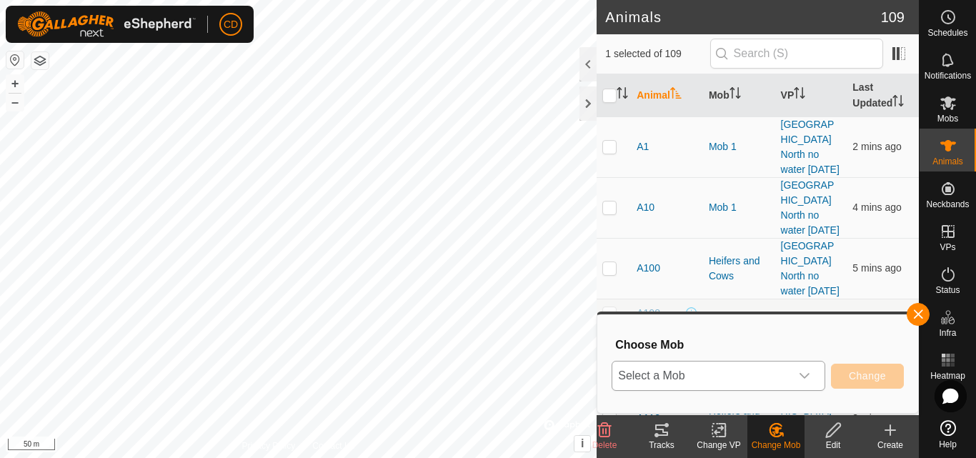
drag, startPoint x: 811, startPoint y: 369, endPoint x: 797, endPoint y: 367, distance: 13.7
click at [809, 370] on div "dropdown trigger" at bounding box center [804, 375] width 29 height 29
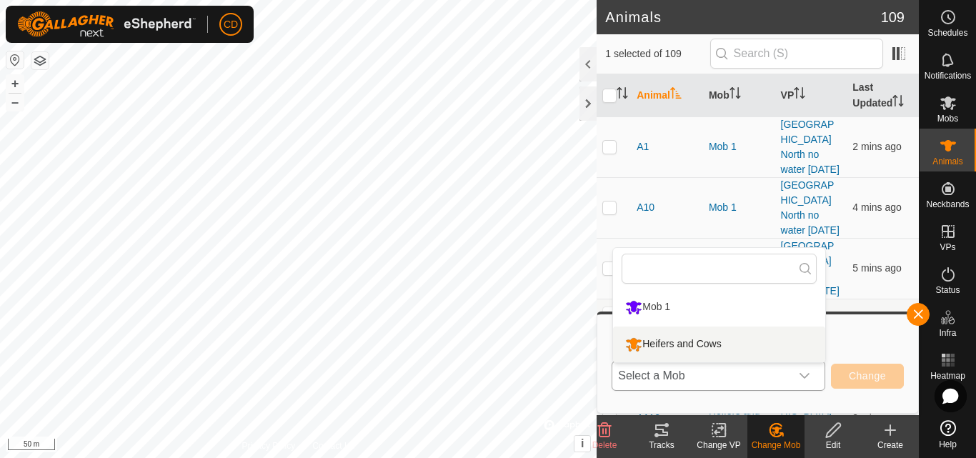
click at [700, 341] on li "Heifers and Cows" at bounding box center [719, 344] width 212 height 36
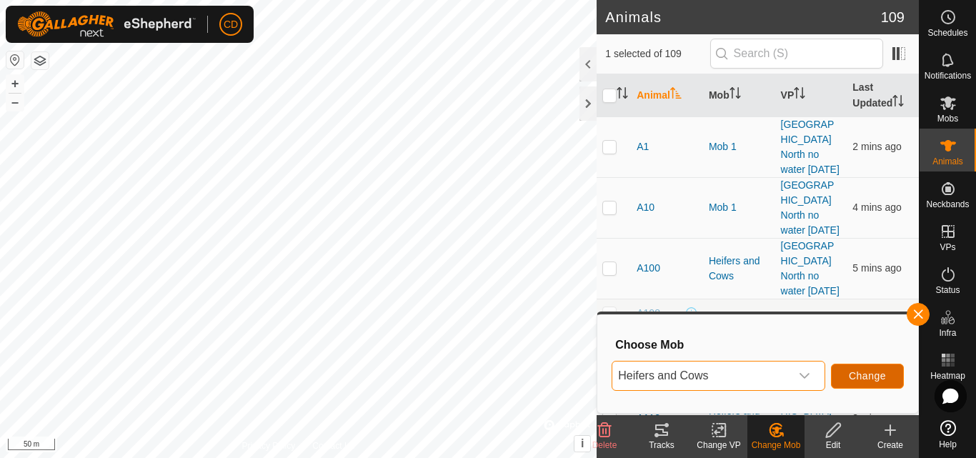
click at [879, 374] on span "Change" at bounding box center [867, 375] width 37 height 11
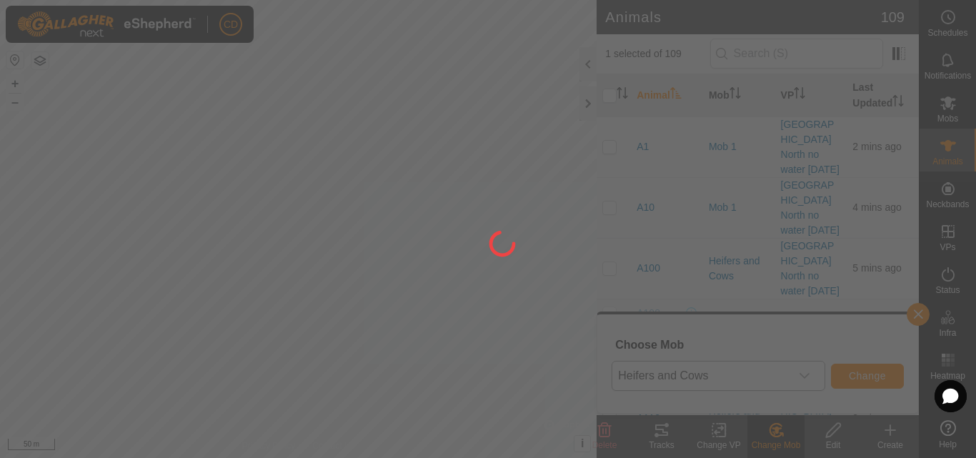
checkbox input "false"
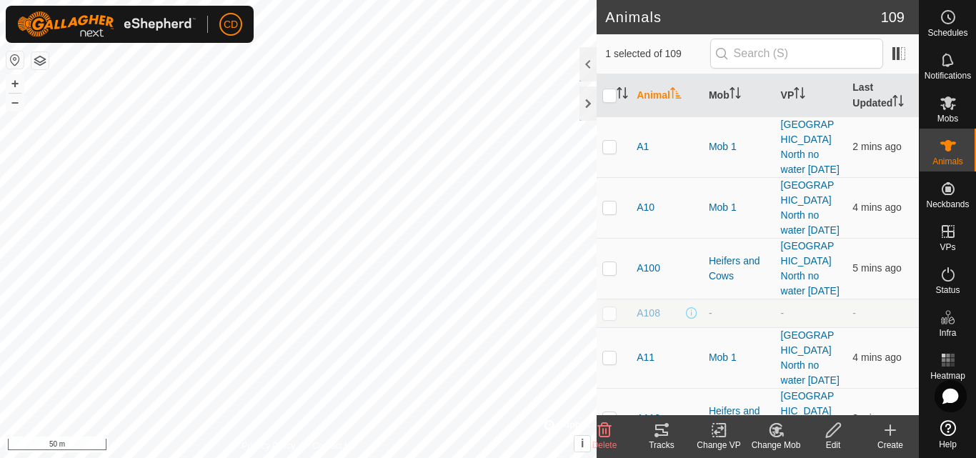
click at [770, 447] on div "Change Mob" at bounding box center [775, 445] width 57 height 13
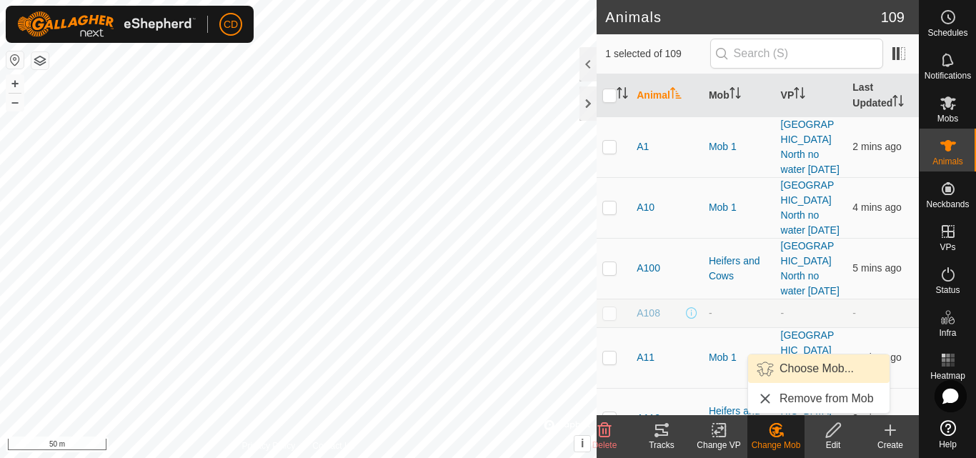
click at [803, 364] on link "Choose Mob..." at bounding box center [818, 368] width 141 height 29
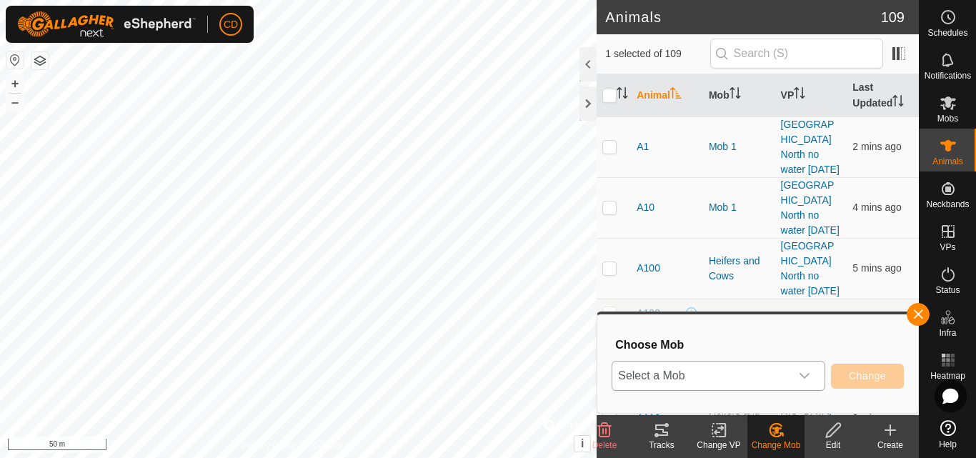
click at [789, 374] on span "Select a Mob" at bounding box center [701, 375] width 178 height 29
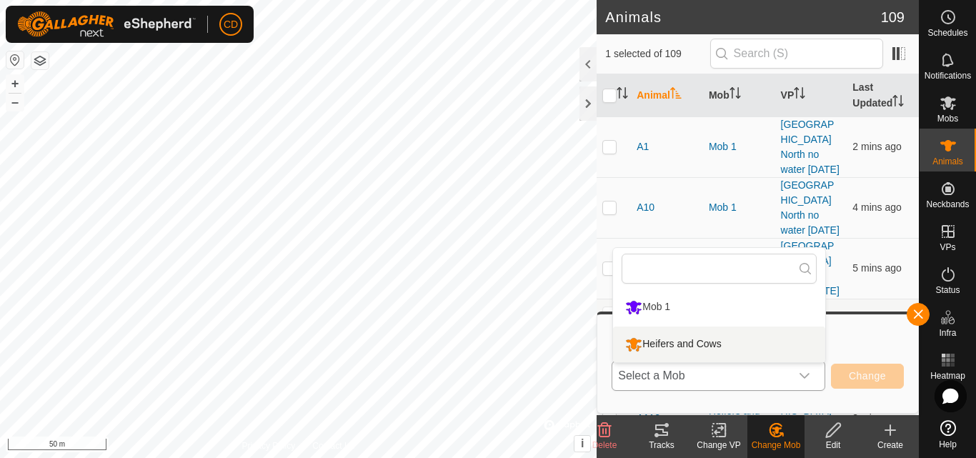
click at [701, 335] on li "Heifers and Cows" at bounding box center [719, 344] width 212 height 36
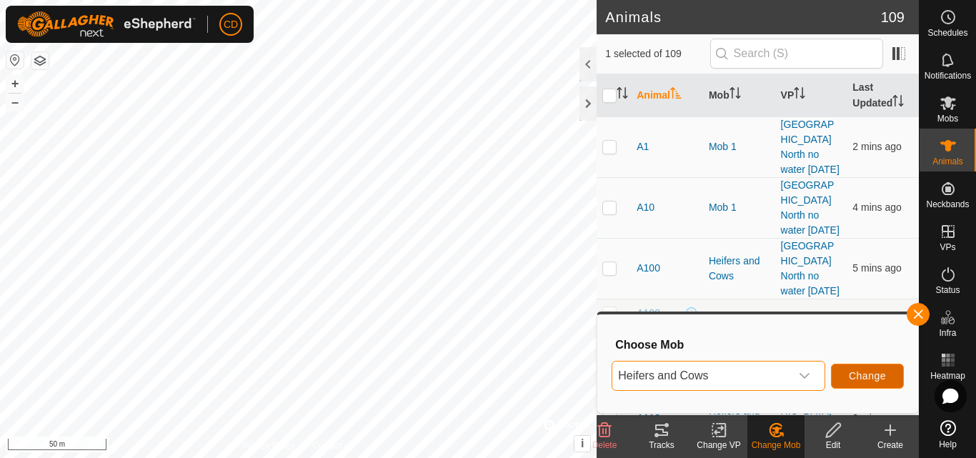
click at [865, 371] on span "Change" at bounding box center [867, 375] width 37 height 11
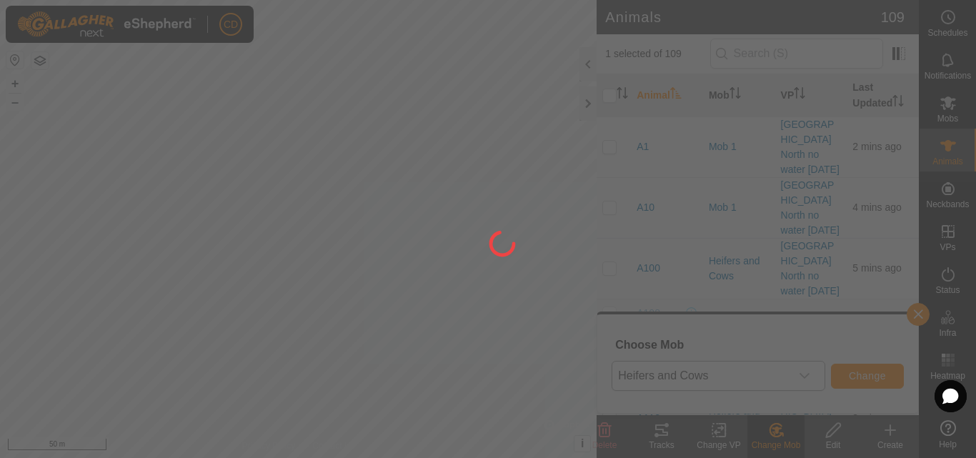
checkbox input "false"
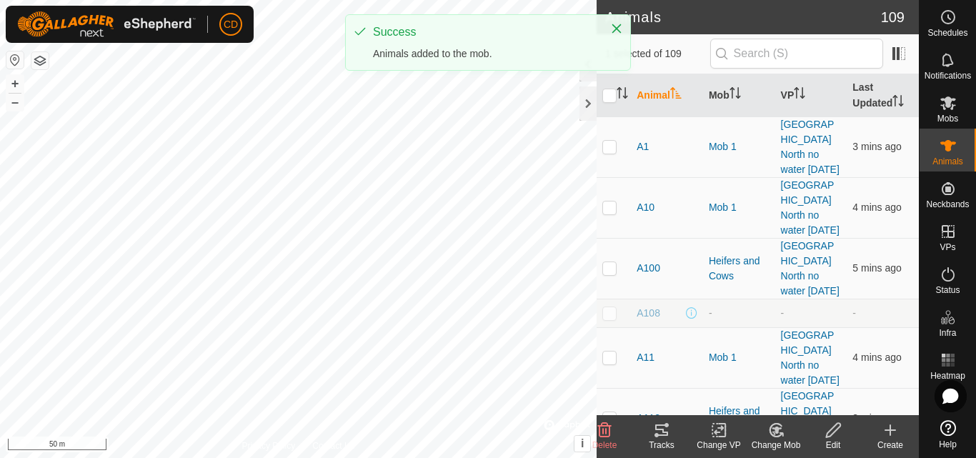
click at [772, 433] on icon at bounding box center [776, 429] width 18 height 17
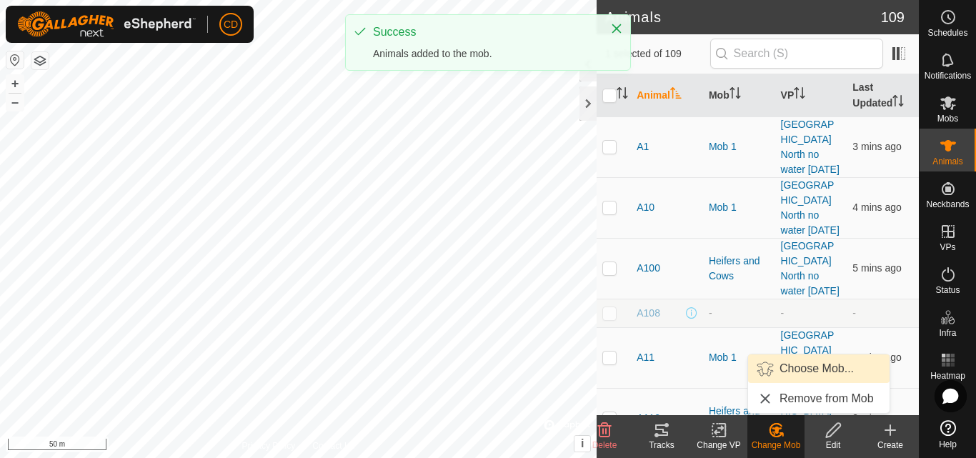
click at [798, 368] on link "Choose Mob..." at bounding box center [818, 368] width 141 height 29
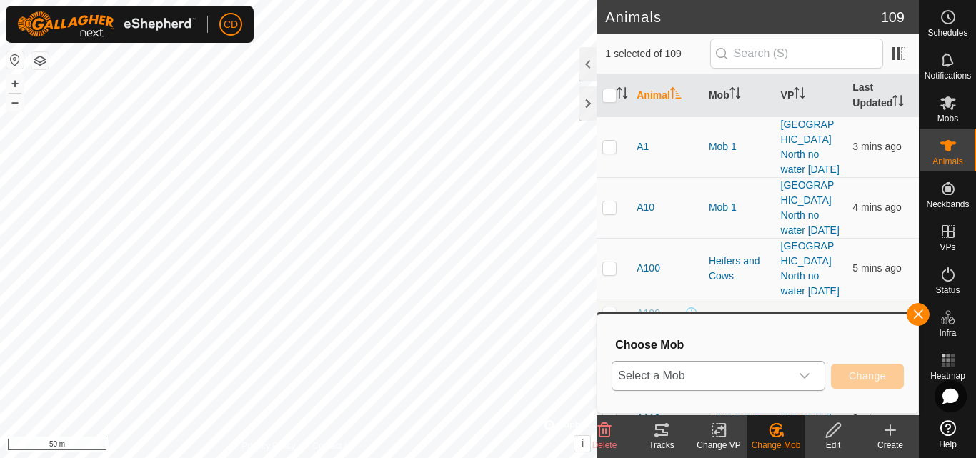
click at [780, 364] on span "Select a Mob" at bounding box center [701, 375] width 178 height 29
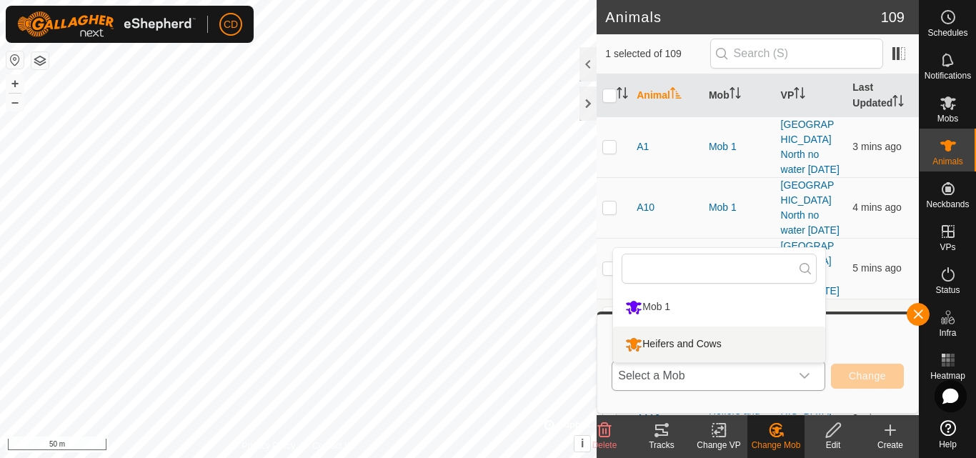
click at [733, 335] on li "Heifers and Cows" at bounding box center [719, 344] width 212 height 36
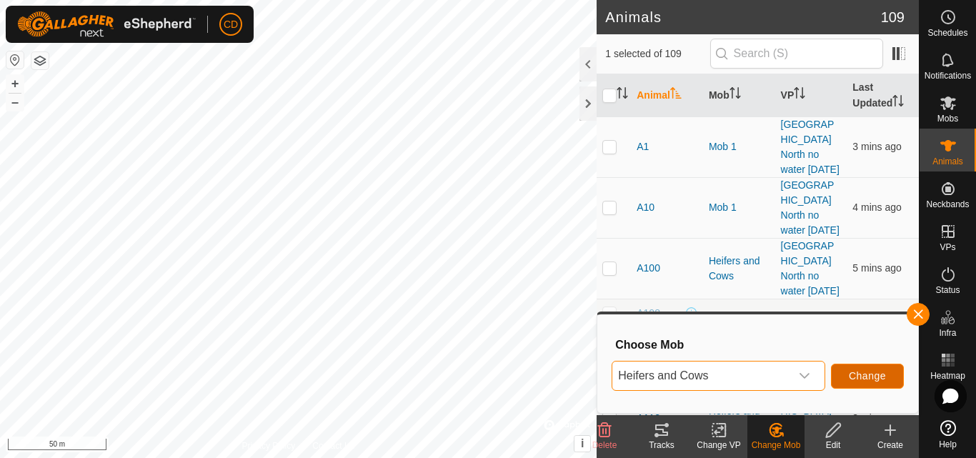
click at [844, 370] on button "Change" at bounding box center [867, 376] width 73 height 25
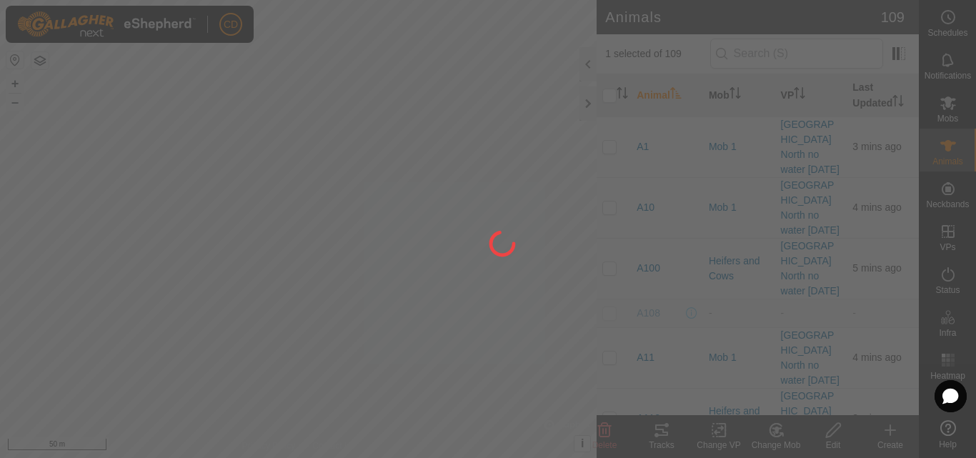
checkbox input "false"
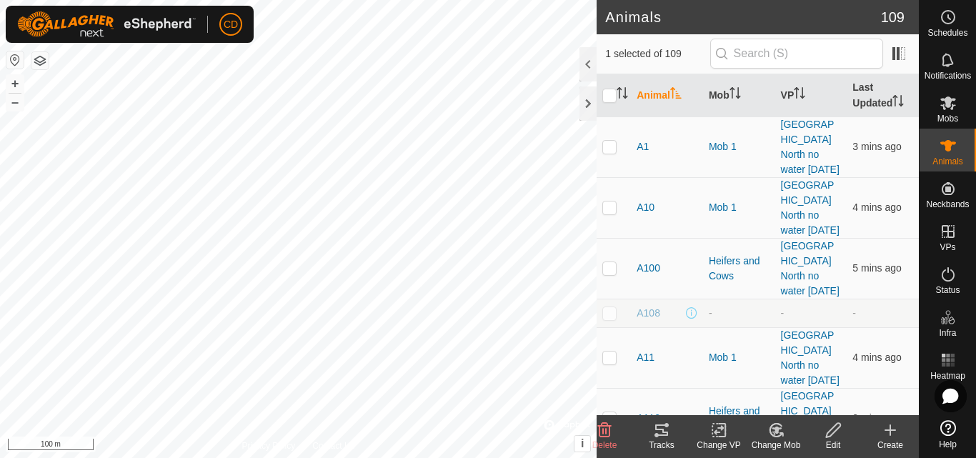
click at [774, 427] on icon at bounding box center [776, 429] width 18 height 17
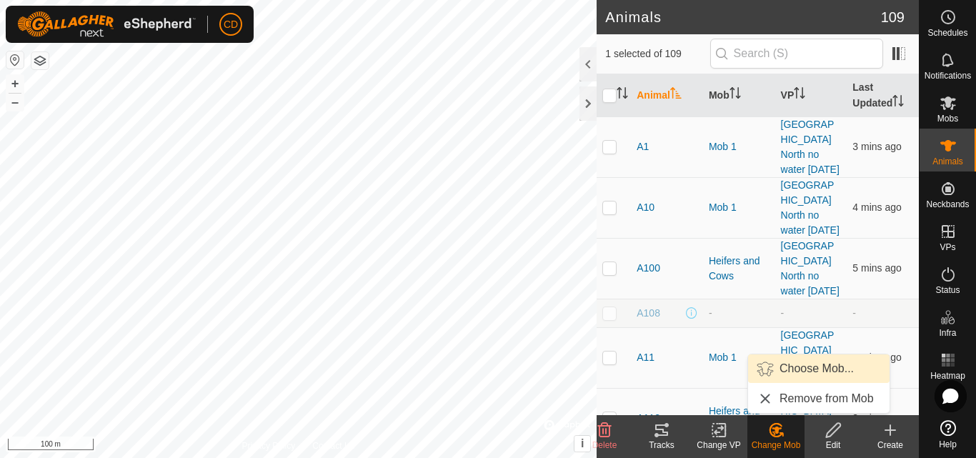
click at [804, 374] on link "Choose Mob..." at bounding box center [818, 368] width 141 height 29
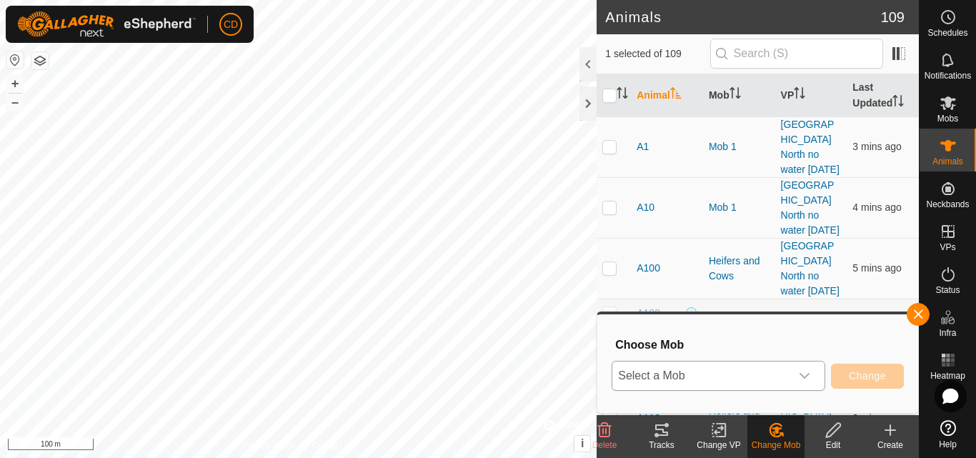
click at [775, 366] on span "Select a Mob" at bounding box center [701, 375] width 178 height 29
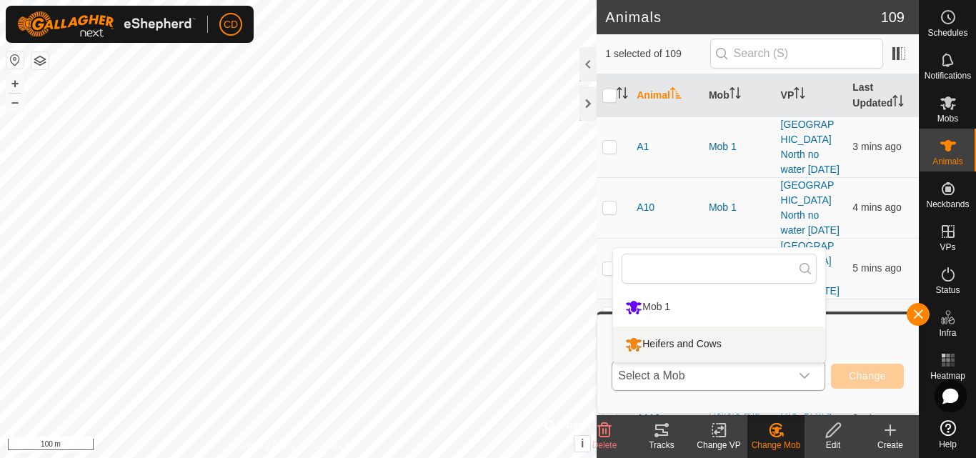
click at [717, 344] on li "Heifers and Cows" at bounding box center [719, 344] width 212 height 36
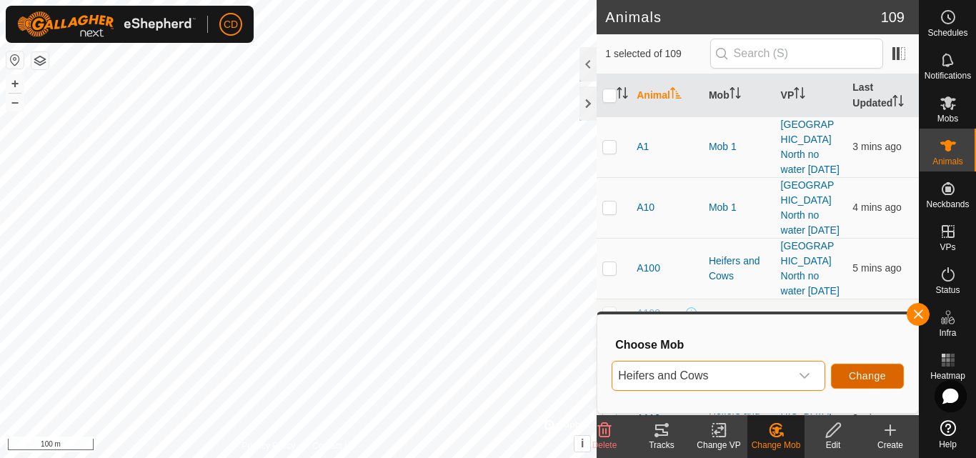
click at [853, 373] on span "Change" at bounding box center [867, 375] width 37 height 11
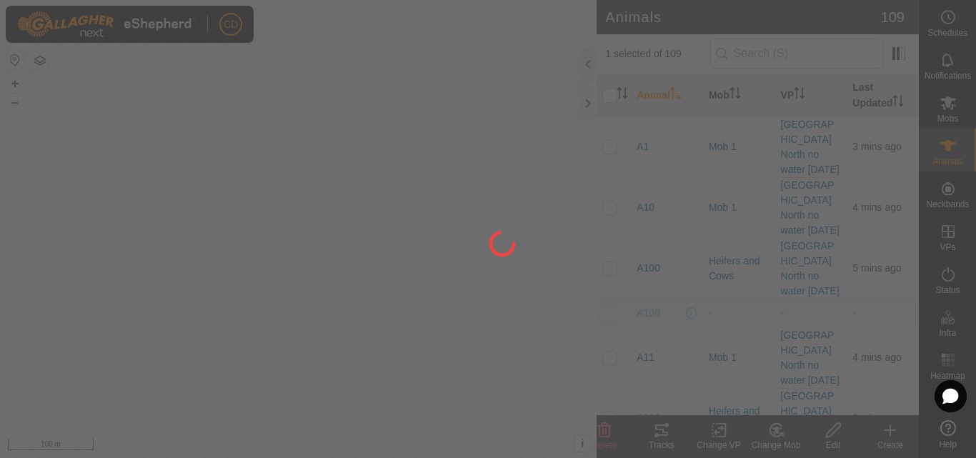
checkbox input "false"
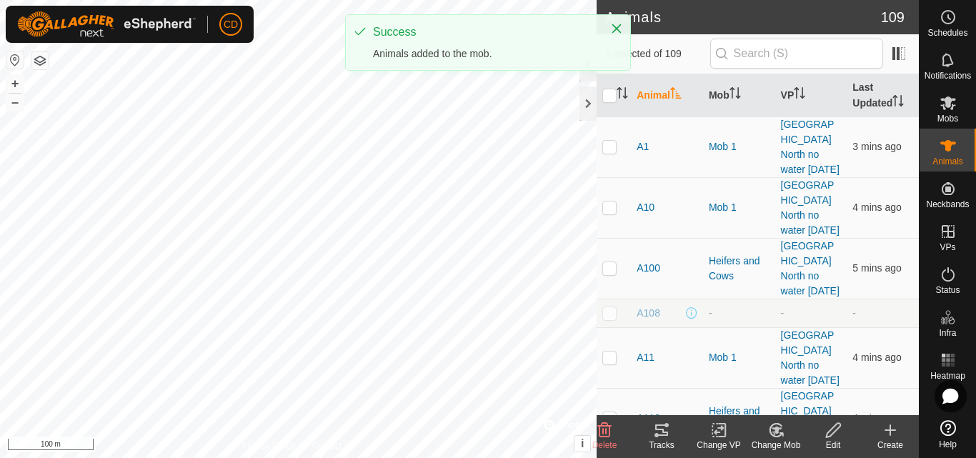
click at [770, 432] on icon at bounding box center [775, 430] width 12 height 13
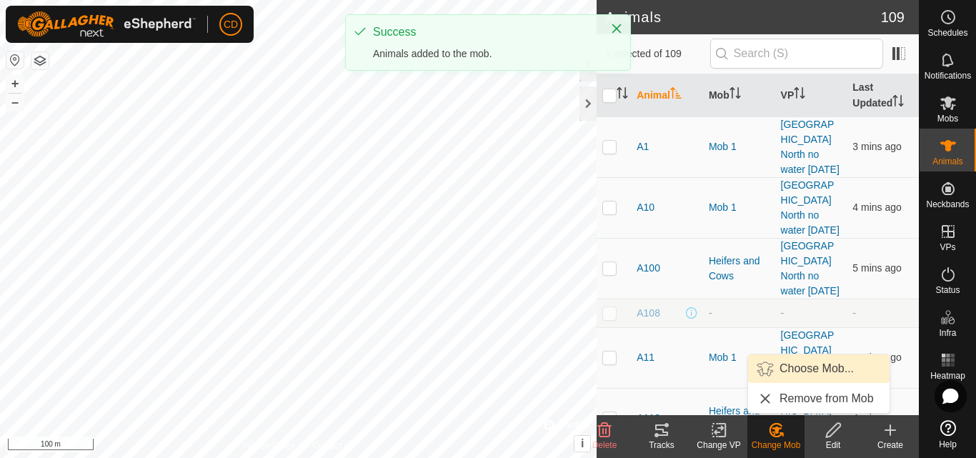
click at [820, 363] on link "Choose Mob..." at bounding box center [818, 368] width 141 height 29
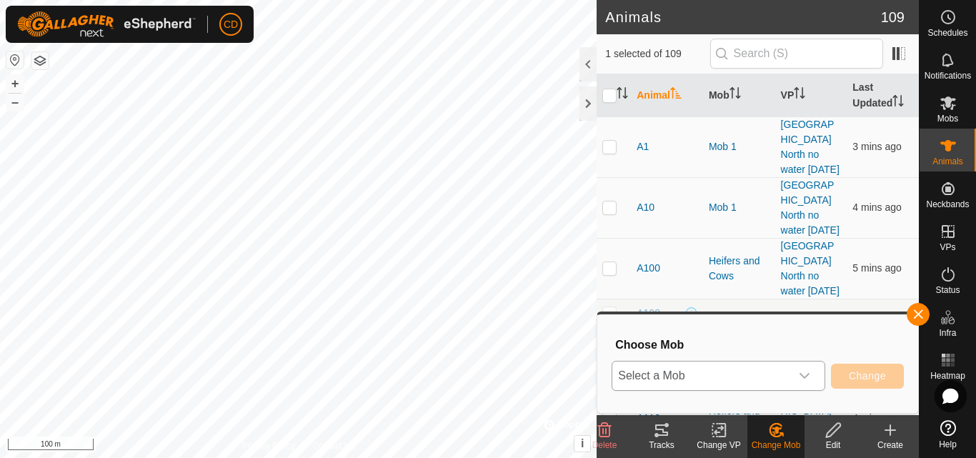
drag, startPoint x: 783, startPoint y: 369, endPoint x: 769, endPoint y: 365, distance: 14.2
click at [773, 373] on span "Select a Mob" at bounding box center [701, 375] width 178 height 29
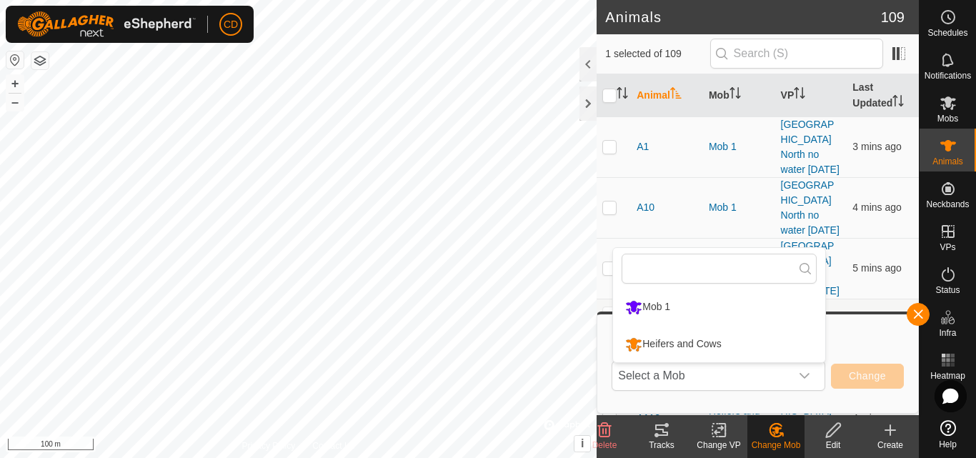
drag, startPoint x: 741, startPoint y: 344, endPoint x: 772, endPoint y: 354, distance: 32.1
click at [740, 344] on li "Heifers and Cows" at bounding box center [719, 344] width 212 height 36
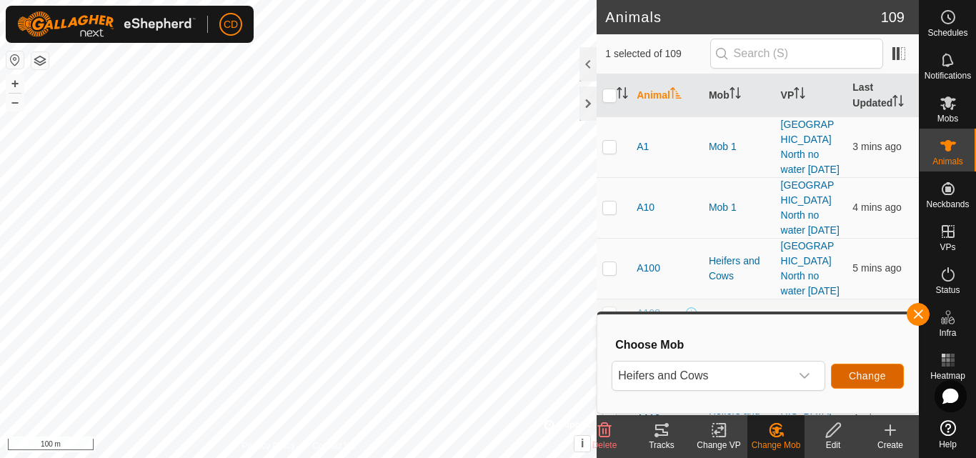
click at [881, 368] on button "Change" at bounding box center [867, 376] width 73 height 25
checkbox input "false"
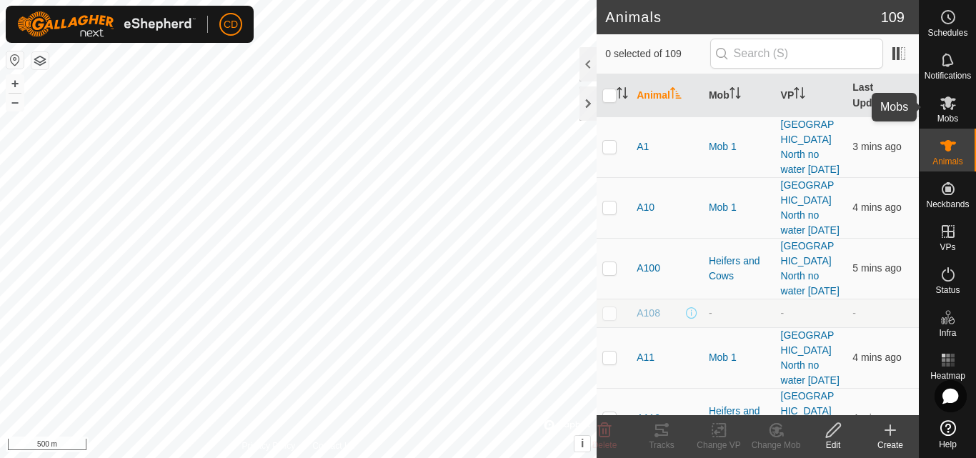
click at [957, 101] on es-mob-svg-icon at bounding box center [948, 102] width 26 height 23
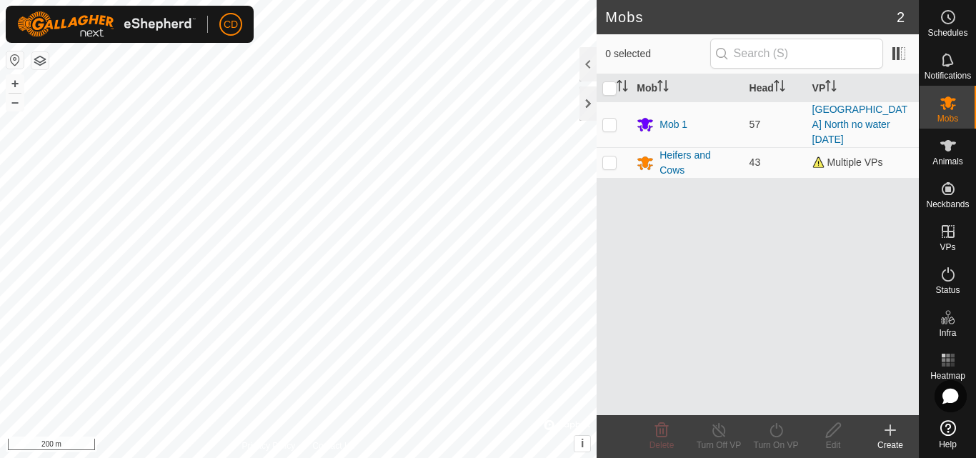
click at [164, 39] on div "CD Schedules Notifications Mobs Animals Neckbands VPs Status Infra Heatmap Help…" at bounding box center [488, 229] width 976 height 458
click at [692, 148] on div "Heifers and Cows" at bounding box center [698, 163] width 78 height 30
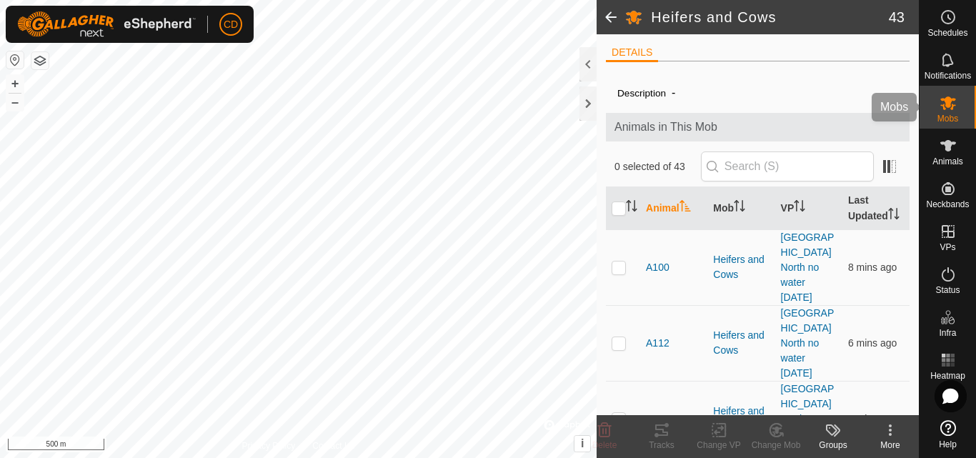
click at [956, 114] on span "Mobs" at bounding box center [947, 118] width 21 height 9
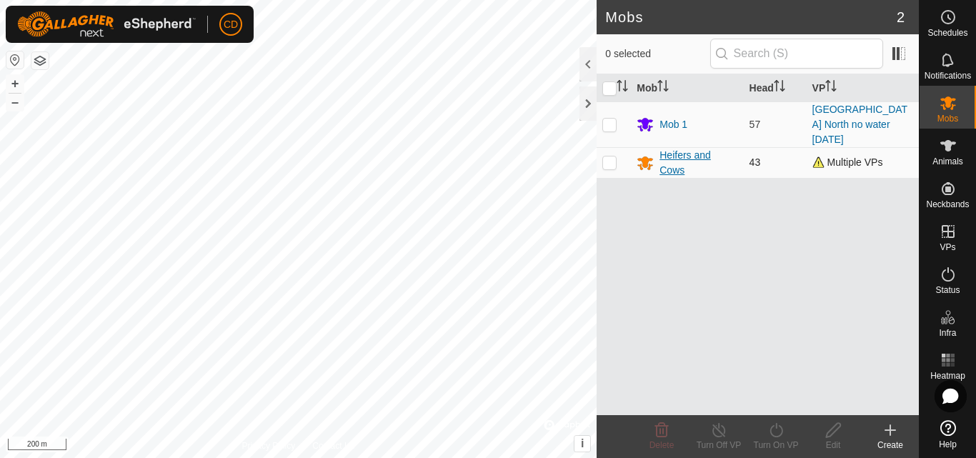
click at [675, 148] on div "Heifers and Cows" at bounding box center [698, 163] width 78 height 30
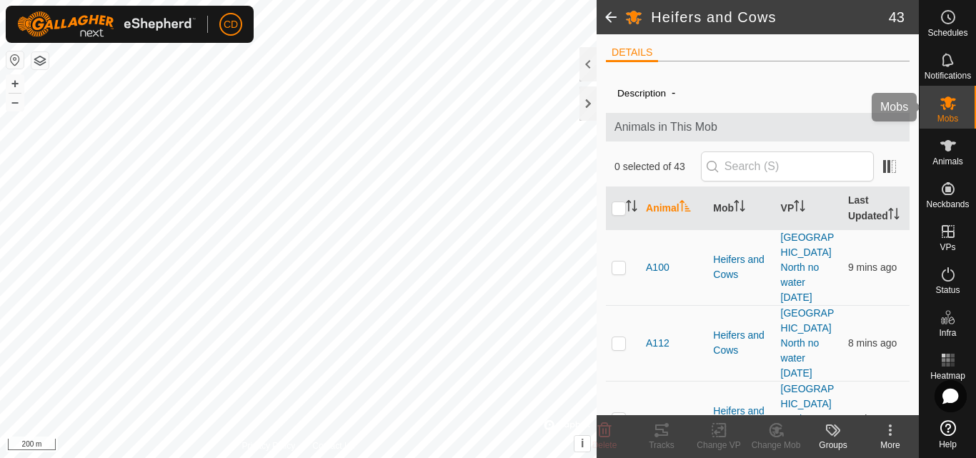
click at [937, 111] on es-mob-svg-icon at bounding box center [948, 102] width 26 height 23
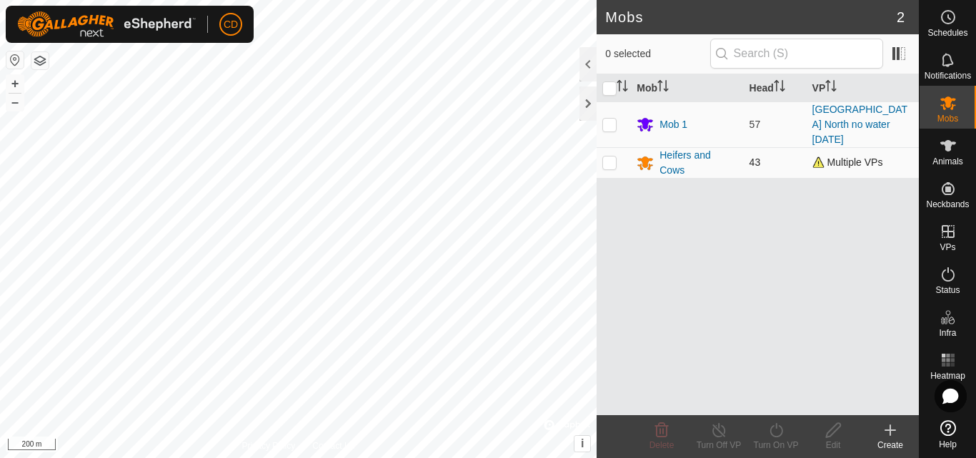
click at [613, 156] on p-checkbox at bounding box center [609, 161] width 14 height 11
checkbox input "true"
click at [719, 433] on icon at bounding box center [719, 429] width 18 height 17
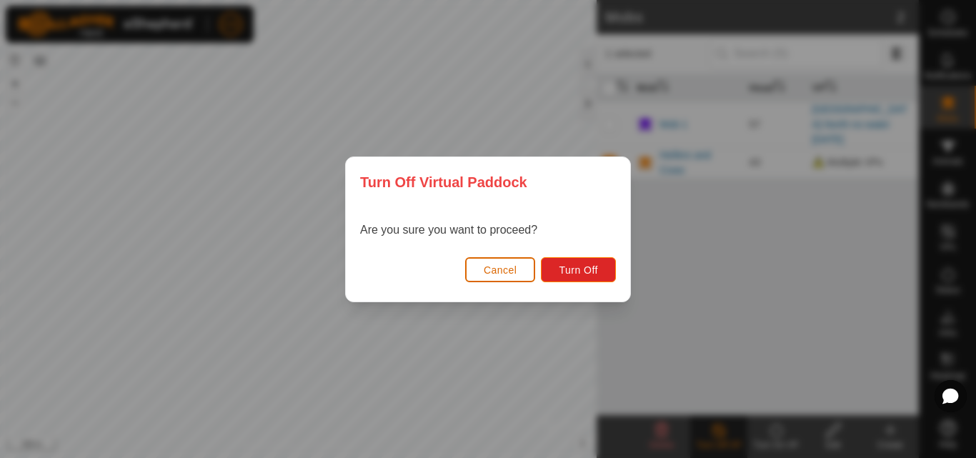
click at [514, 270] on span "Cancel" at bounding box center [501, 269] width 34 height 11
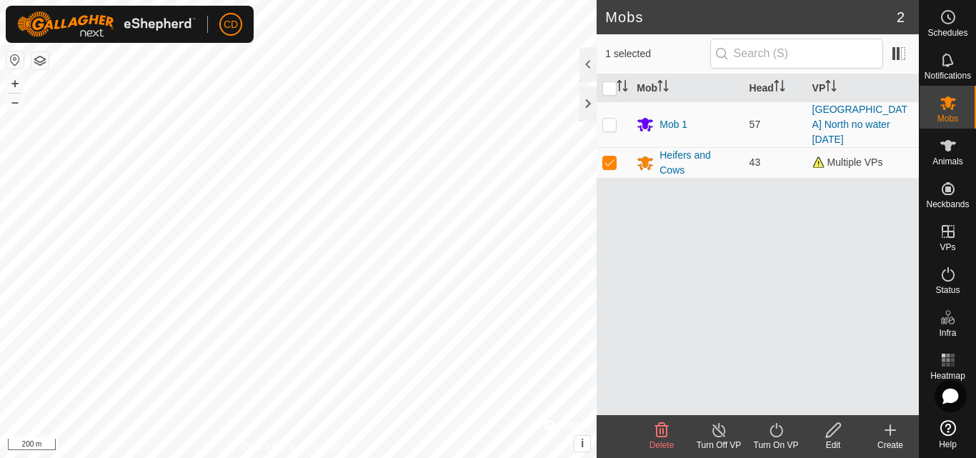
click at [774, 435] on icon at bounding box center [776, 429] width 18 height 17
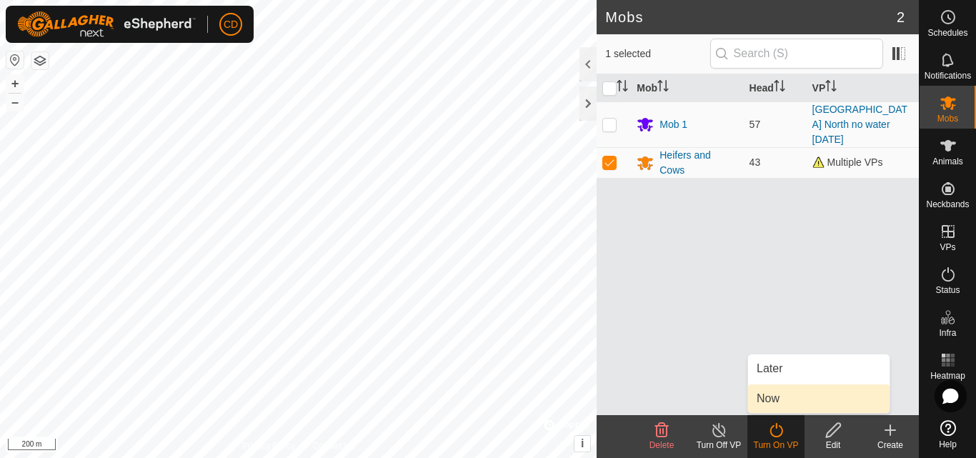
click at [784, 395] on link "Now" at bounding box center [818, 398] width 141 height 29
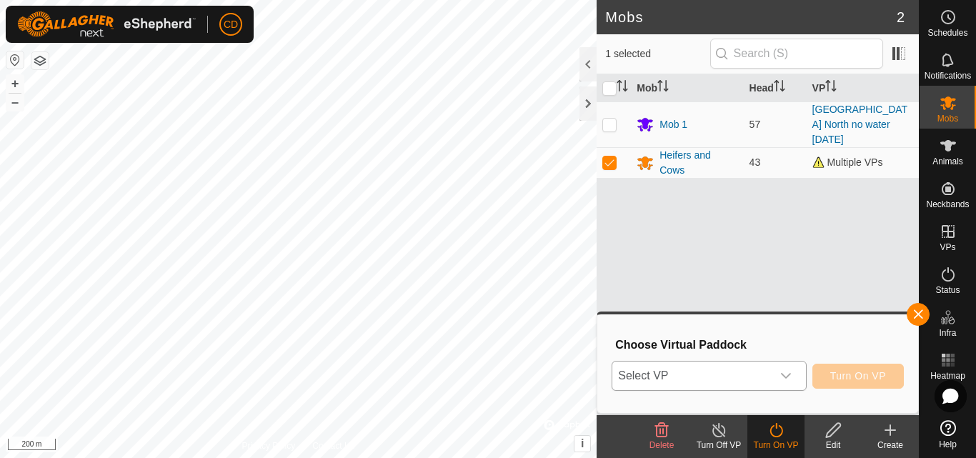
click at [780, 373] on icon "dropdown trigger" at bounding box center [785, 375] width 11 height 11
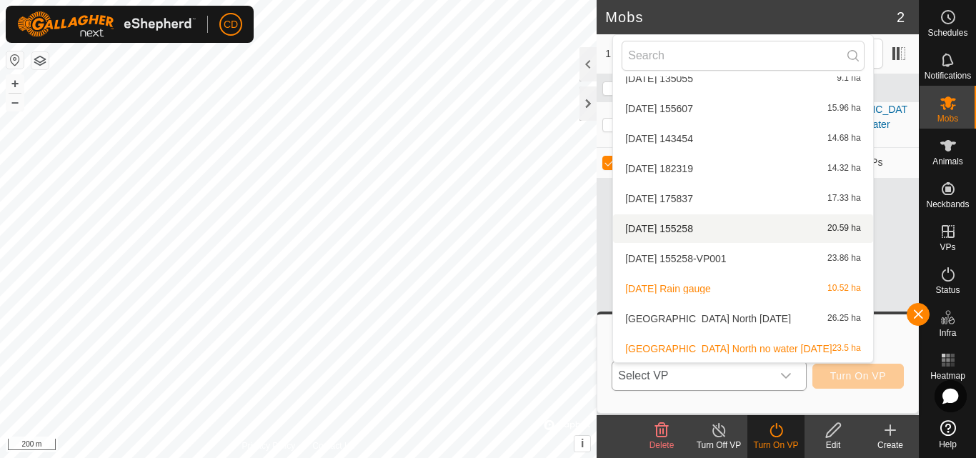
scroll to position [166, 0]
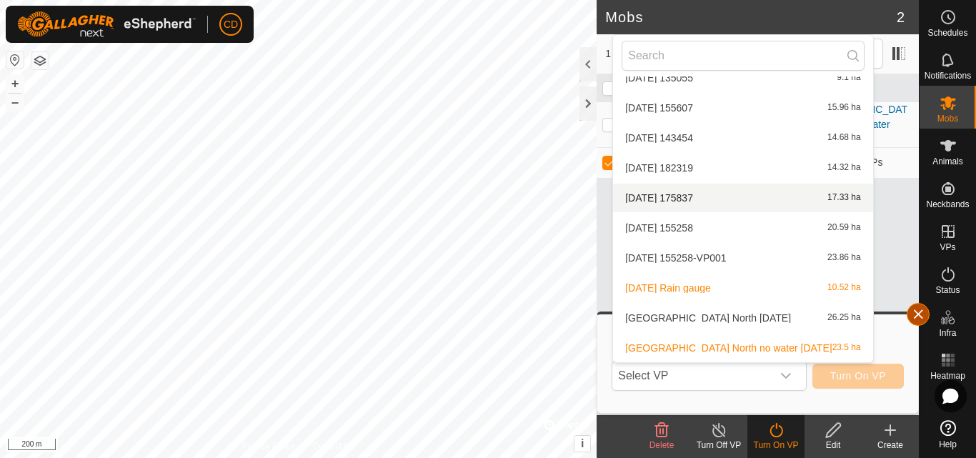
click at [917, 309] on button "button" at bounding box center [918, 314] width 23 height 23
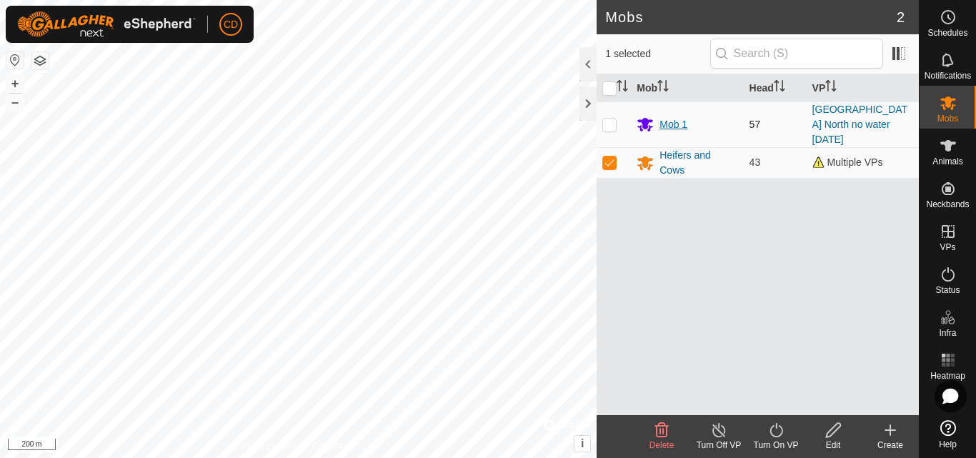
click at [674, 117] on div "Mob 1" at bounding box center [673, 124] width 28 height 15
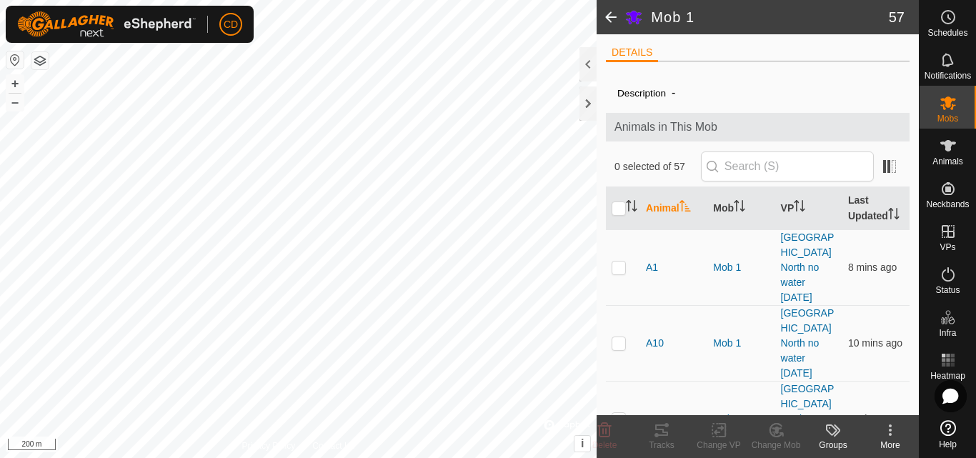
click at [613, 14] on span at bounding box center [611, 17] width 29 height 34
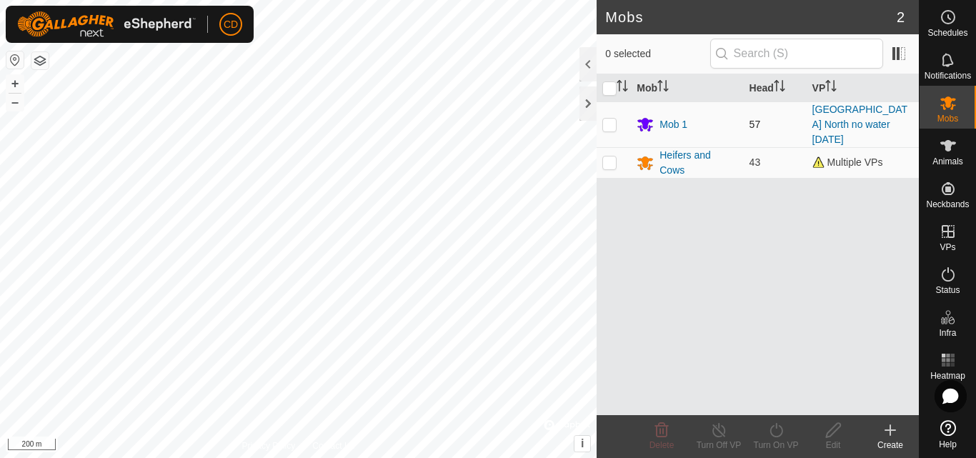
click at [609, 119] on p-checkbox at bounding box center [609, 124] width 14 height 11
checkbox input "true"
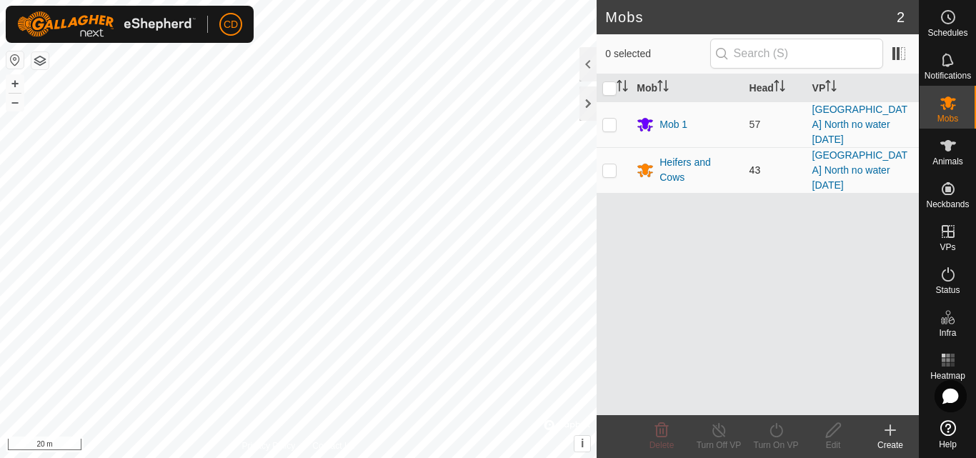
click at [612, 164] on p-checkbox at bounding box center [609, 169] width 14 height 11
checkbox input "true"
click at [777, 431] on icon at bounding box center [776, 429] width 18 height 17
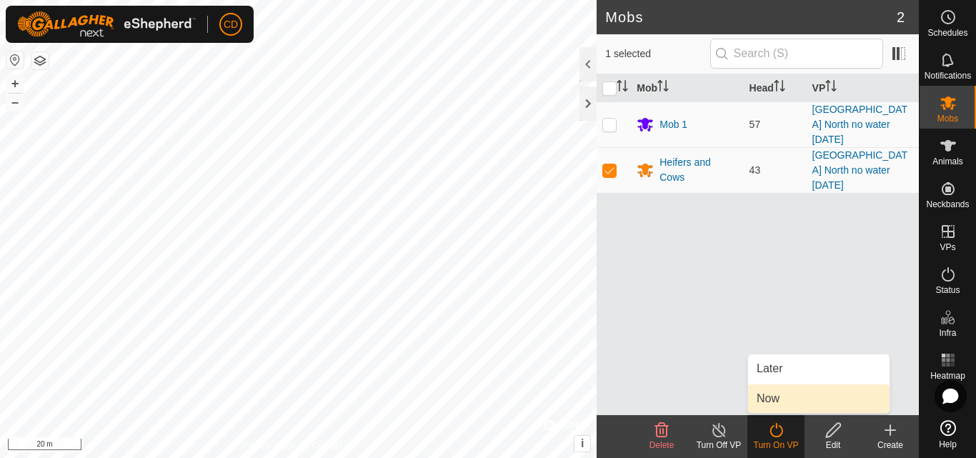
click at [781, 396] on link "Now" at bounding box center [818, 398] width 141 height 29
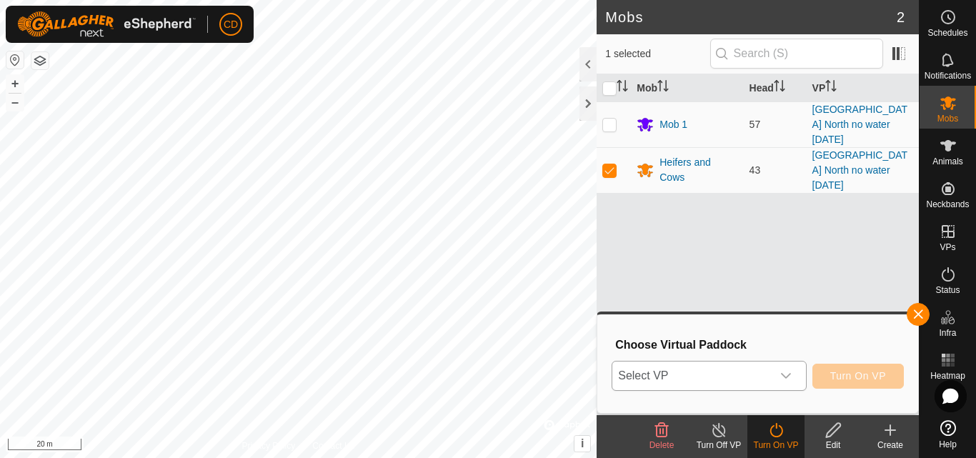
click at [768, 373] on span "Select VP" at bounding box center [691, 375] width 159 height 29
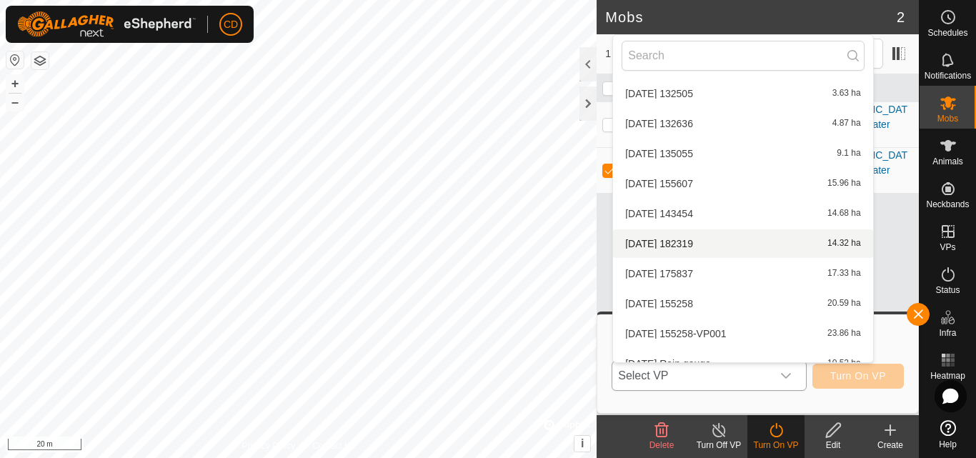
scroll to position [166, 0]
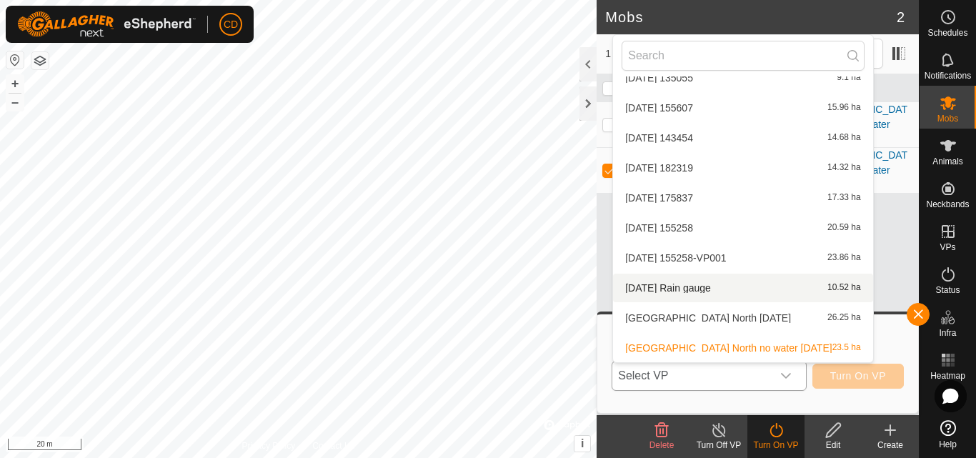
click at [715, 281] on li "[DATE] Rain gauge 10.52 ha" at bounding box center [742, 288] width 259 height 29
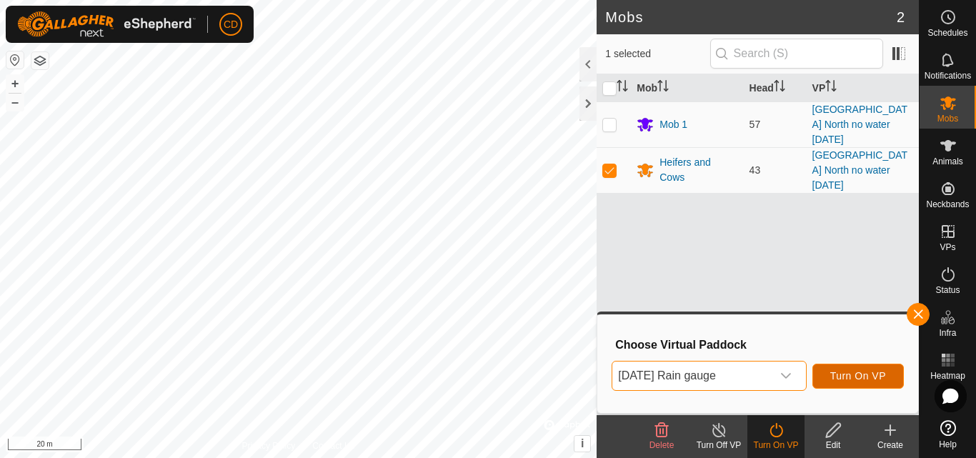
click at [861, 379] on span "Turn On VP" at bounding box center [858, 375] width 56 height 11
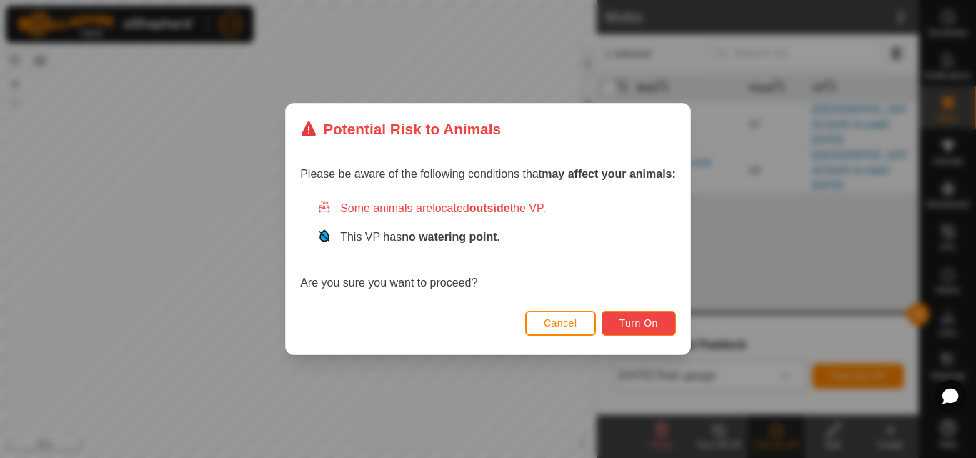
click at [632, 326] on span "Turn On" at bounding box center [638, 322] width 39 height 11
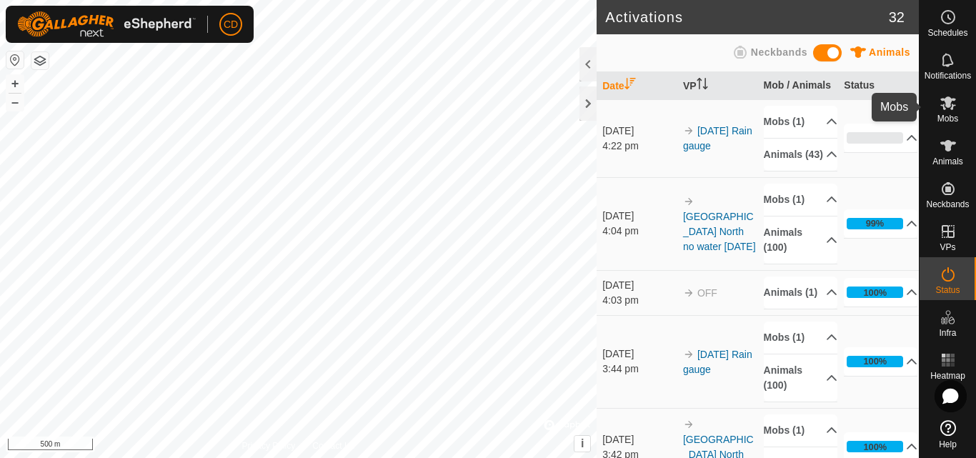
click at [947, 113] on es-mob-svg-icon at bounding box center [948, 102] width 26 height 23
